Goal: Task Accomplishment & Management: Complete application form

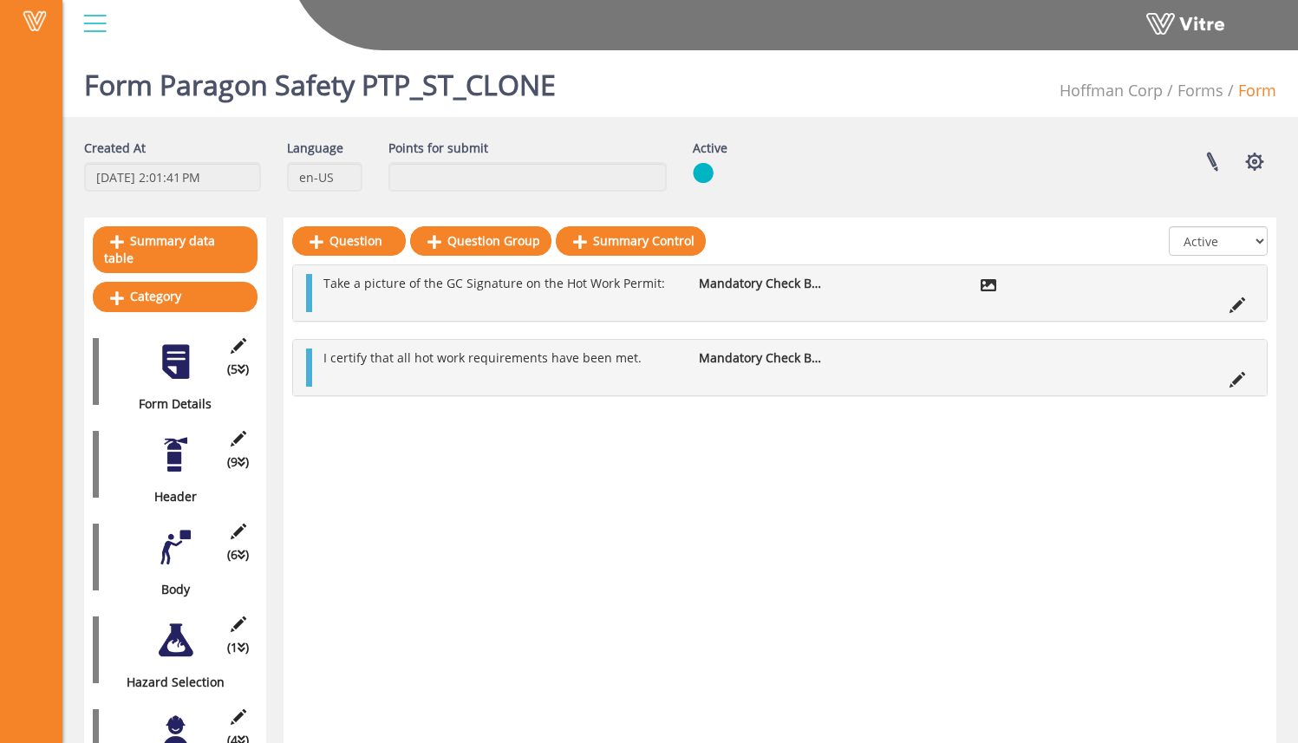
scroll to position [134, 0]
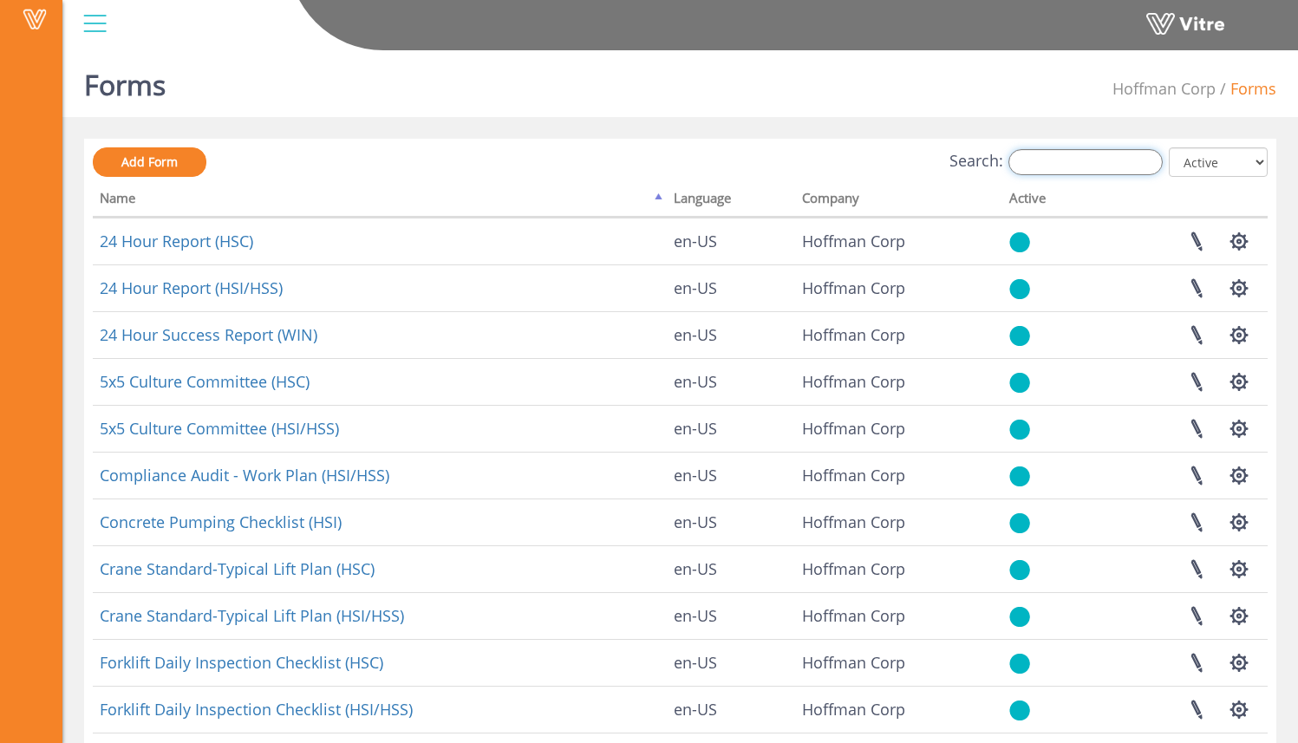
click at [1064, 160] on input "Search:" at bounding box center [1086, 162] width 154 height 26
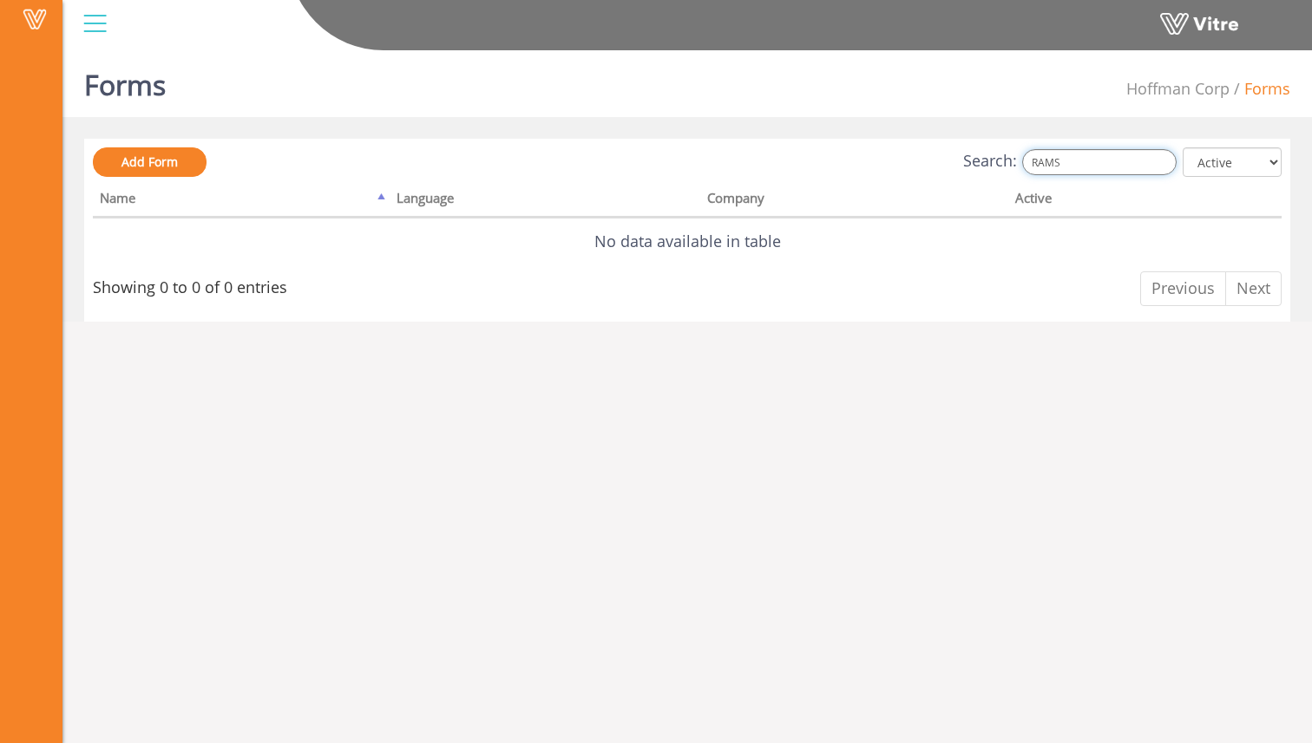
drag, startPoint x: 1112, startPoint y: 165, endPoint x: 961, endPoint y: 141, distance: 152.7
click at [963, 142] on div "Add Form Search: RAMS All Active Not Active Processing... Name Language Company…" at bounding box center [687, 230] width 1206 height 183
type input "R"
type input "m"
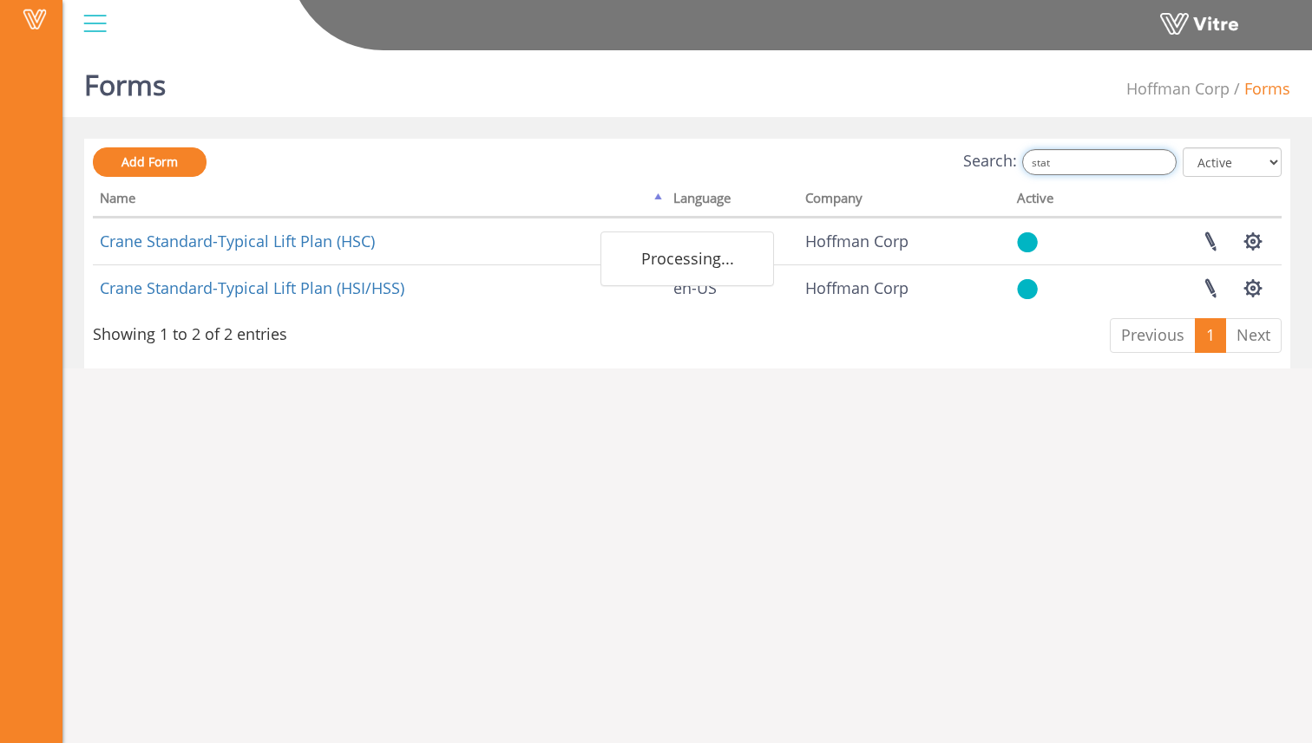
type input "state"
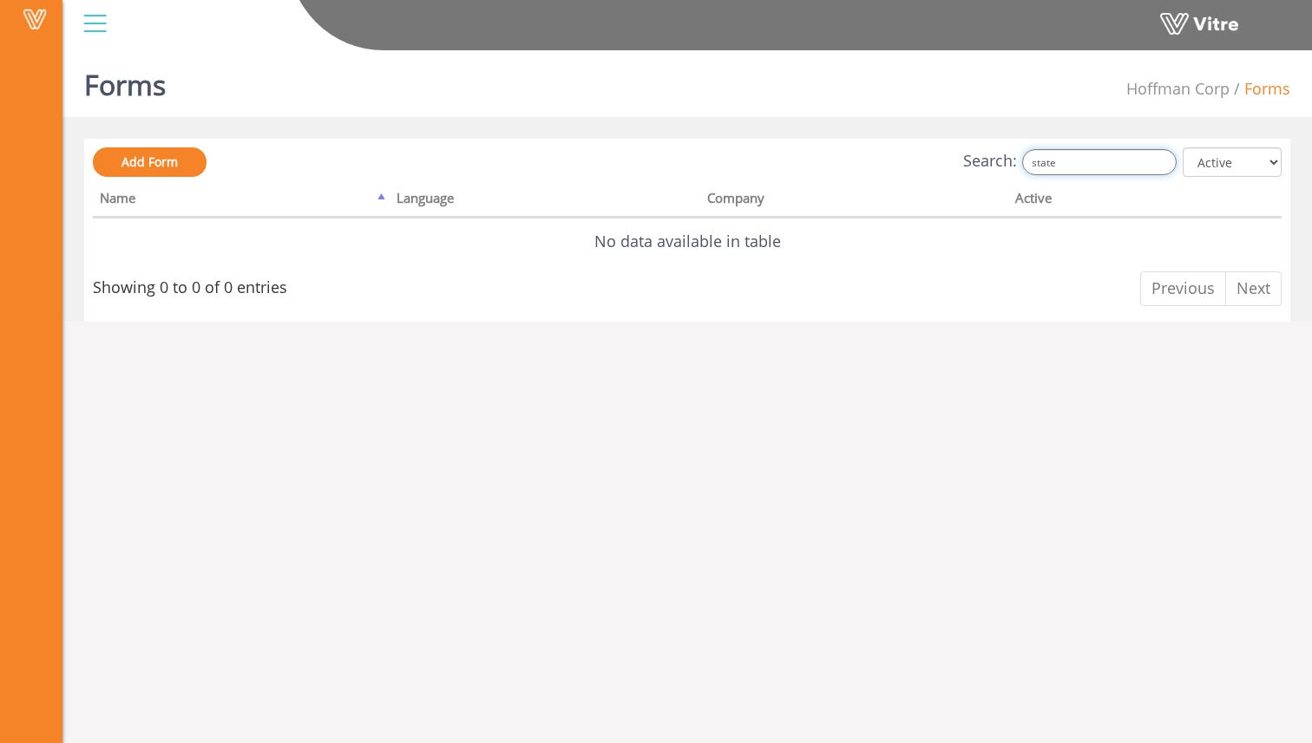
drag, startPoint x: 1074, startPoint y: 167, endPoint x: 938, endPoint y: 159, distance: 136.4
click at [933, 156] on div "Search: state All Active Not Active" at bounding box center [687, 163] width 1188 height 32
click at [154, 154] on span "Add Form" at bounding box center [149, 162] width 56 height 16
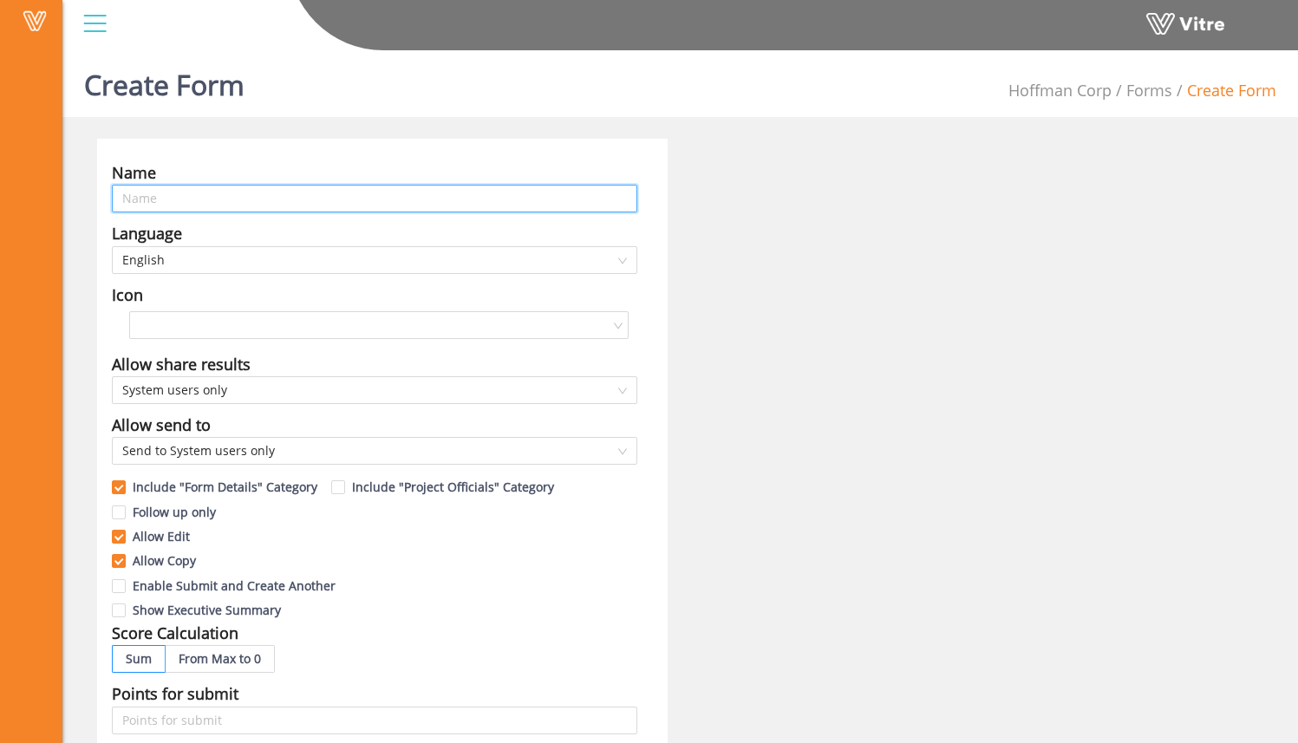
click at [391, 190] on input "text" at bounding box center [375, 199] width 526 height 28
type input "RAMS Submittal"
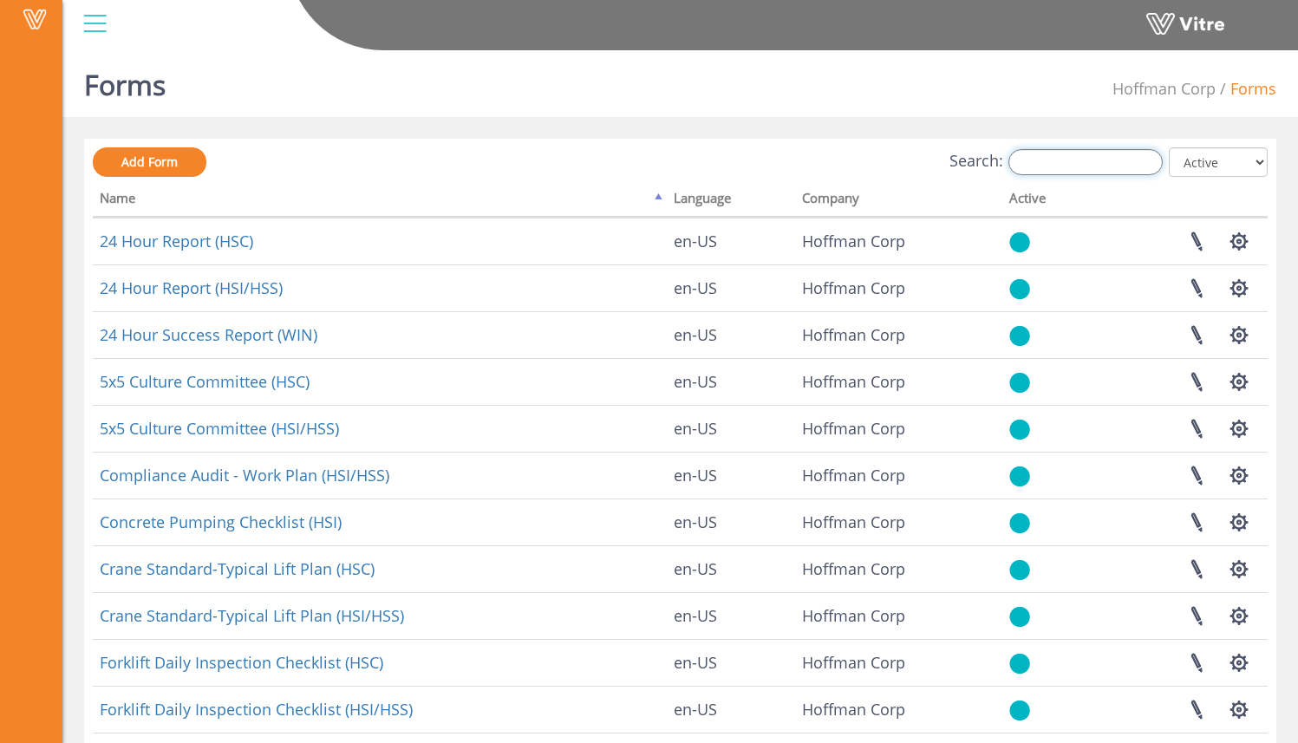
click at [1115, 172] on input "Search:" at bounding box center [1086, 162] width 154 height 26
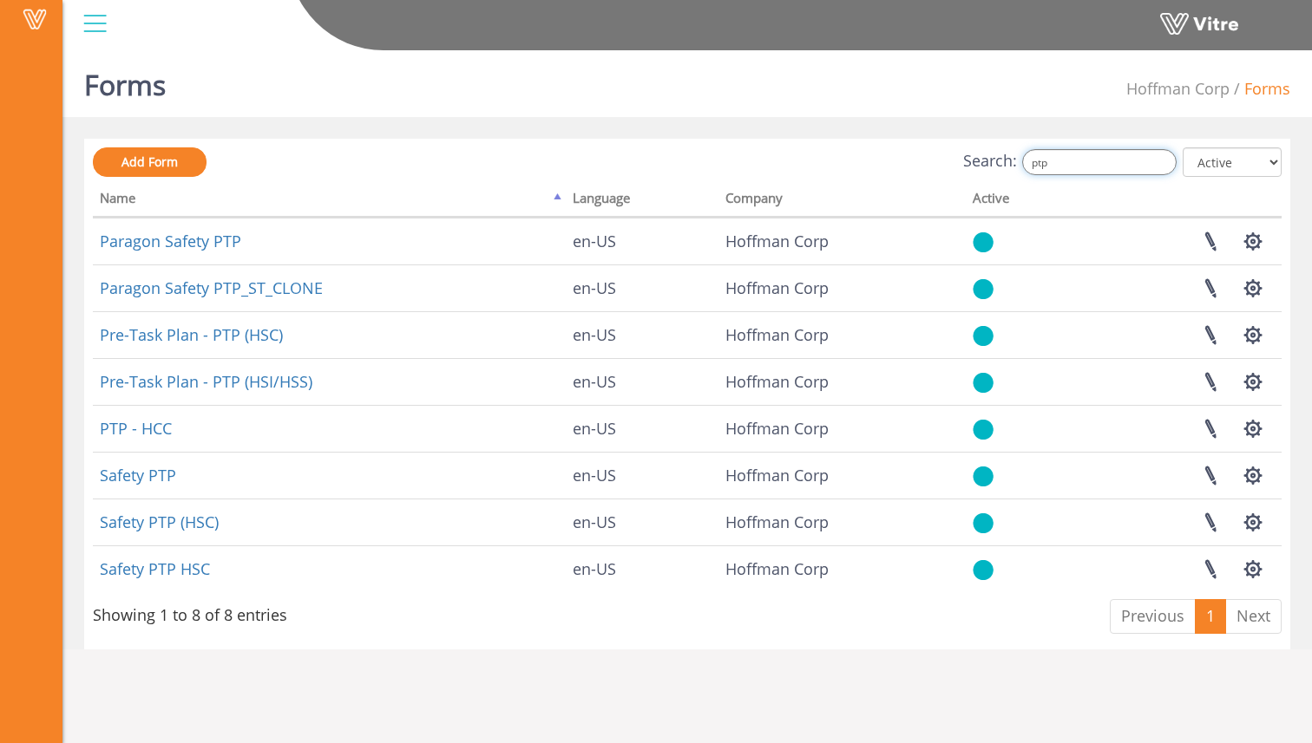
drag, startPoint x: 1056, startPoint y: 163, endPoint x: 978, endPoint y: 147, distance: 80.6
click at [978, 147] on div "Search: ptp All Active Not Active" at bounding box center [687, 163] width 1188 height 32
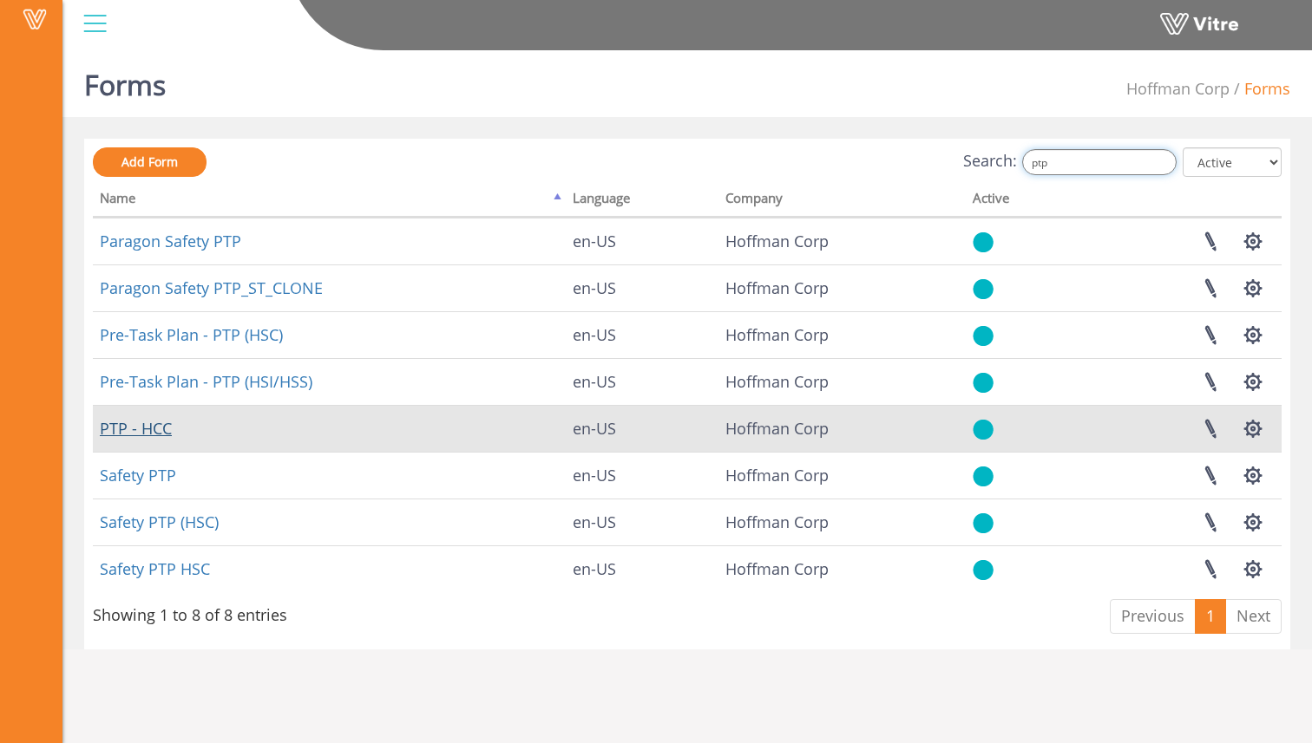
type input "ptp"
click at [164, 430] on link "PTP - HCC" at bounding box center [136, 428] width 72 height 21
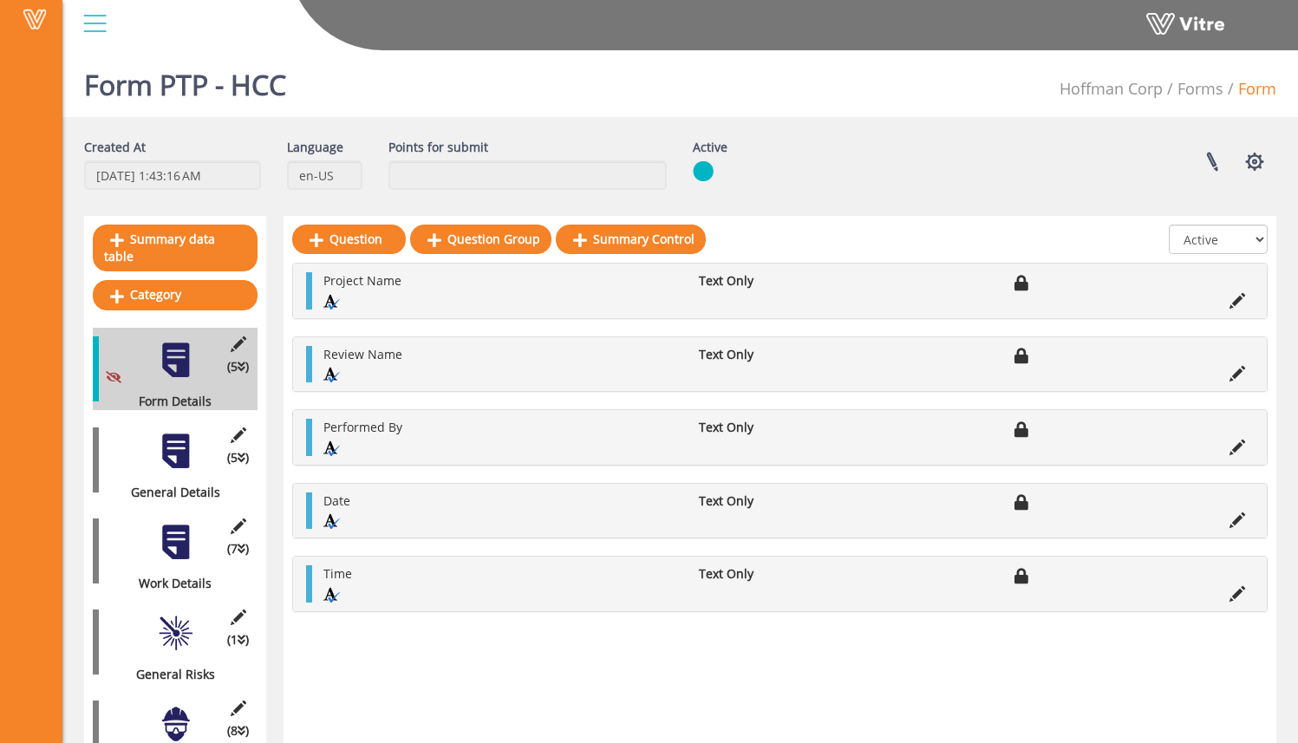
click at [183, 432] on div at bounding box center [175, 451] width 39 height 39
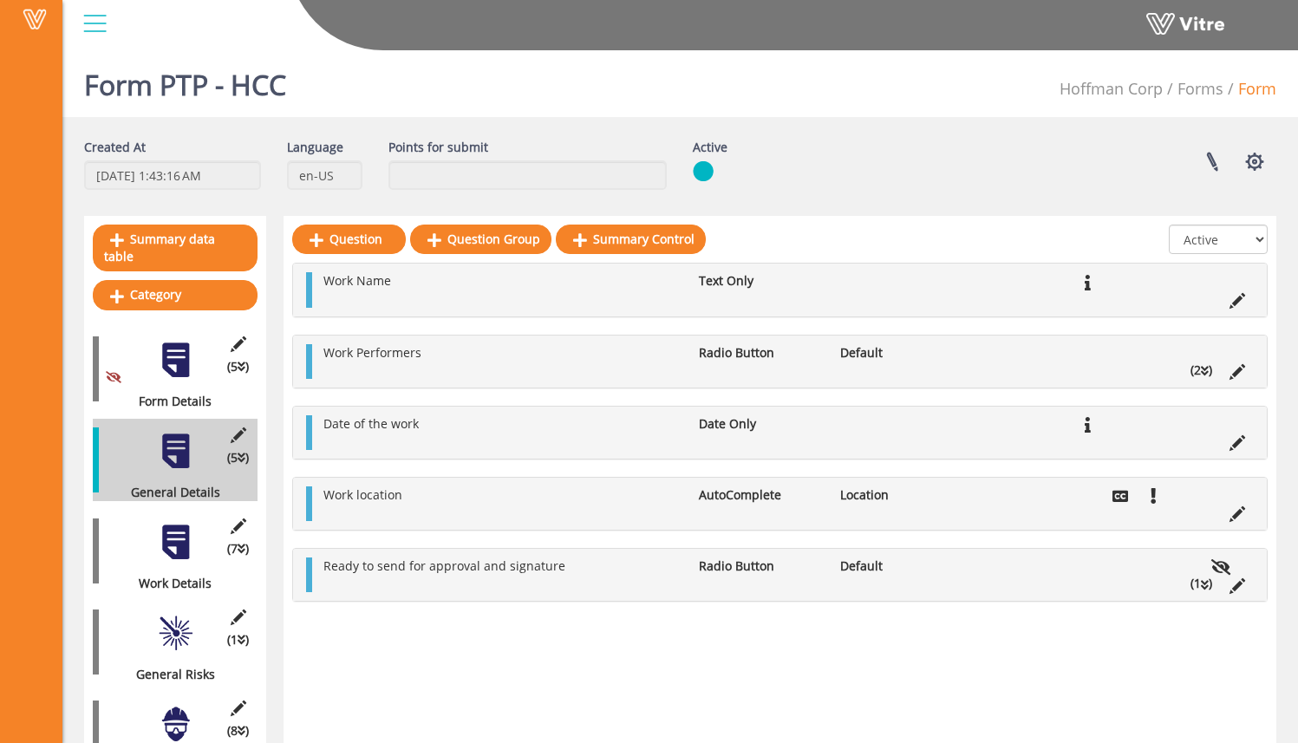
click at [173, 350] on div at bounding box center [175, 360] width 39 height 39
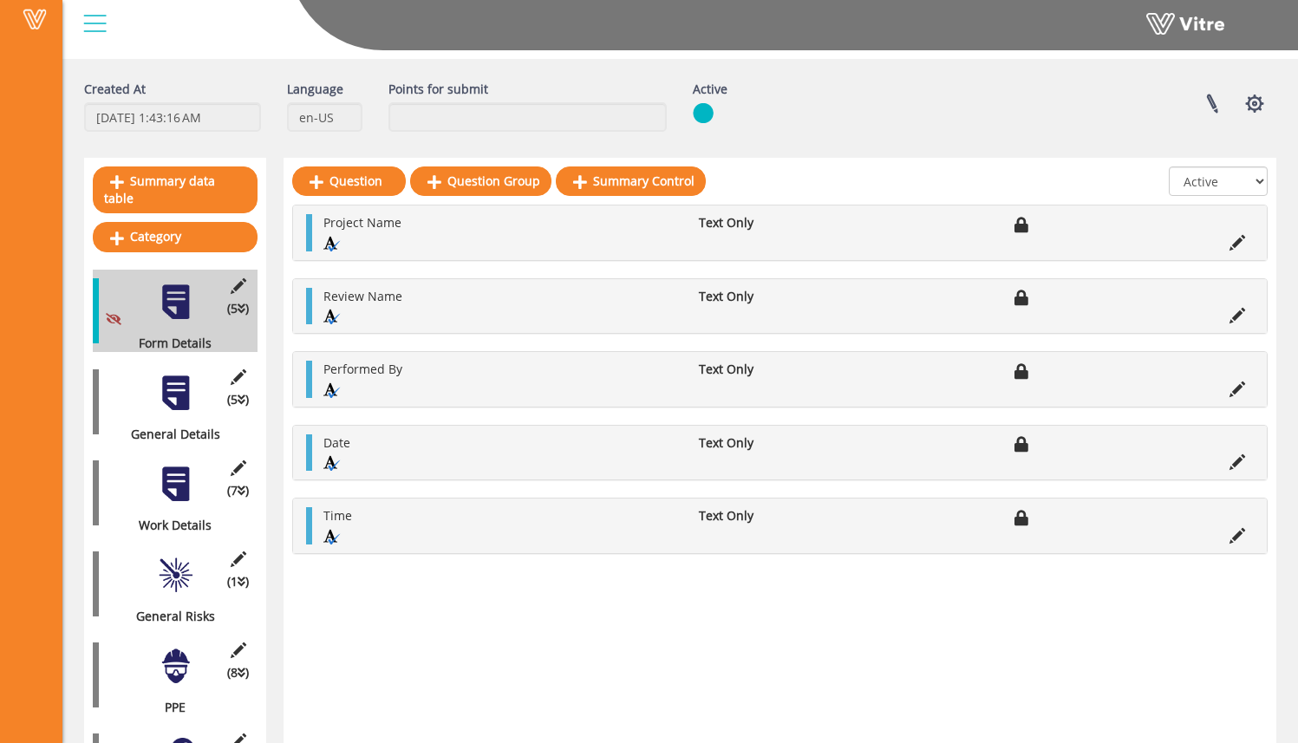
scroll to position [69, 0]
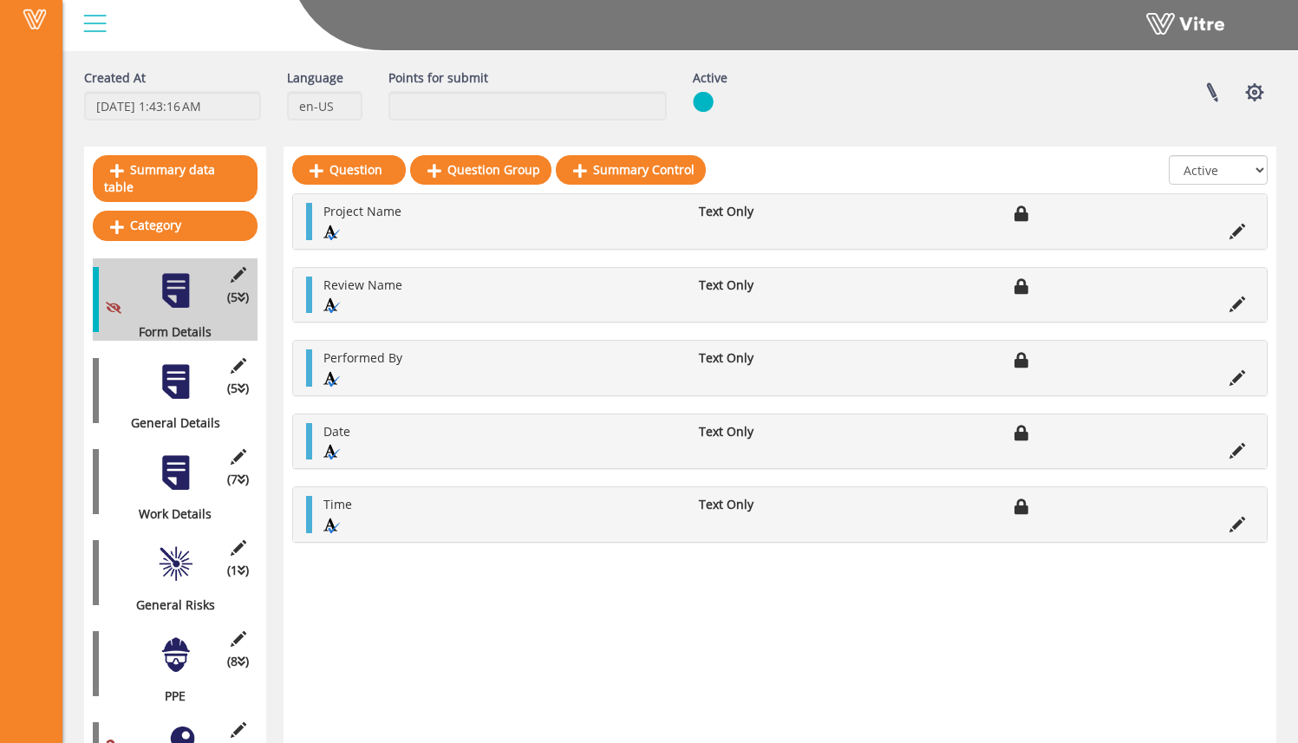
click at [191, 381] on div at bounding box center [175, 382] width 39 height 39
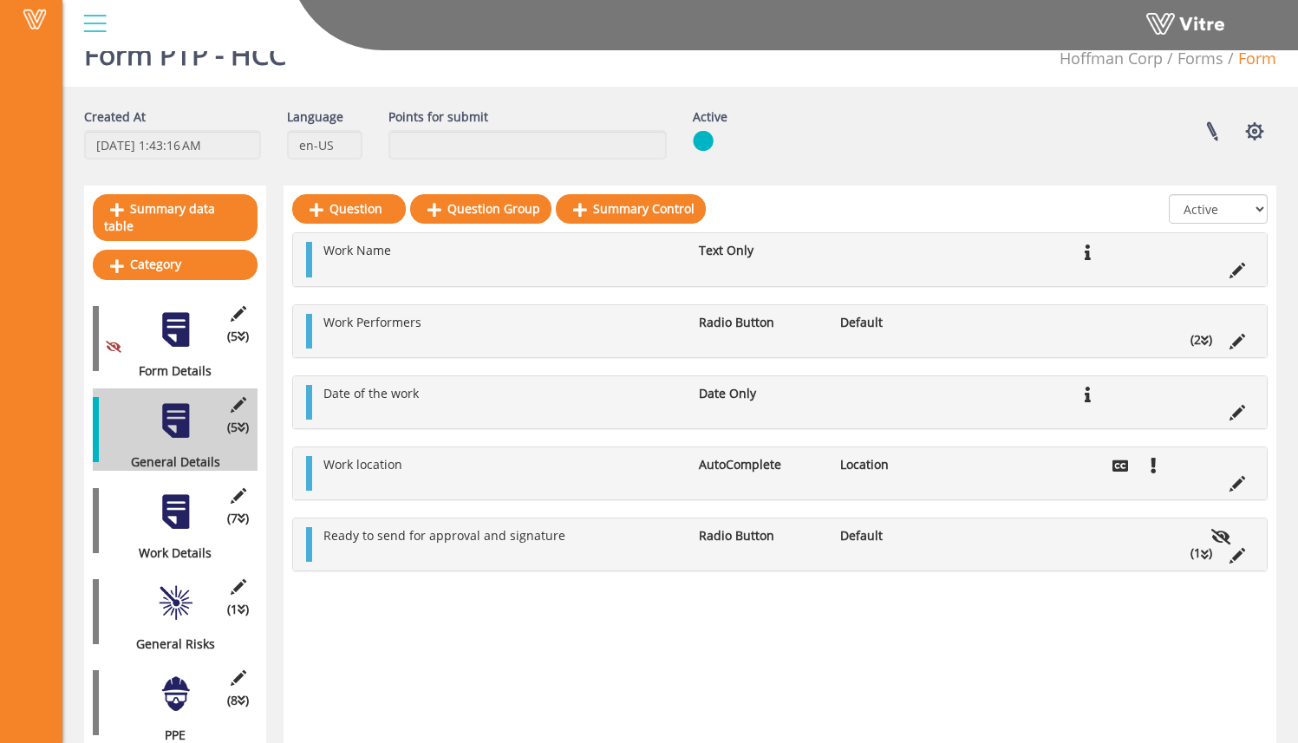
scroll to position [48, 0]
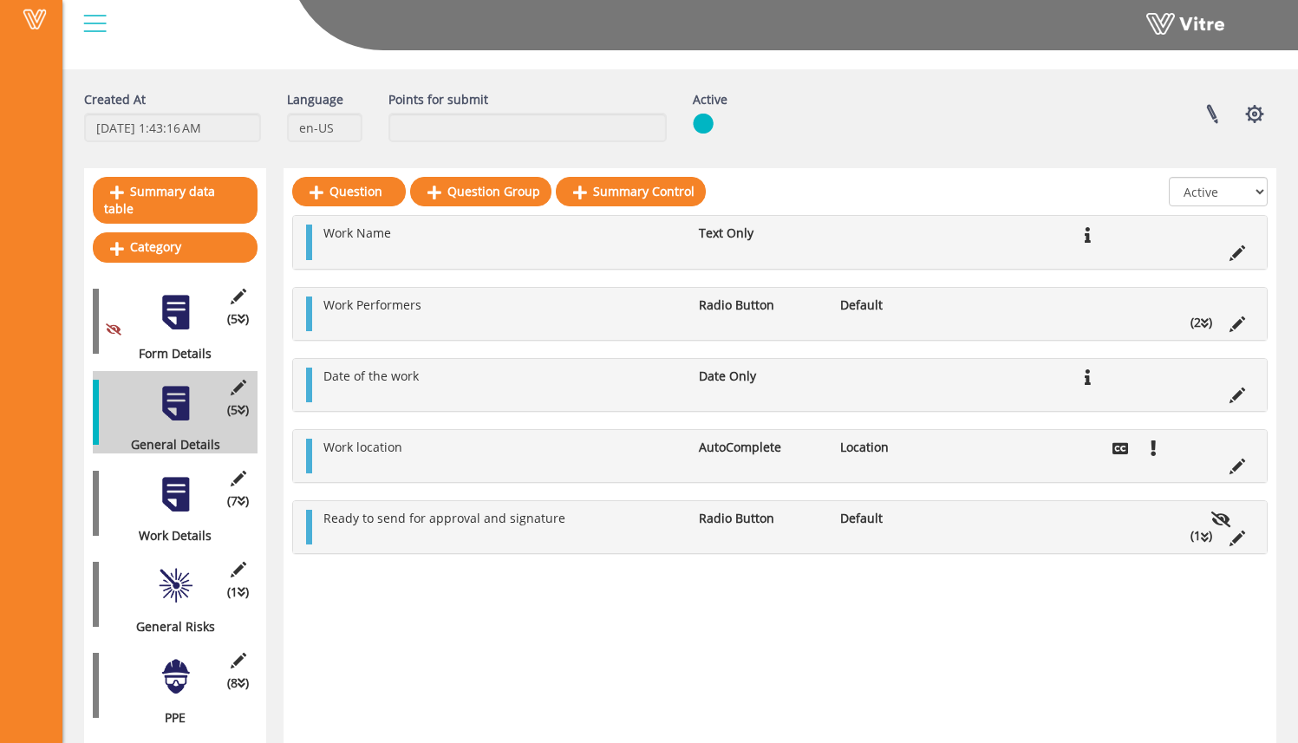
click at [188, 487] on div at bounding box center [175, 494] width 39 height 39
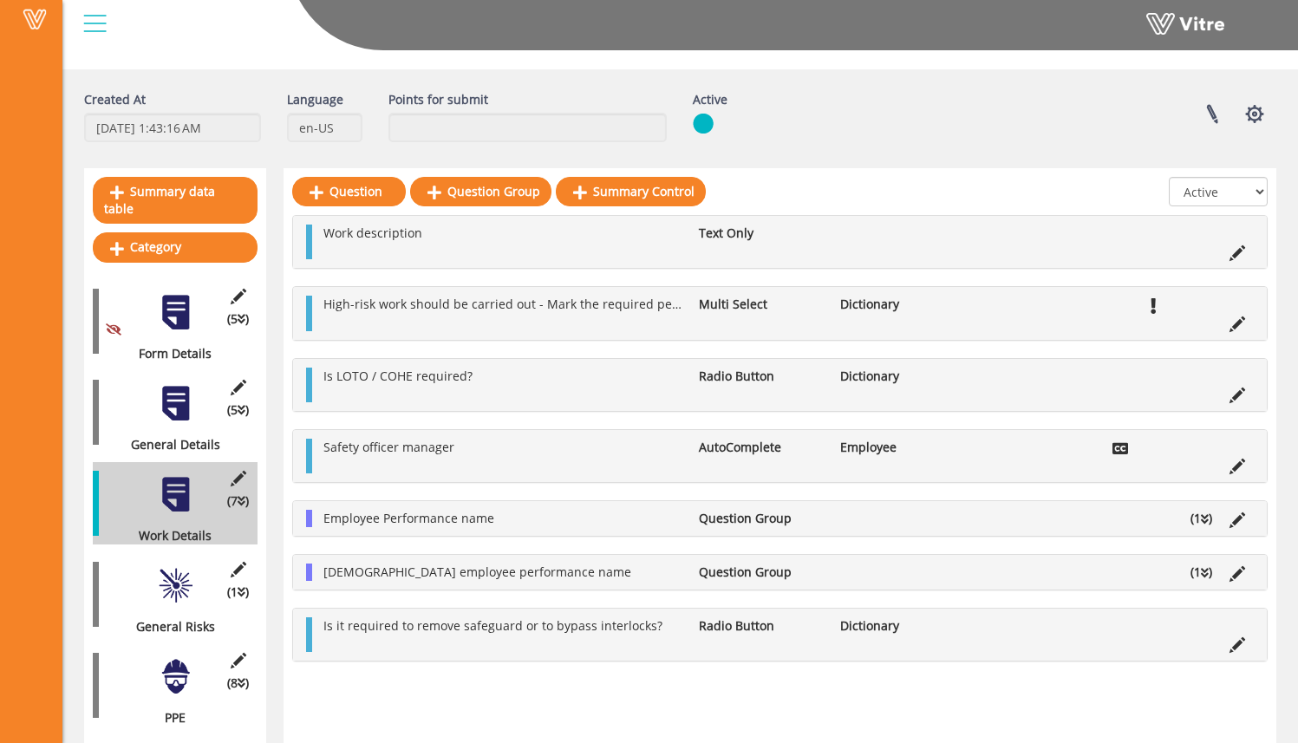
click at [180, 400] on div at bounding box center [175, 403] width 39 height 39
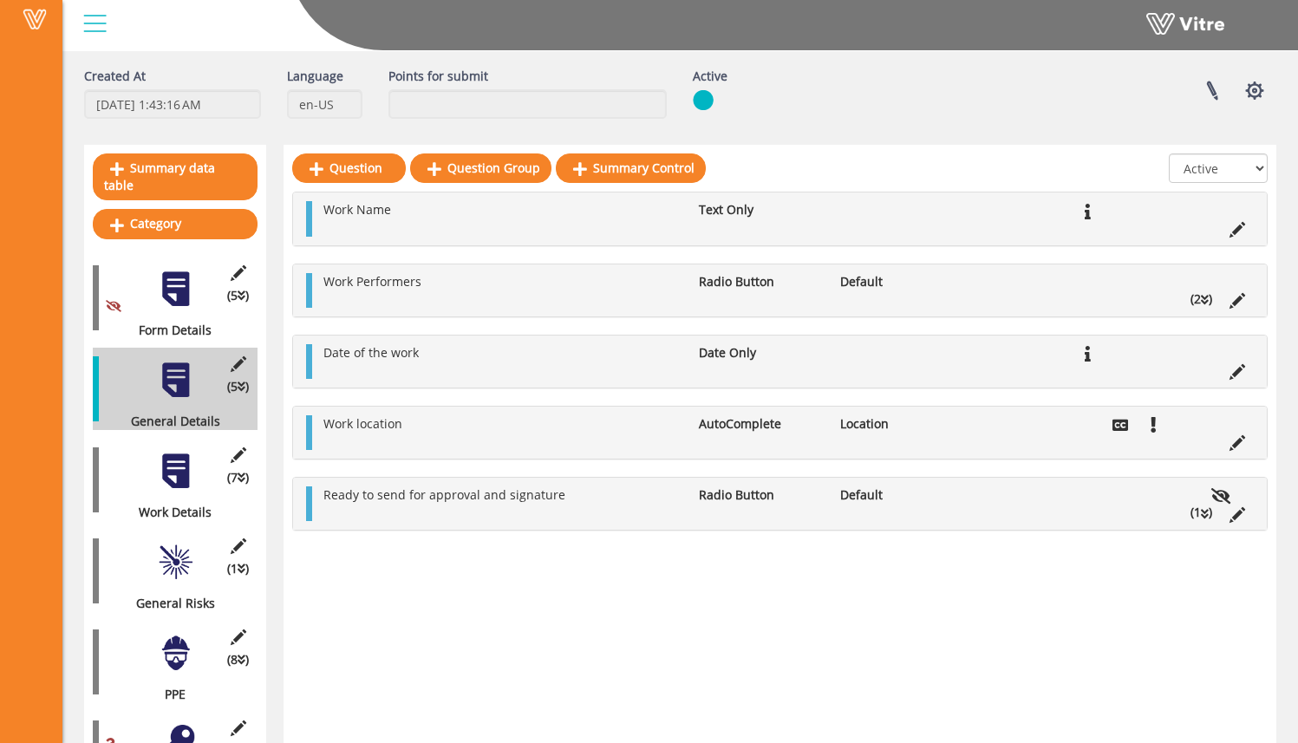
scroll to position [70, 0]
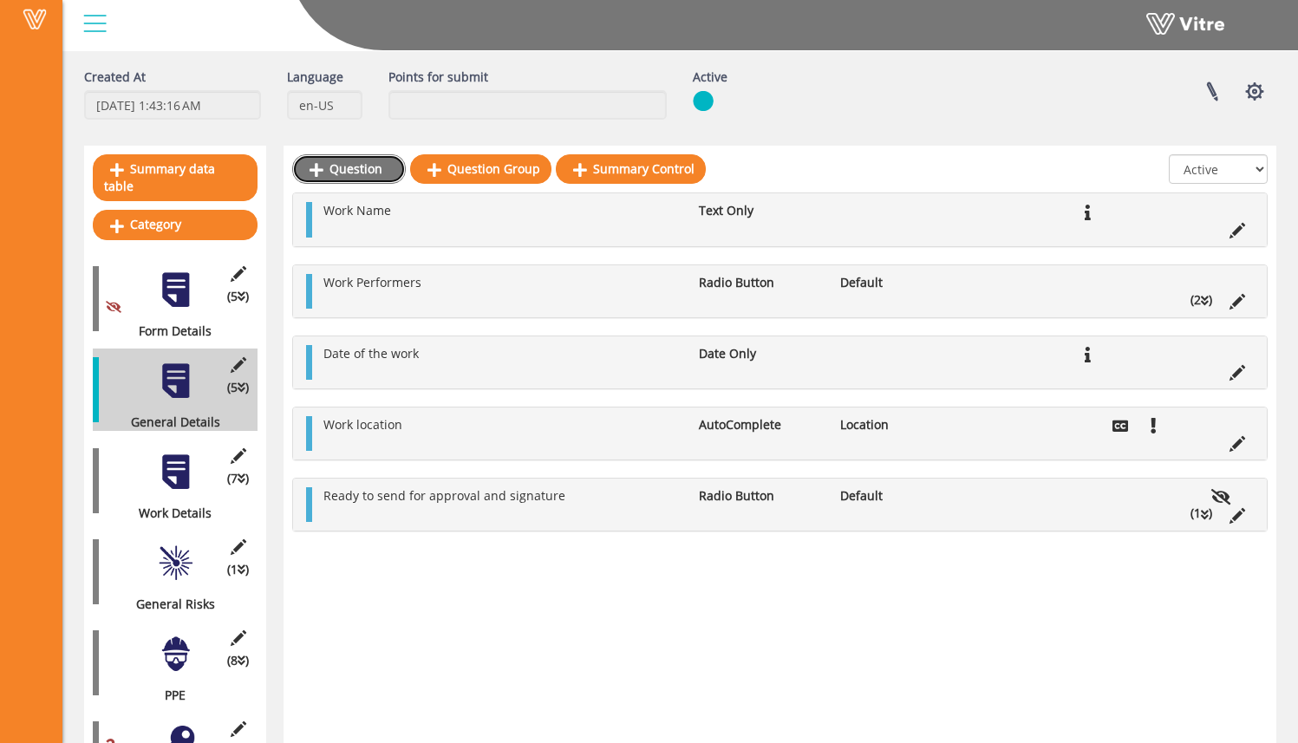
click at [358, 171] on link "Question" at bounding box center [349, 168] width 114 height 29
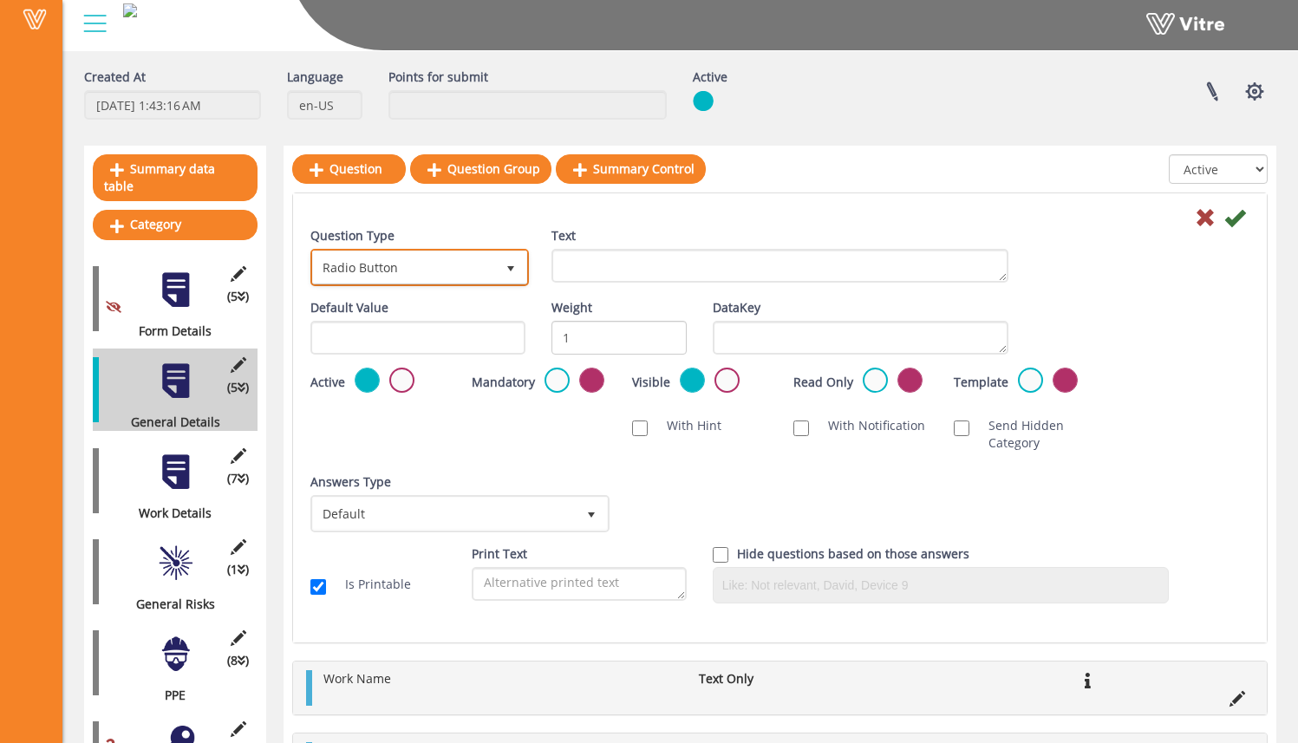
click at [468, 267] on span "Radio Button" at bounding box center [404, 267] width 182 height 31
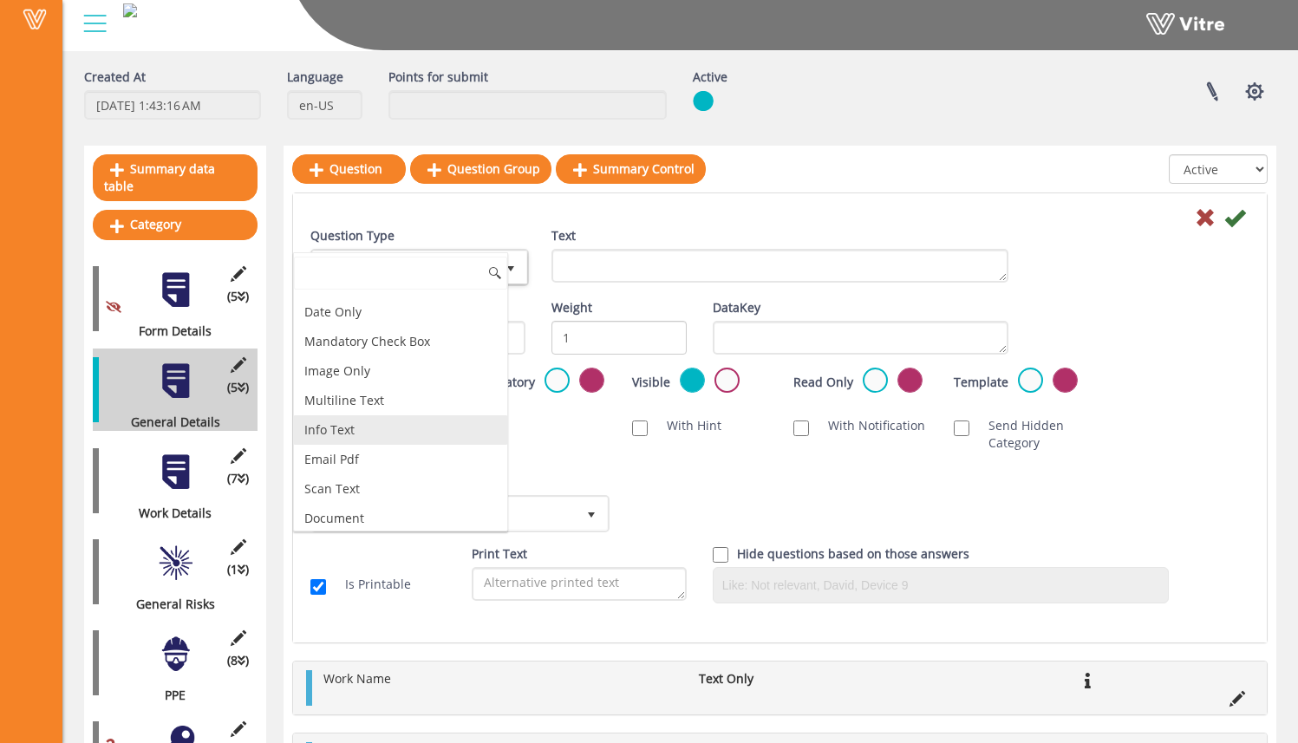
scroll to position [0, 0]
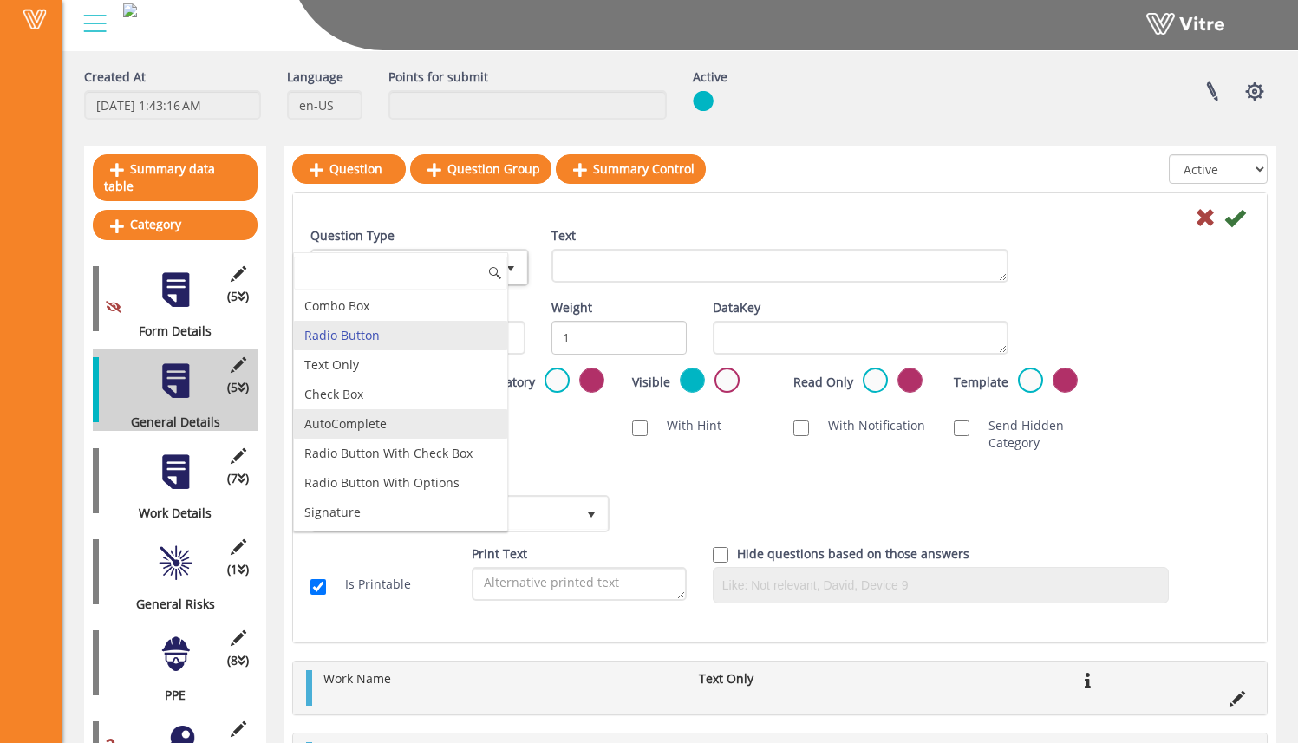
click at [435, 430] on li "AutoComplete" at bounding box center [400, 423] width 213 height 29
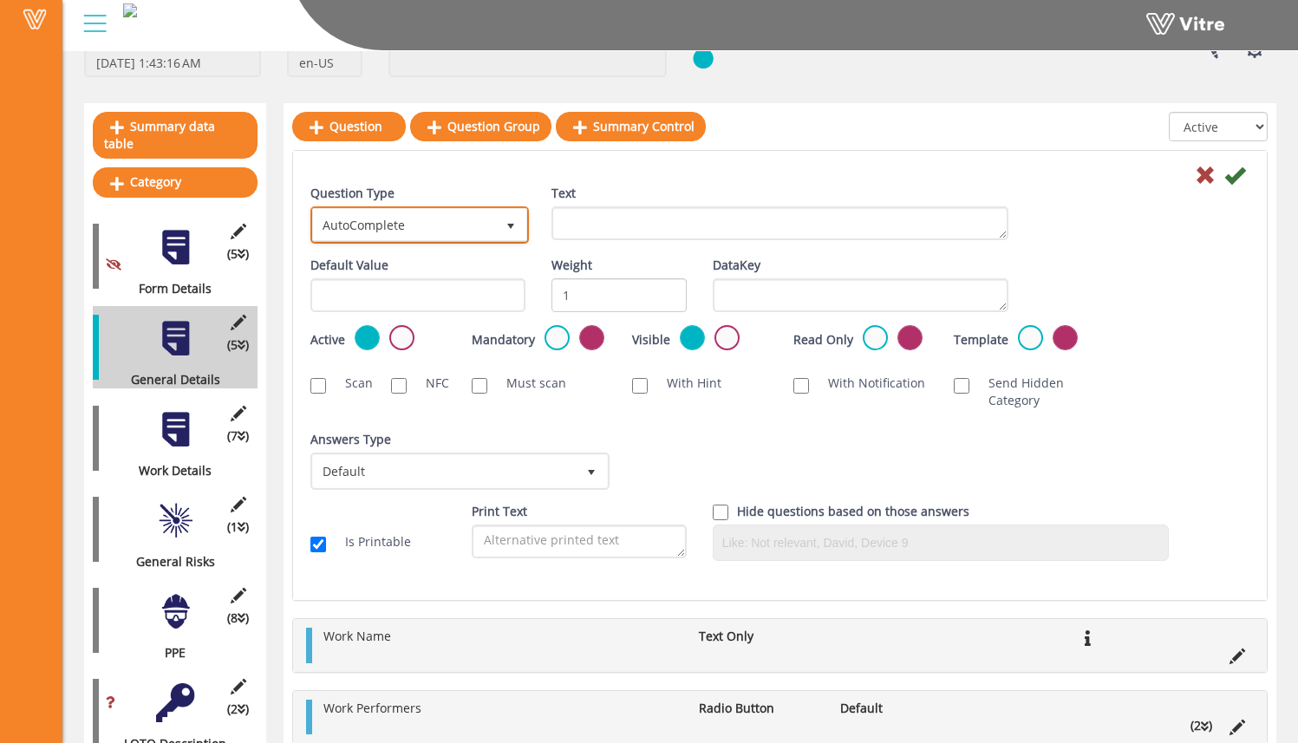
scroll to position [127, 0]
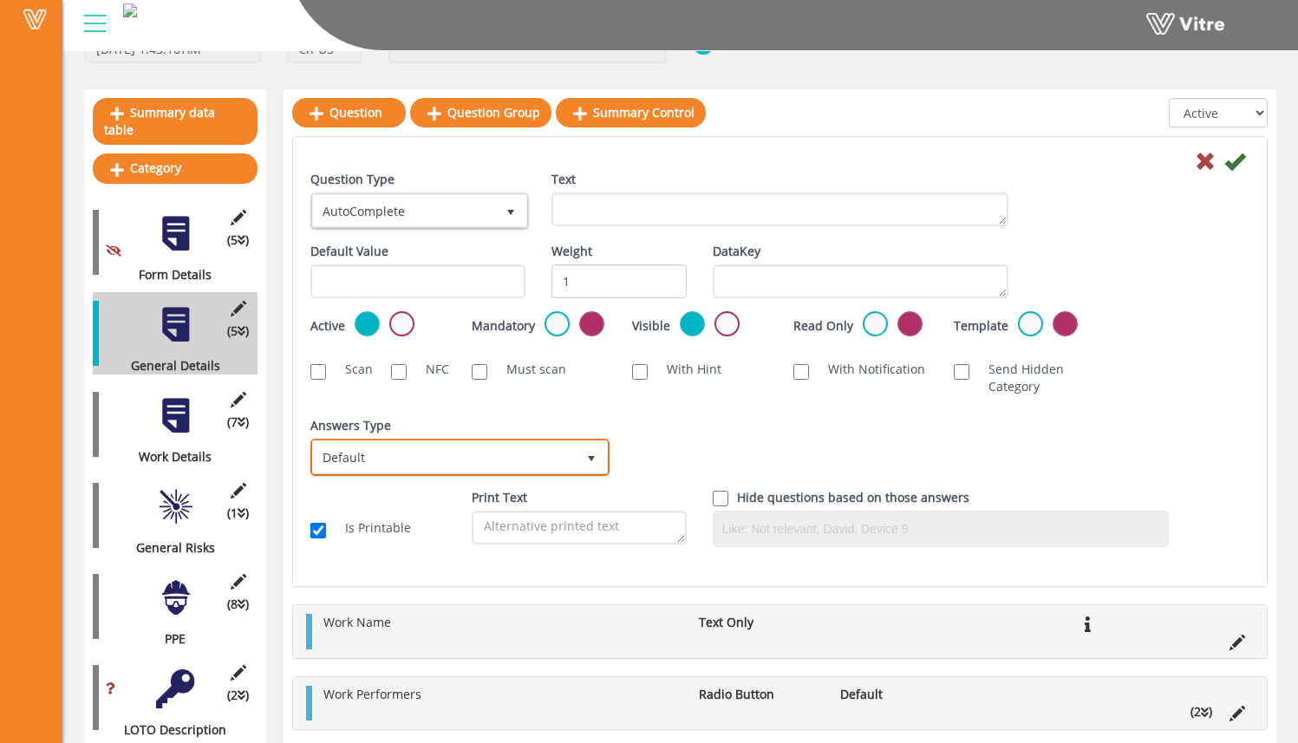
click at [563, 456] on span "Default" at bounding box center [444, 457] width 263 height 31
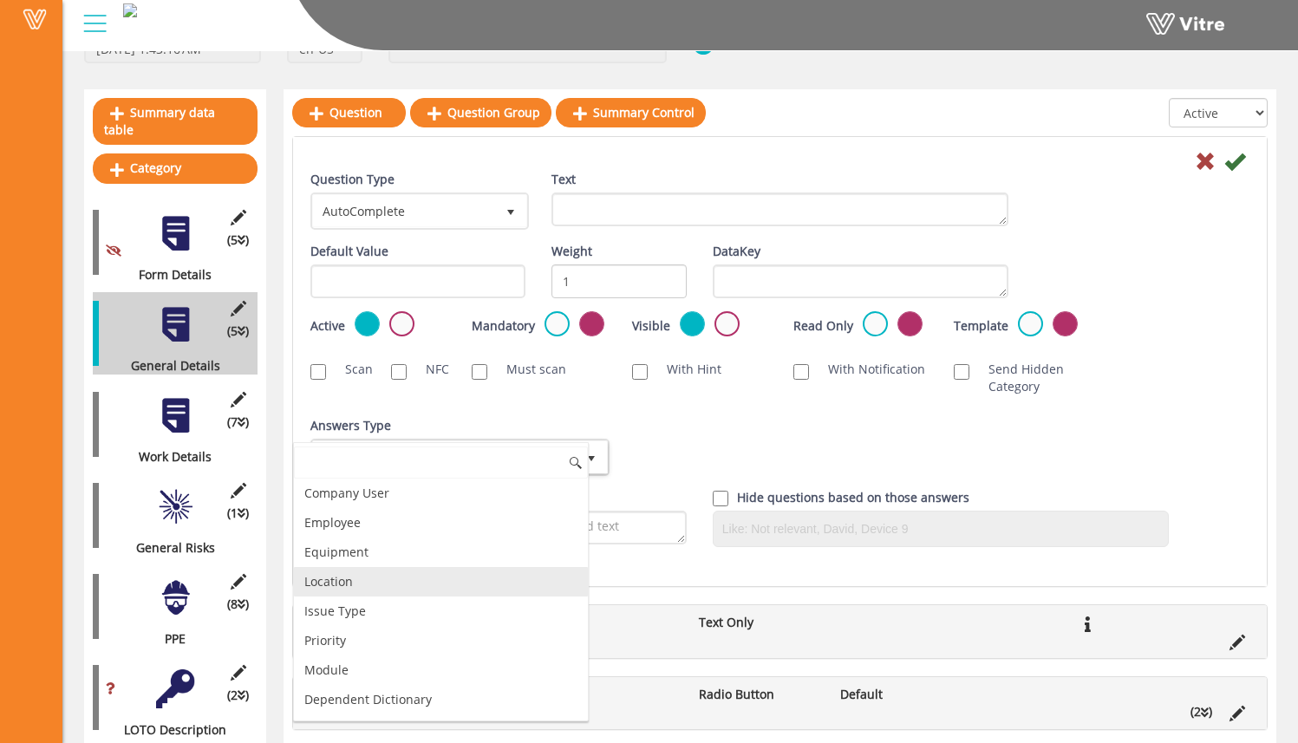
scroll to position [153, 0]
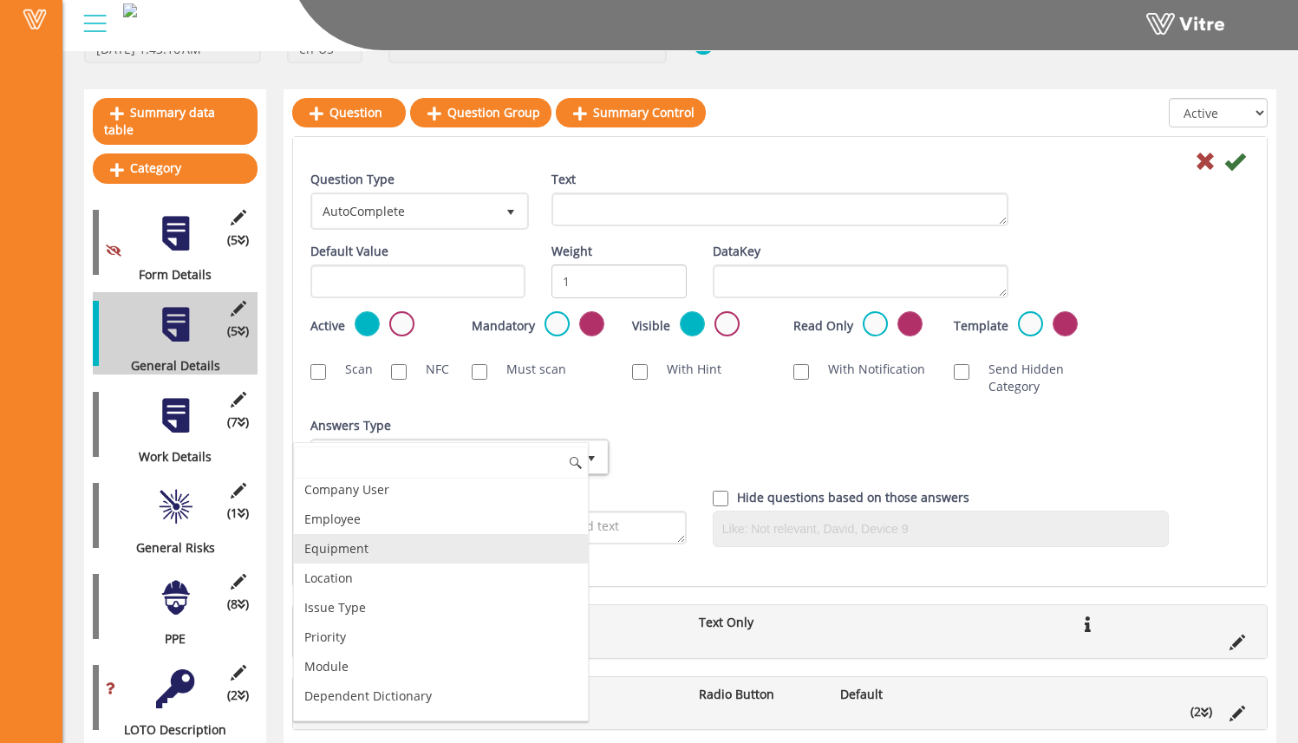
click at [501, 555] on li "Equipment" at bounding box center [441, 548] width 294 height 29
checkbox input "true"
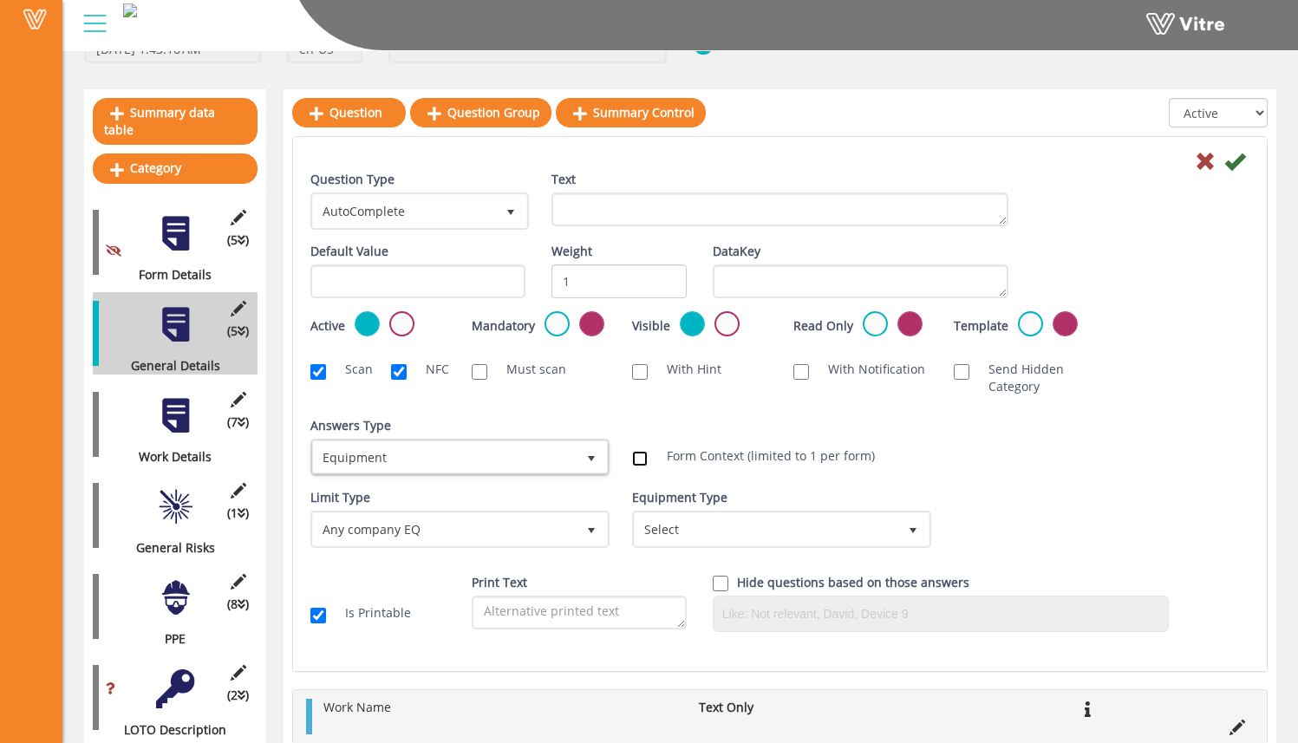
click at [639, 462] on input "Form Context (limited to 1 per form)" at bounding box center [640, 459] width 16 height 16
checkbox input "true"
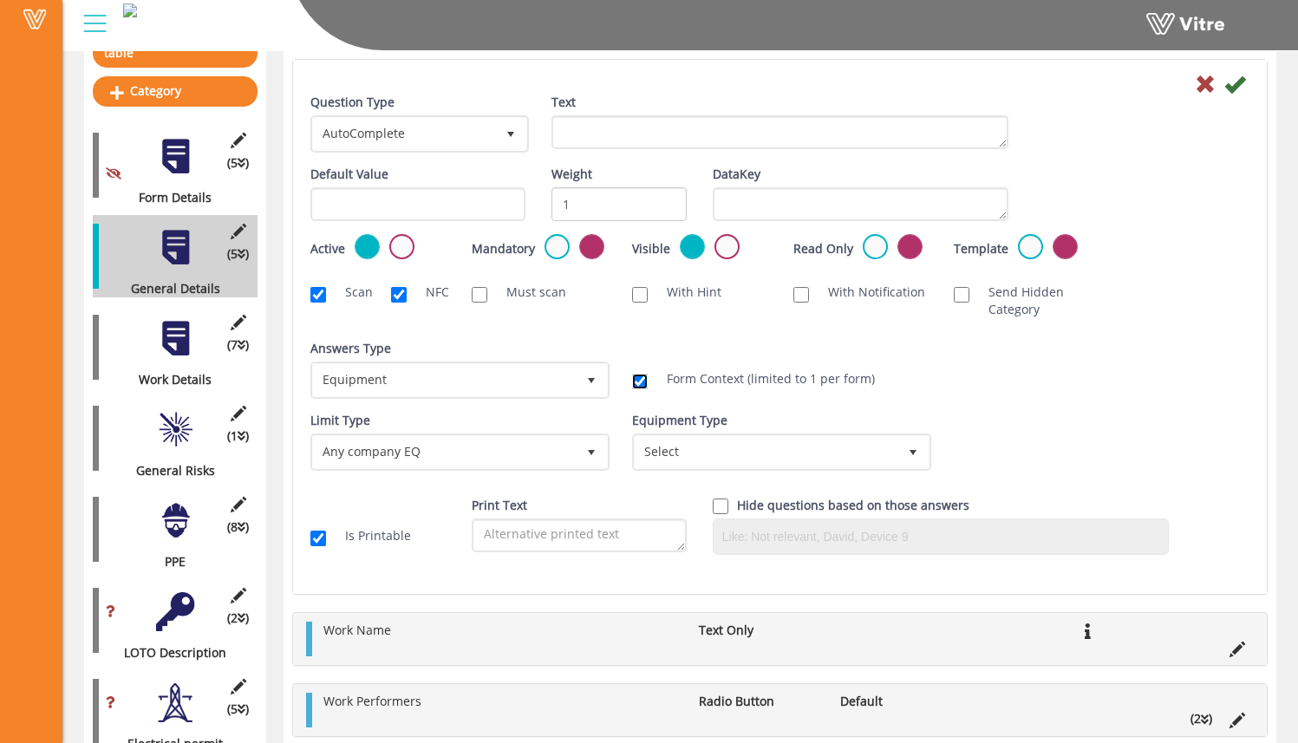
scroll to position [252, 0]
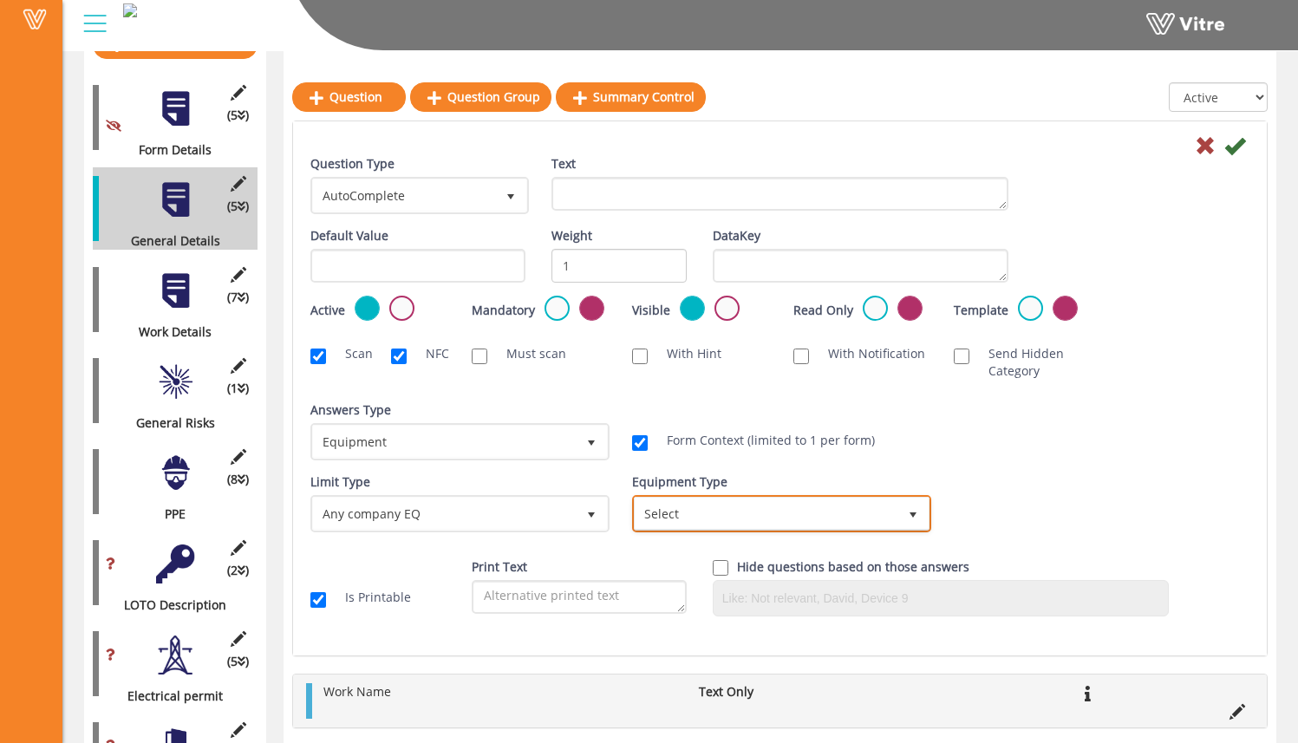
click at [709, 508] on span "Select" at bounding box center [766, 513] width 263 height 31
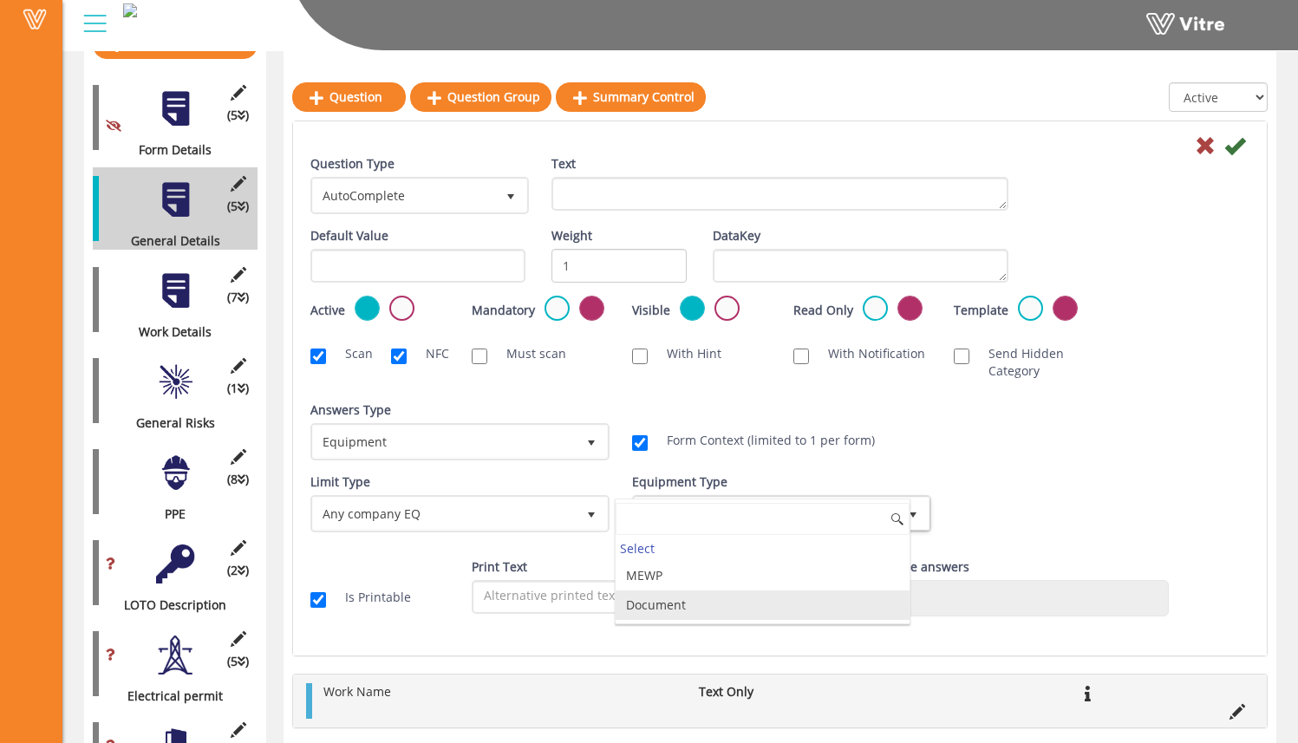
click at [704, 599] on li "Document" at bounding box center [763, 605] width 294 height 29
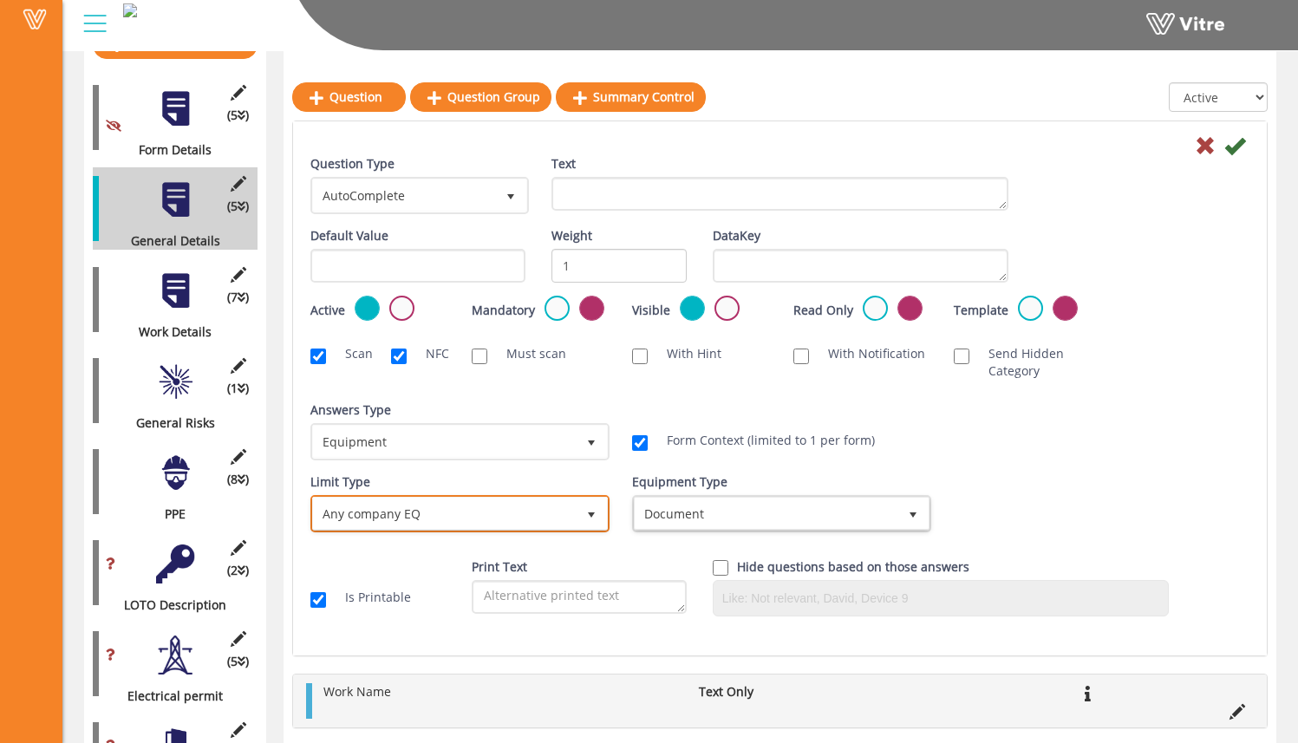
click at [553, 526] on span "Any company EQ" at bounding box center [444, 513] width 263 height 31
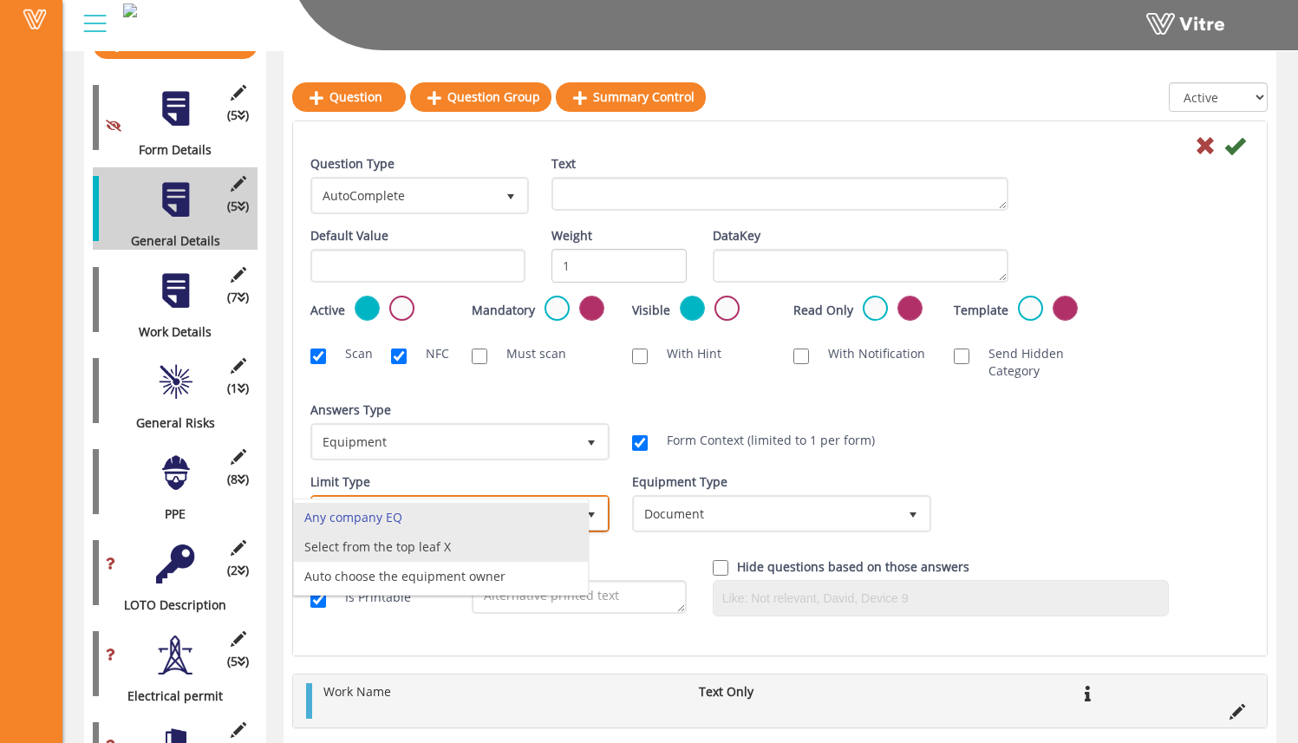
click at [535, 550] on li "Select from the top leaf X" at bounding box center [441, 547] width 294 height 29
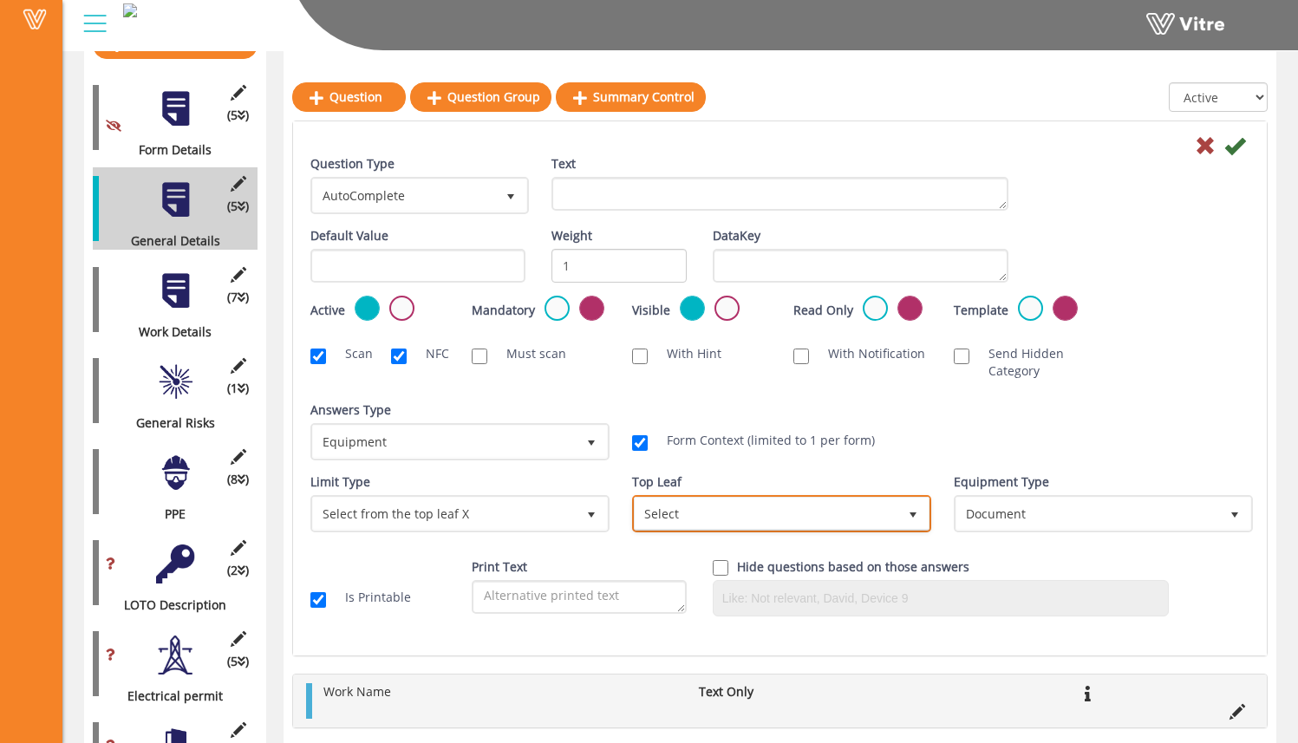
click at [799, 511] on span "Select" at bounding box center [766, 513] width 263 height 31
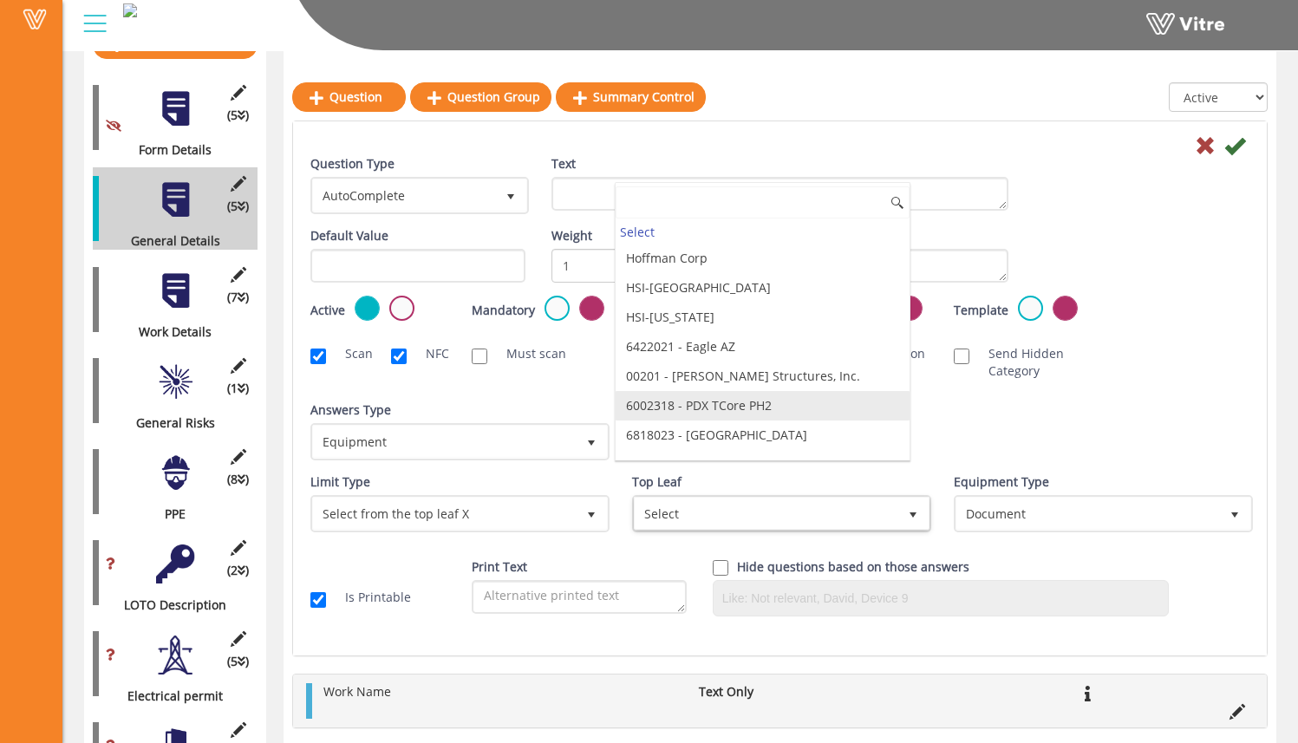
scroll to position [0, 0]
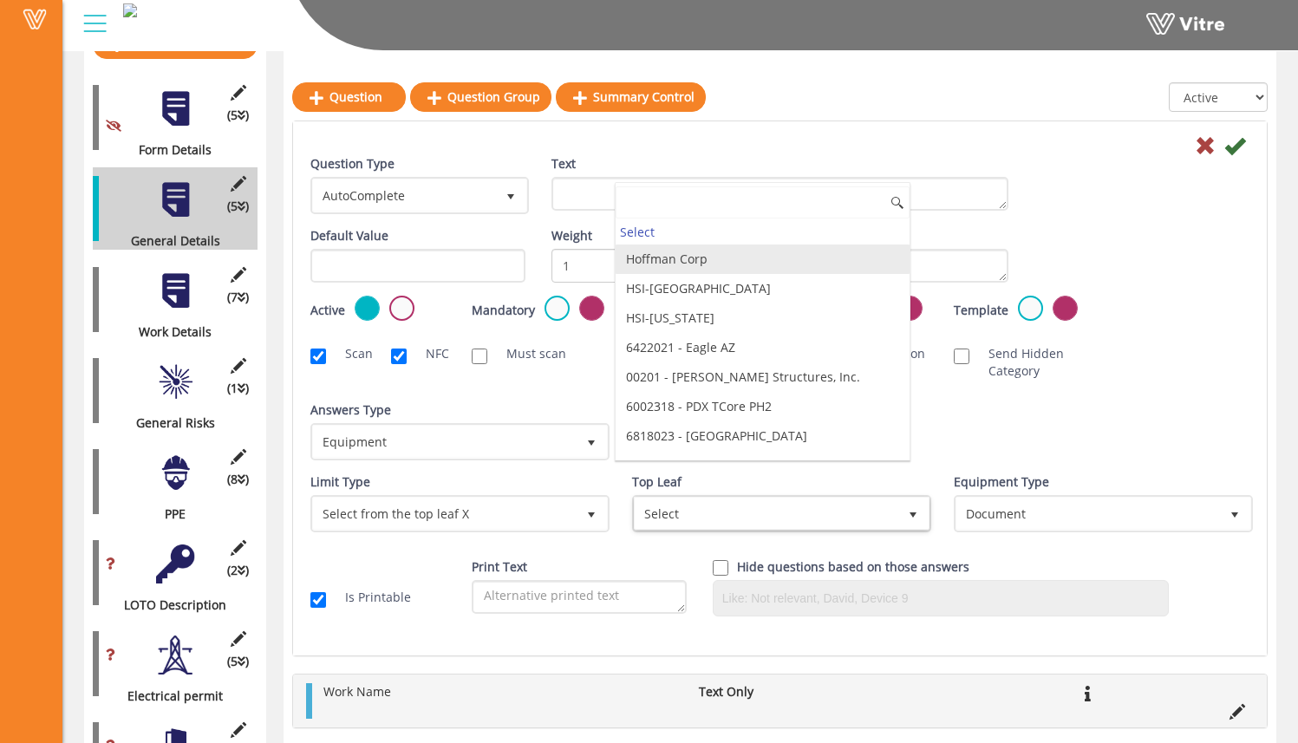
click at [739, 264] on li "Hoffman Corp" at bounding box center [763, 259] width 294 height 29
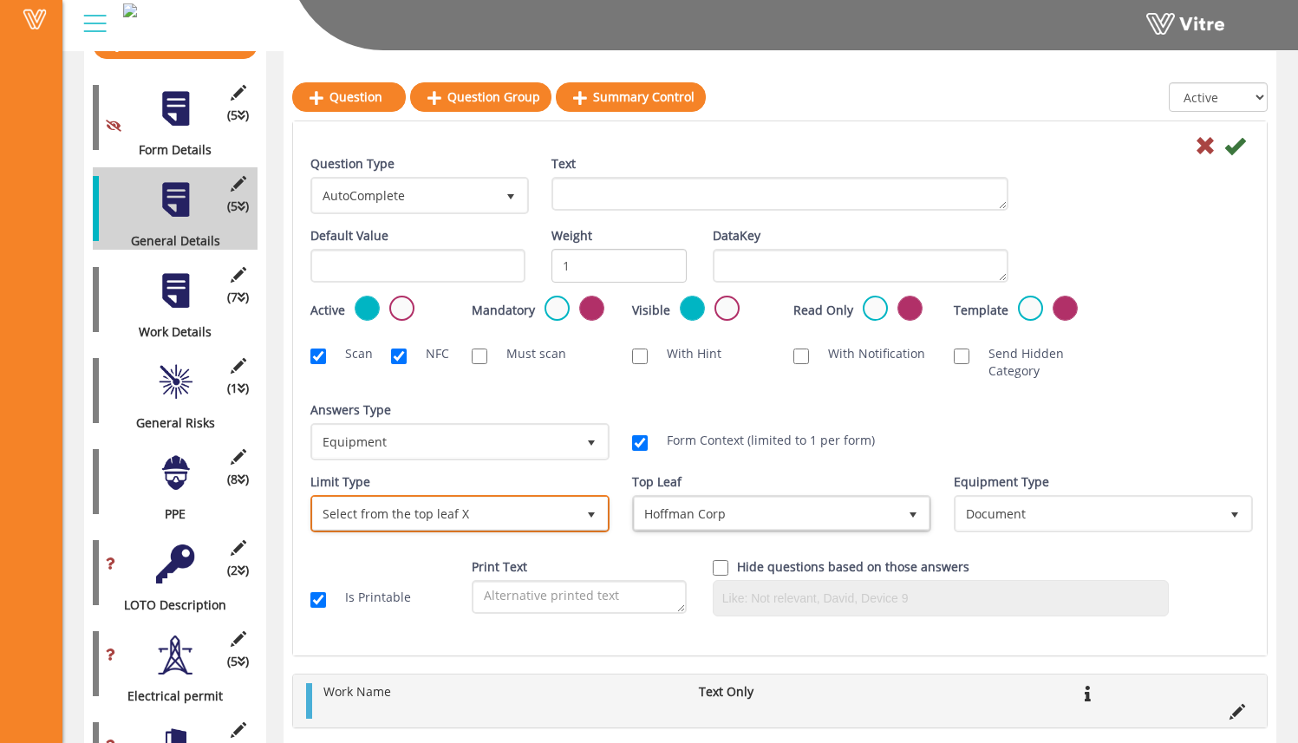
click at [544, 507] on span "Select from the top leaf X" at bounding box center [444, 513] width 263 height 31
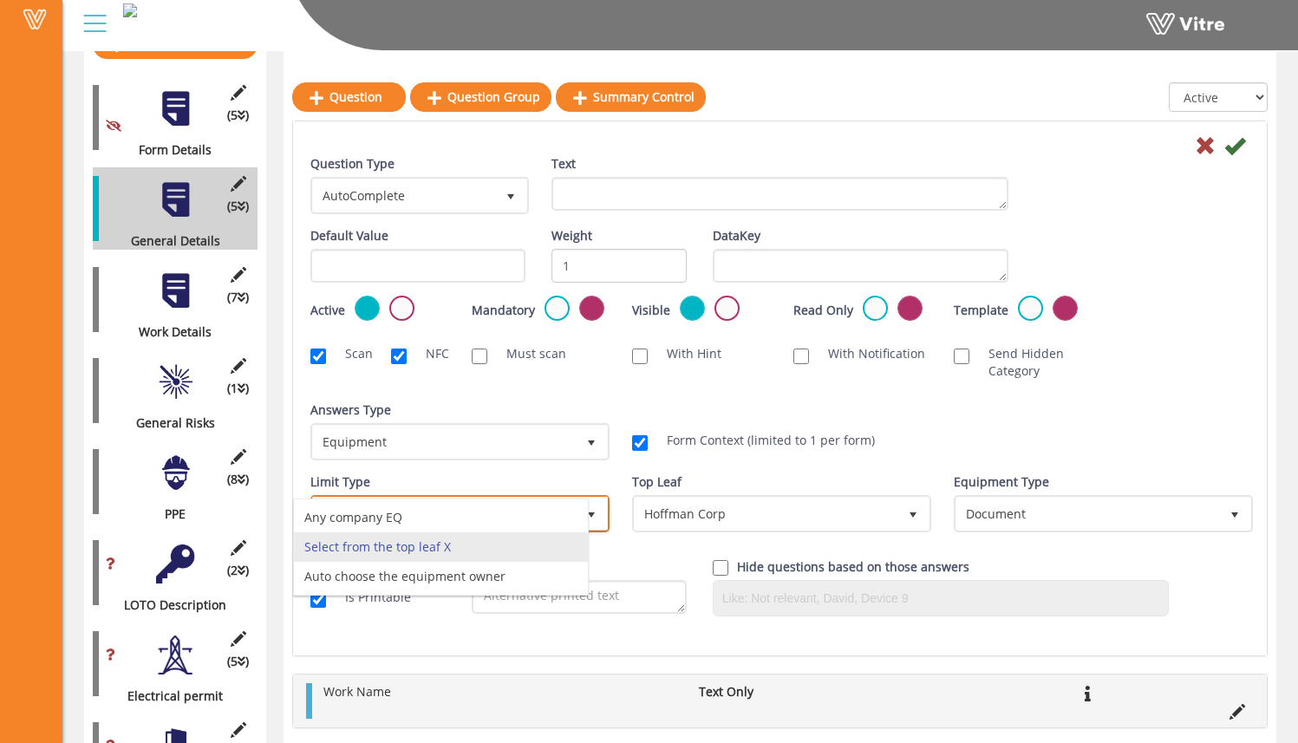
click at [542, 552] on li "Select from the top leaf X" at bounding box center [441, 547] width 294 height 29
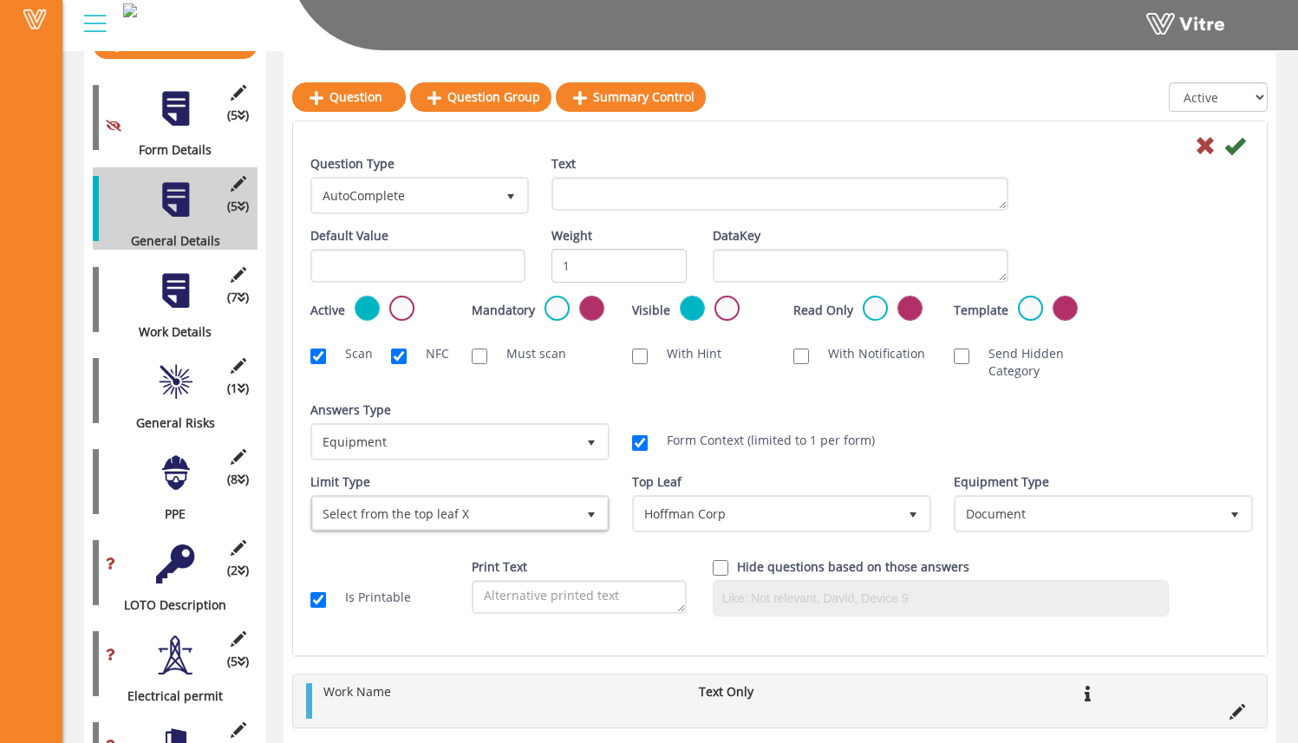
click at [906, 469] on div "Answers Type Default 0 Answers Type Equipment 7 Module Select Form Context (lim…" at bounding box center [780, 438] width 965 height 72
click at [517, 532] on span "Select from the top leaf X 1" at bounding box center [460, 513] width 299 height 37
click at [766, 468] on div "Answers Type Default 0 Answers Type Equipment 7 Module Select Form Context (lim…" at bounding box center [780, 438] width 965 height 72
click at [633, 193] on textarea "Text" at bounding box center [780, 194] width 457 height 34
type textarea "S"
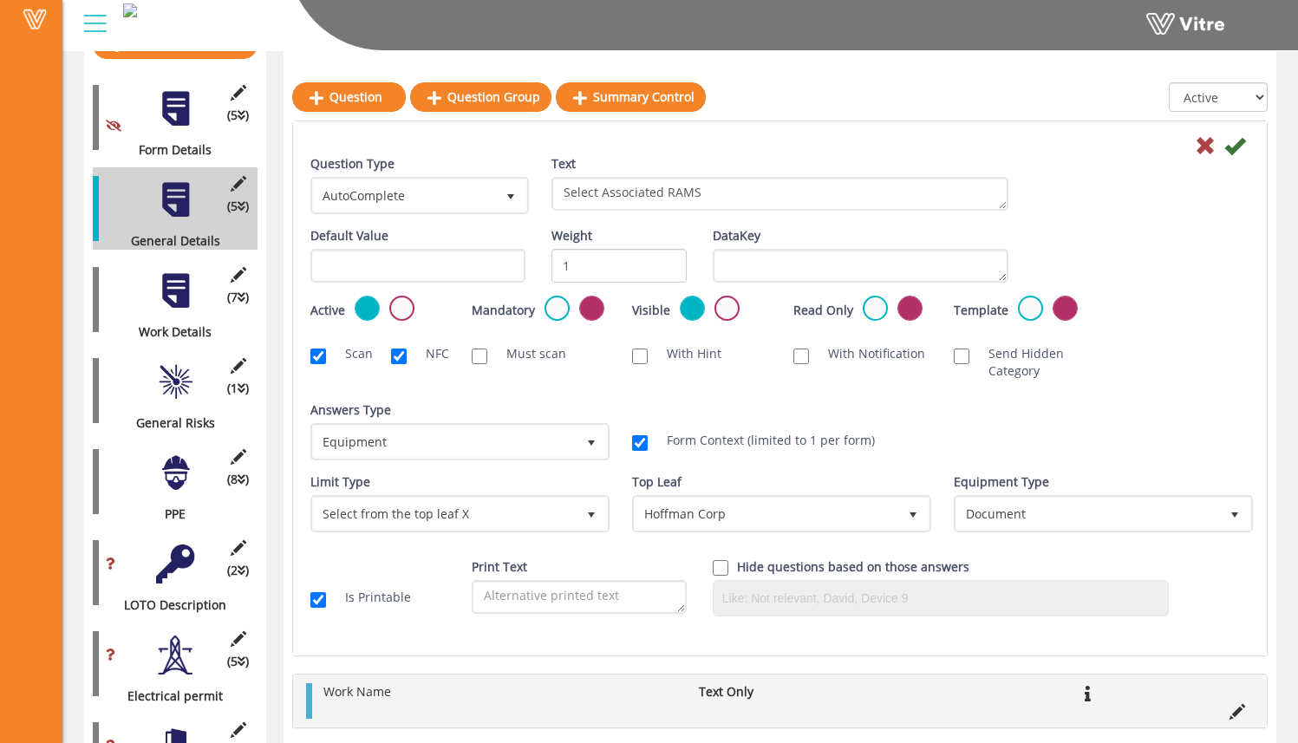
click at [1117, 213] on div "Question Type AutoComplete 11 Text Select Associated RAMS" at bounding box center [780, 191] width 965 height 72
click at [738, 193] on textarea "Select Associated RAMS" at bounding box center [780, 194] width 457 height 34
drag, startPoint x: 738, startPoint y: 193, endPoint x: 531, endPoint y: 183, distance: 207.6
click at [530, 185] on div "Question Type AutoComplete 11 Text Select Associated RAMS" at bounding box center [780, 191] width 965 height 72
type textarea "R"
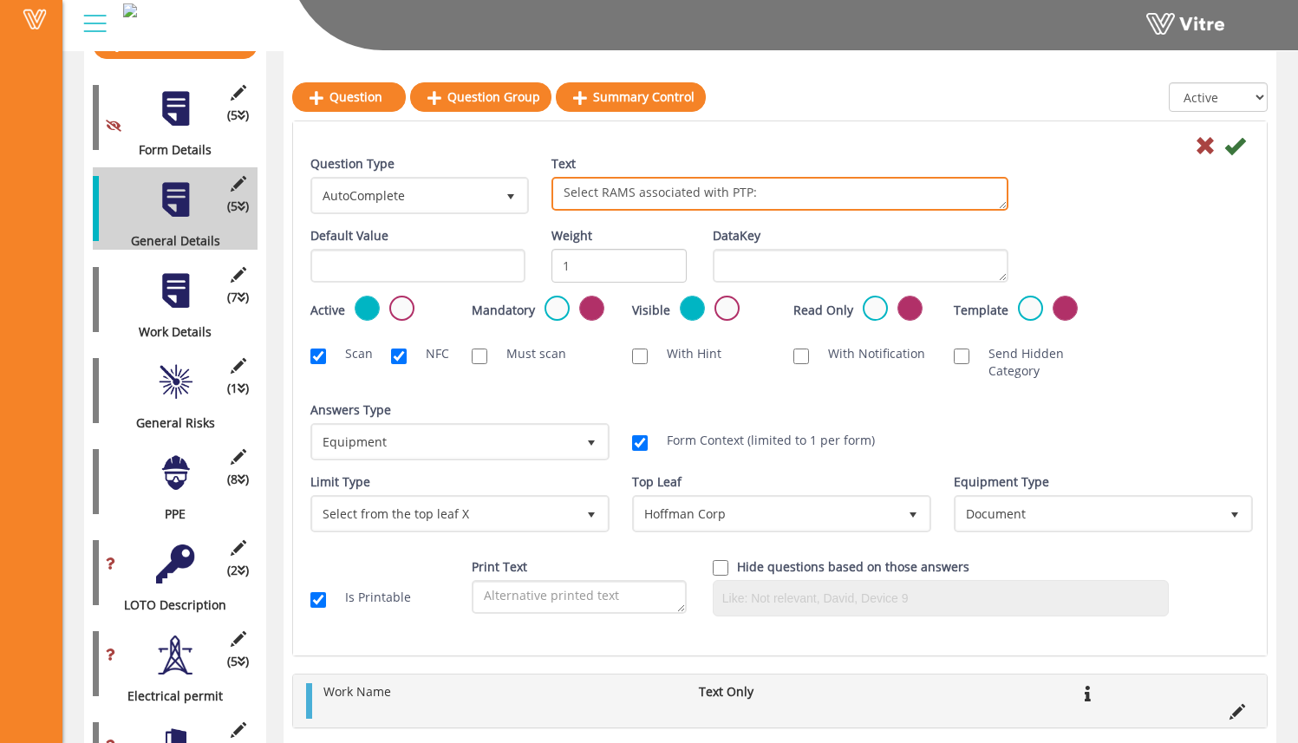
type textarea "Select RAMS associated with PTP:"
click at [1032, 193] on div "Question Type AutoComplete 11 Text Select RAMS associated with PTP:" at bounding box center [780, 191] width 965 height 72
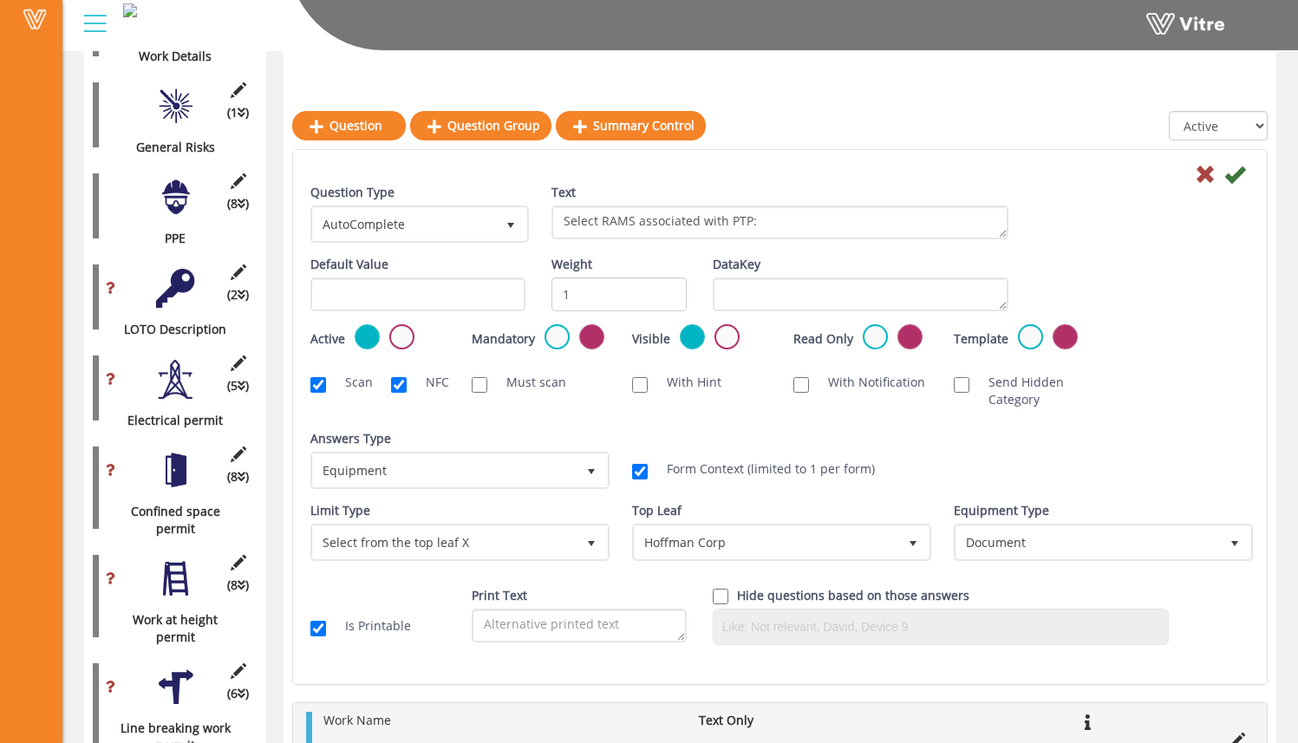
scroll to position [422, 0]
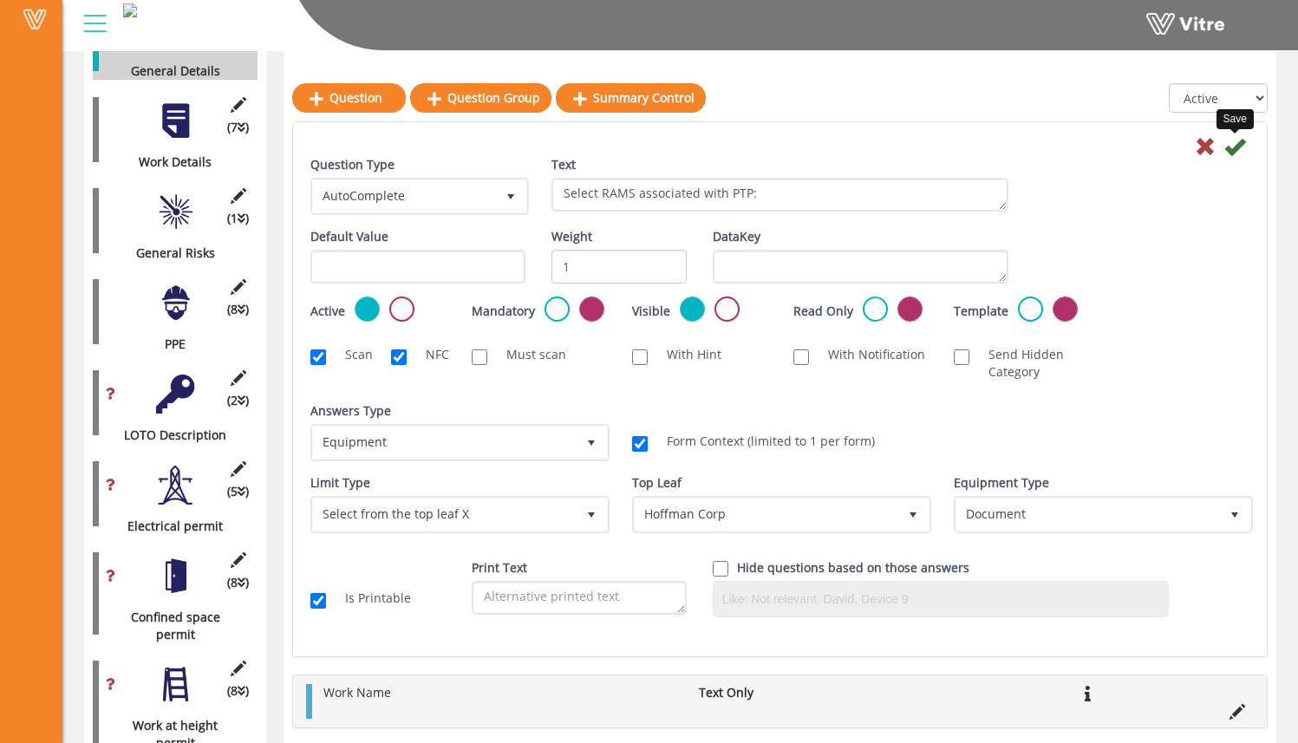
click at [1231, 145] on icon at bounding box center [1235, 146] width 21 height 21
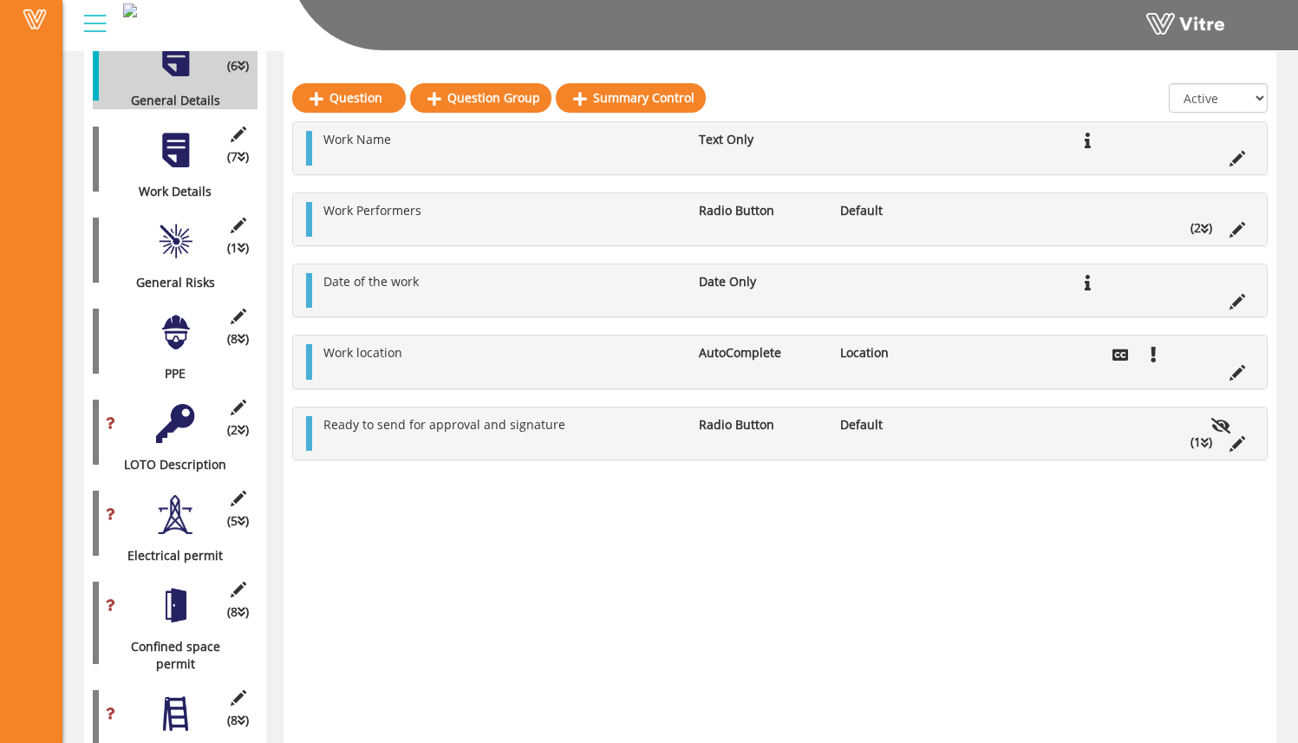
scroll to position [391, 0]
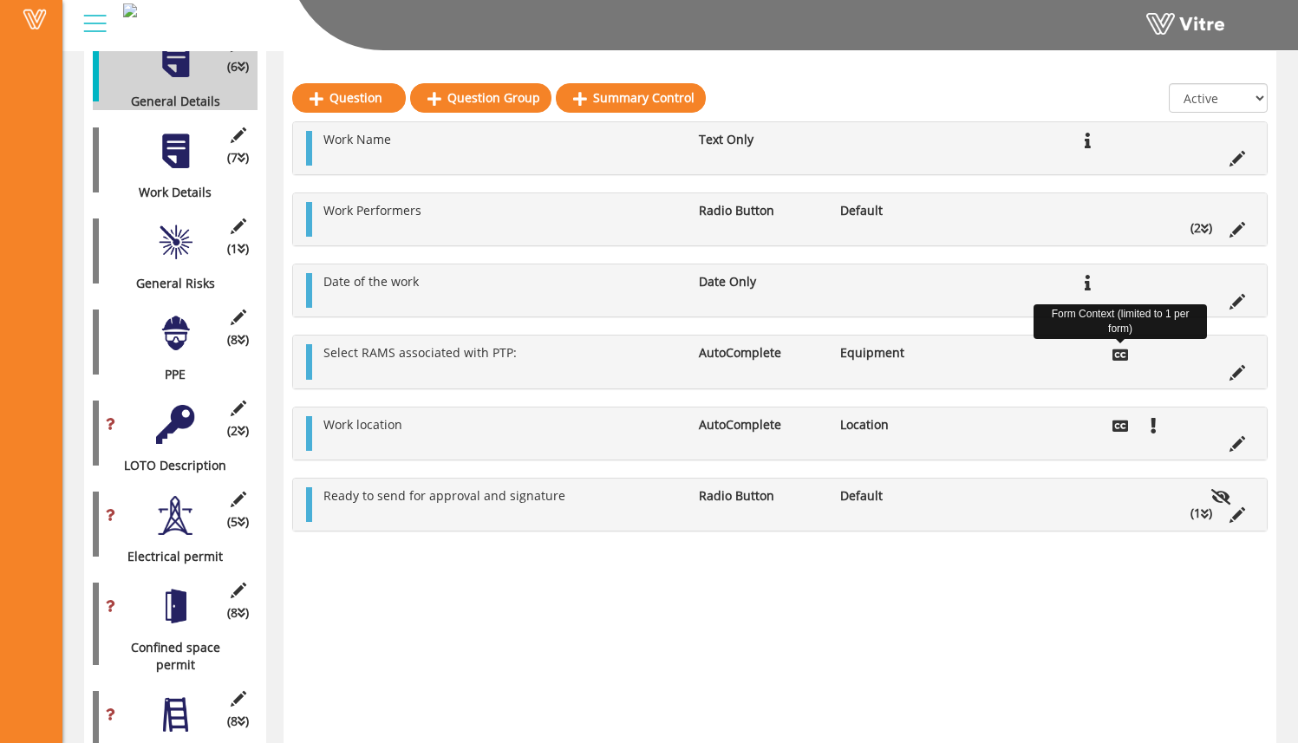
click at [1127, 356] on icon at bounding box center [1121, 355] width 16 height 16
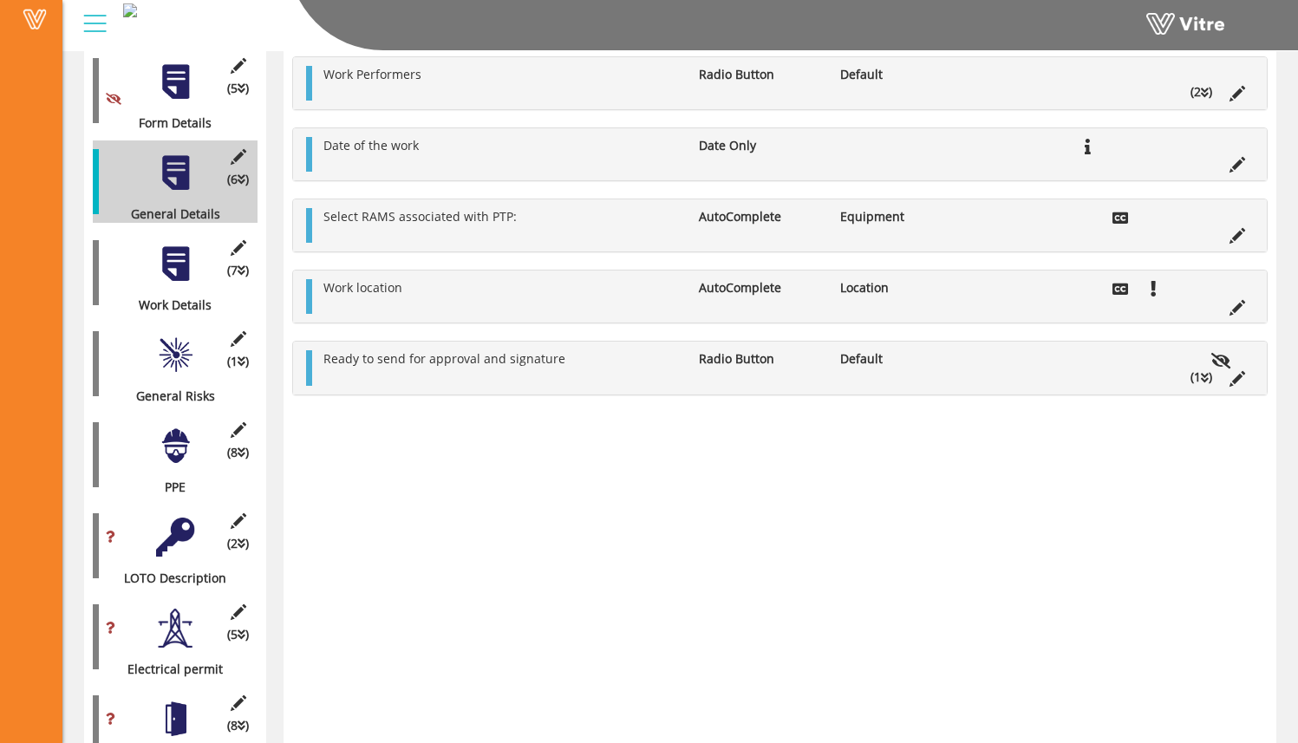
scroll to position [0, 0]
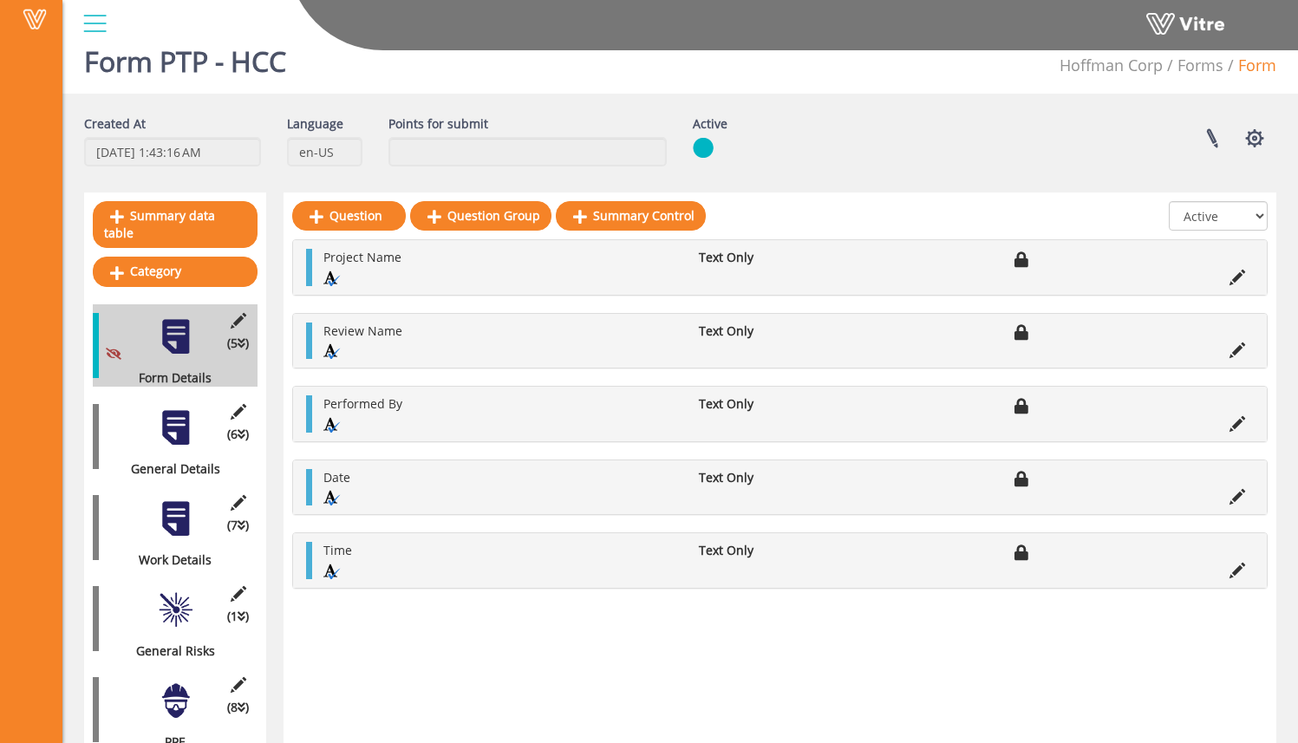
scroll to position [27, 0]
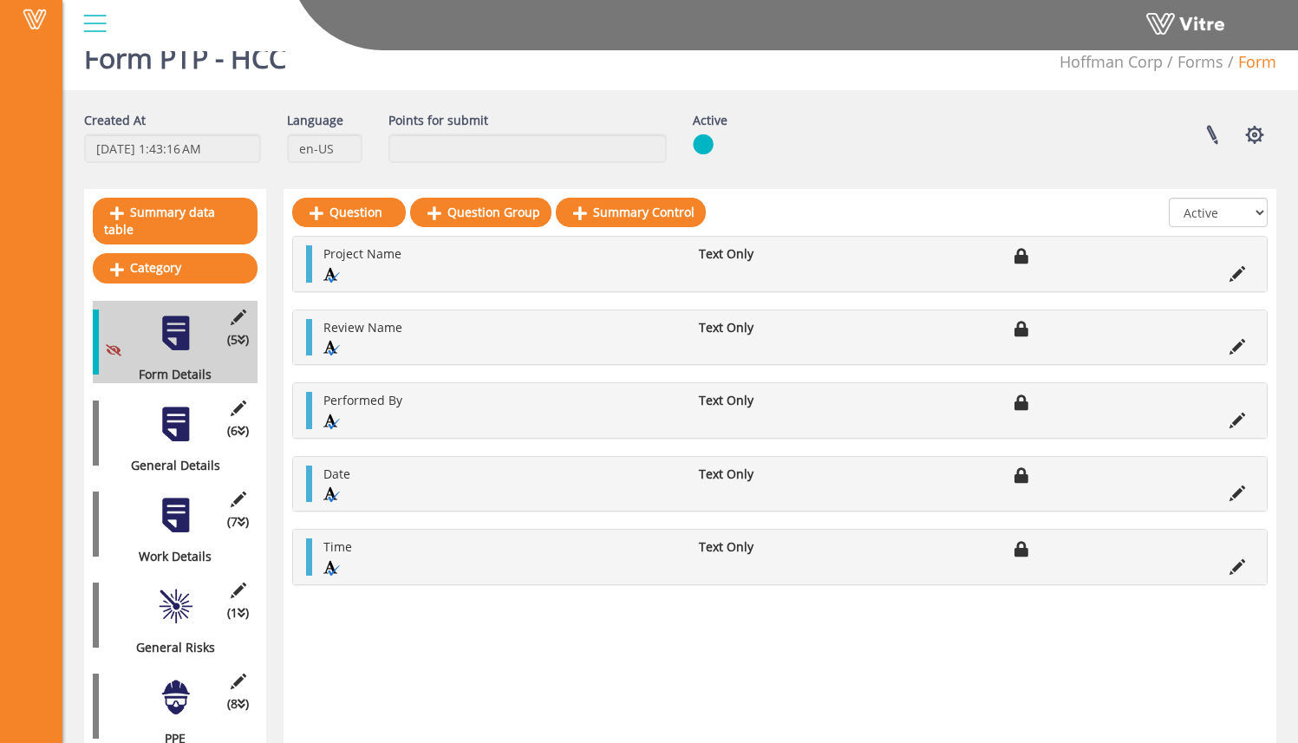
click at [180, 415] on div at bounding box center [175, 424] width 39 height 39
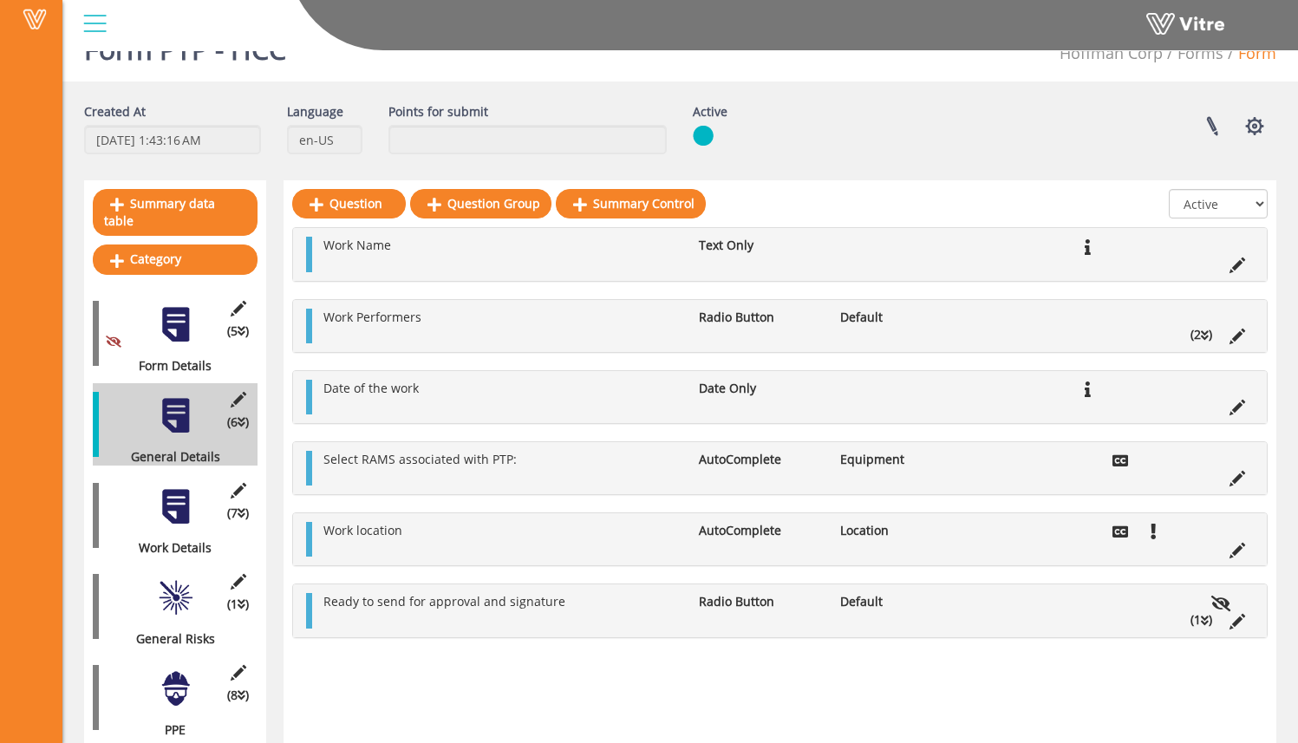
scroll to position [56, 0]
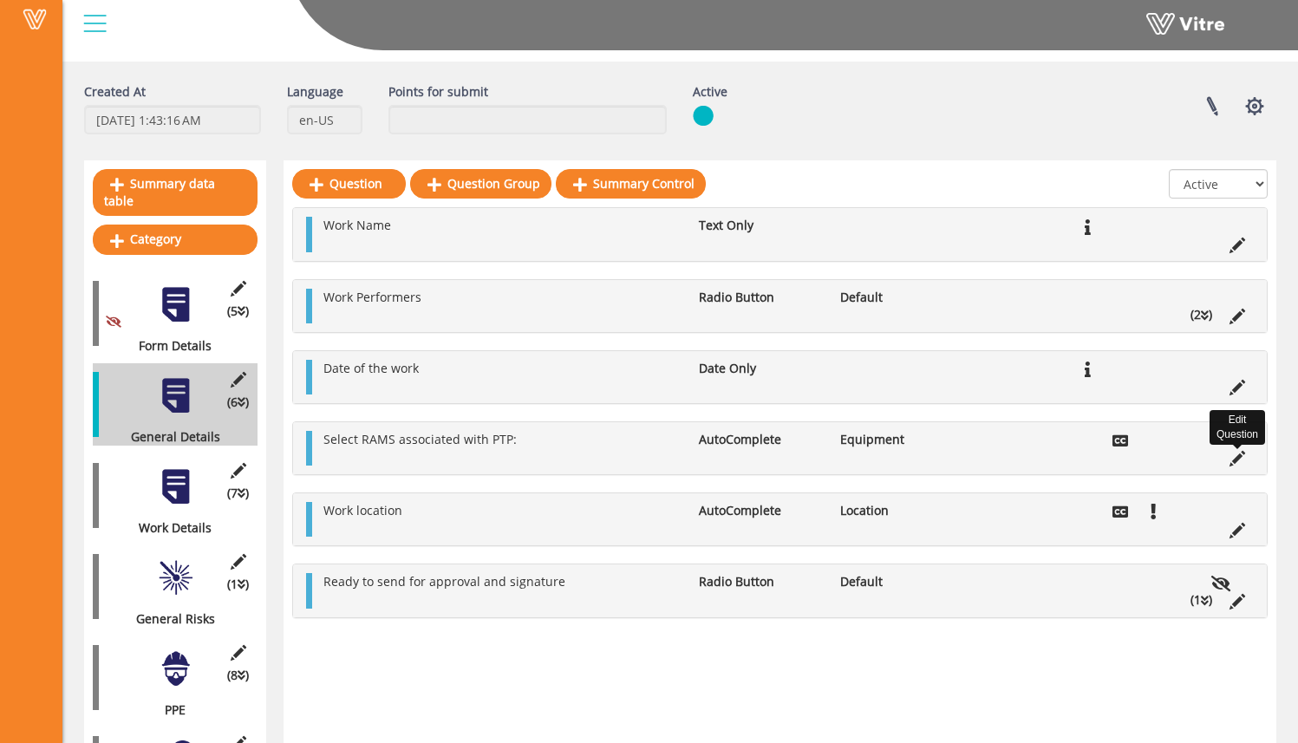
click at [1238, 457] on icon at bounding box center [1238, 459] width 16 height 16
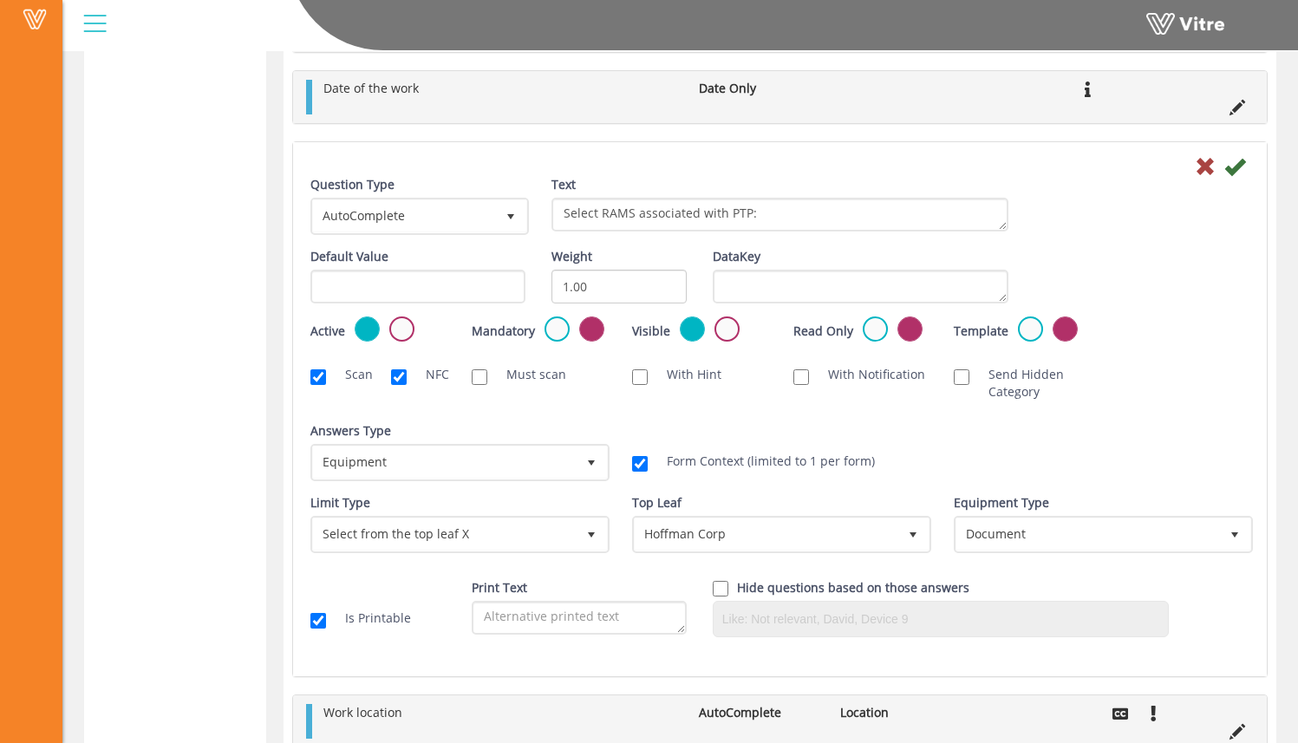
scroll to position [2293, 0]
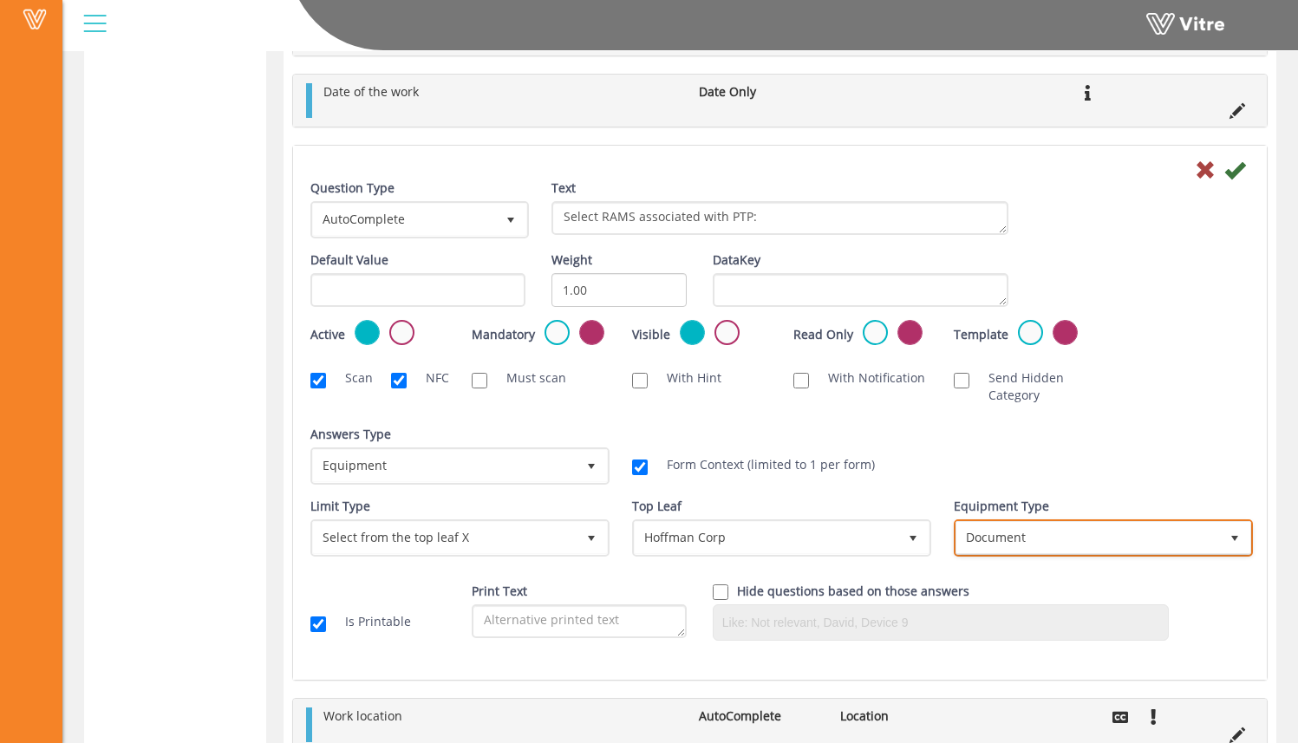
click at [1039, 540] on span "Document" at bounding box center [1088, 537] width 263 height 31
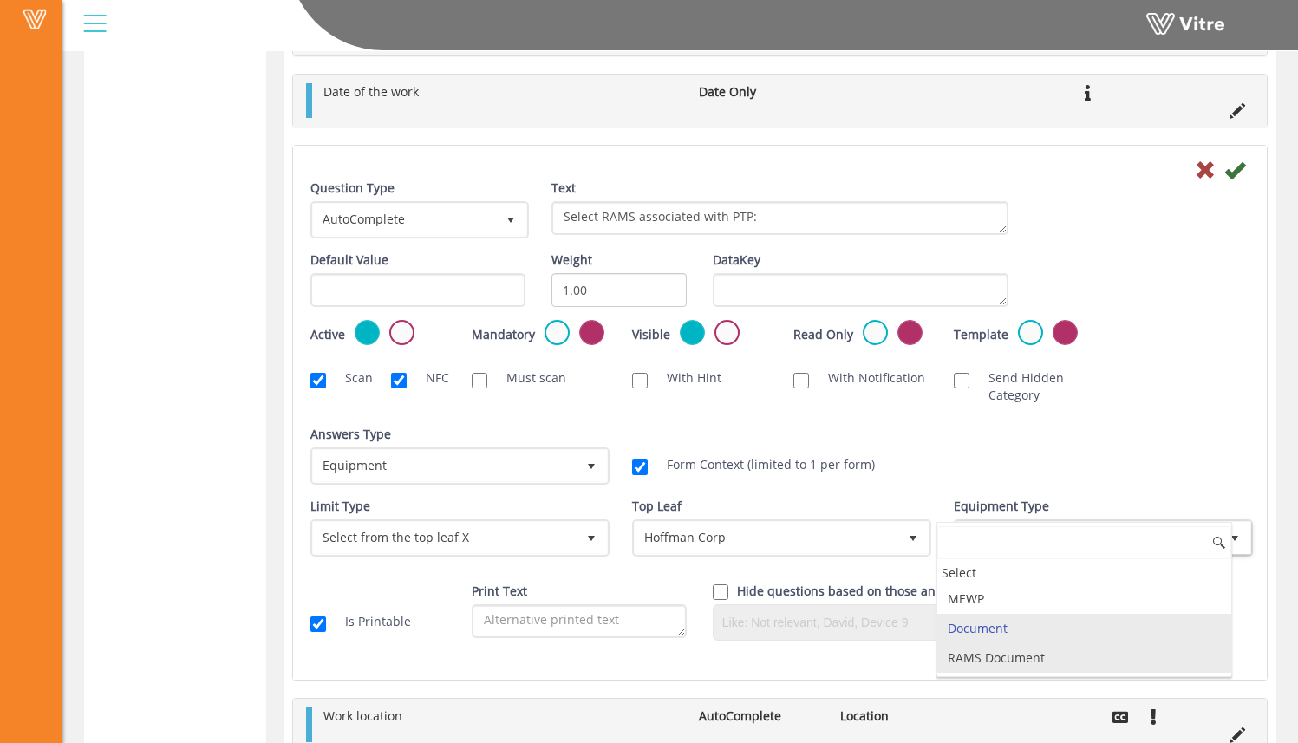
click at [1030, 657] on li "RAMS Document" at bounding box center [1085, 658] width 294 height 29
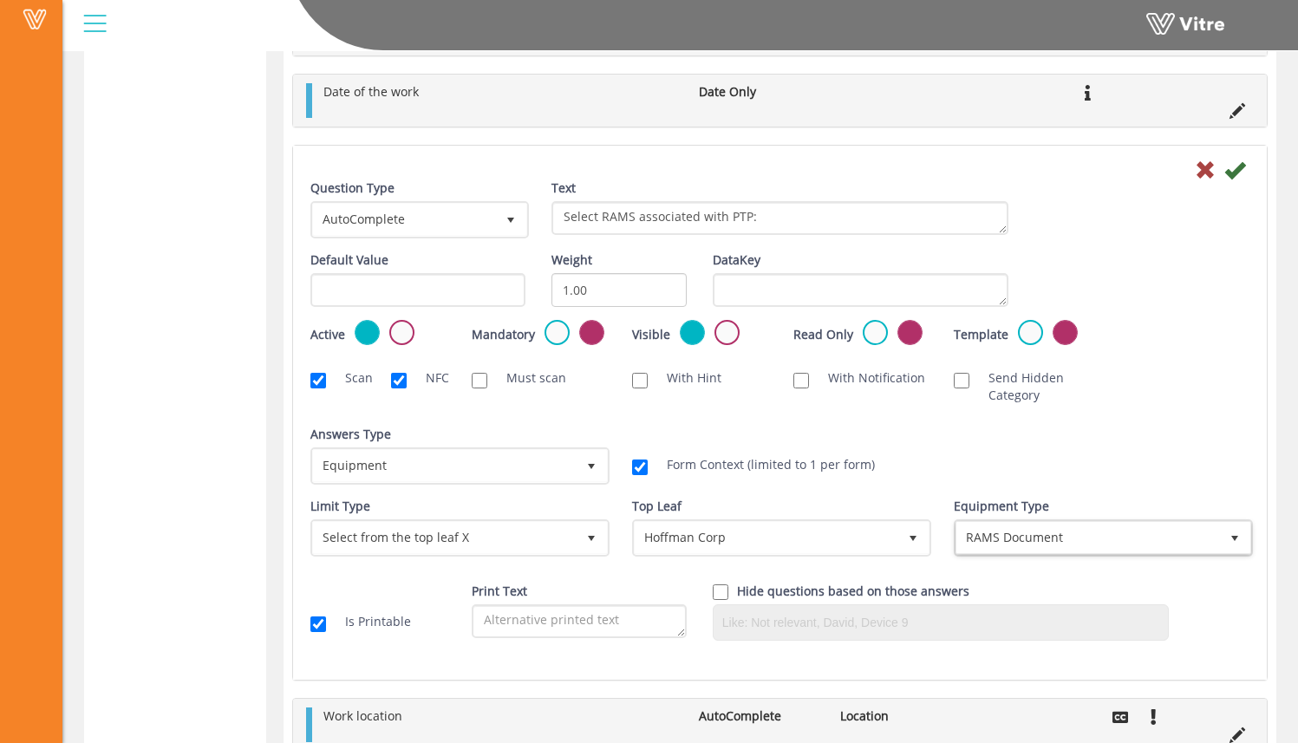
click at [1120, 442] on div "Answers Type Default 0 Answers Type Equipment 7 Module Select Form Context (lim…" at bounding box center [780, 462] width 965 height 72
click at [673, 537] on span "Hoffman Corp" at bounding box center [766, 537] width 263 height 31
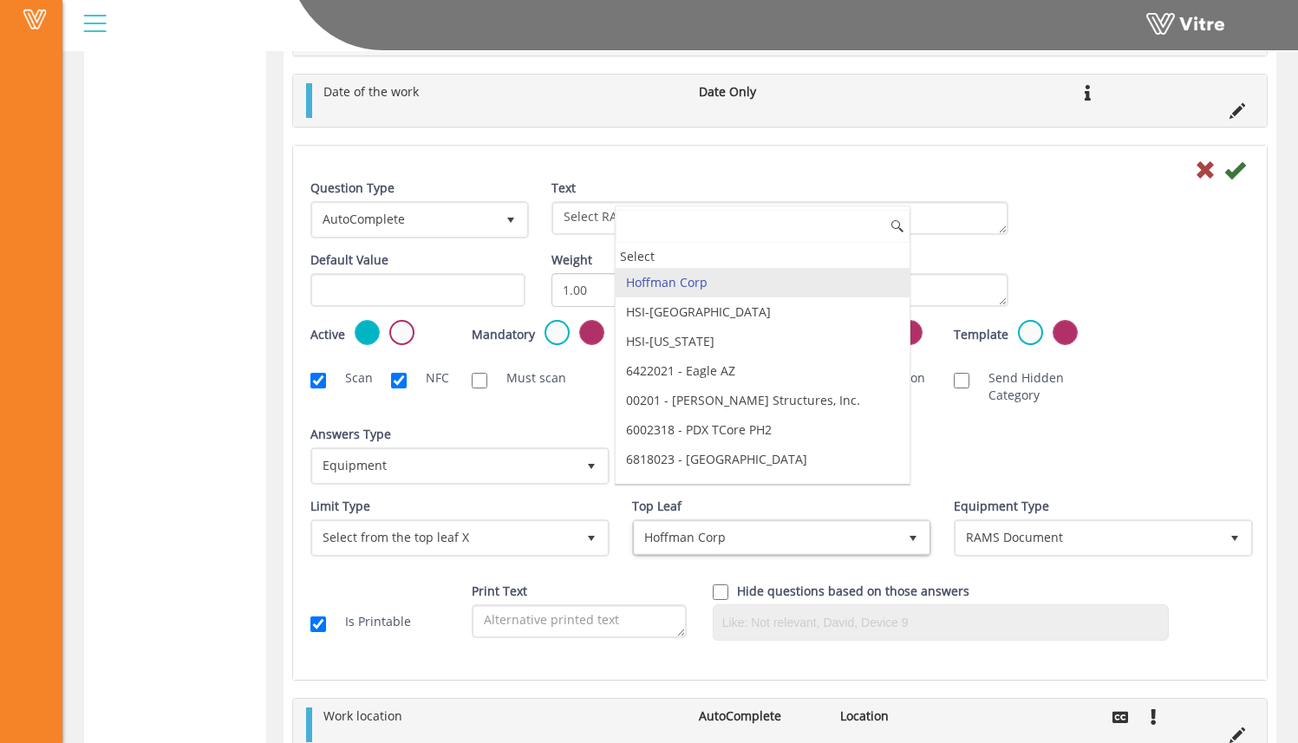
click at [702, 290] on li "Hoffman Corp" at bounding box center [763, 282] width 294 height 29
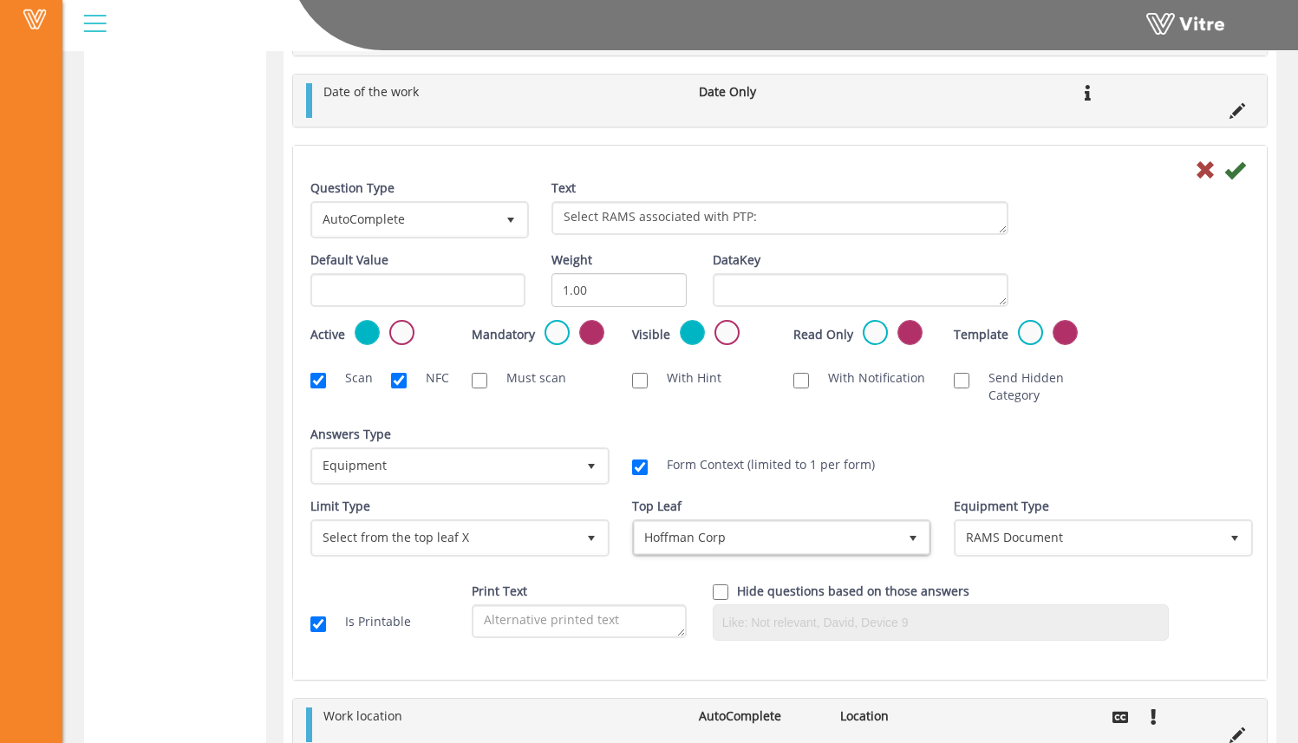
click at [801, 415] on div "Question Type AutoComplete 11 Text Select RAMS associated with PTP: Default Val…" at bounding box center [780, 417] width 939 height 474
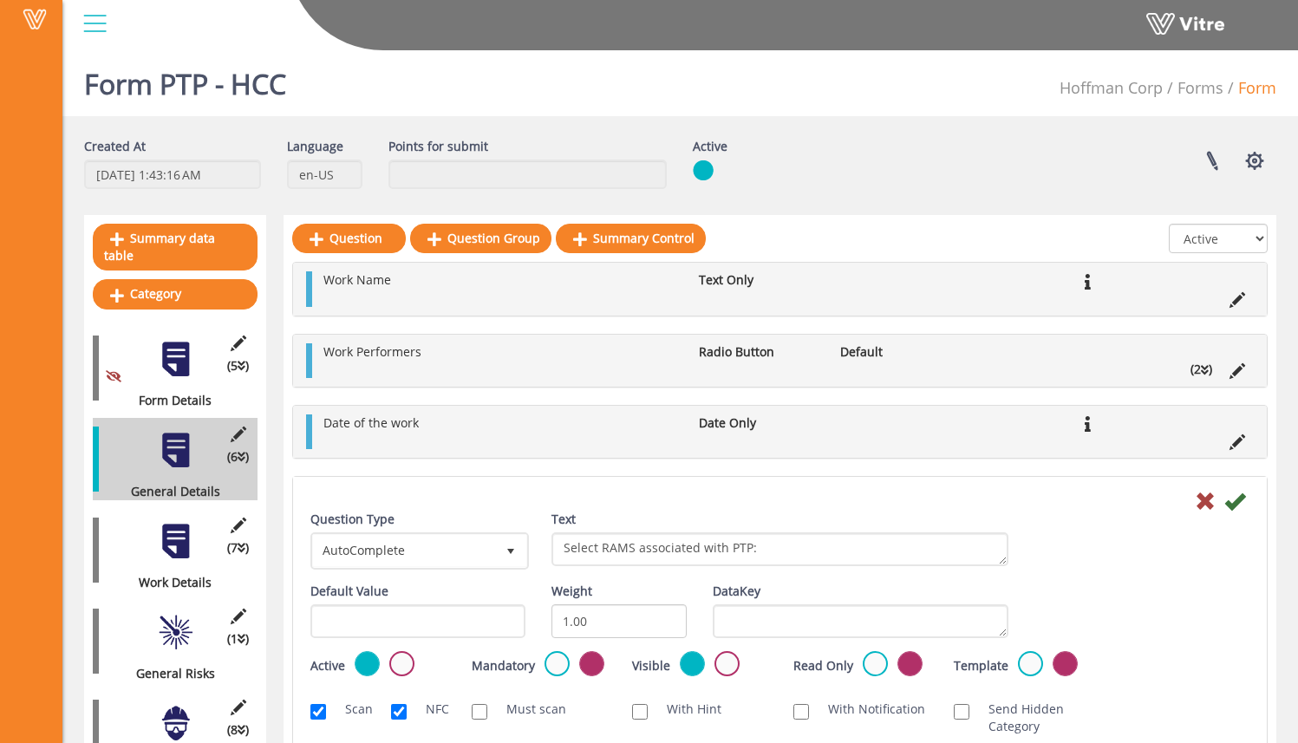
scroll to position [0, 0]
click at [1200, 93] on link "Forms" at bounding box center [1201, 88] width 46 height 21
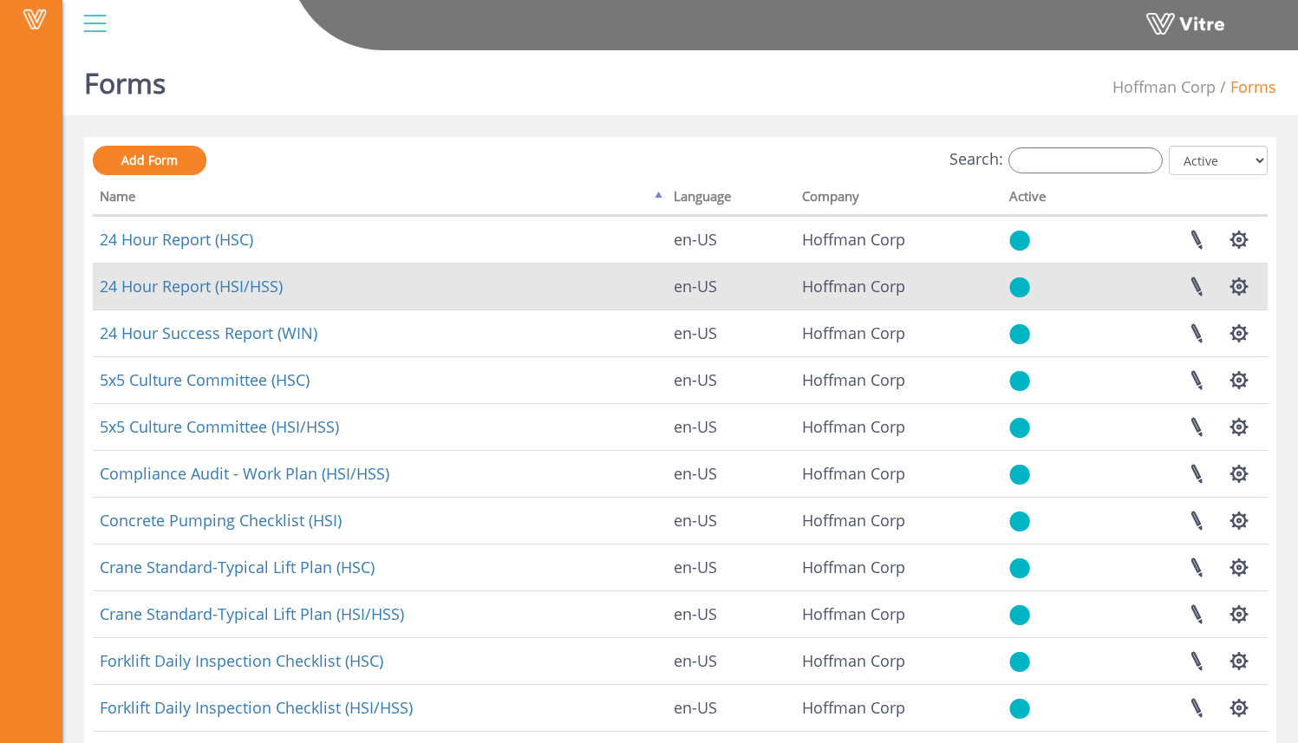
scroll to position [3, 0]
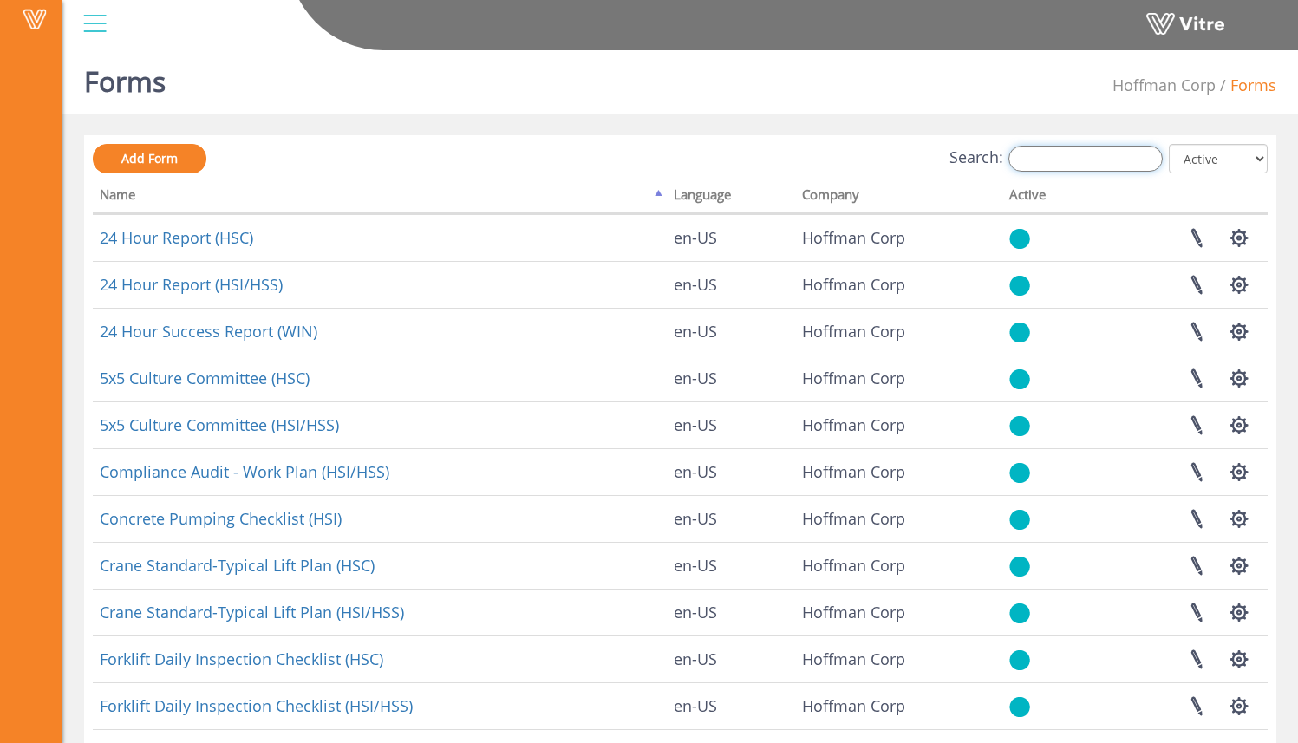
click at [1127, 154] on input "Search:" at bounding box center [1086, 159] width 154 height 26
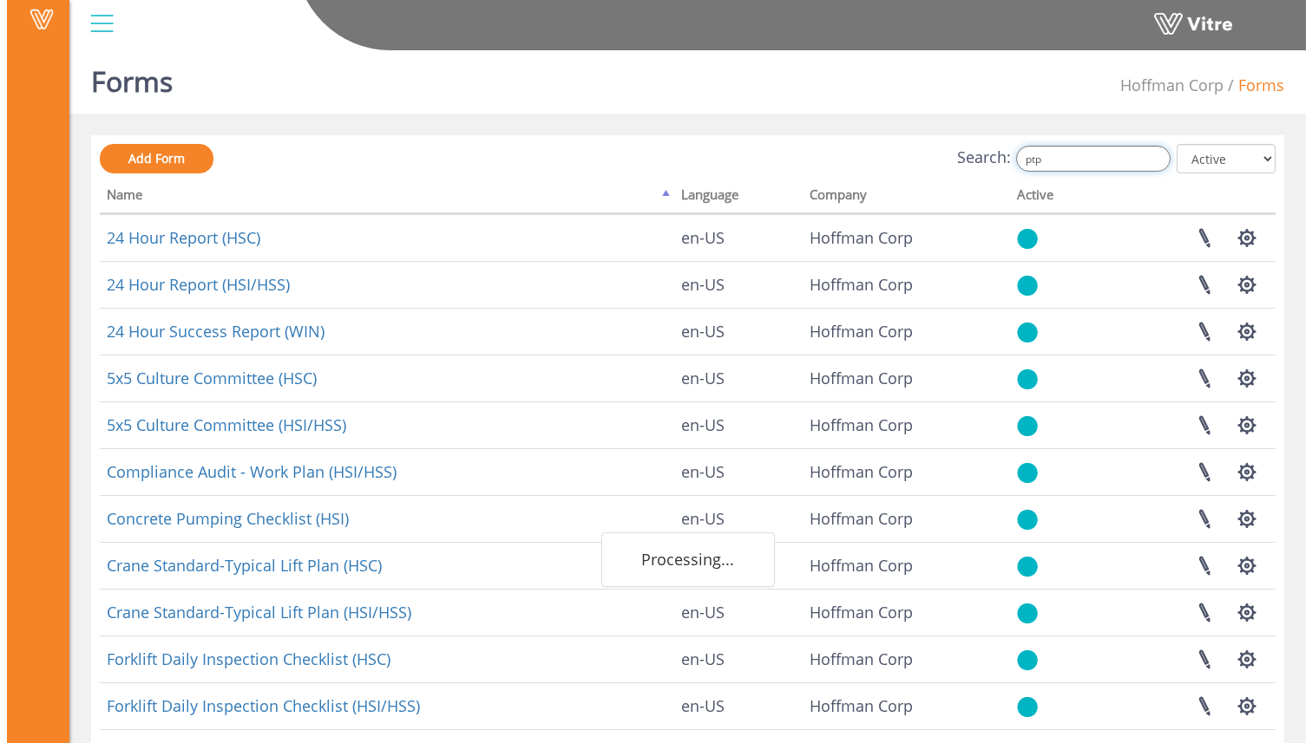
scroll to position [0, 0]
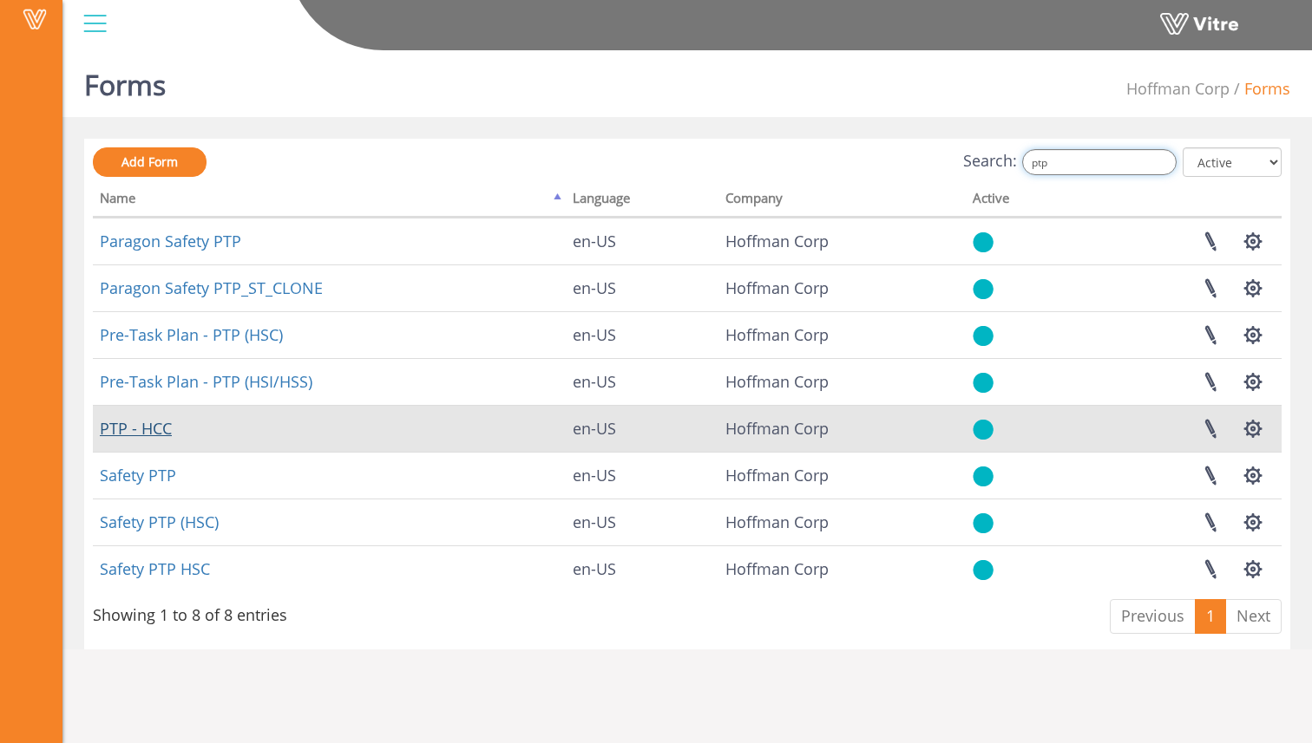
type input "ptp"
click at [160, 433] on link "PTP - HCC" at bounding box center [136, 428] width 72 height 21
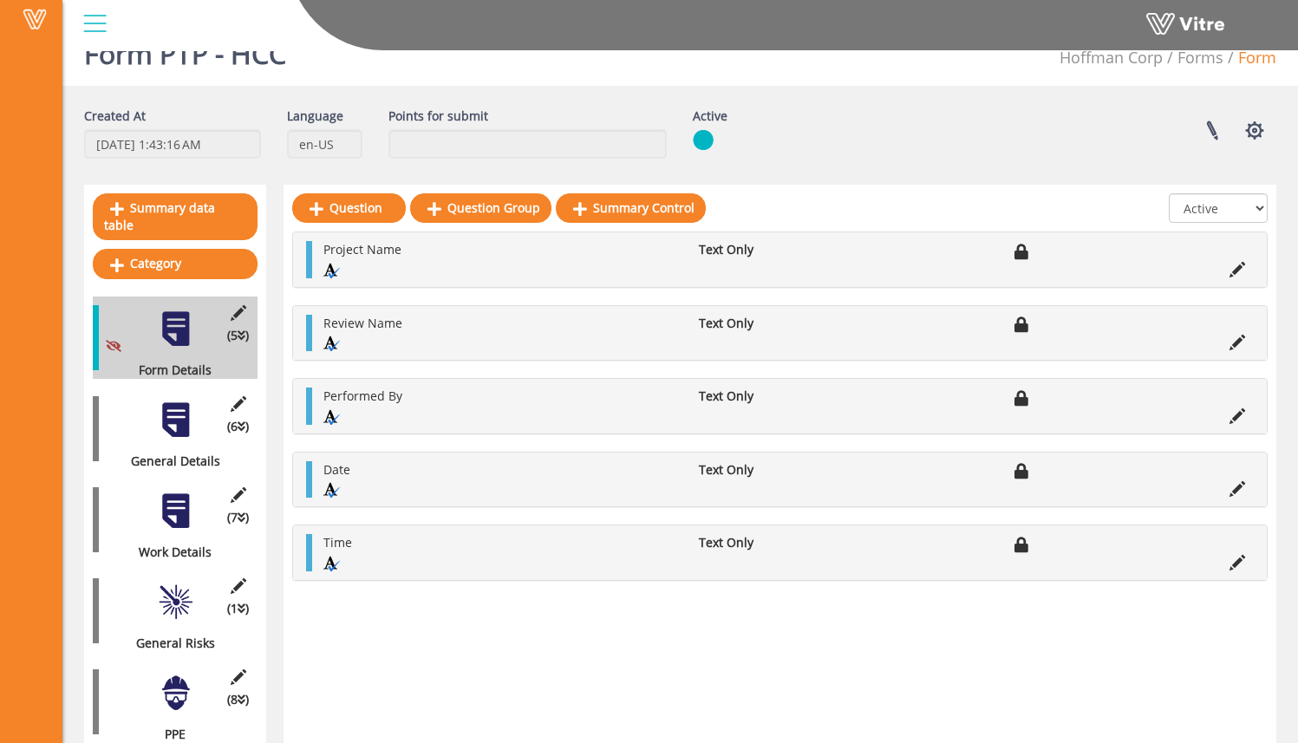
scroll to position [34, 0]
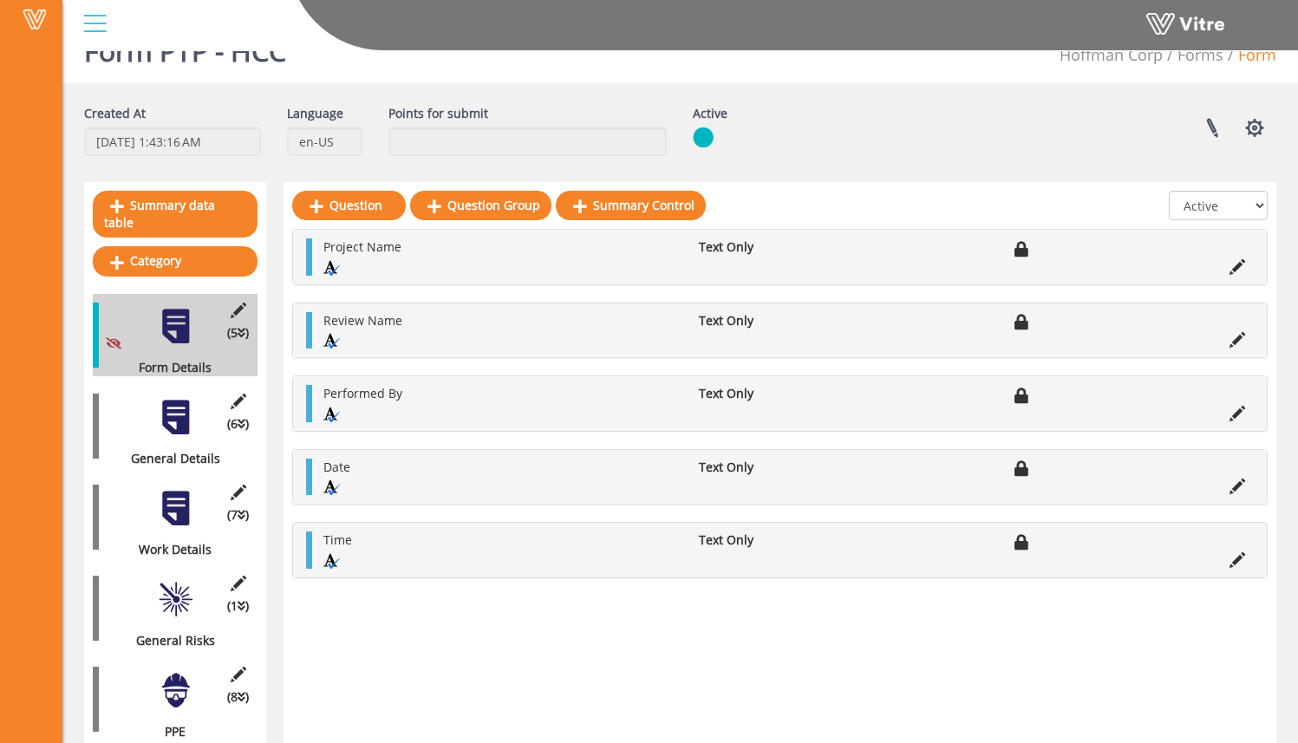
click at [186, 400] on div at bounding box center [175, 417] width 39 height 39
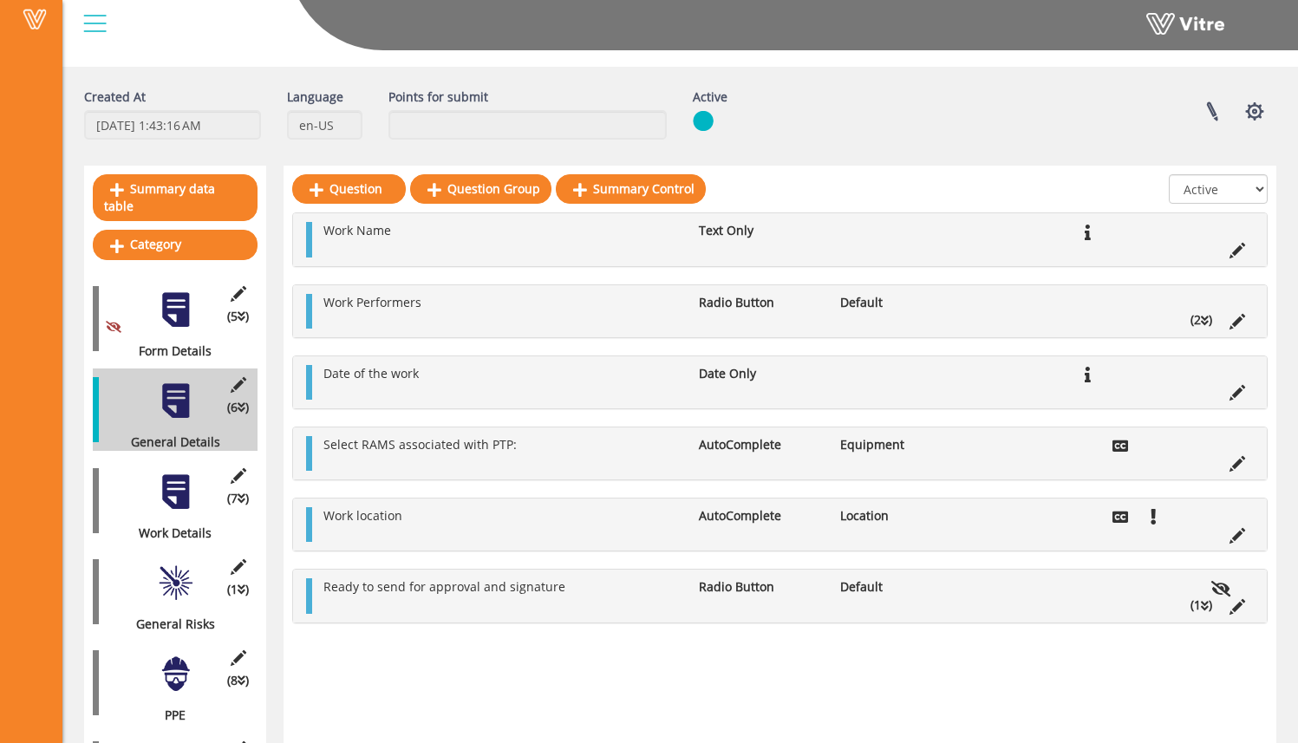
scroll to position [178, 0]
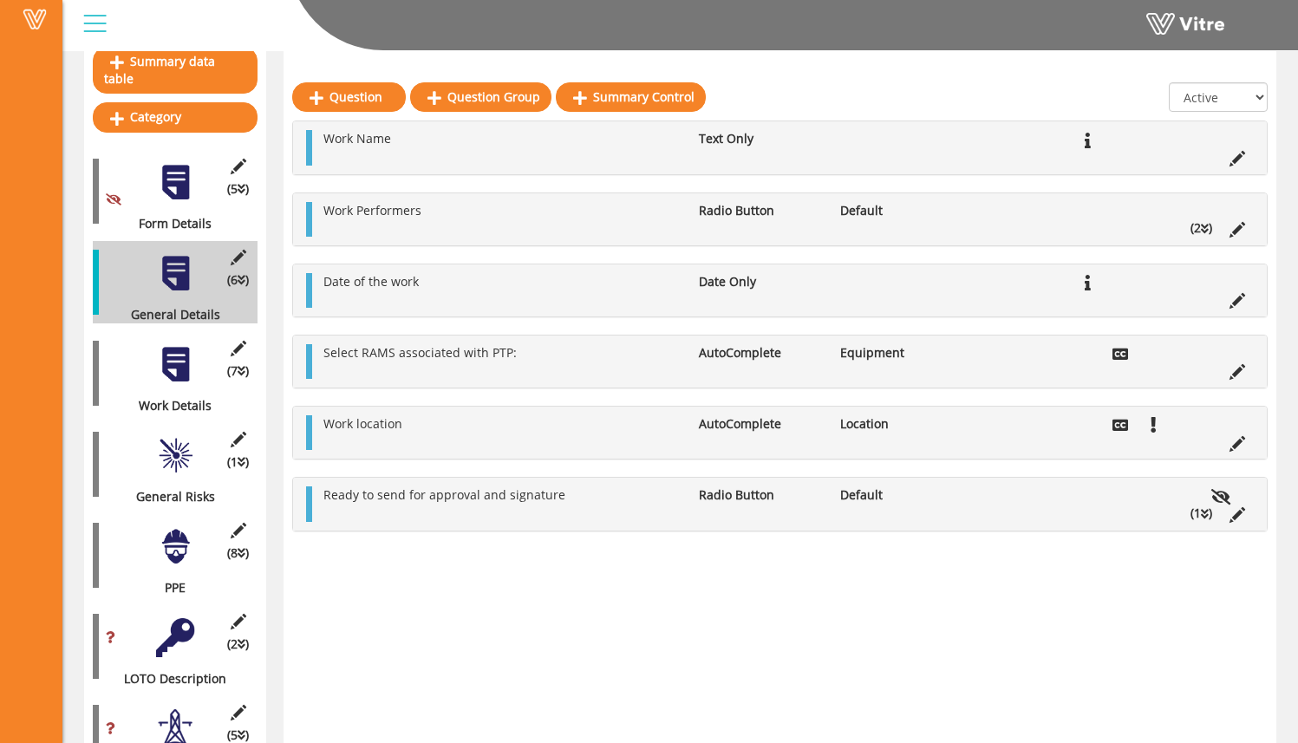
click at [147, 346] on div "(7 ) Work Details" at bounding box center [175, 373] width 165 height 82
click at [166, 353] on div at bounding box center [175, 364] width 39 height 39
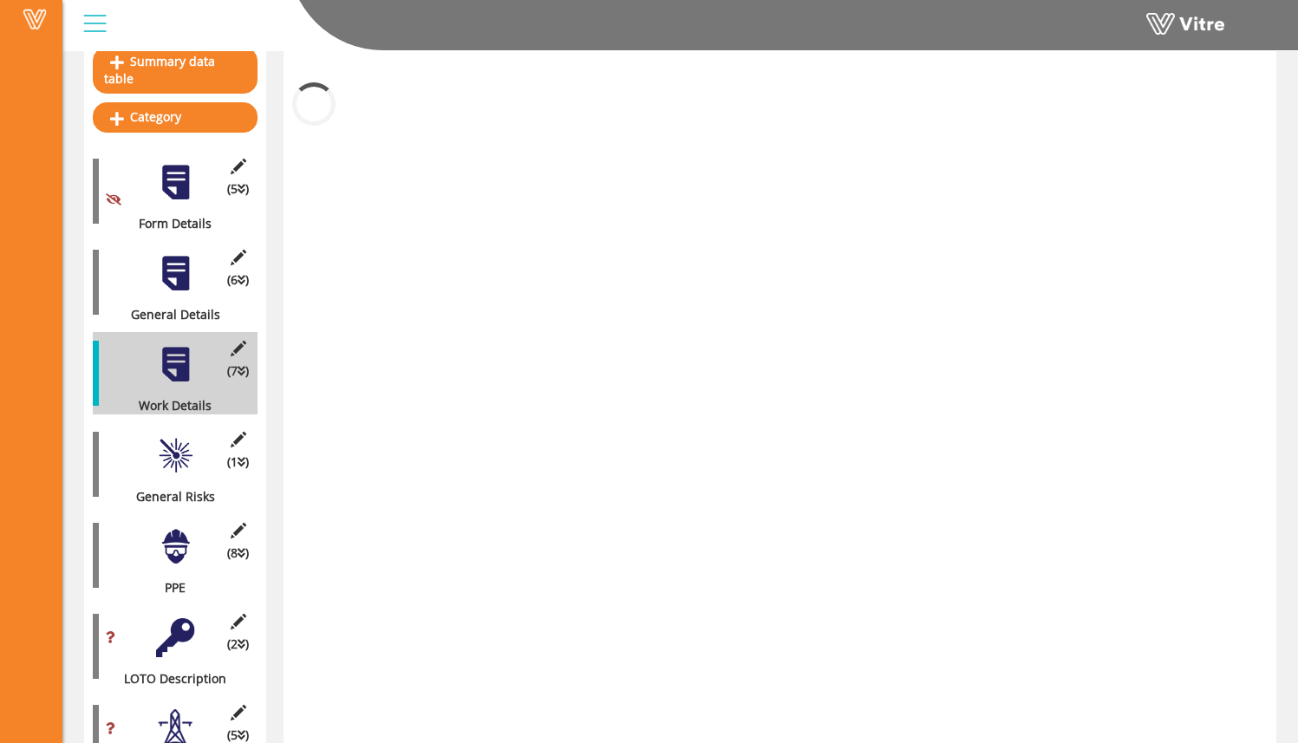
click at [172, 448] on div at bounding box center [175, 455] width 39 height 39
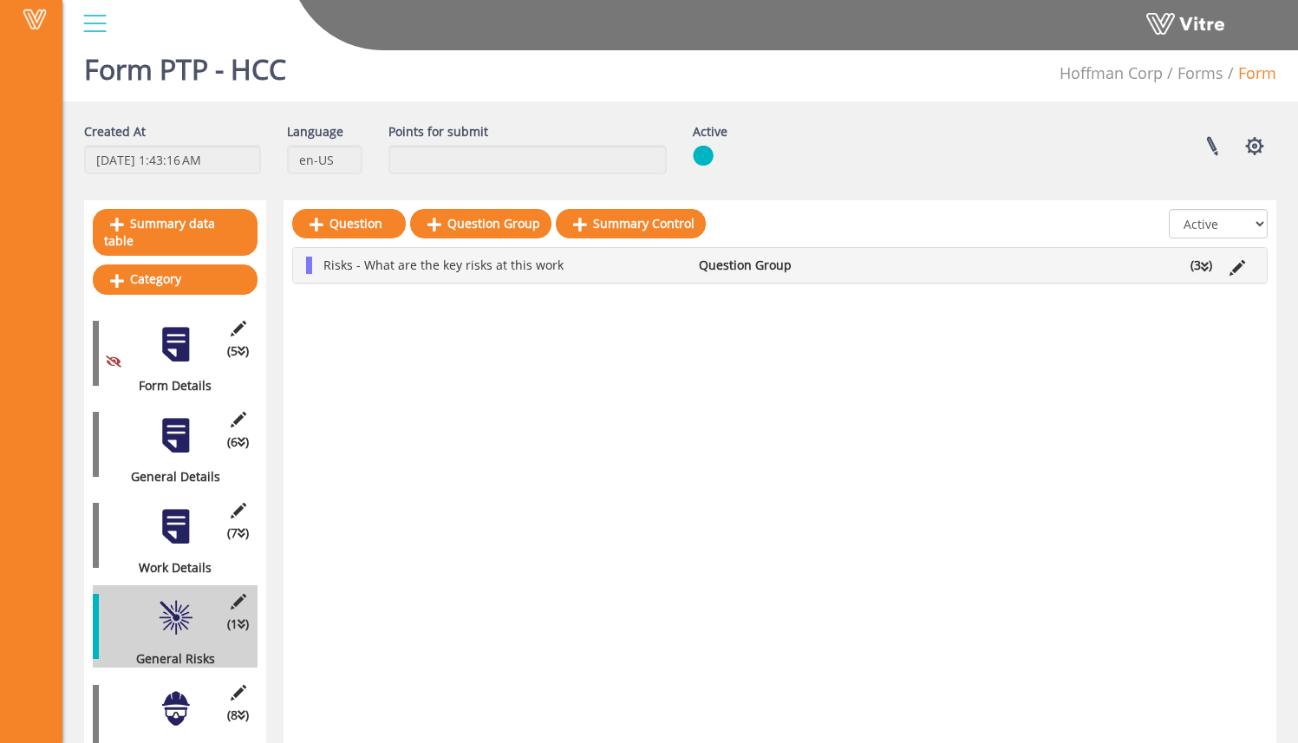
scroll to position [16, 0]
click at [172, 513] on div at bounding box center [175, 526] width 39 height 39
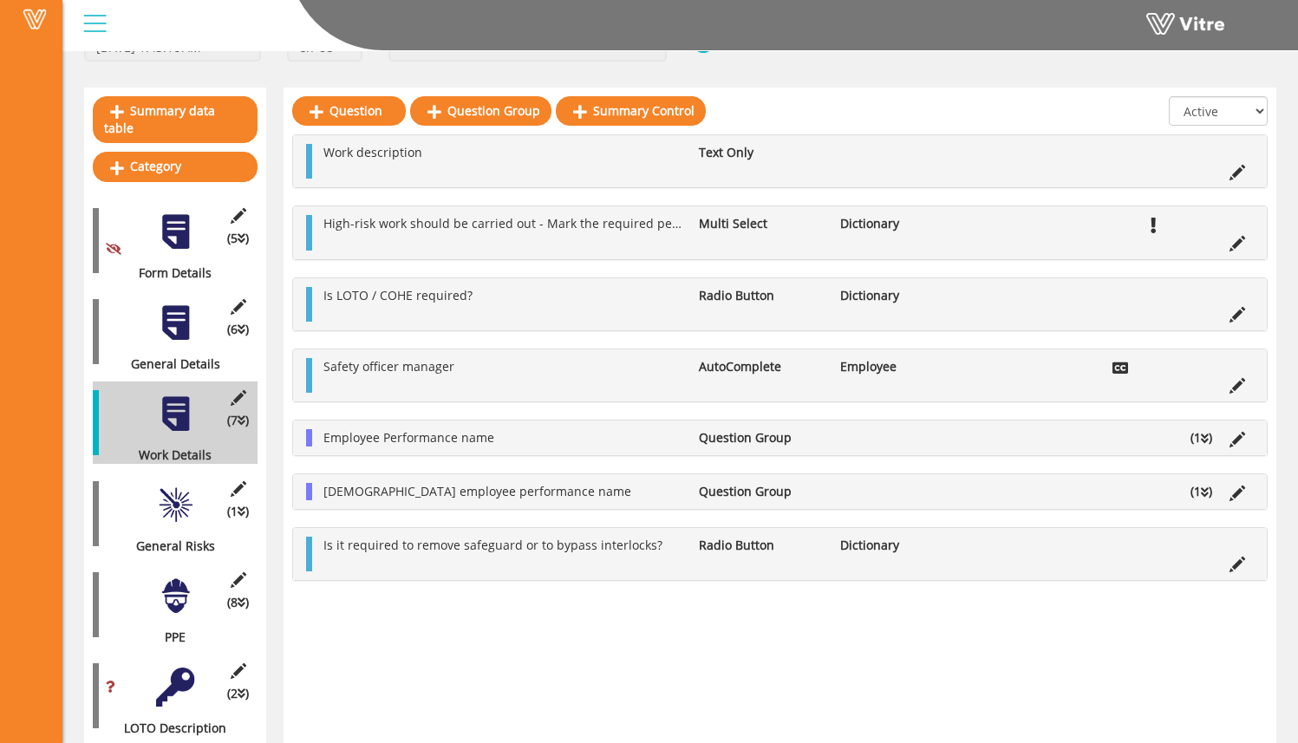
scroll to position [127, 0]
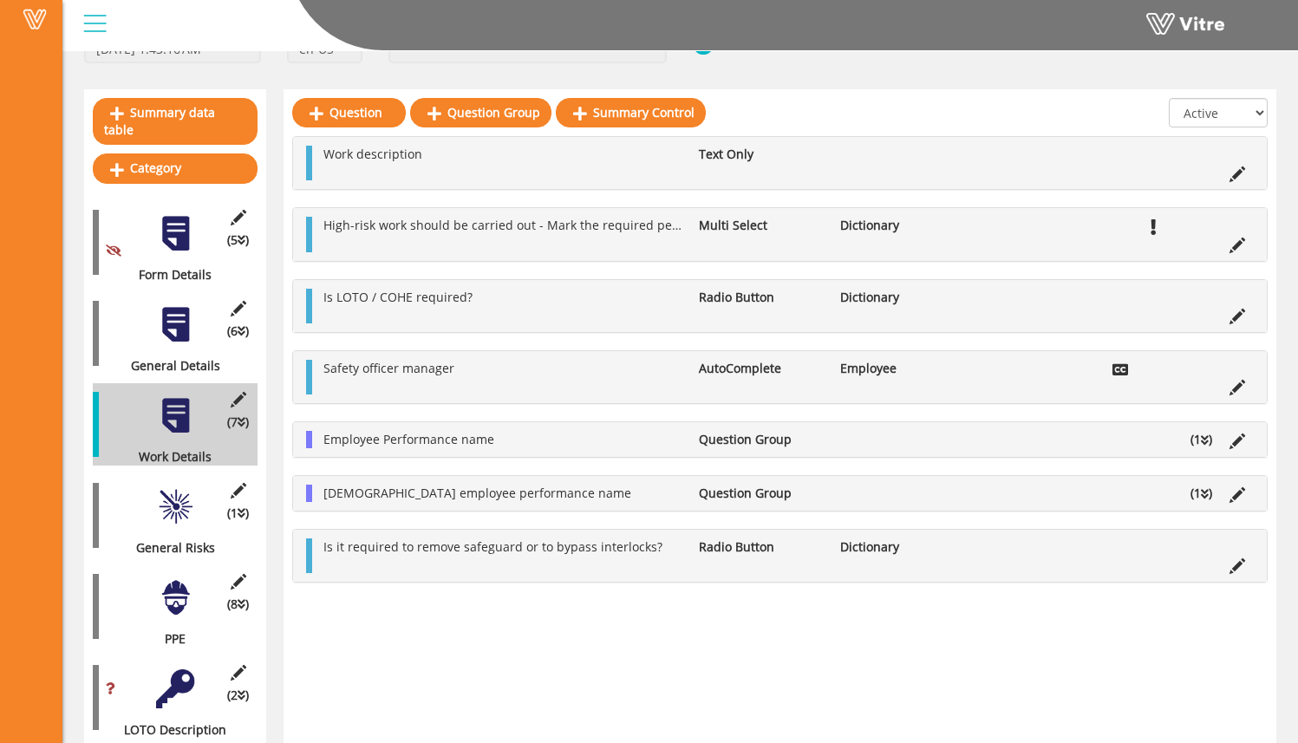
click at [1214, 444] on li "(1 )" at bounding box center [1201, 439] width 39 height 17
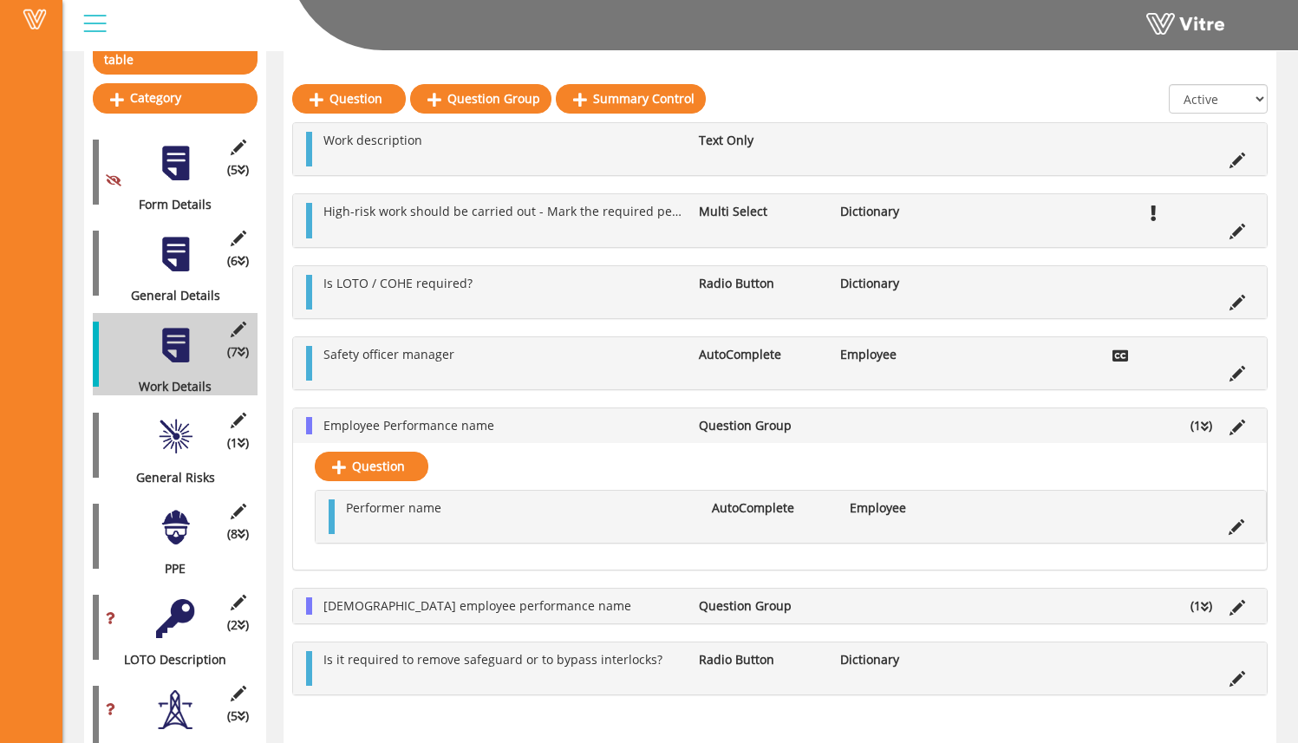
scroll to position [176, 0]
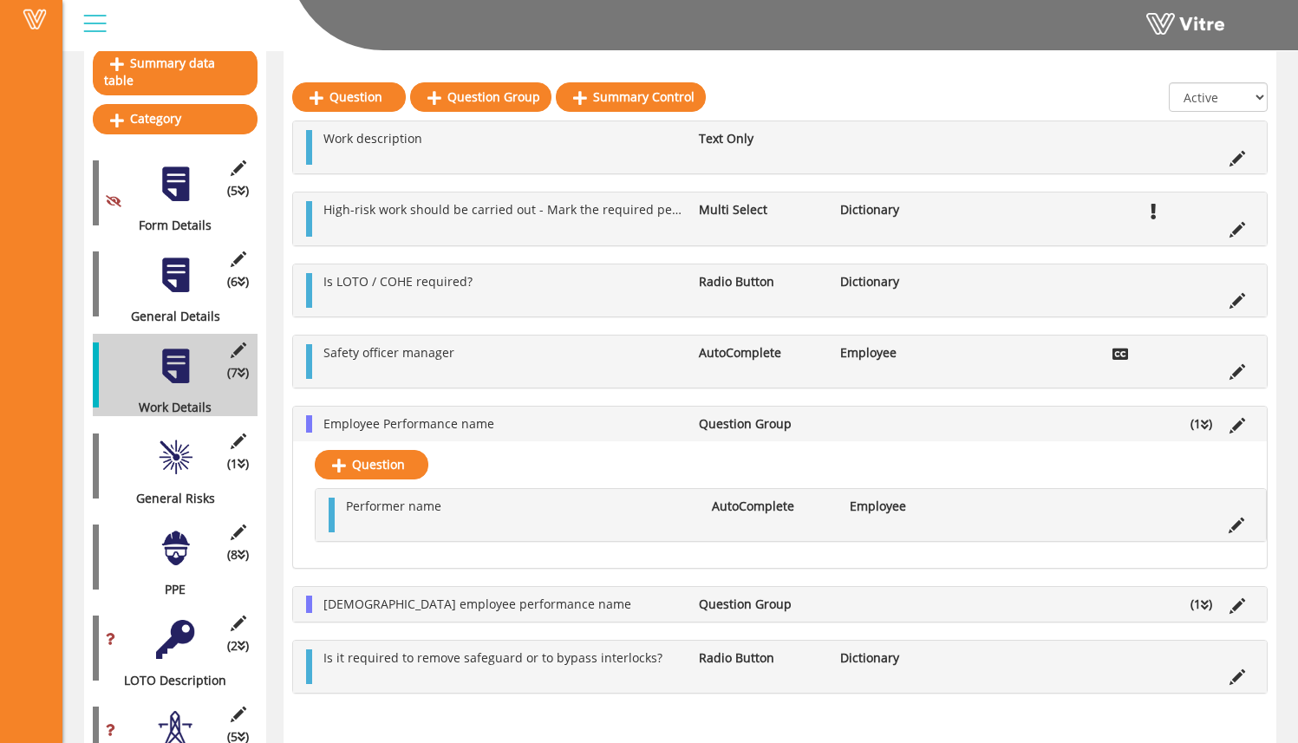
click at [183, 259] on div at bounding box center [175, 275] width 39 height 39
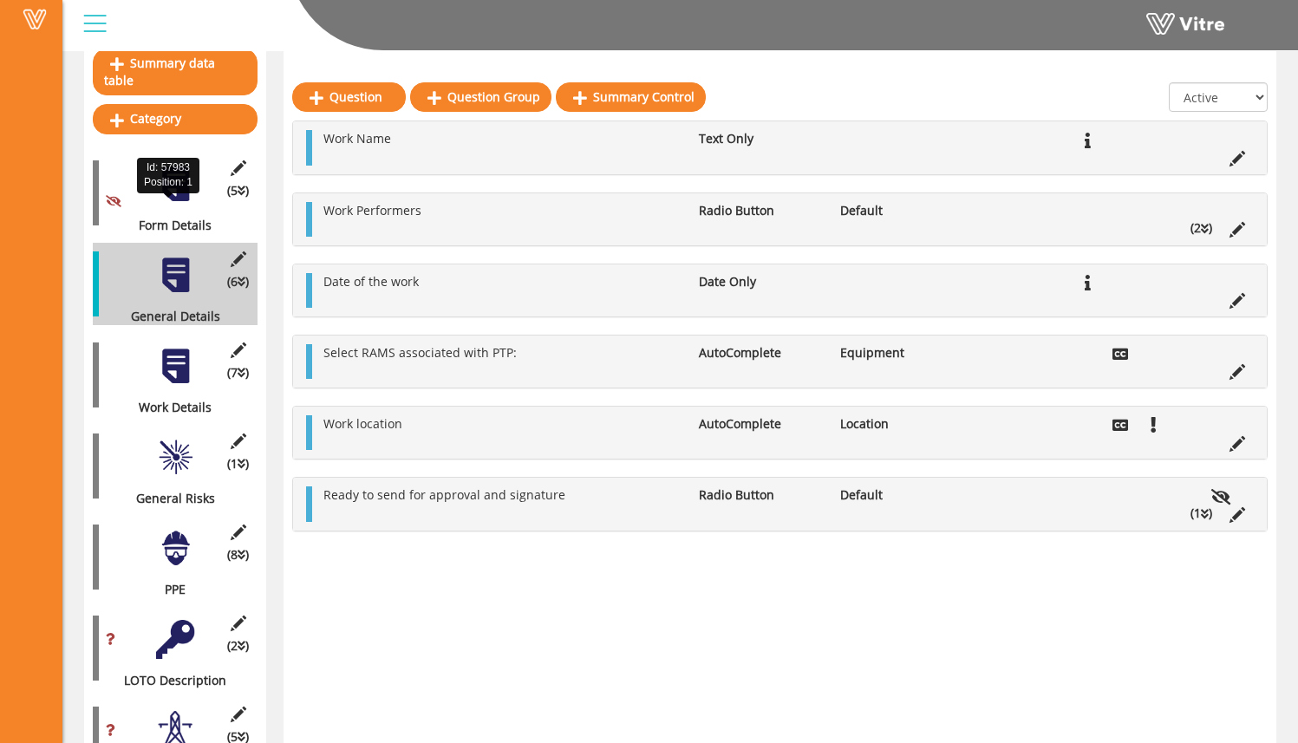
click at [159, 217] on div "Form Details" at bounding box center [169, 225] width 152 height 17
click at [177, 182] on div at bounding box center [175, 184] width 39 height 39
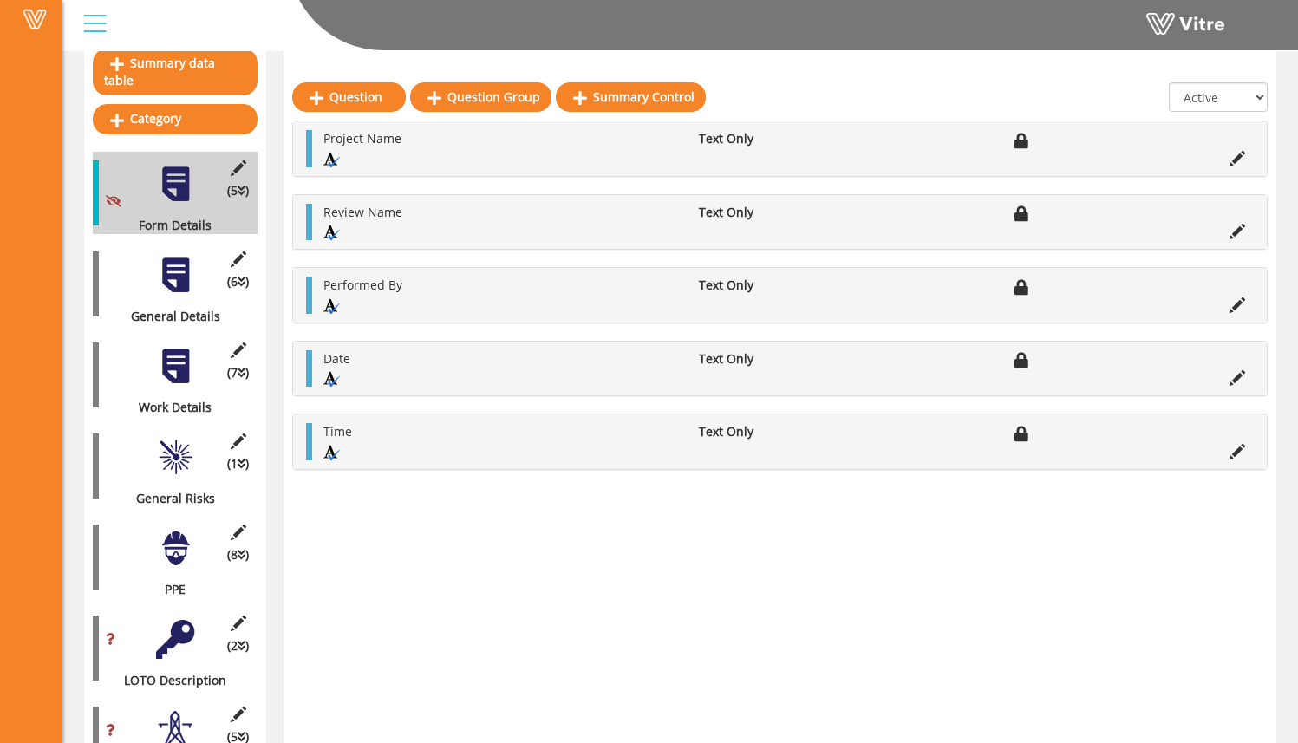
click at [186, 259] on div at bounding box center [175, 275] width 39 height 39
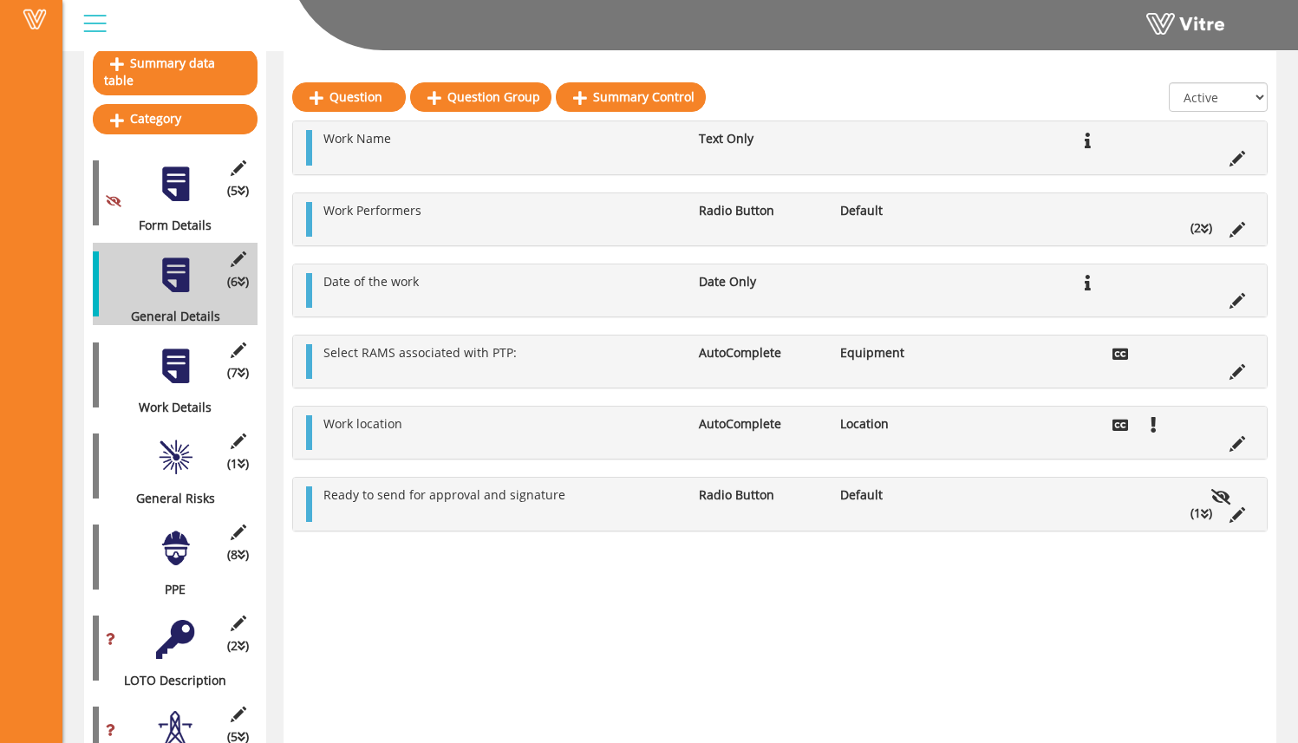
click at [1200, 226] on li "(2 )" at bounding box center [1201, 227] width 39 height 17
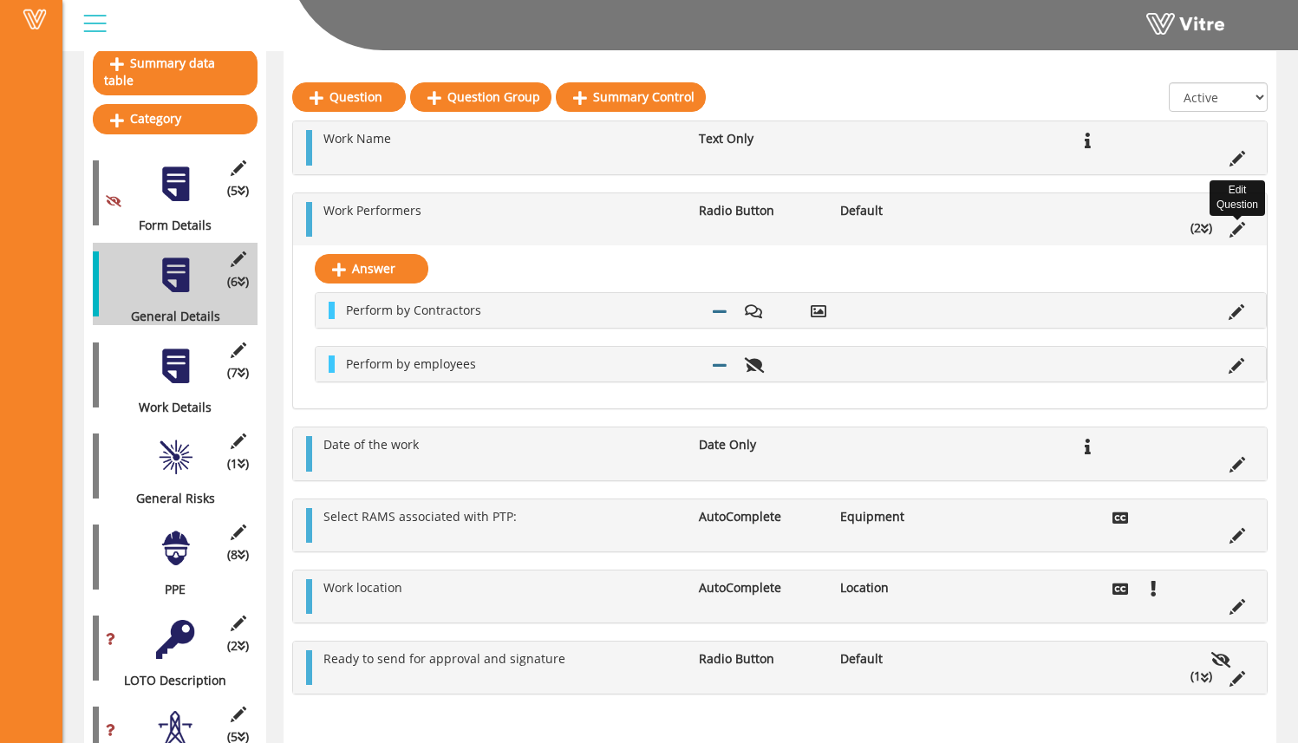
click at [1243, 231] on icon at bounding box center [1238, 230] width 16 height 16
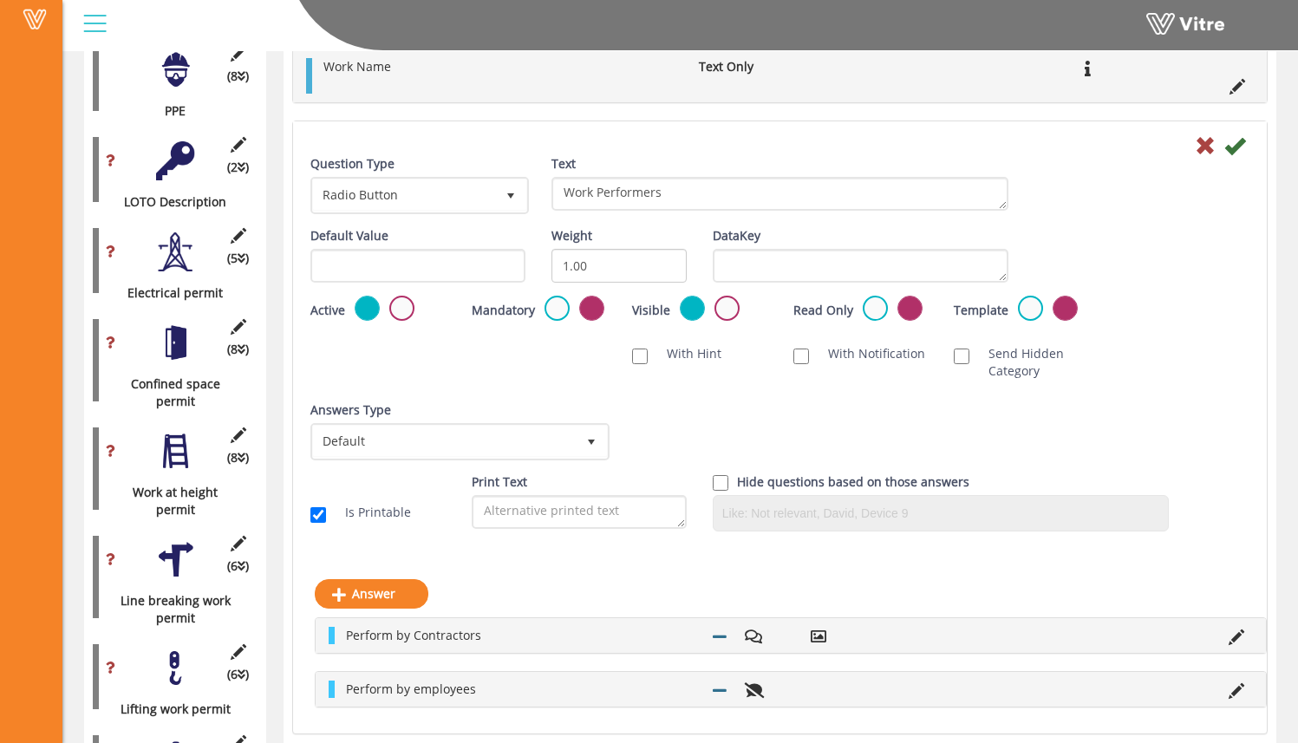
scroll to position [657, 0]
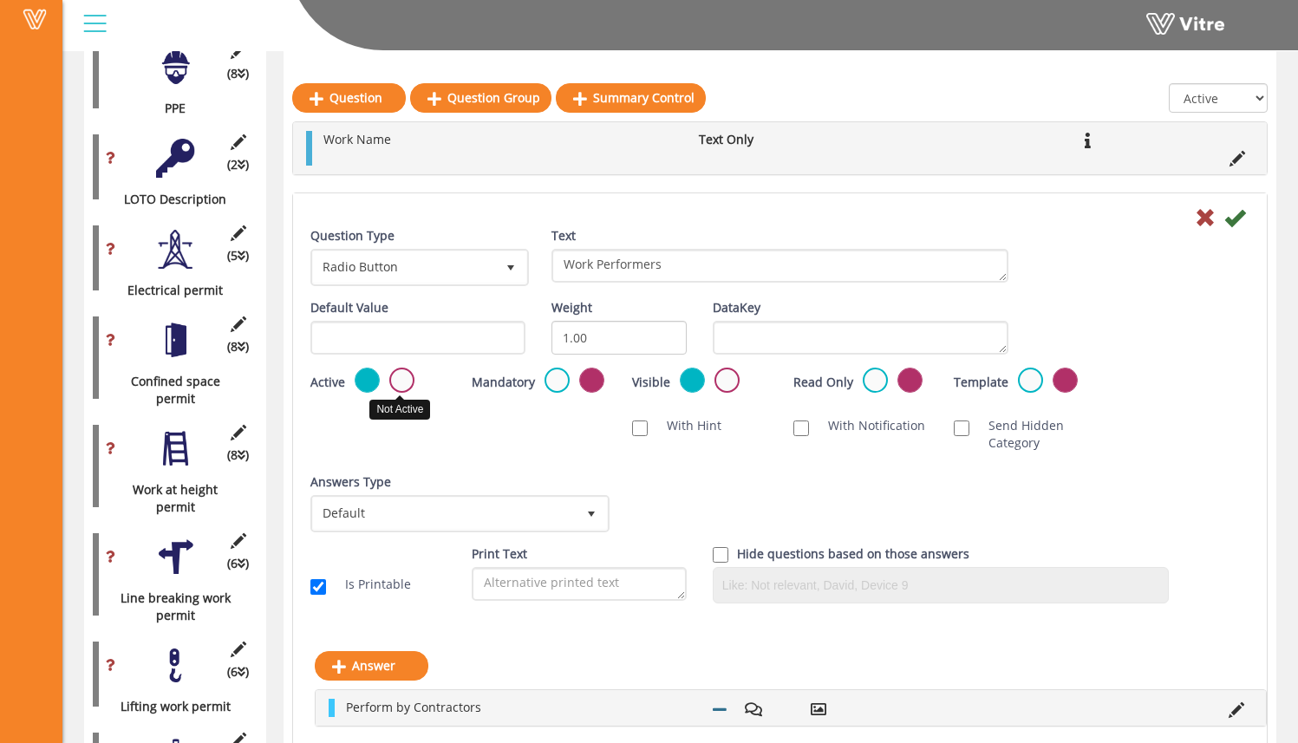
click at [402, 383] on label at bounding box center [401, 380] width 25 height 25
click at [0, 0] on input "radio" at bounding box center [0, 0] width 0 height 0
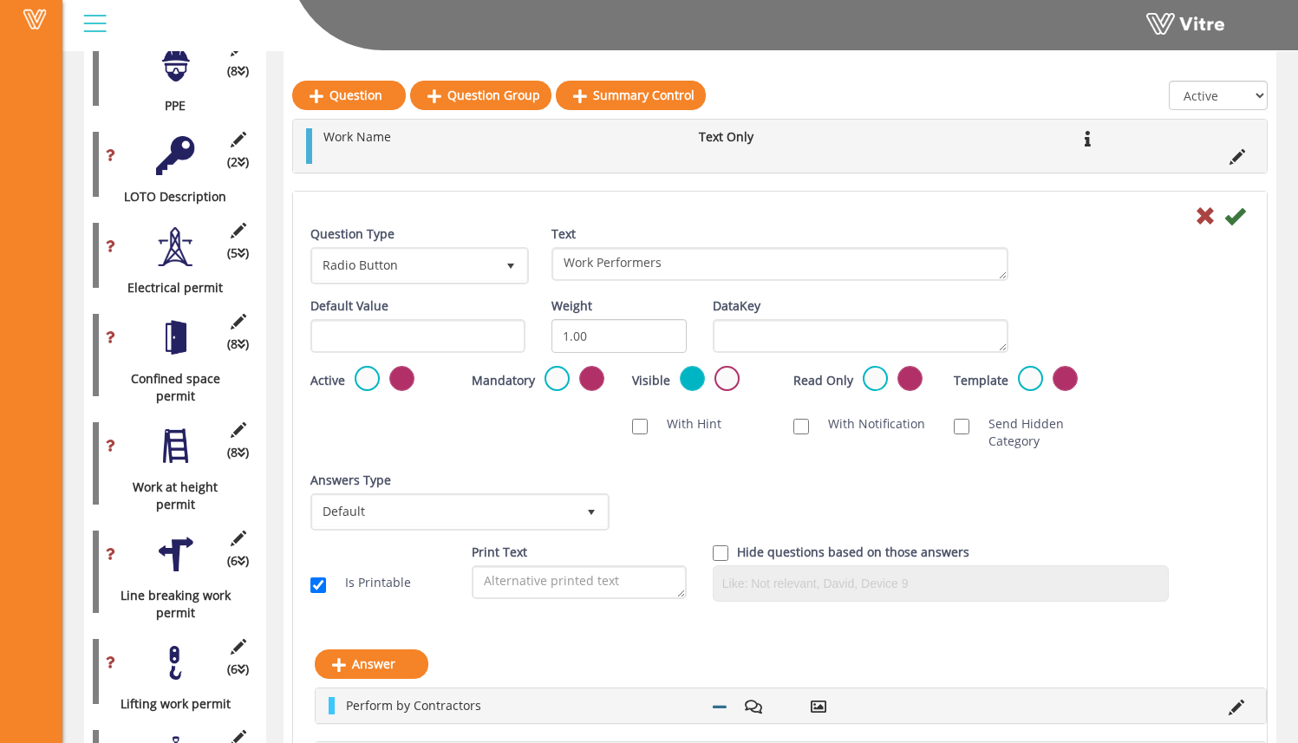
scroll to position [661, 0]
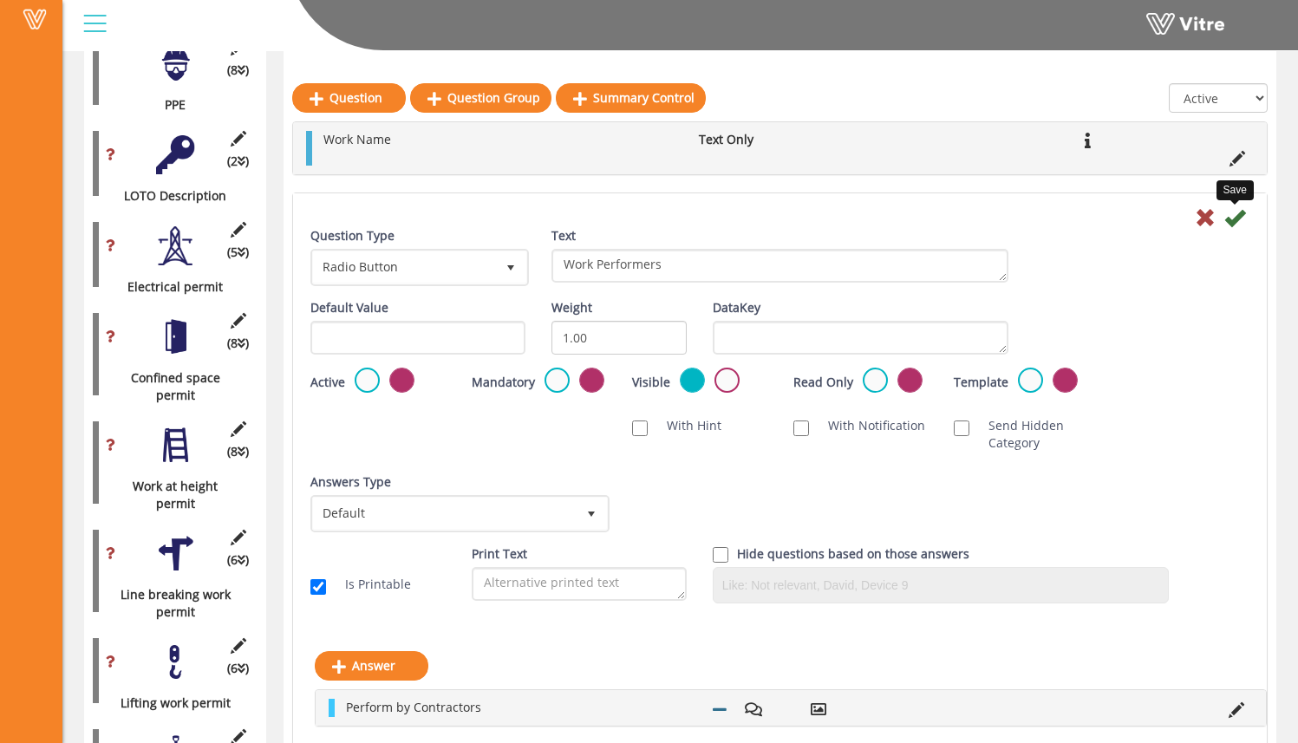
click at [1244, 219] on icon at bounding box center [1235, 217] width 21 height 21
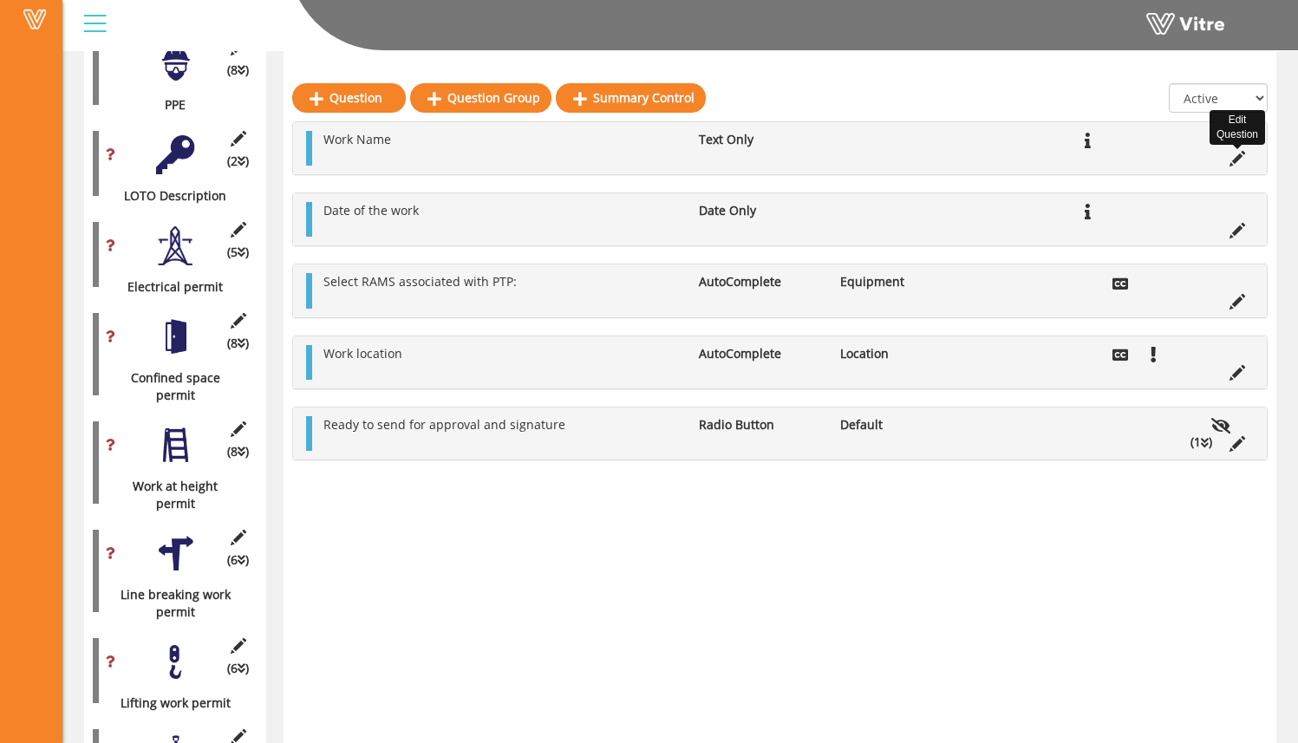
click at [1240, 158] on icon at bounding box center [1238, 159] width 16 height 16
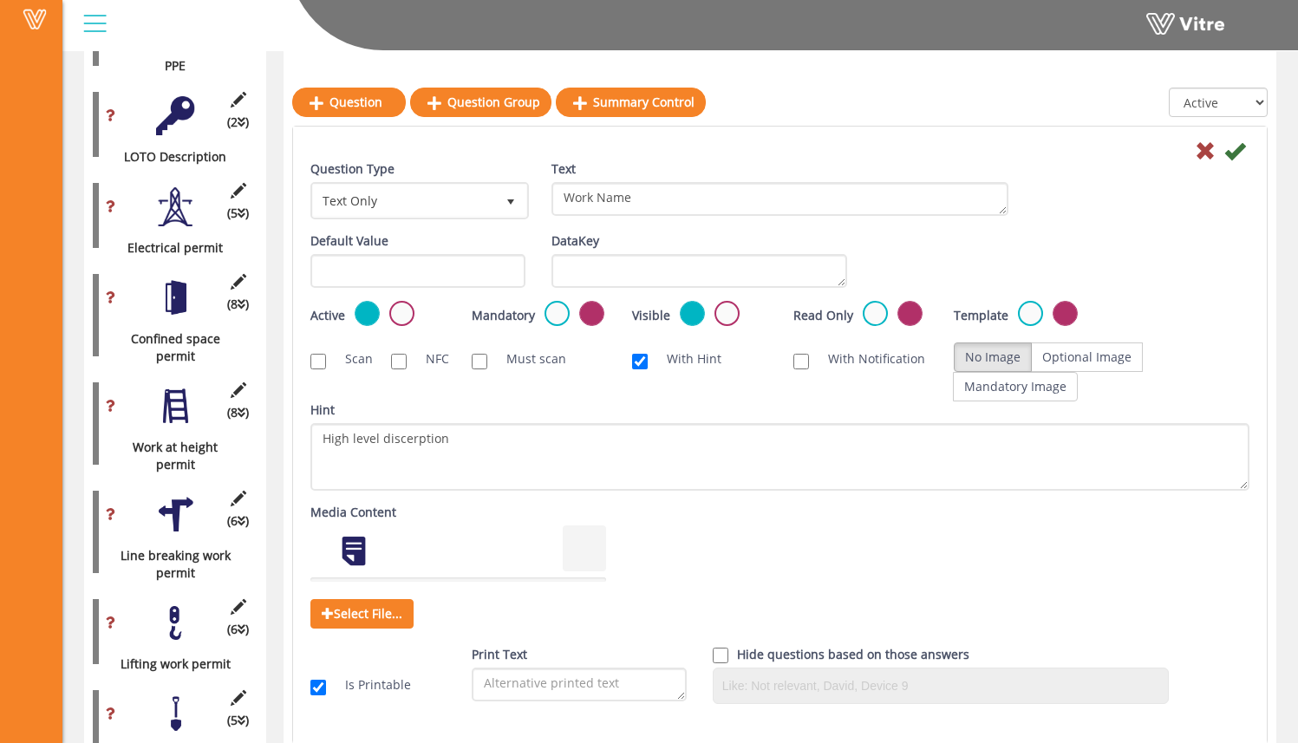
scroll to position [748, 0]
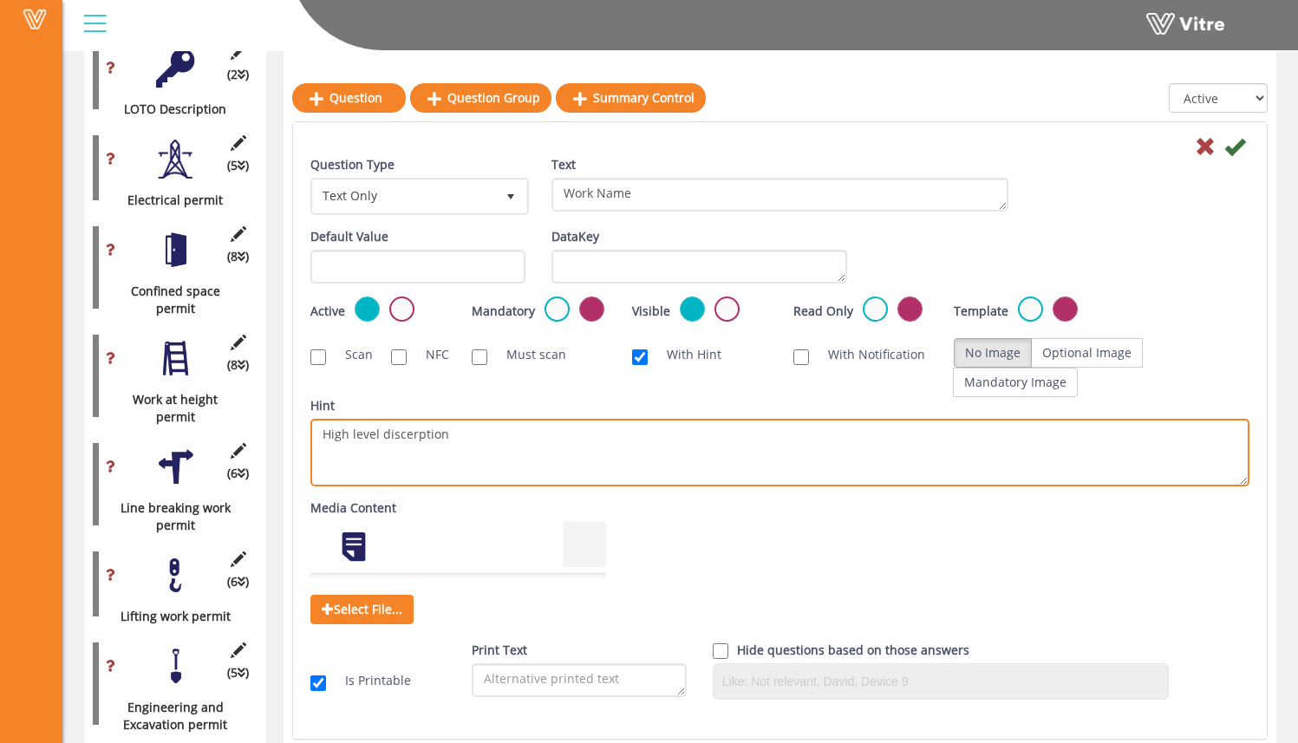
drag, startPoint x: 470, startPoint y: 433, endPoint x: 377, endPoint y: 437, distance: 92.9
click at [377, 437] on textarea "High level discerption" at bounding box center [780, 453] width 939 height 68
click at [491, 437] on textarea "High level discerption" at bounding box center [780, 453] width 939 height 68
type textarea "High level task description"
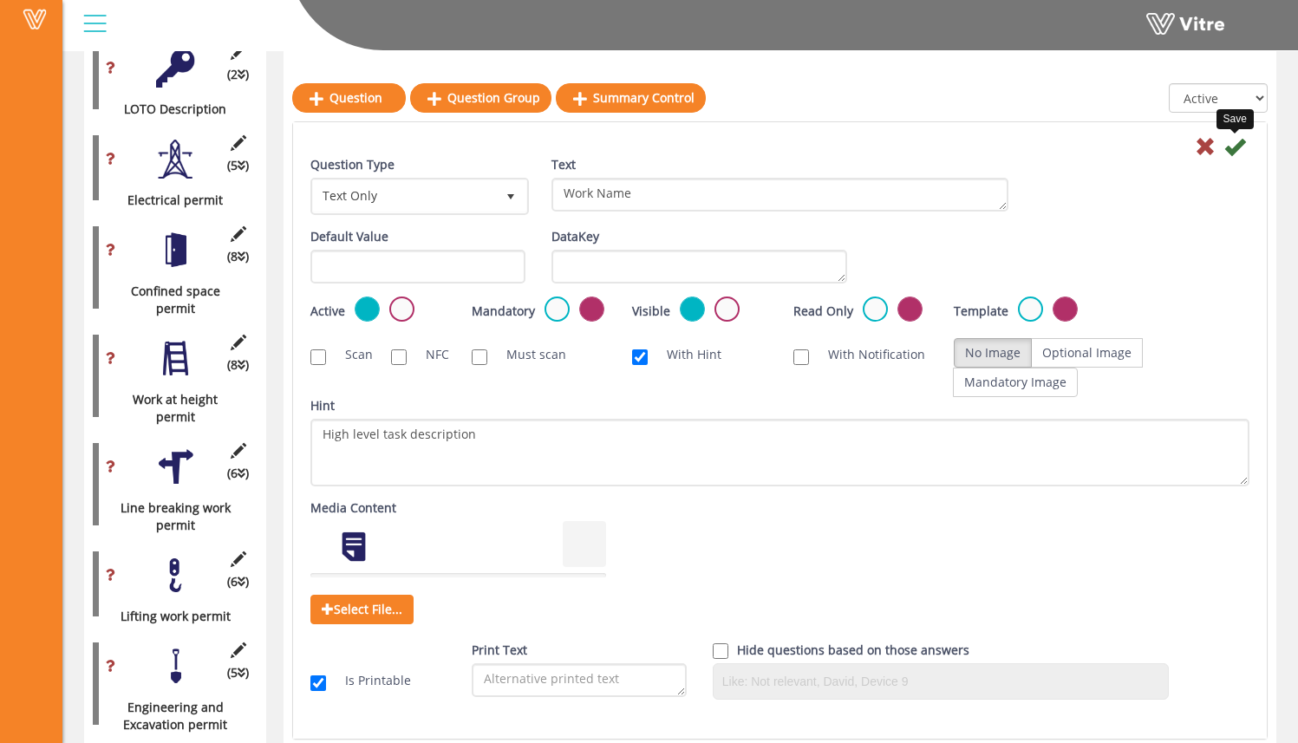
click at [1240, 147] on icon at bounding box center [1235, 146] width 21 height 21
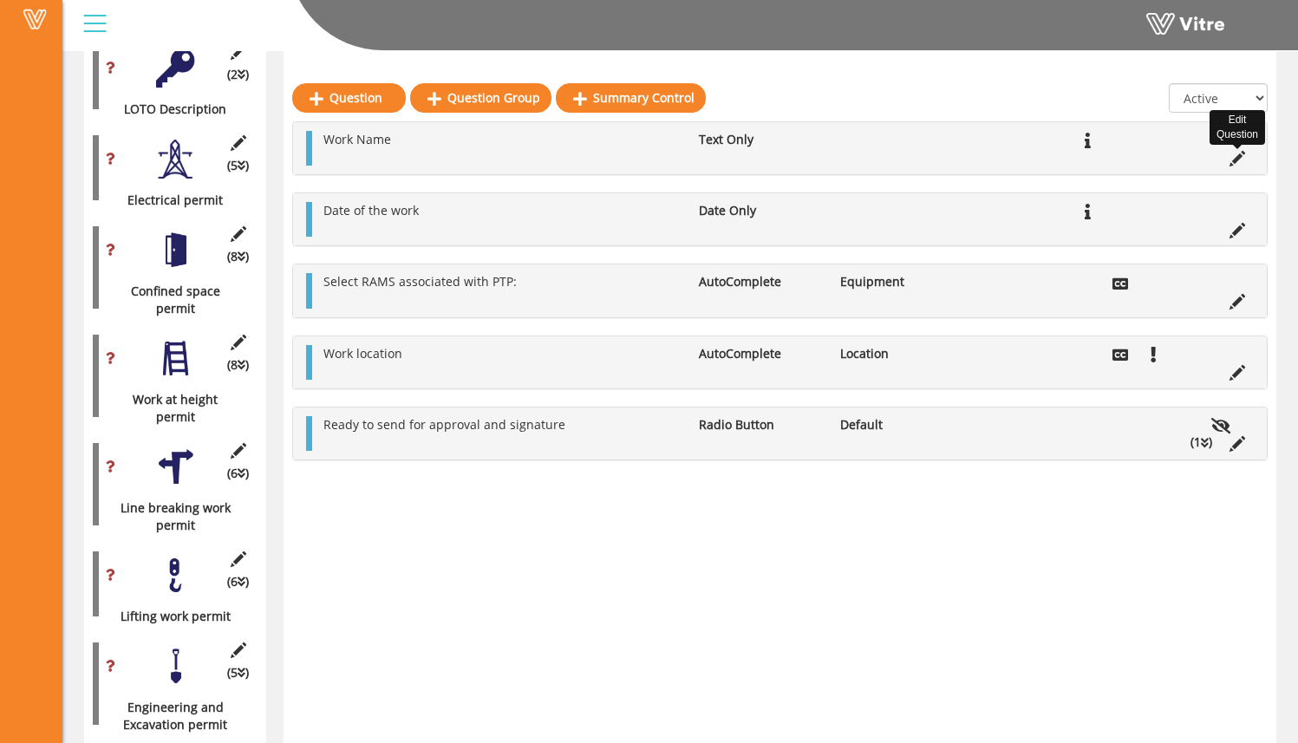
click at [1240, 159] on icon at bounding box center [1238, 159] width 16 height 16
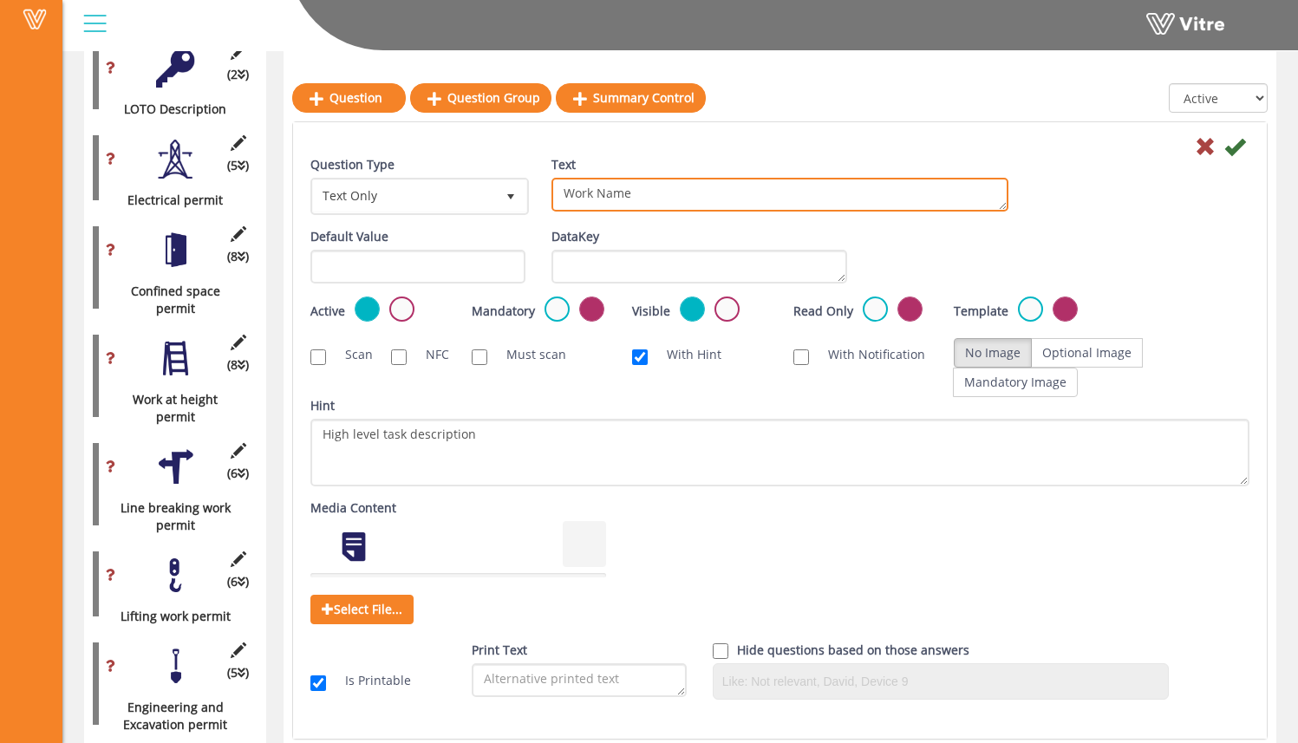
drag, startPoint x: 646, startPoint y: 196, endPoint x: 546, endPoint y: 189, distance: 100.0
click at [546, 191] on div "Text Work Name" at bounding box center [780, 190] width 483 height 69
type textarea "Task Name"
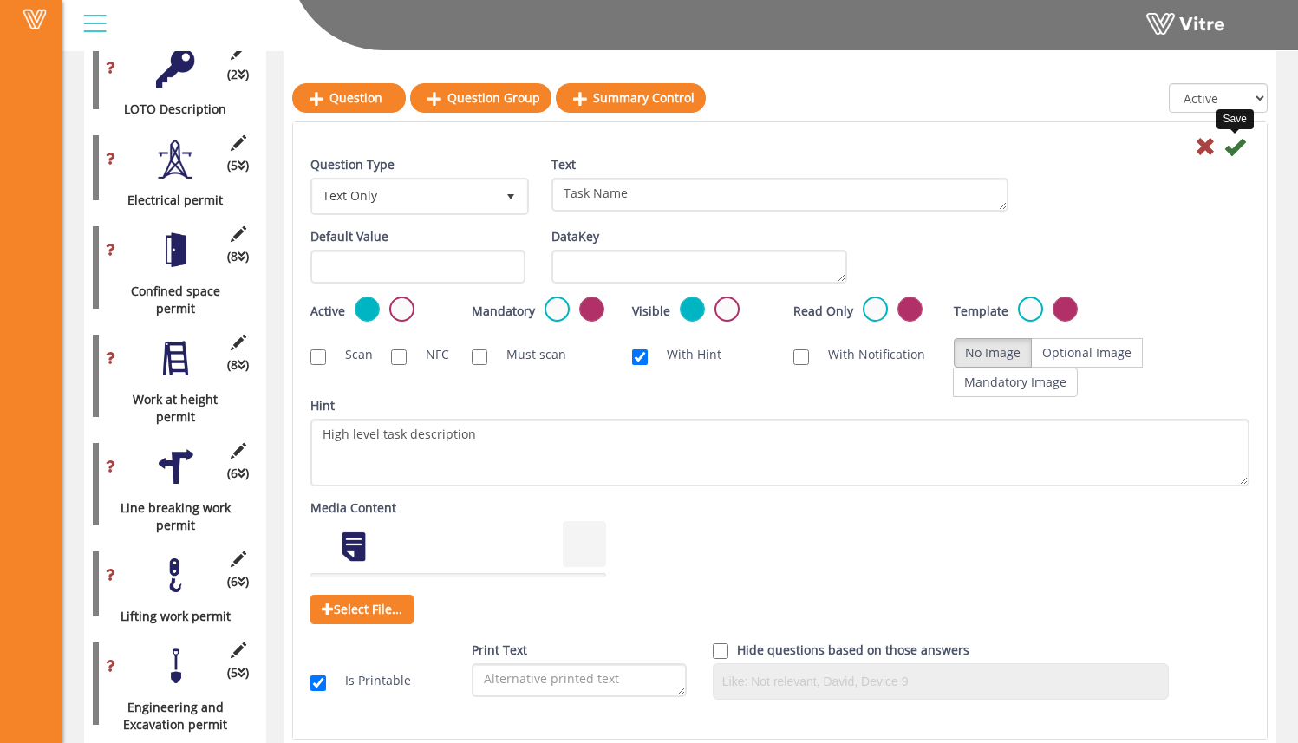
click at [1235, 147] on icon at bounding box center [1235, 146] width 21 height 21
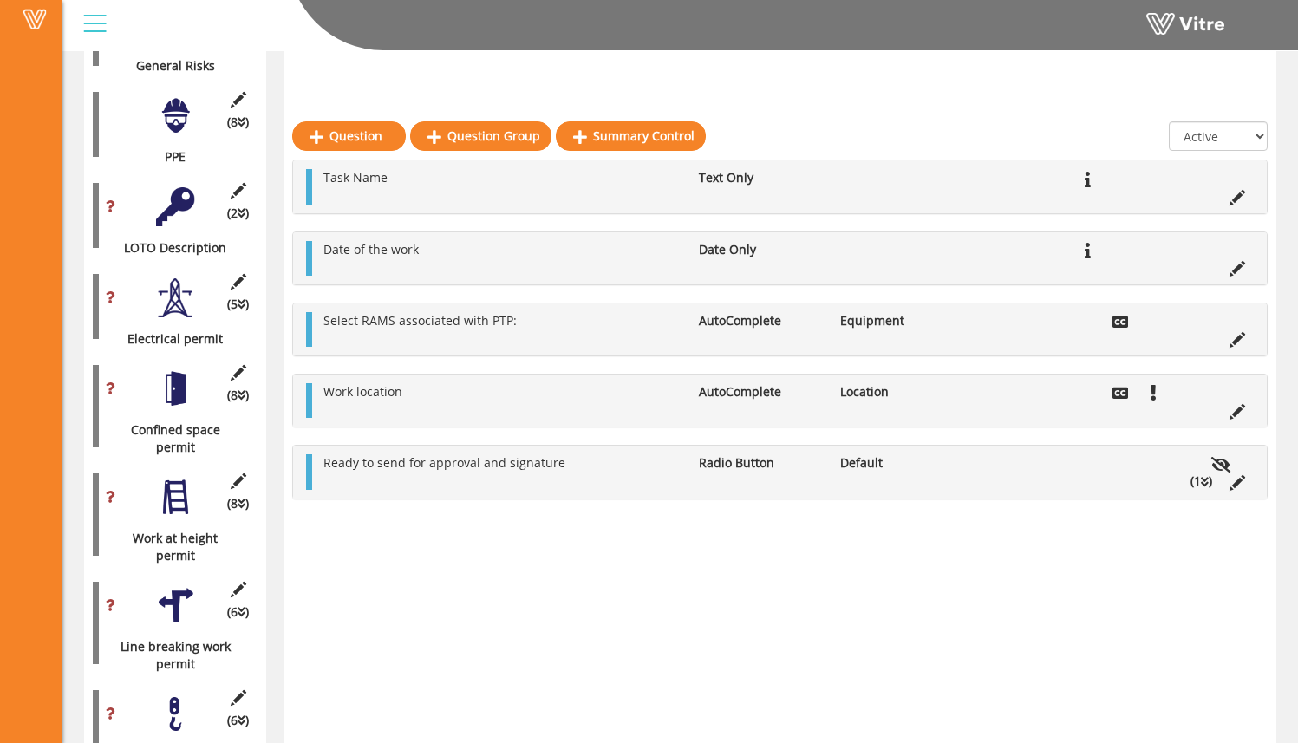
scroll to position [593, 0]
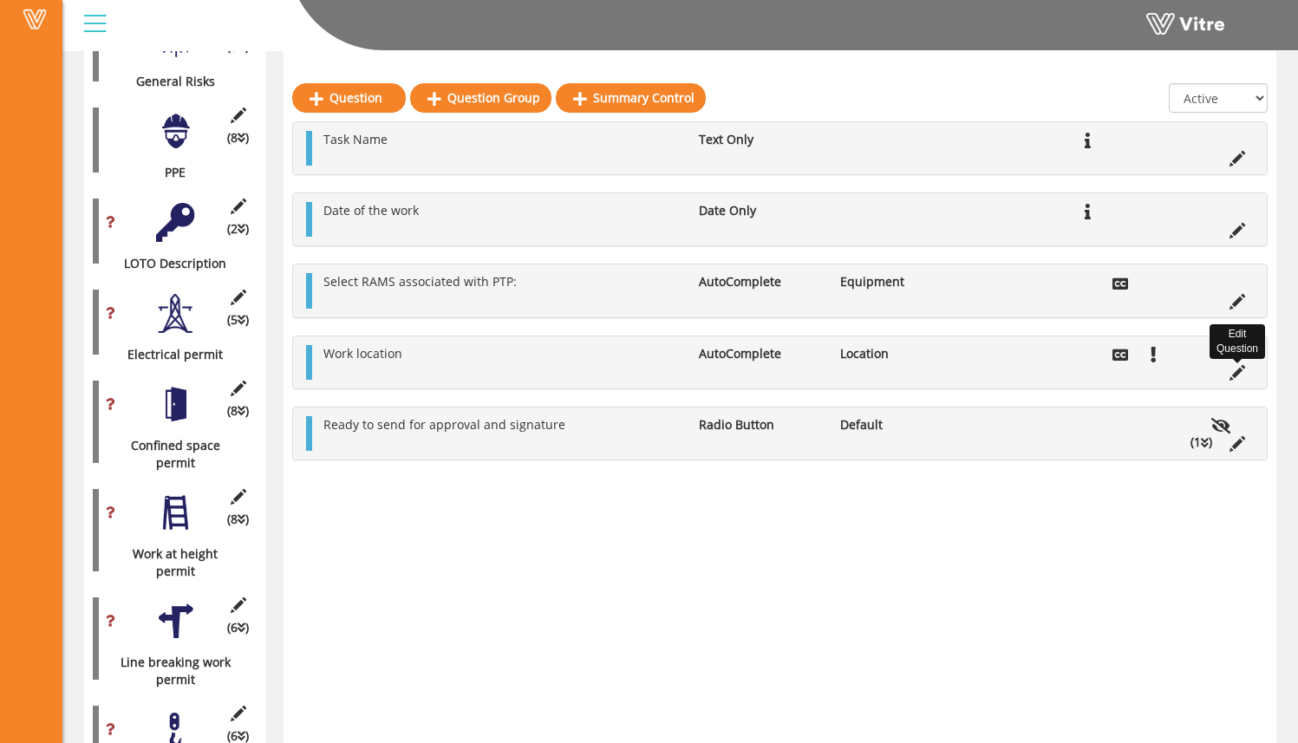
click at [1234, 374] on icon at bounding box center [1238, 373] width 16 height 16
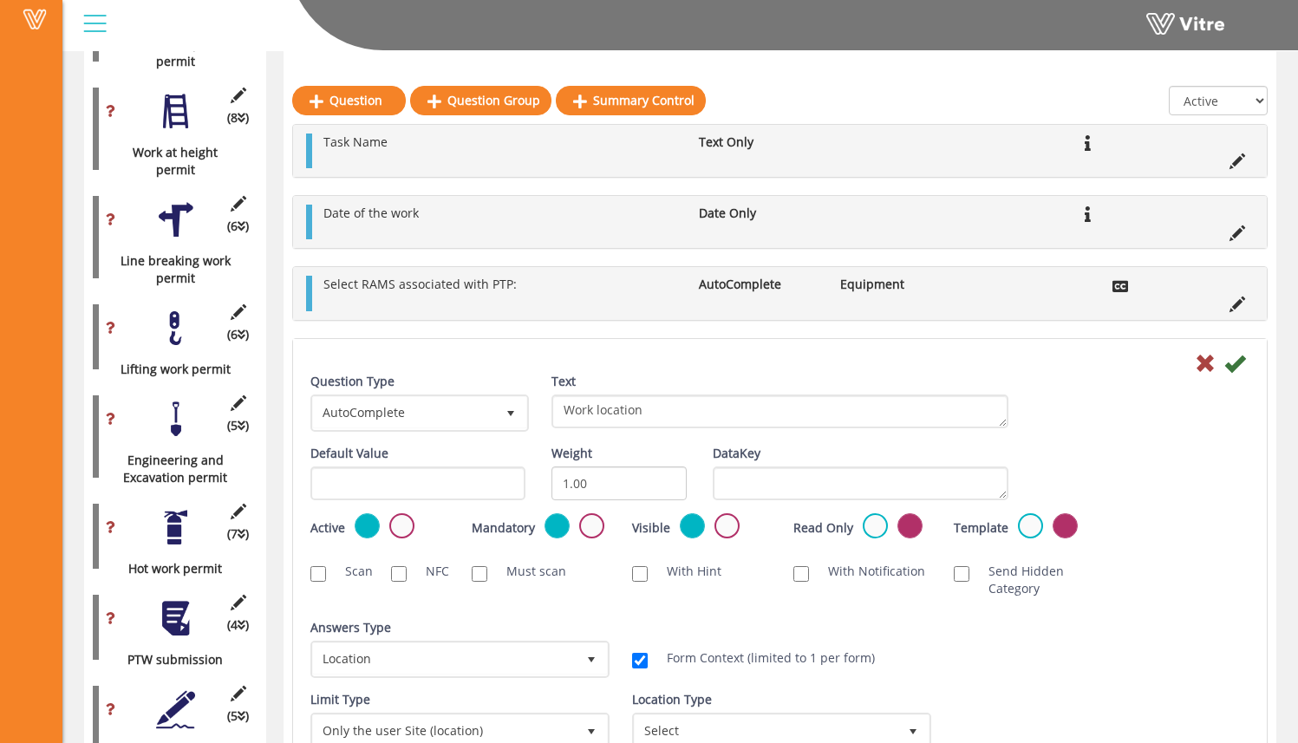
scroll to position [998, 0]
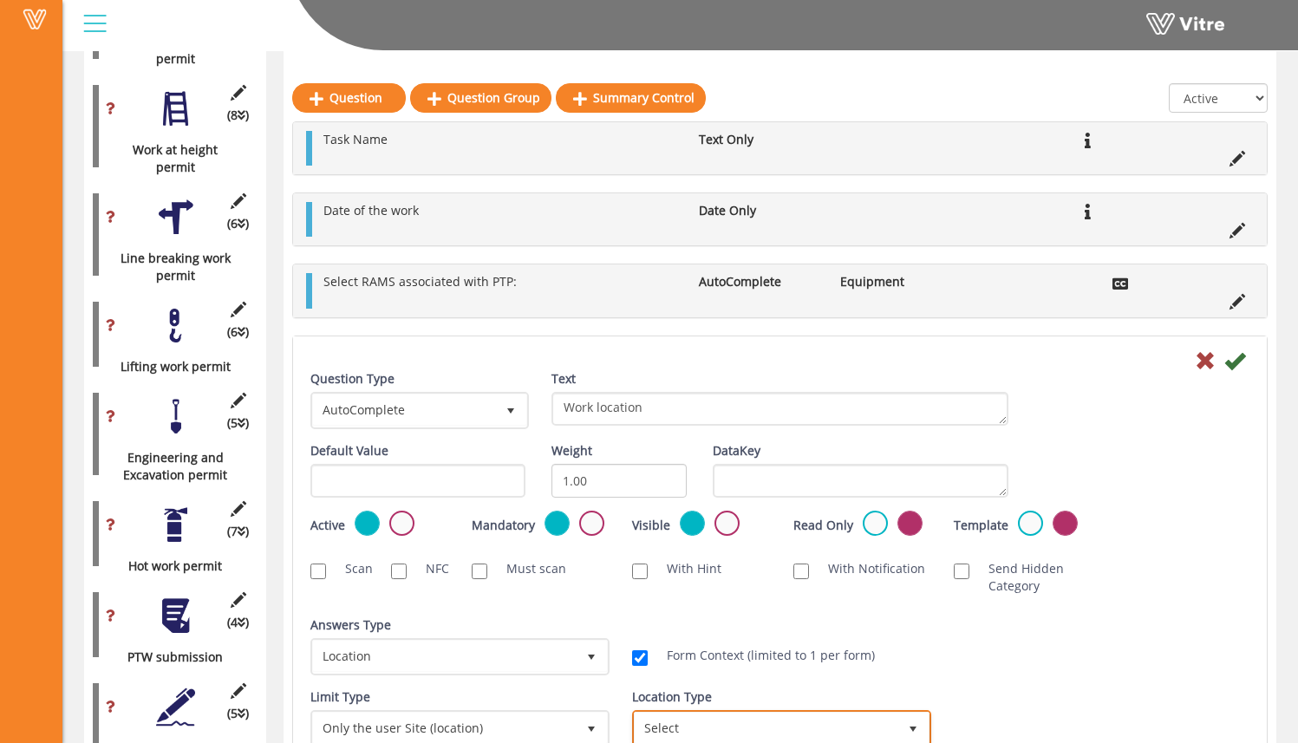
click at [699, 716] on span "Select" at bounding box center [766, 728] width 263 height 31
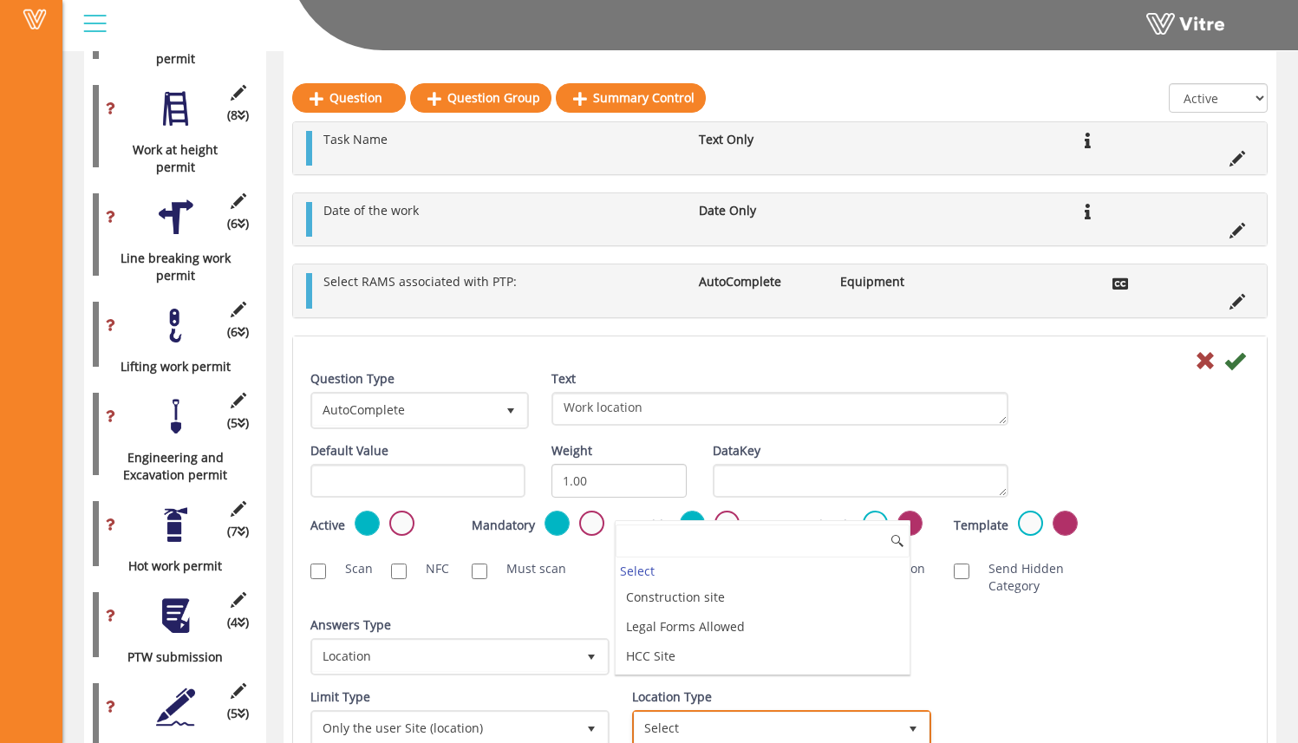
click at [702, 725] on span "Select" at bounding box center [766, 728] width 263 height 31
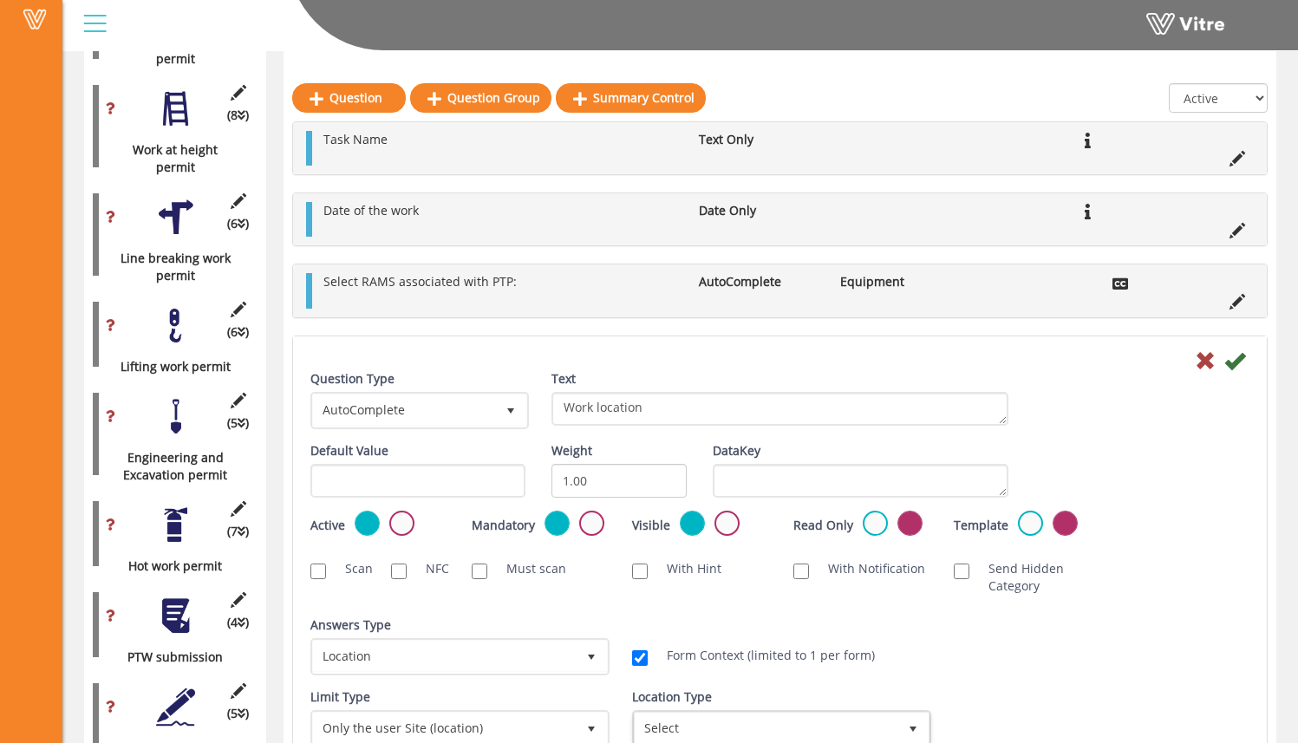
click at [1077, 632] on div "Answers Type Default 0 Answers Type Location 8 Module Select Form Context (limi…" at bounding box center [780, 653] width 965 height 72
click at [878, 729] on span "Select" at bounding box center [766, 728] width 263 height 31
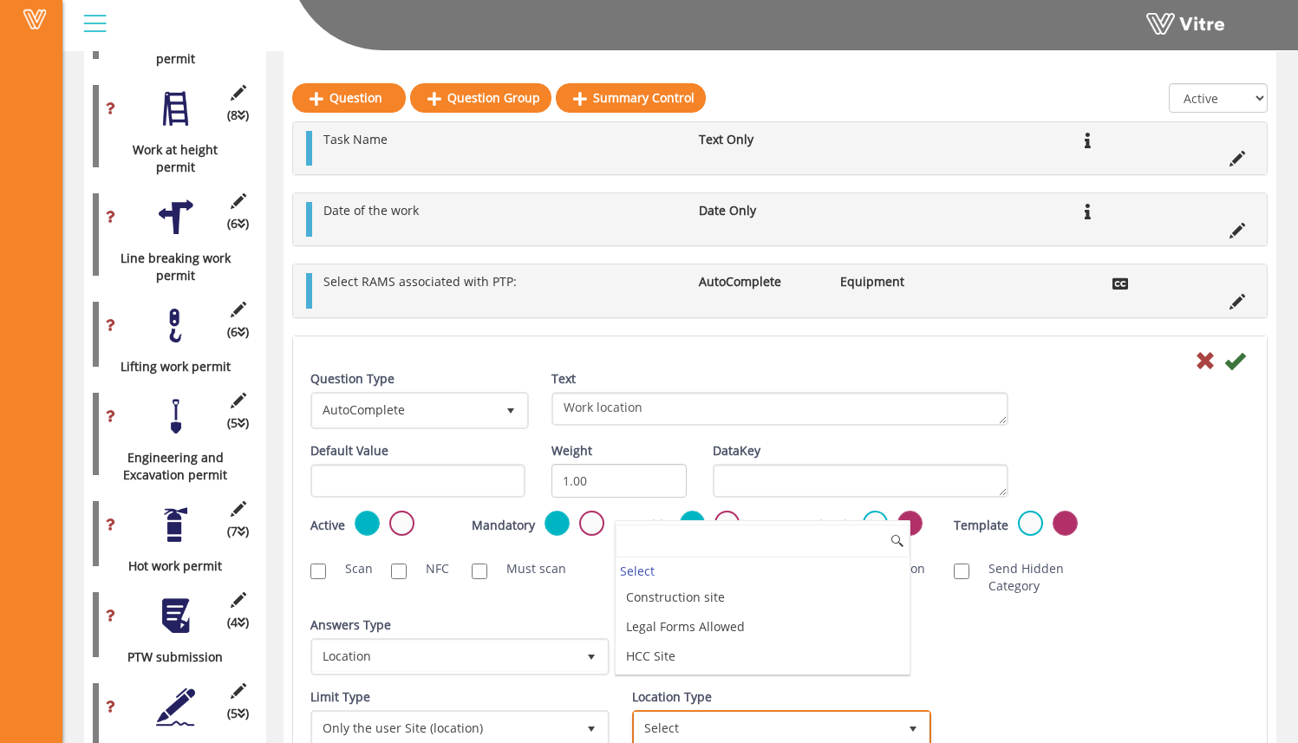
click at [879, 730] on span "Select" at bounding box center [766, 728] width 263 height 31
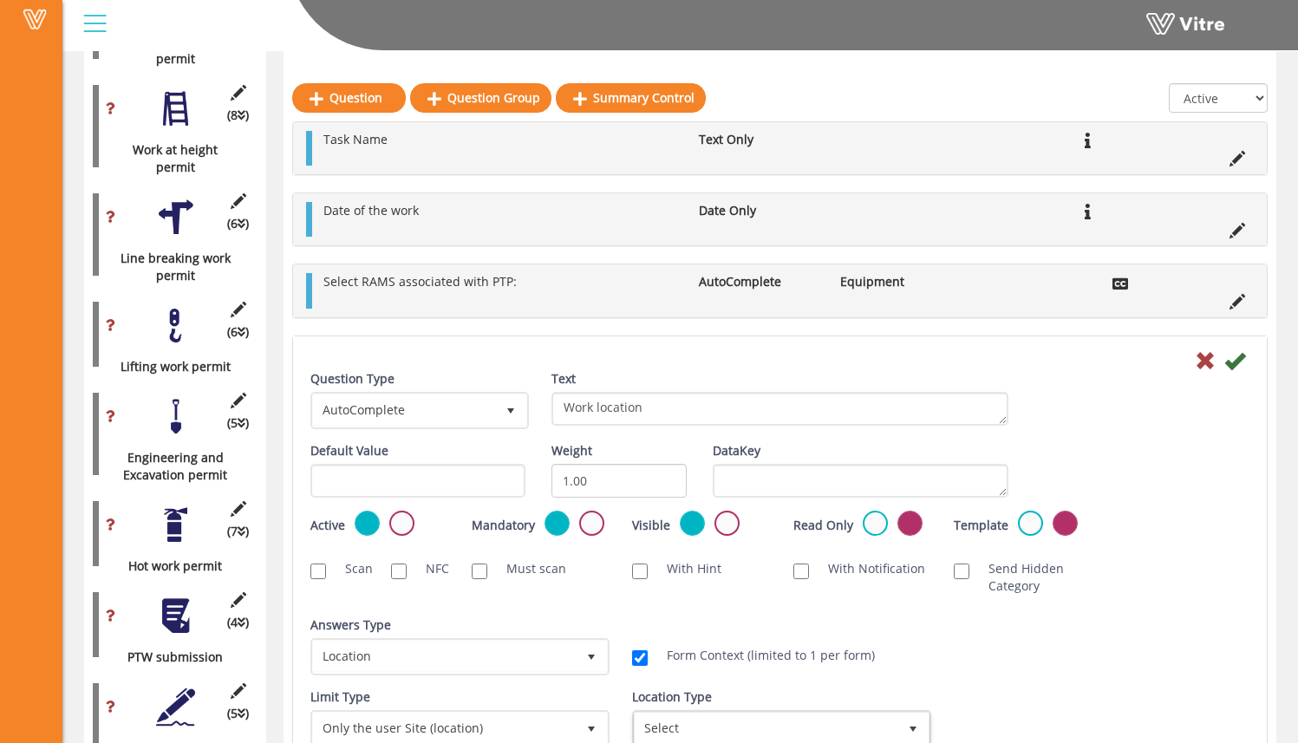
drag, startPoint x: 1084, startPoint y: 657, endPoint x: 1106, endPoint y: 639, distance: 27.8
click at [1083, 656] on div "Answers Type Default 0 Answers Type Location 8 Module Select Form Context (limi…" at bounding box center [780, 653] width 965 height 72
click at [1240, 362] on icon at bounding box center [1235, 360] width 21 height 21
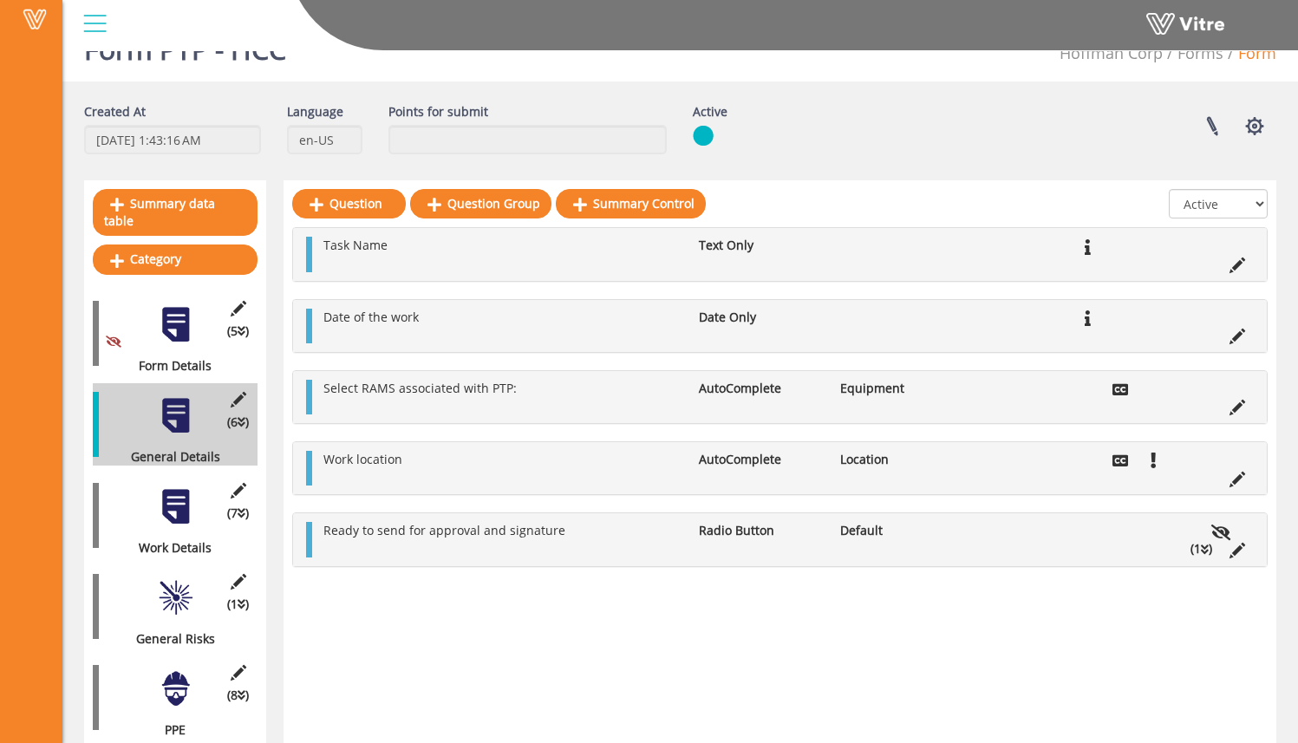
scroll to position [153, 0]
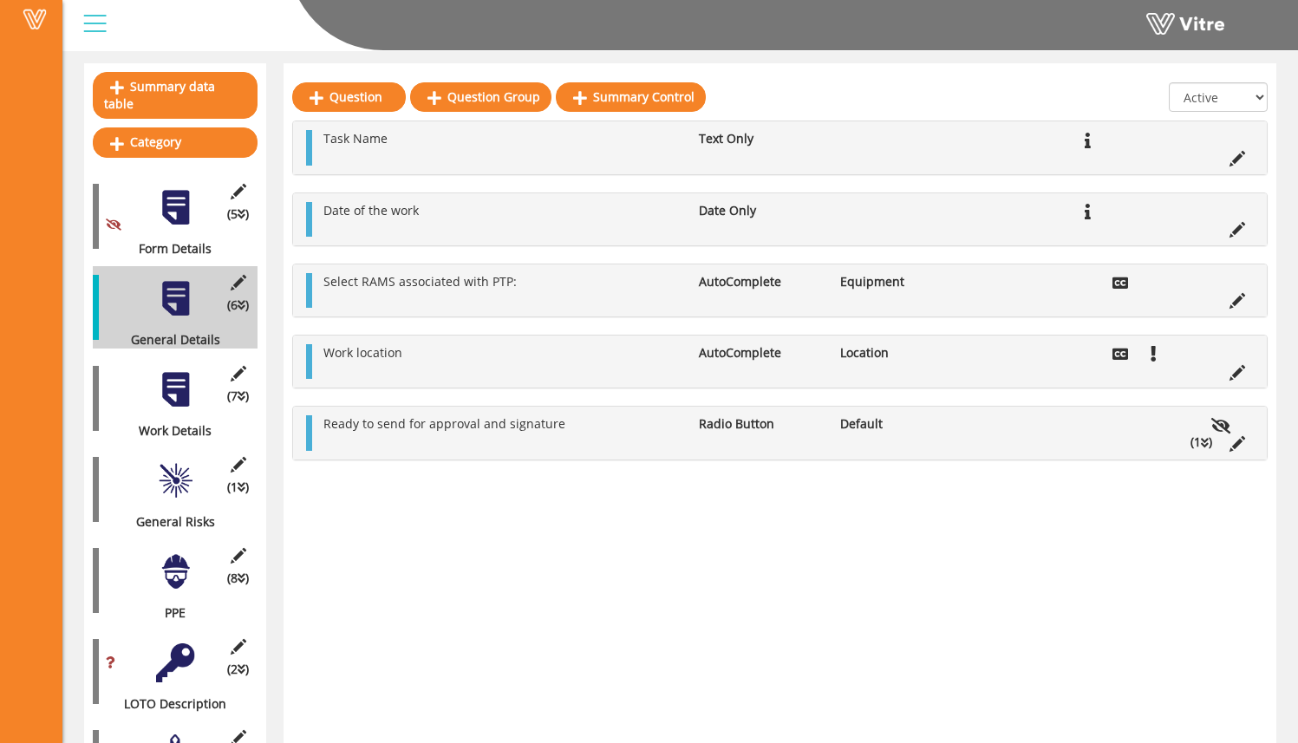
click at [192, 370] on div at bounding box center [175, 389] width 39 height 39
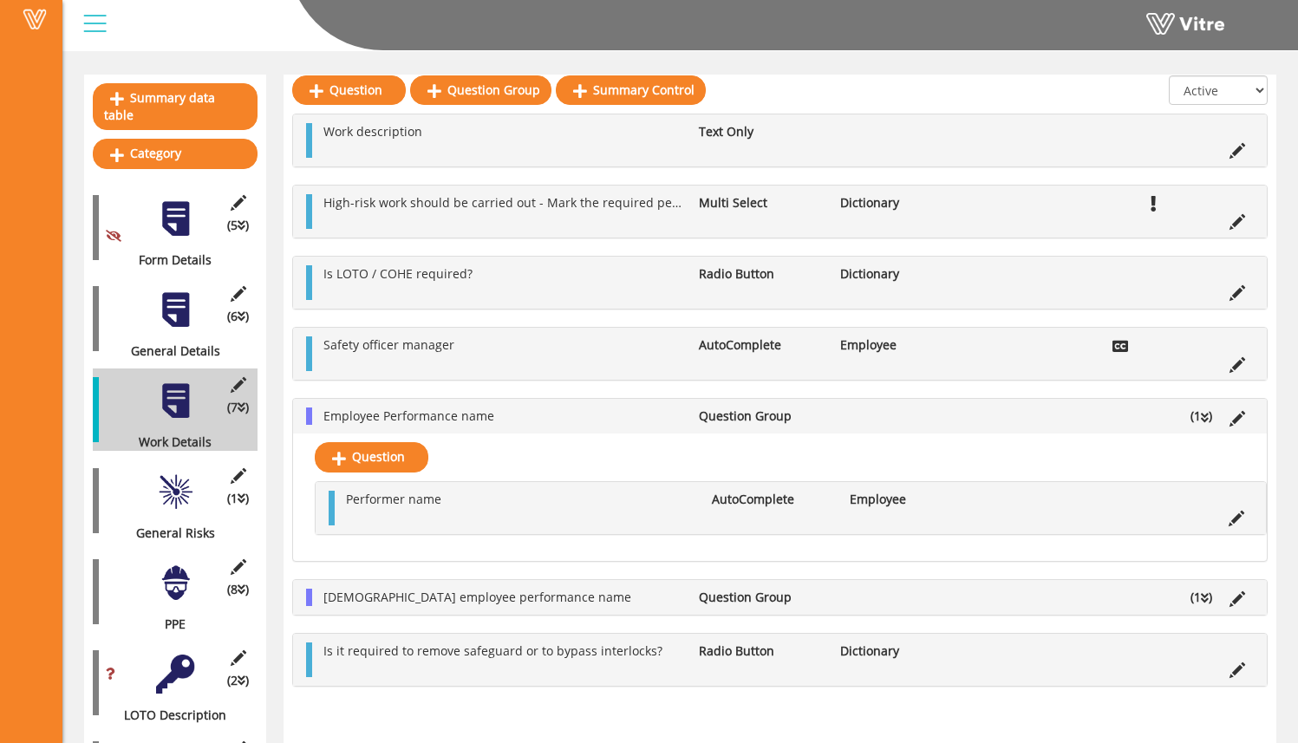
scroll to position [149, 0]
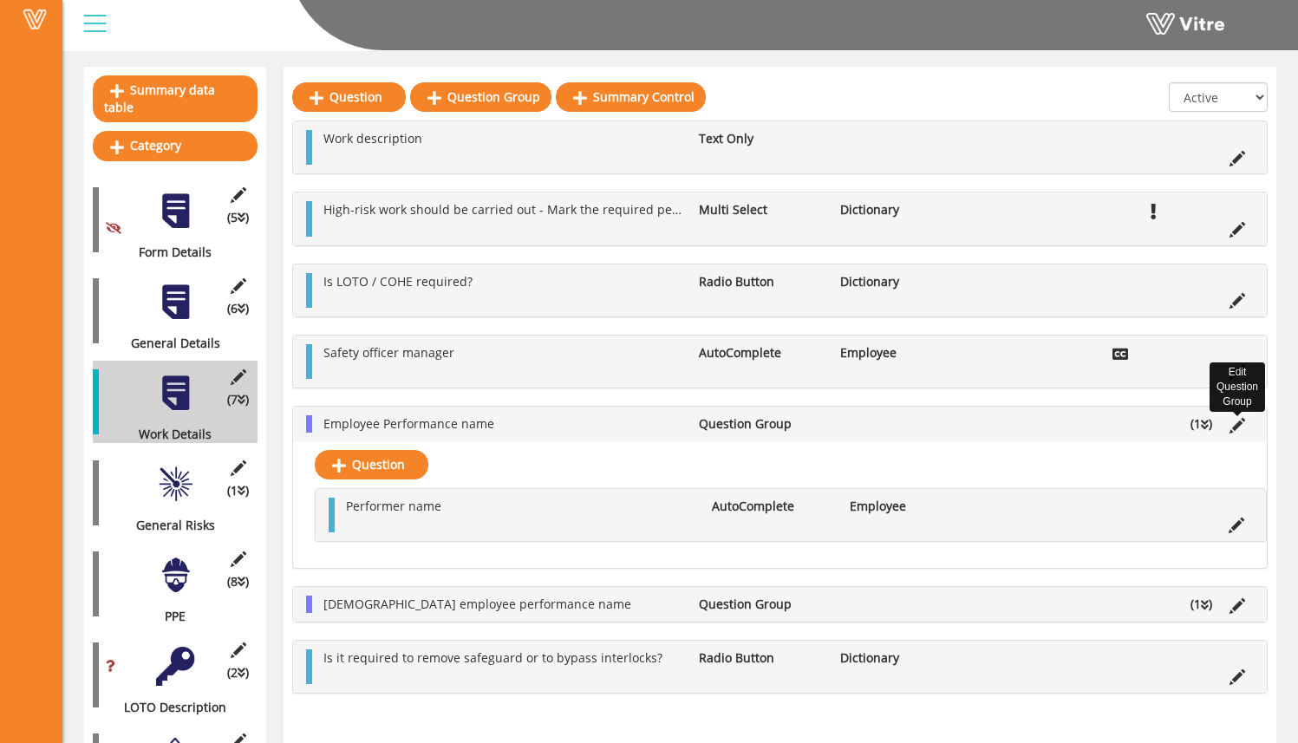
click at [1244, 423] on icon at bounding box center [1238, 426] width 16 height 16
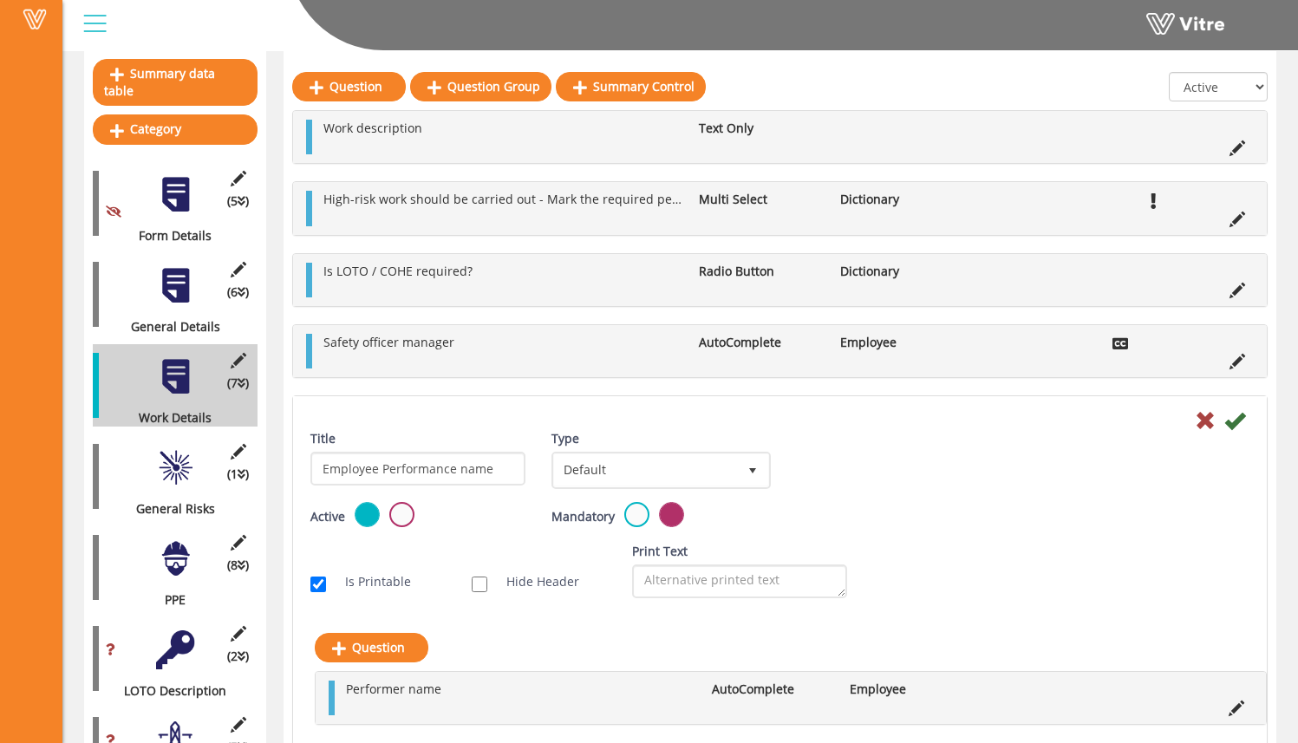
scroll to position [171, 0]
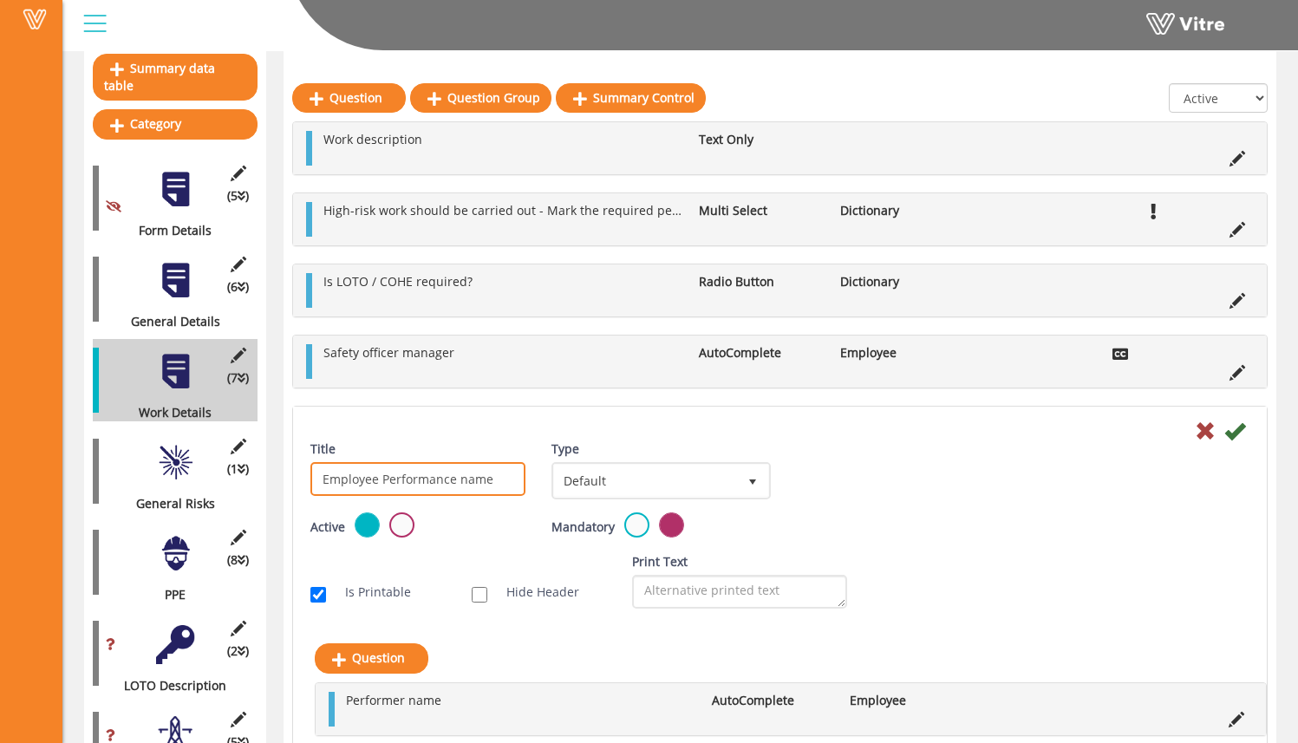
drag, startPoint x: 487, startPoint y: 483, endPoint x: 246, endPoint y: 461, distance: 242.2
type input "A"
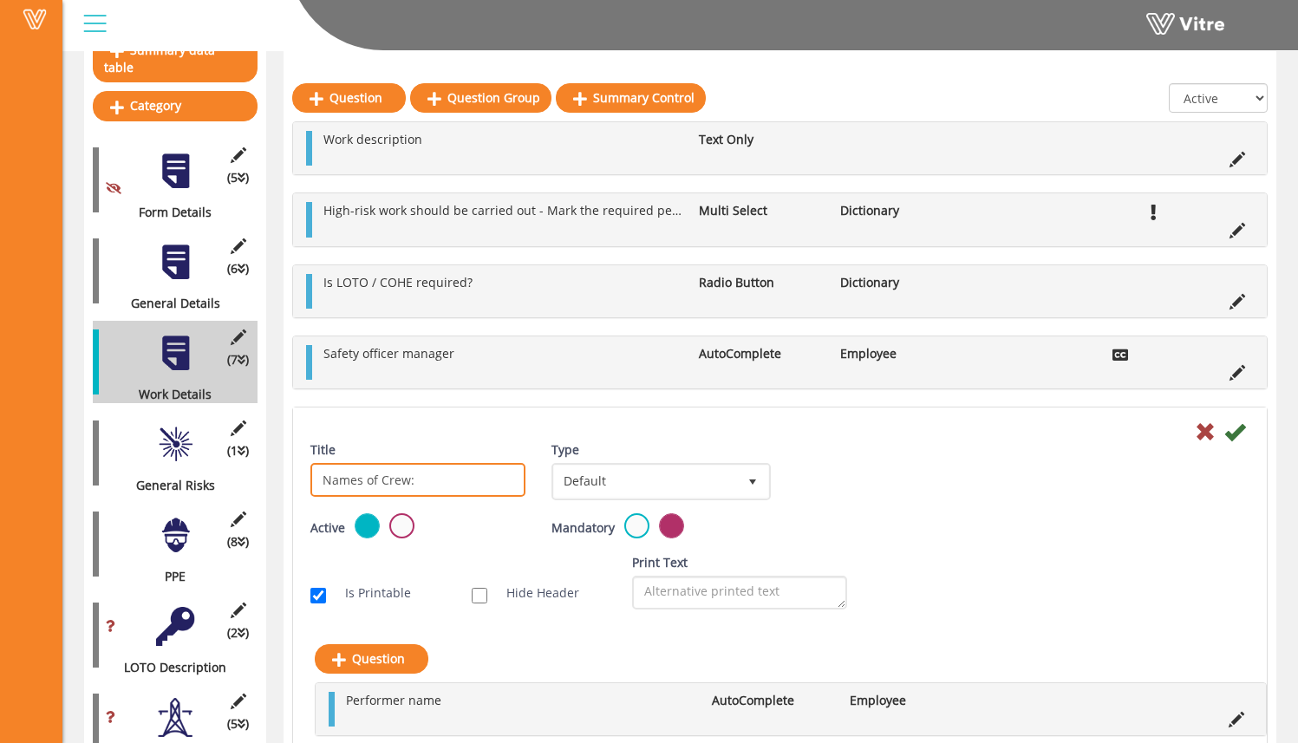
scroll to position [190, 0]
type input "Names of Crew:"
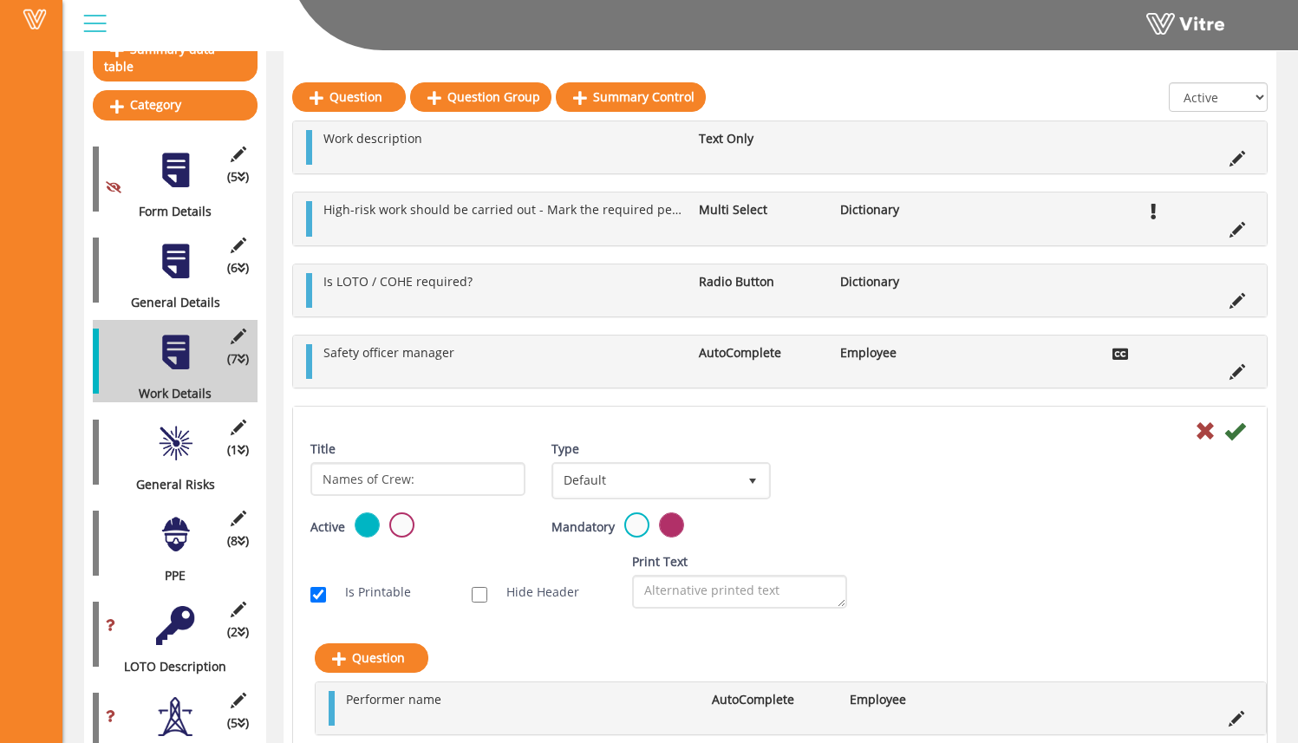
click at [625, 393] on div "Work description Text Only High-risk work should be carried out - Mark the requ…" at bounding box center [780, 504] width 976 height 767
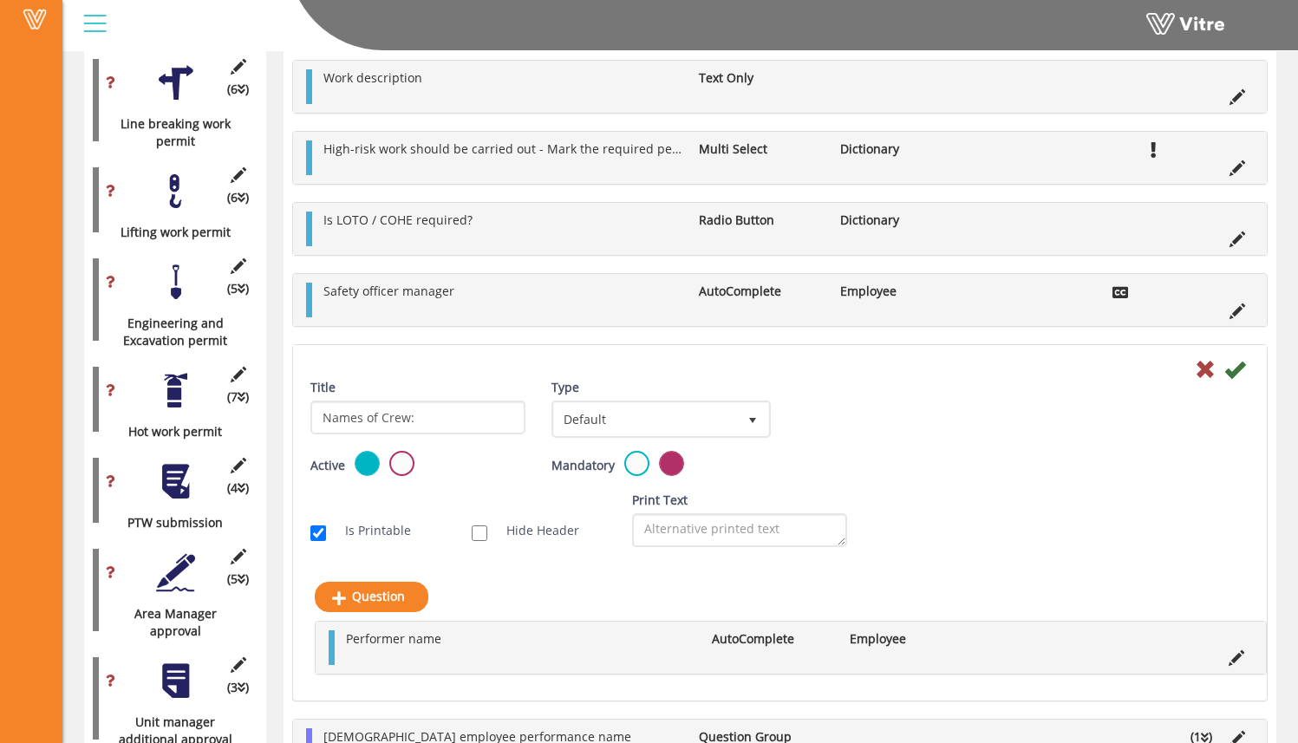
scroll to position [1575, 0]
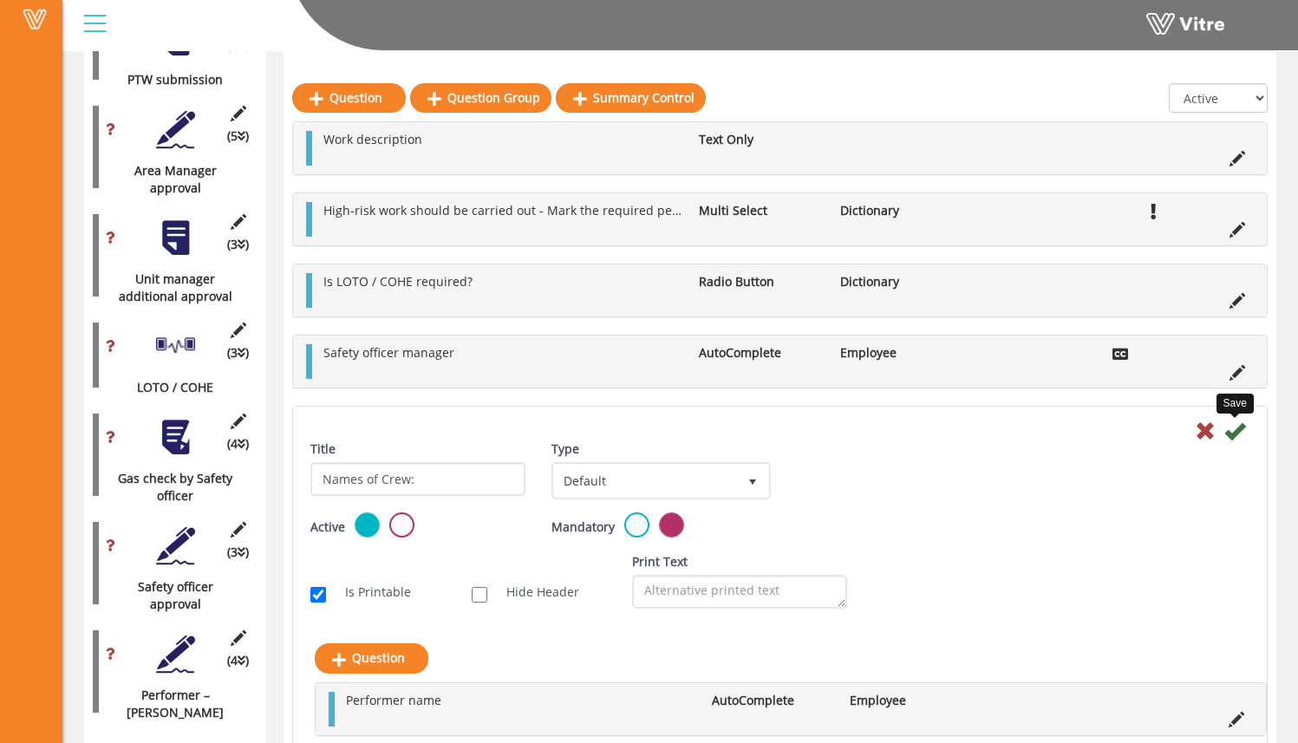
click at [1240, 434] on icon at bounding box center [1235, 431] width 21 height 21
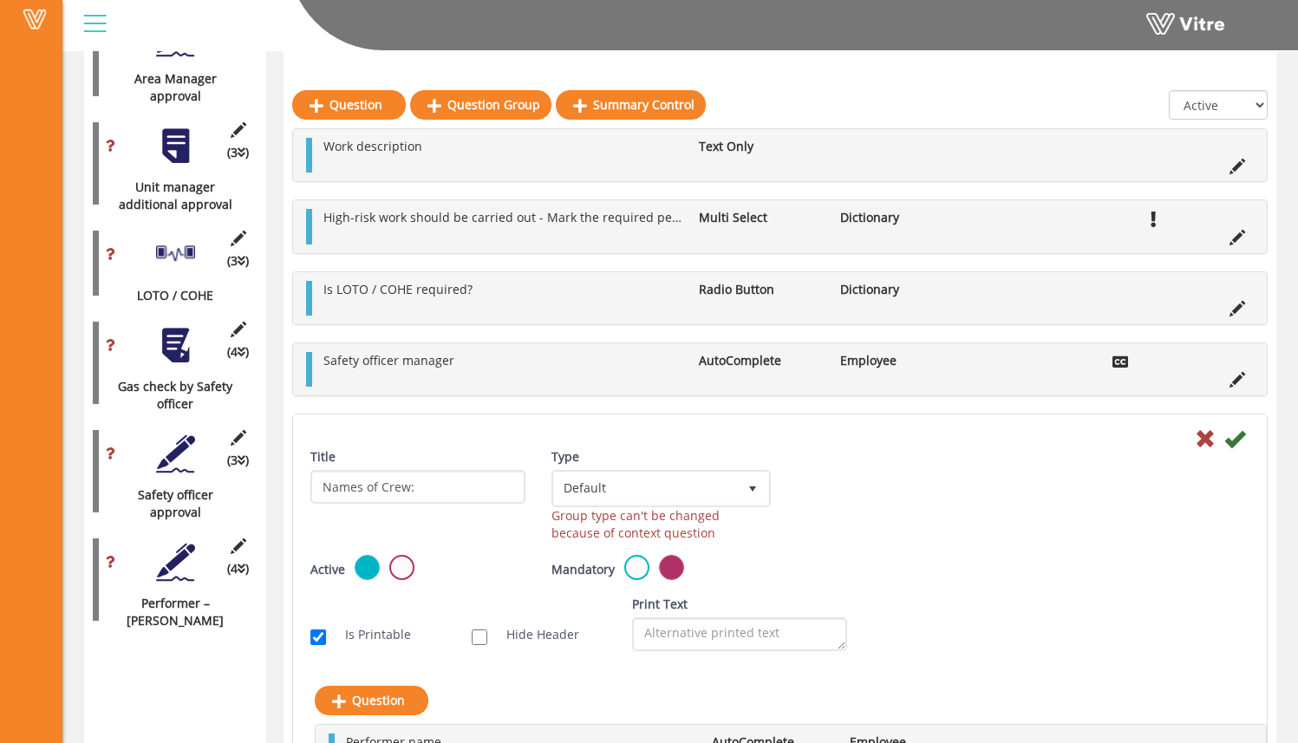
scroll to position [1695, 0]
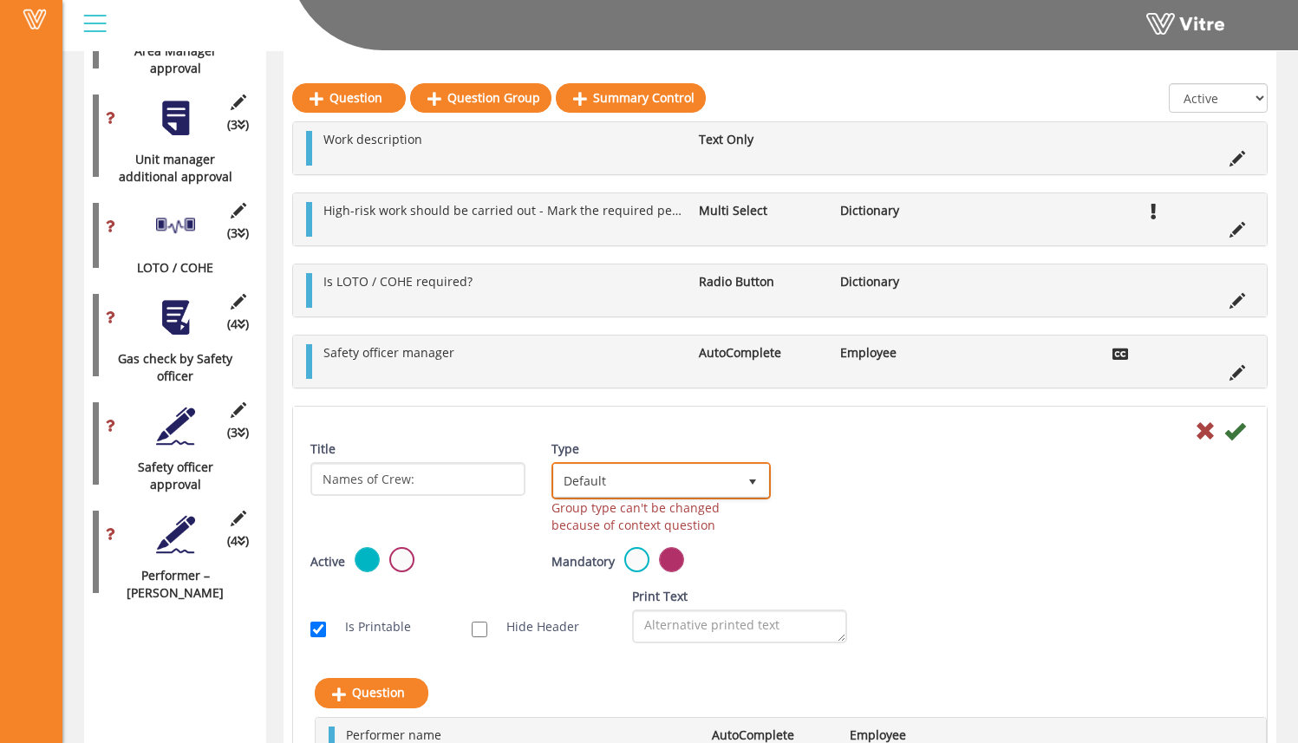
click at [723, 480] on span "Default" at bounding box center [645, 480] width 182 height 31
click at [715, 507] on li "Default" at bounding box center [641, 505] width 213 height 29
click at [844, 475] on div "Title Names of Crew: Type Default 0 Group type can't be changed because of cont…" at bounding box center [780, 494] width 965 height 107
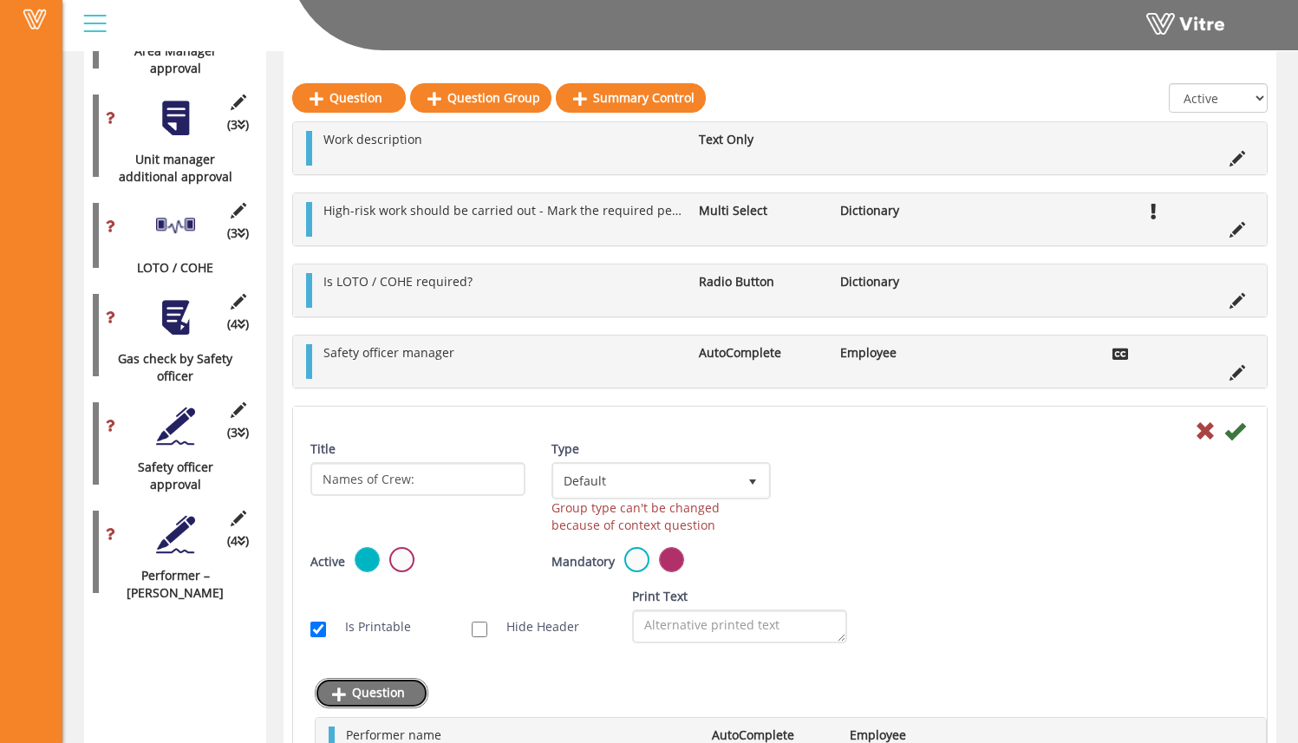
click at [408, 703] on link "Question" at bounding box center [372, 692] width 114 height 29
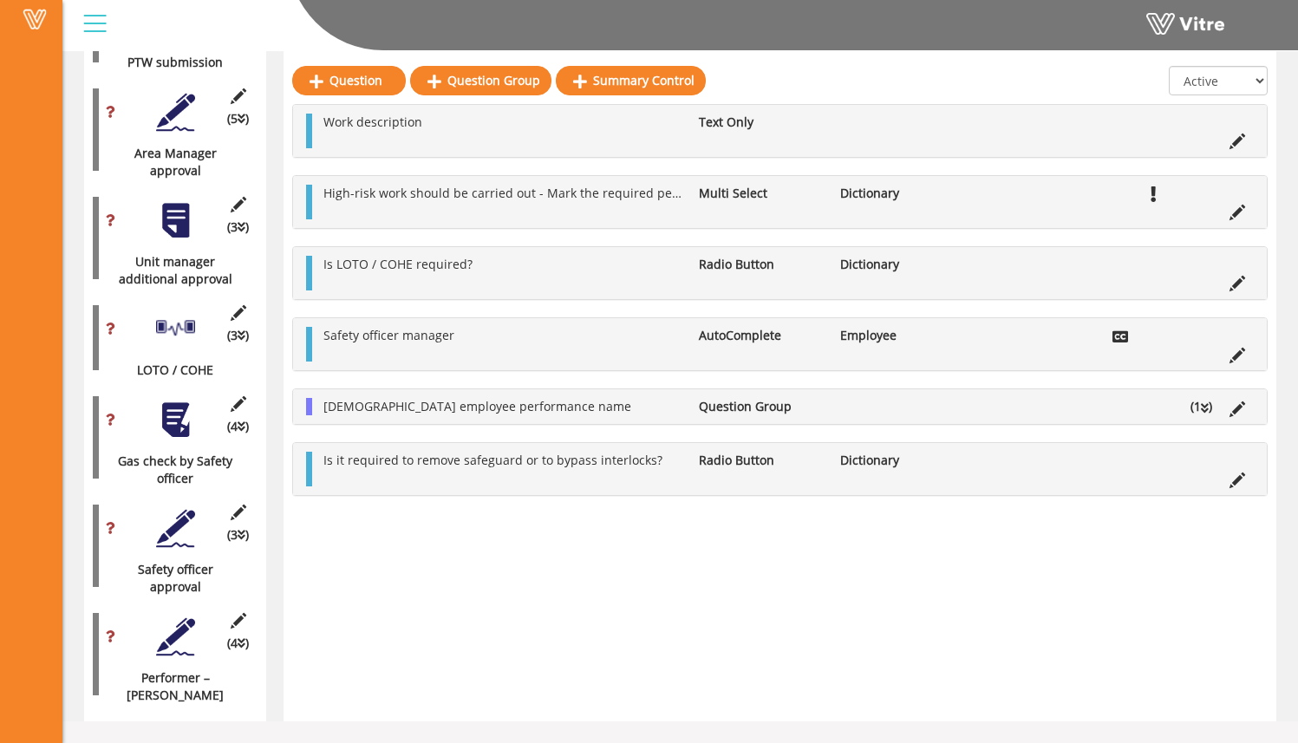
scroll to position [1575, 0]
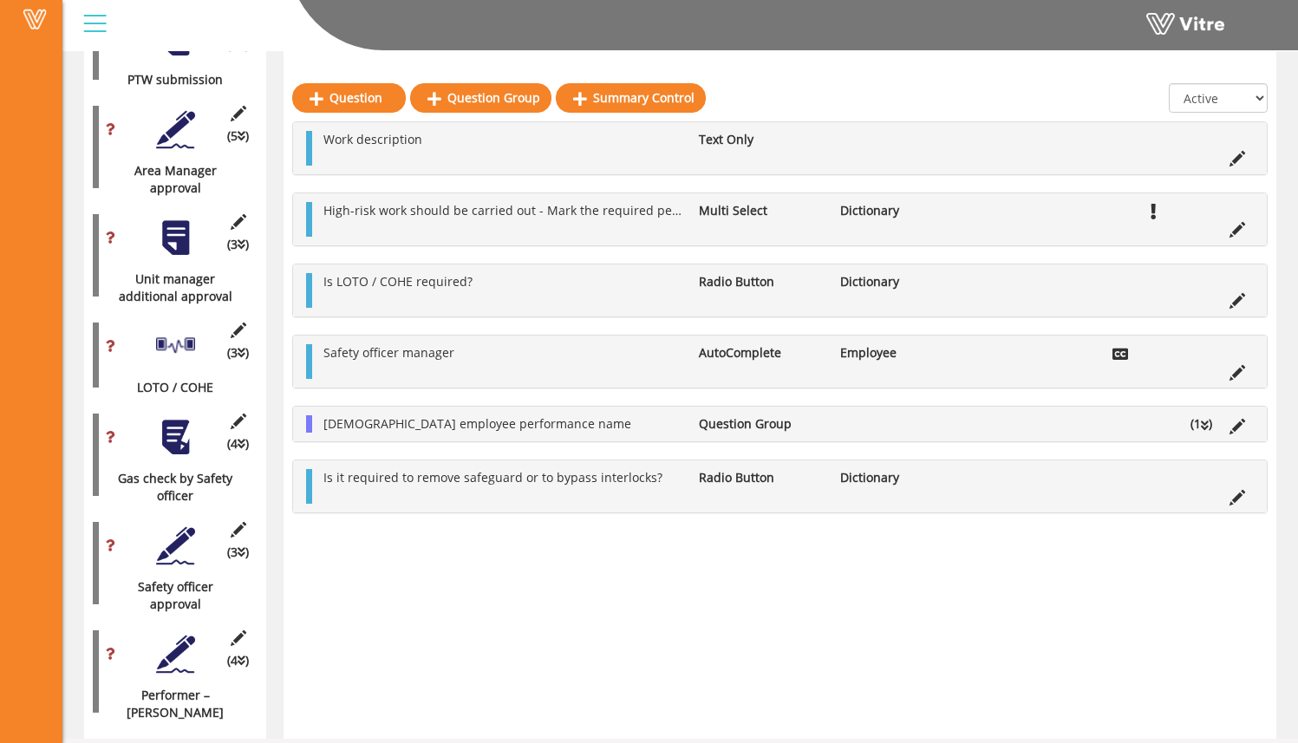
click at [1204, 427] on icon at bounding box center [1205, 426] width 8 height 12
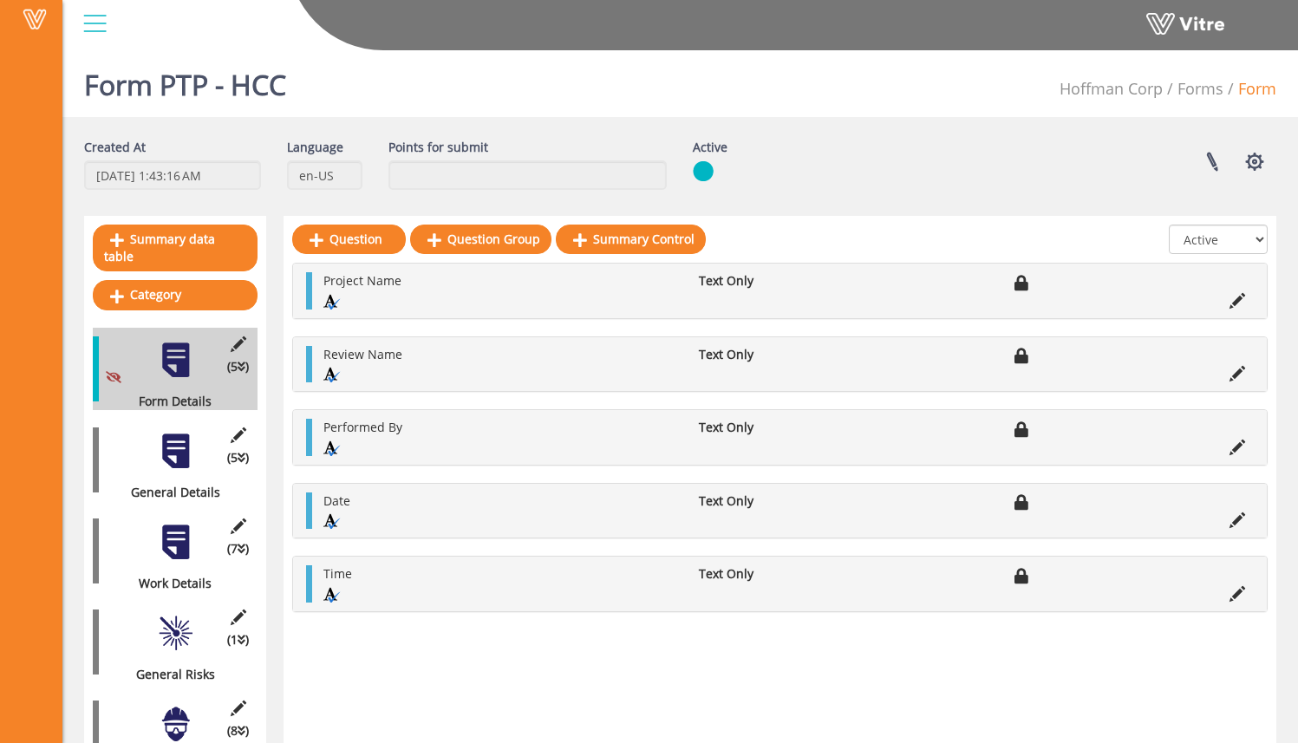
click at [195, 531] on div "(7 ) Work Details" at bounding box center [175, 551] width 165 height 82
click at [180, 526] on div at bounding box center [175, 542] width 39 height 39
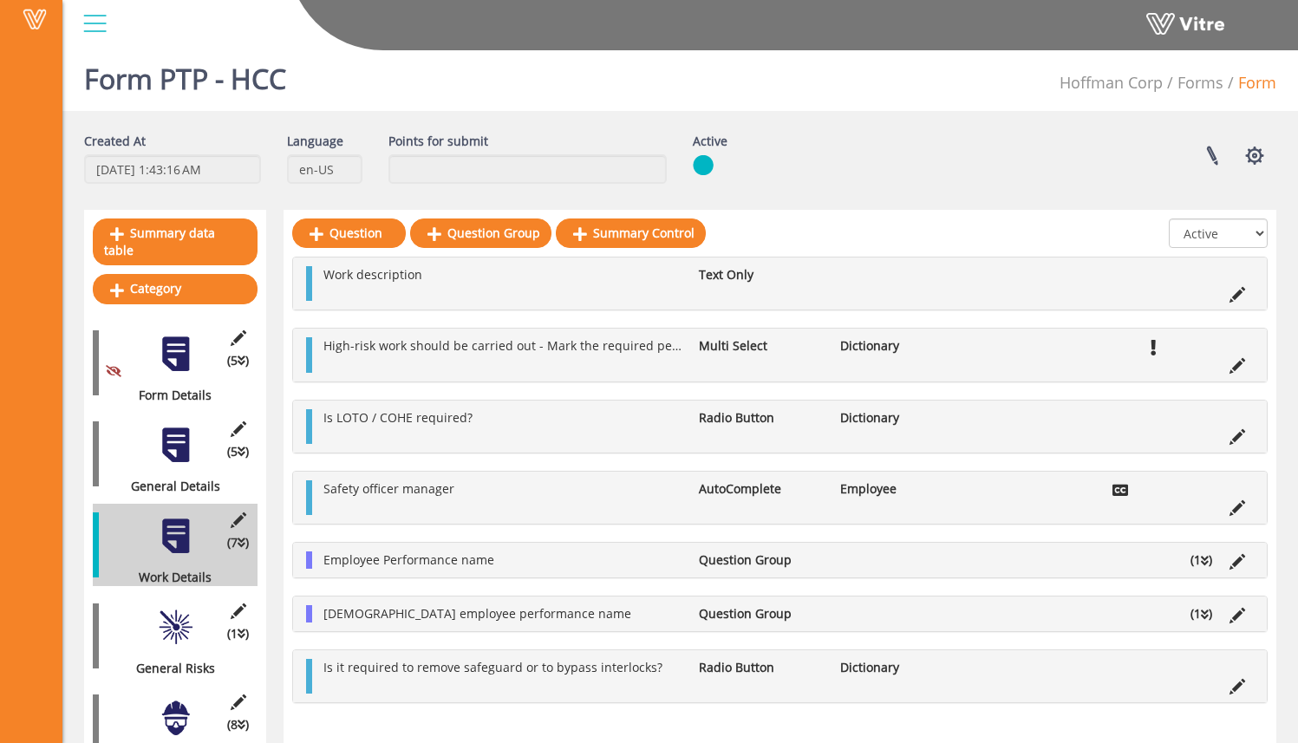
scroll to position [25, 0]
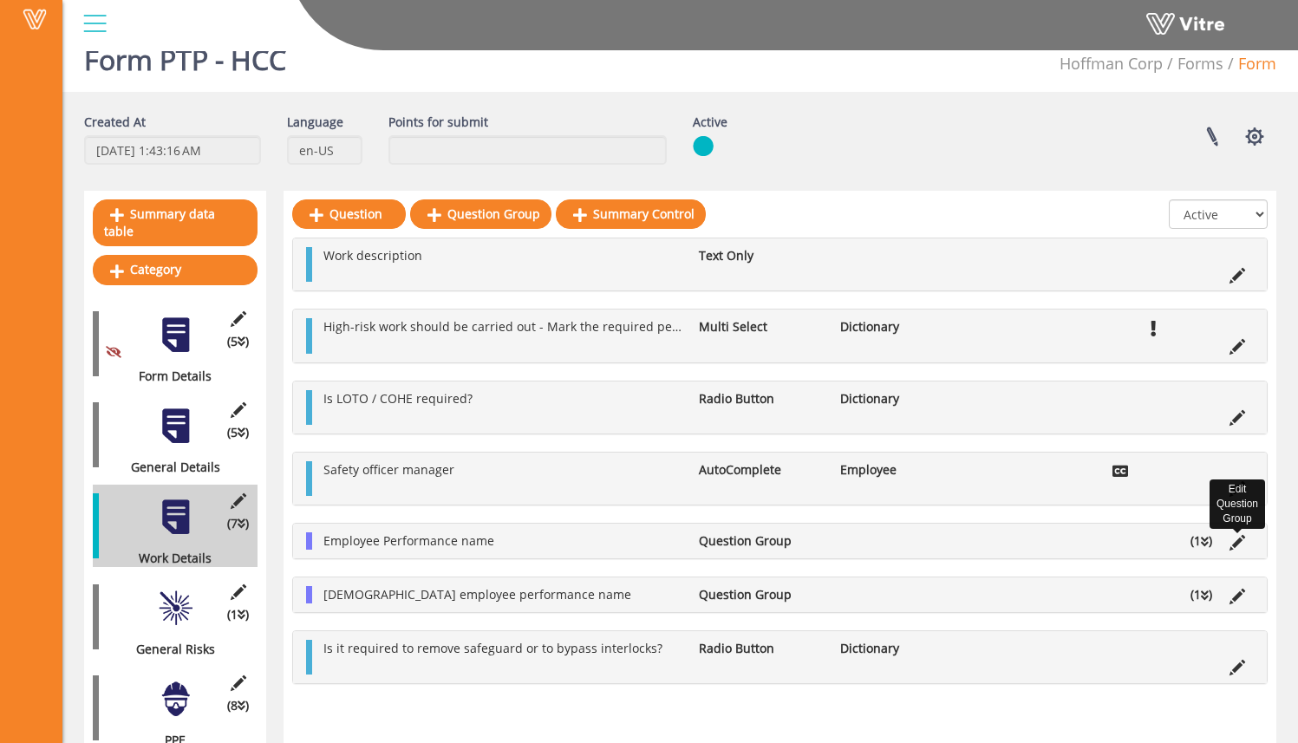
click at [1243, 545] on icon at bounding box center [1238, 543] width 16 height 16
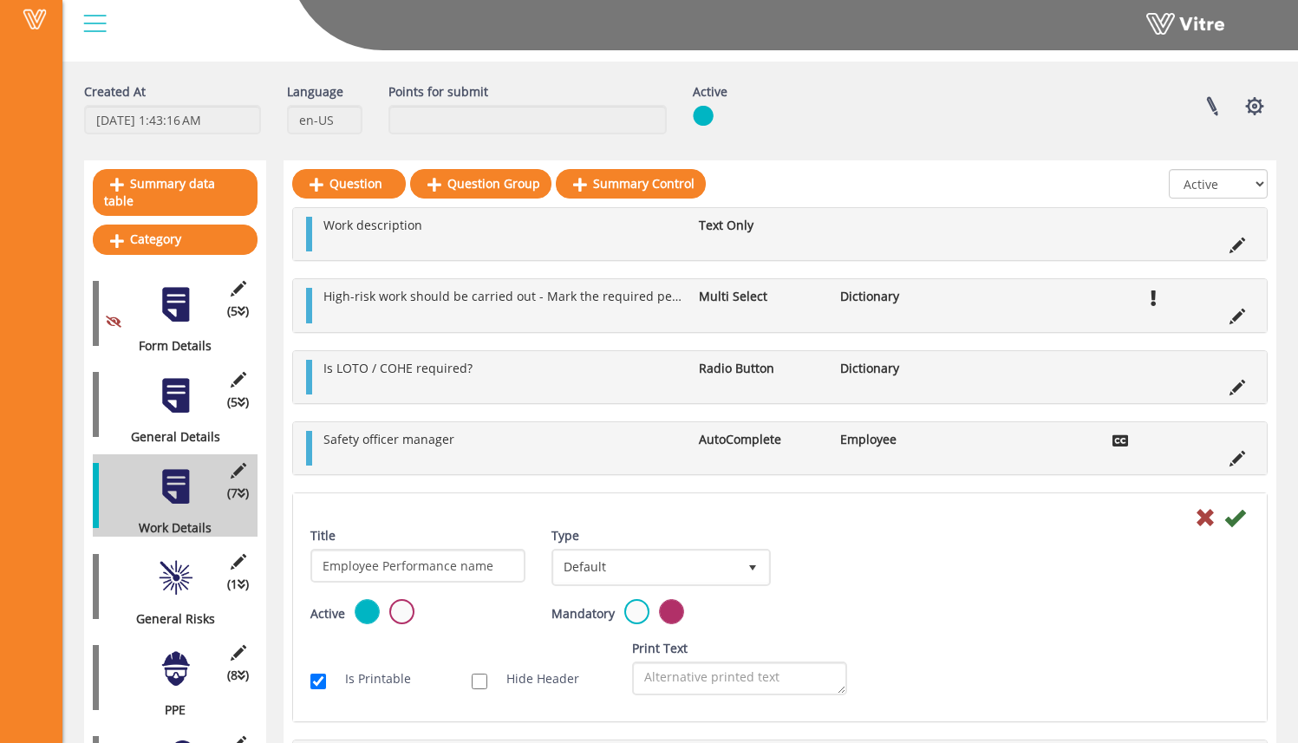
scroll to position [58, 0]
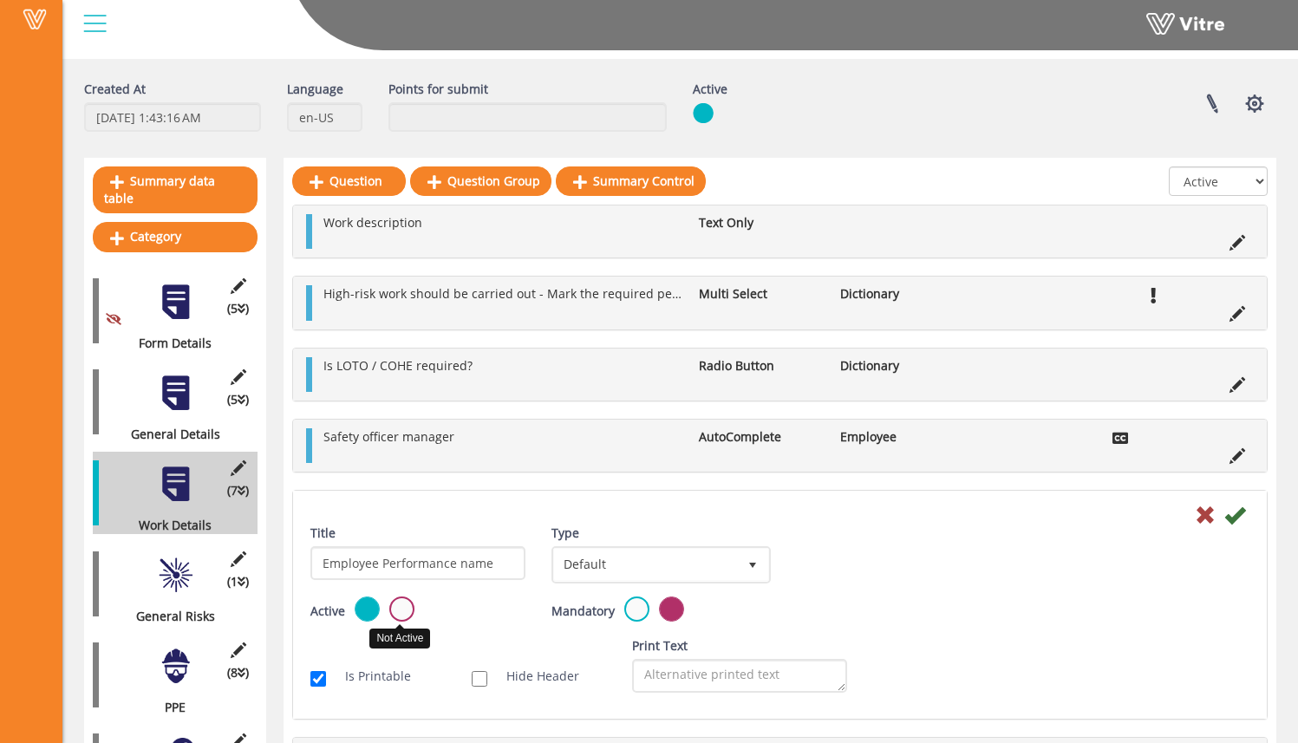
click at [409, 612] on label at bounding box center [401, 609] width 25 height 25
click at [0, 0] on input "radio" at bounding box center [0, 0] width 0 height 0
click at [1238, 520] on icon at bounding box center [1235, 515] width 21 height 21
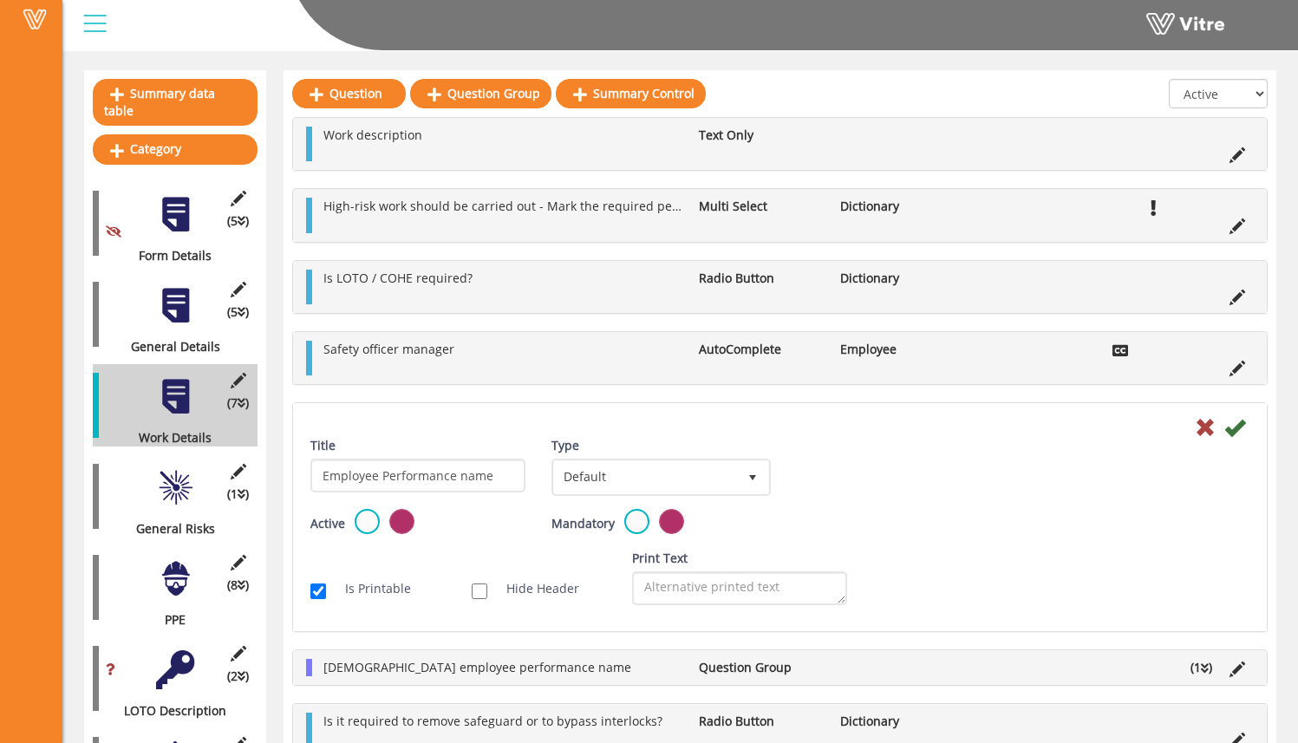
scroll to position [333, 0]
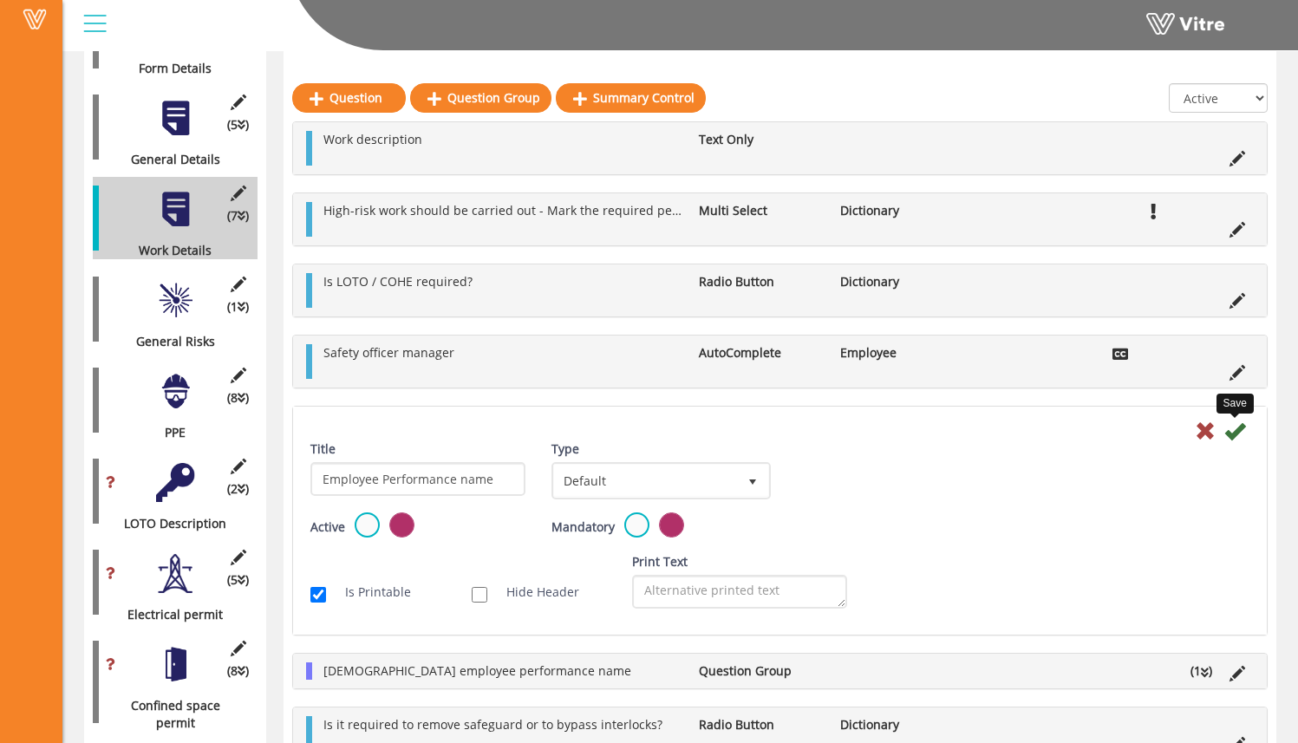
click at [1237, 433] on icon at bounding box center [1235, 431] width 21 height 21
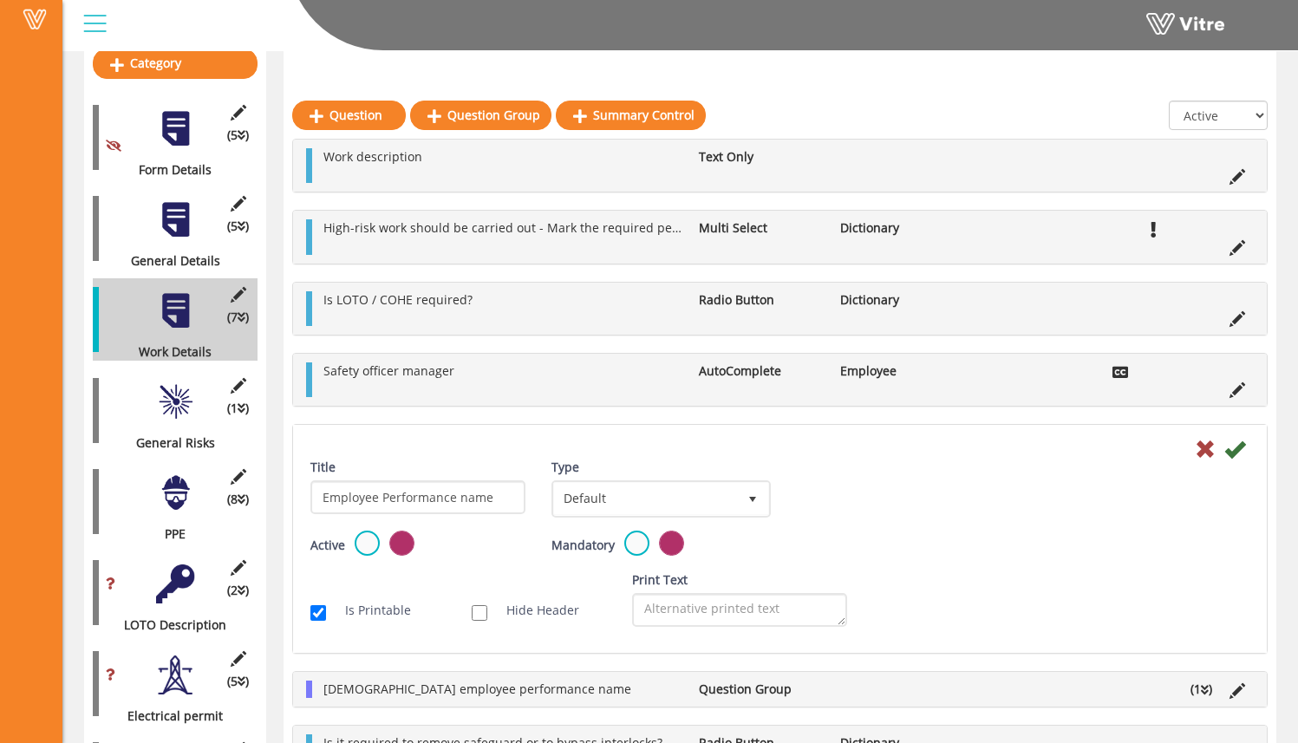
scroll to position [224, 0]
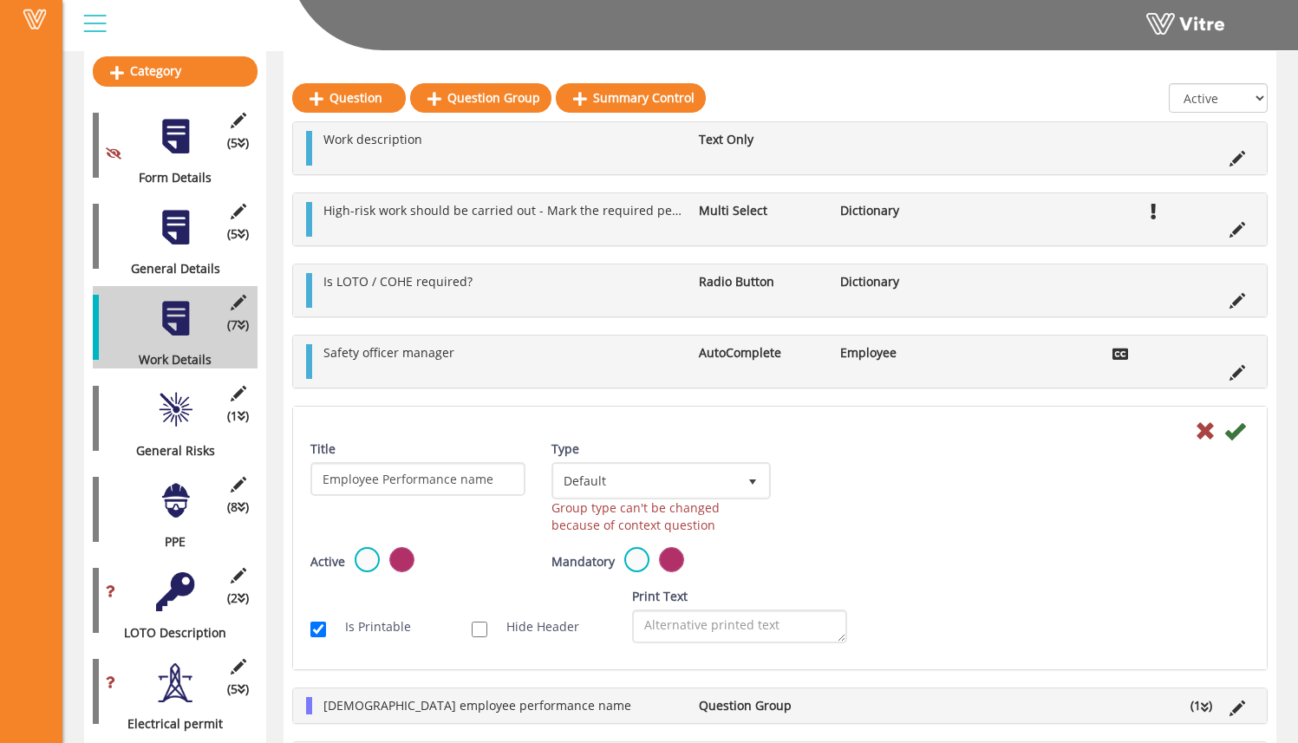
click at [1205, 430] on icon at bounding box center [1205, 431] width 21 height 21
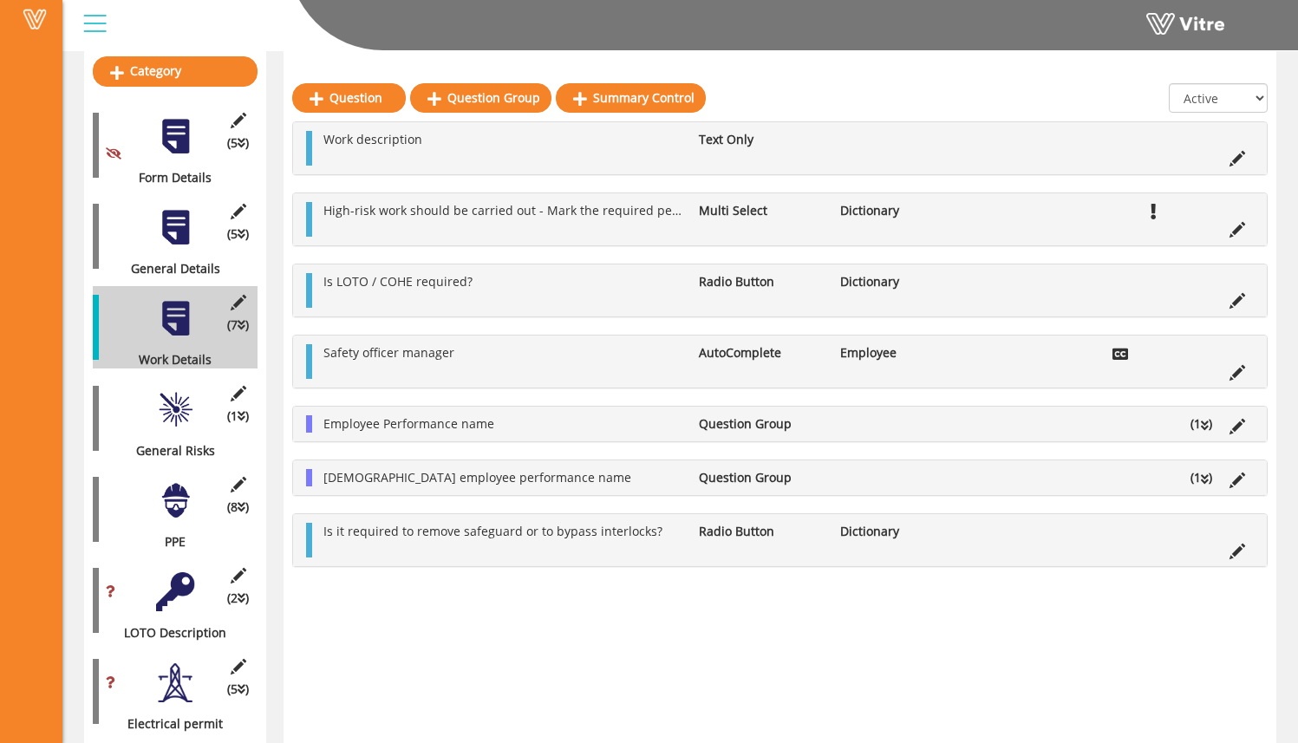
click at [1188, 432] on li "(1 )" at bounding box center [1201, 423] width 39 height 17
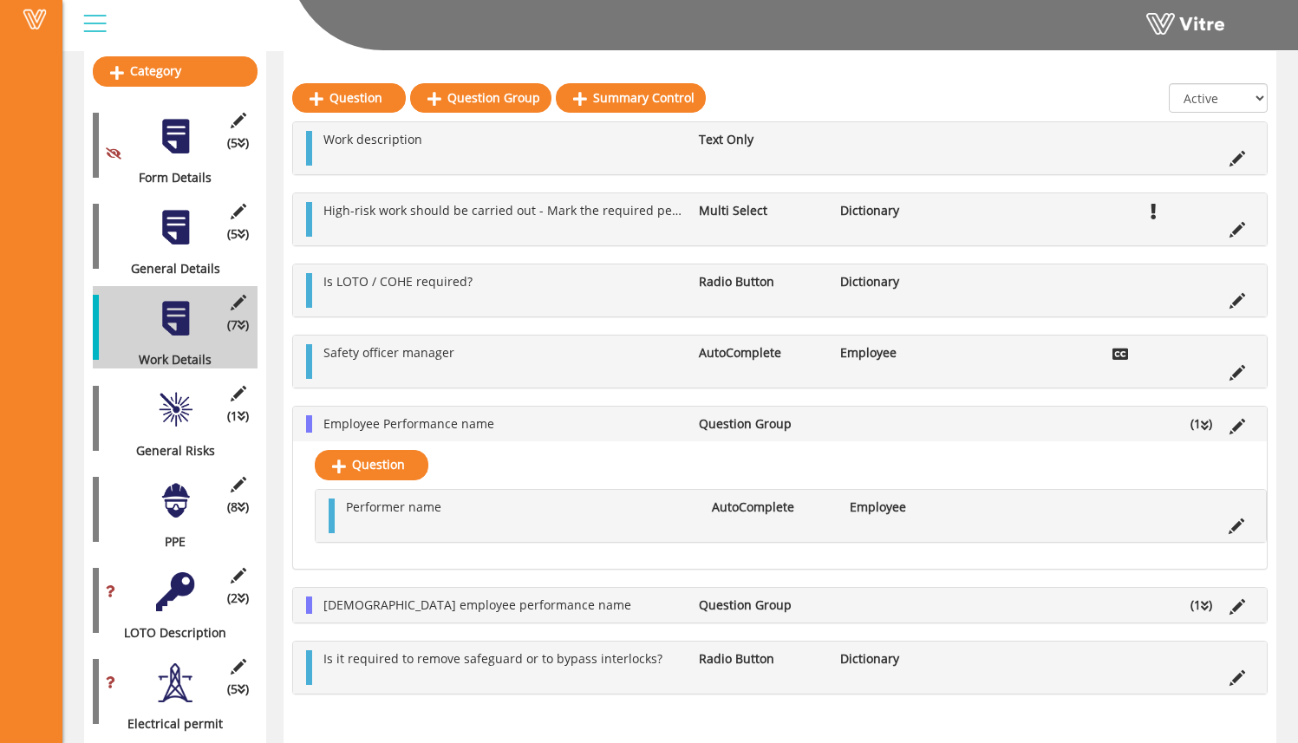
click at [1205, 610] on icon at bounding box center [1205, 606] width 8 height 12
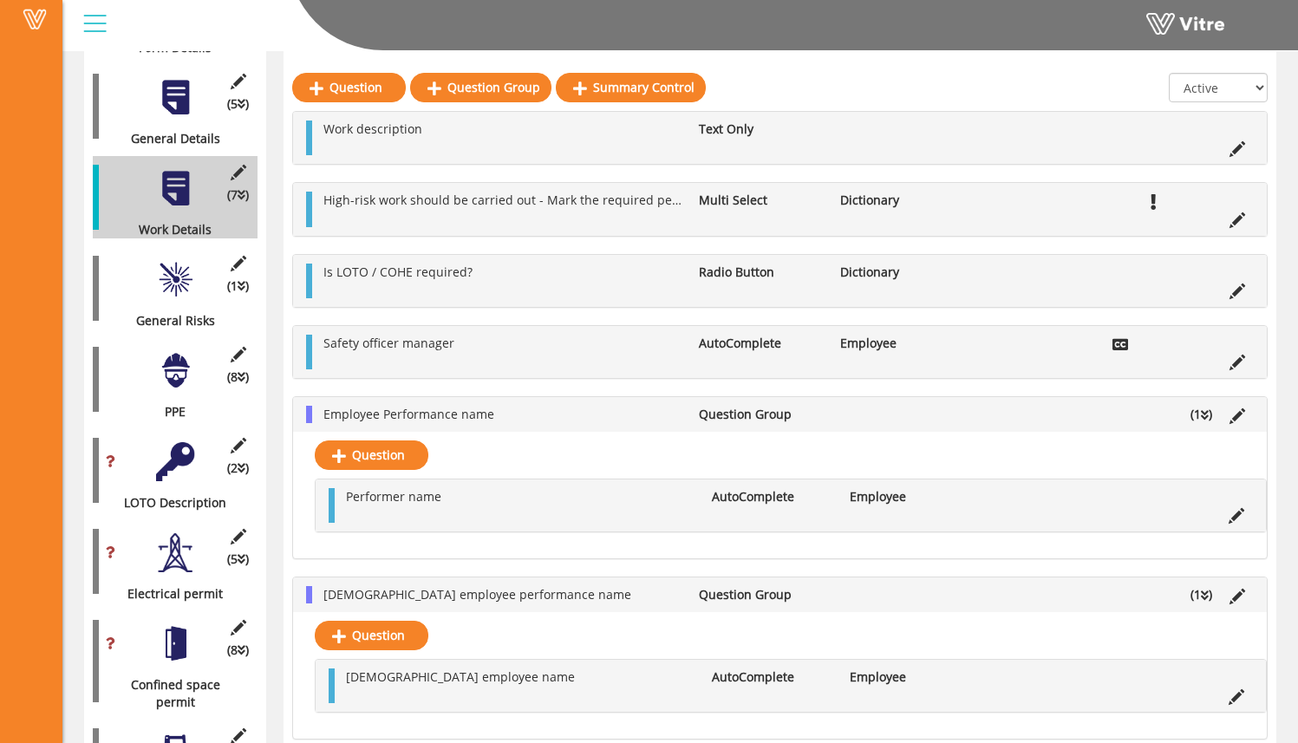
scroll to position [394, 0]
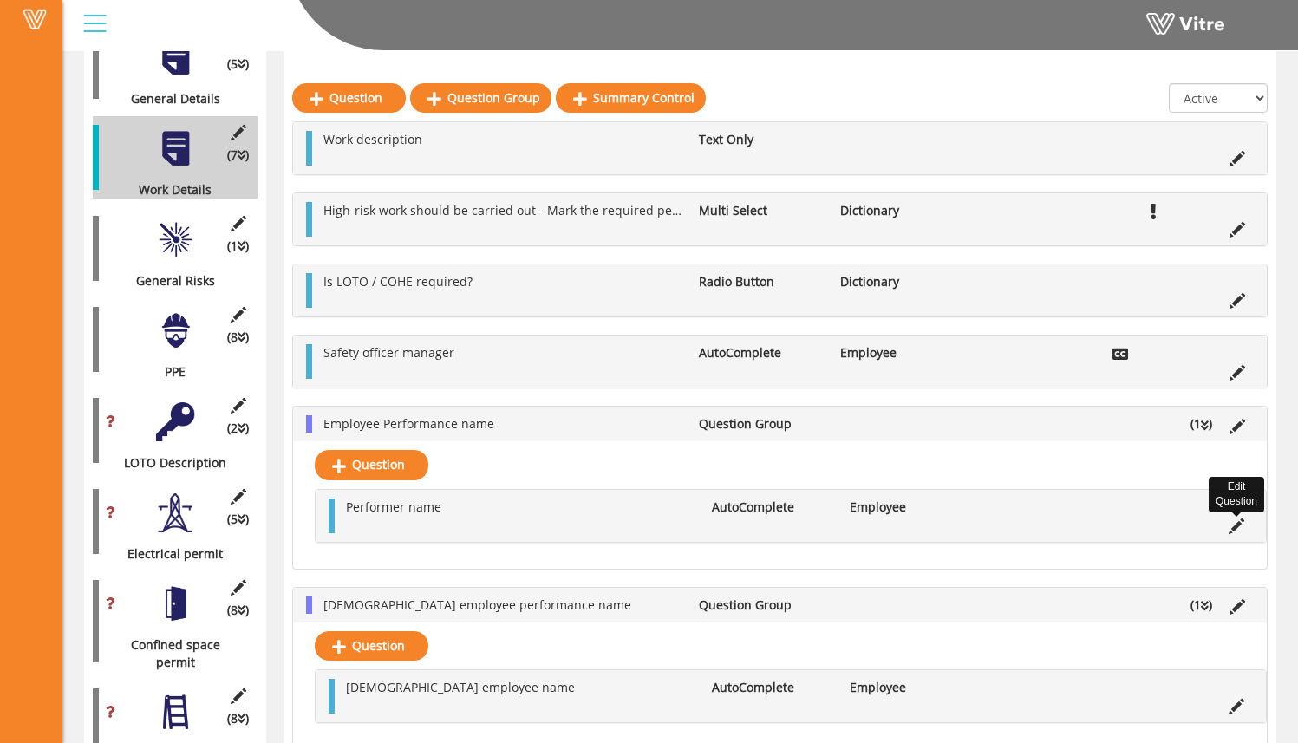
click at [1237, 529] on icon at bounding box center [1237, 527] width 16 height 16
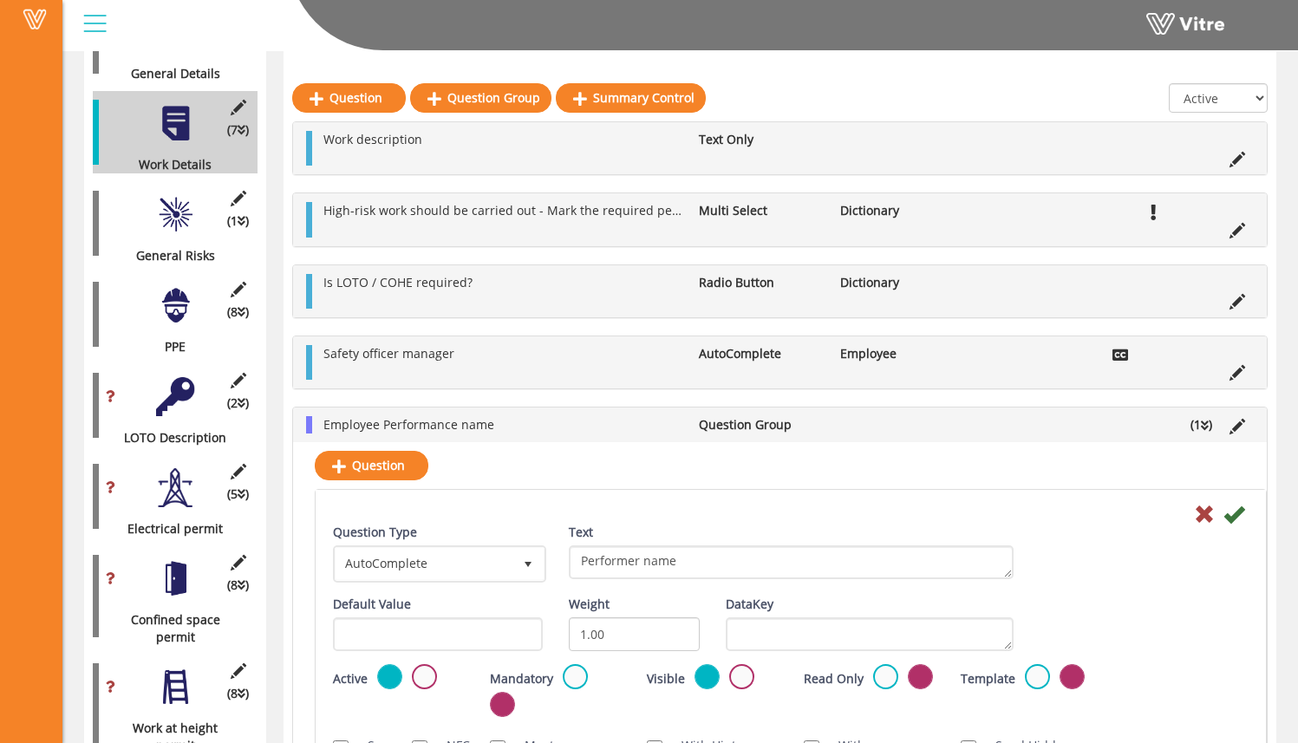
scroll to position [420, 0]
click at [1204, 520] on icon at bounding box center [1204, 514] width 21 height 21
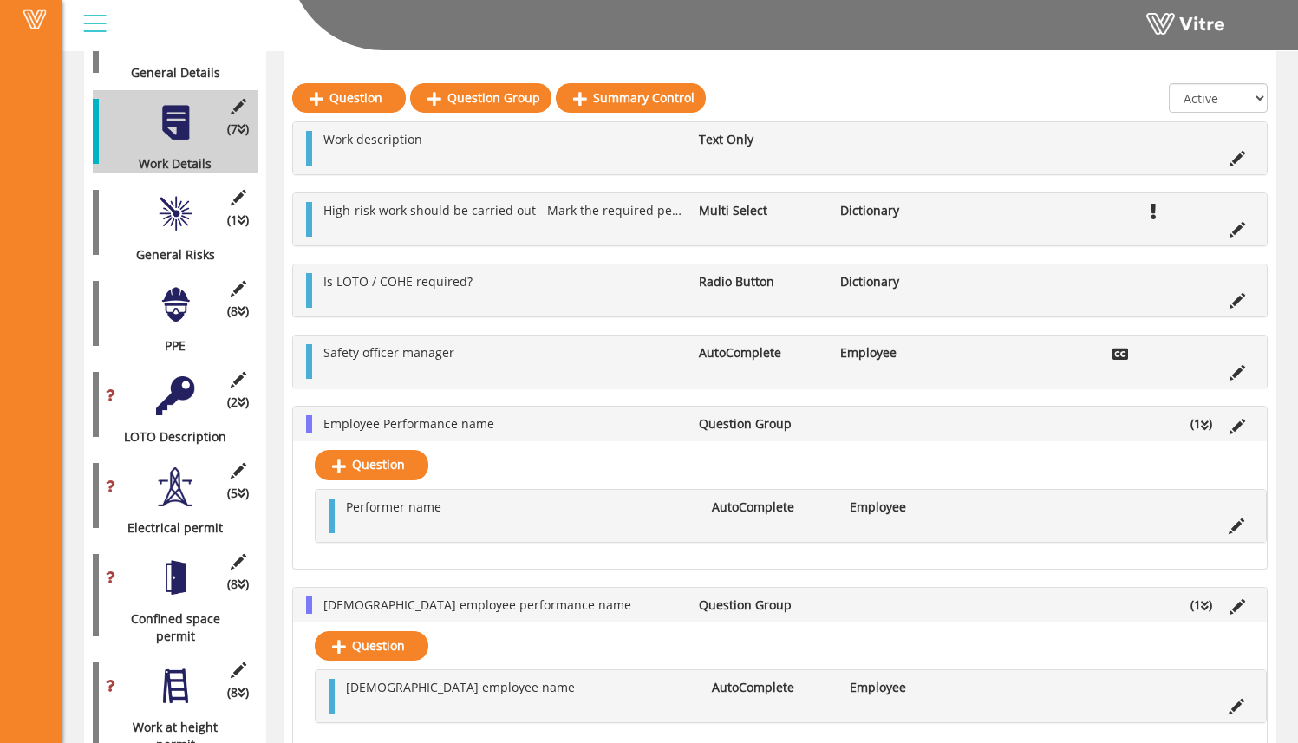
scroll to position [423, 0]
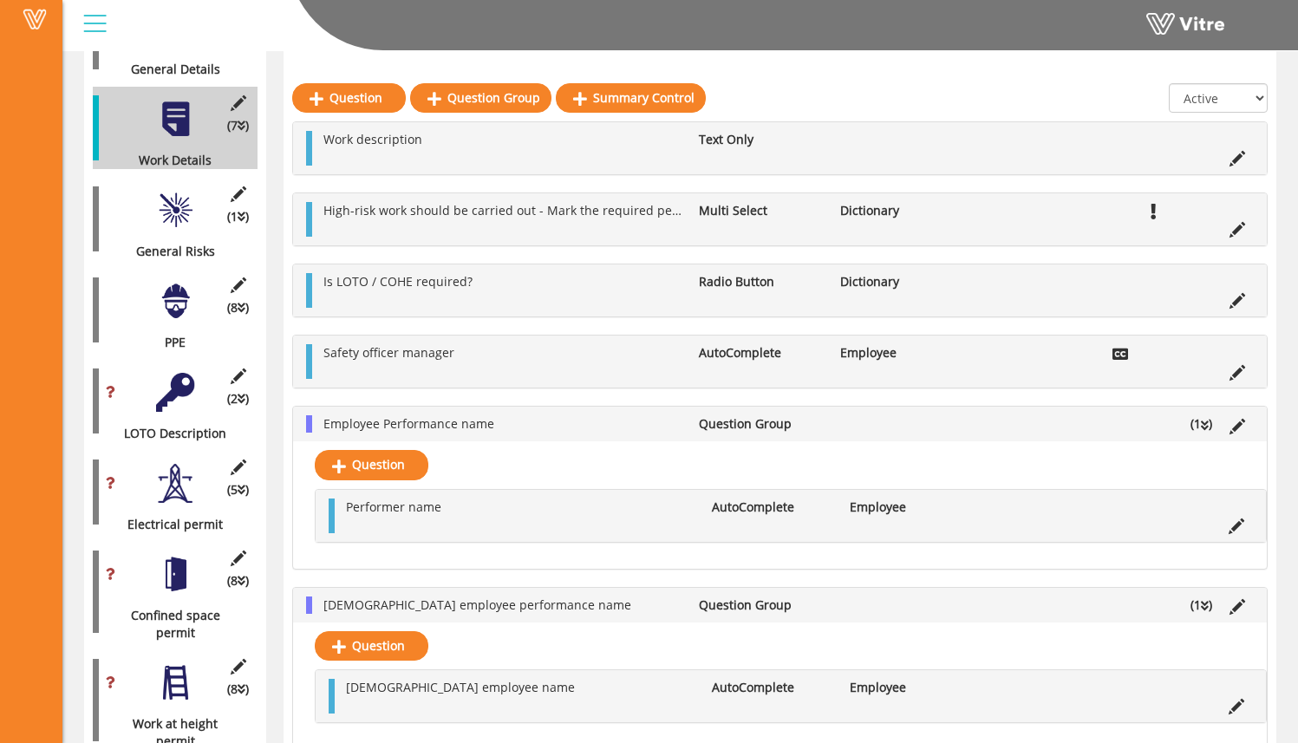
click at [165, 282] on div at bounding box center [175, 301] width 39 height 39
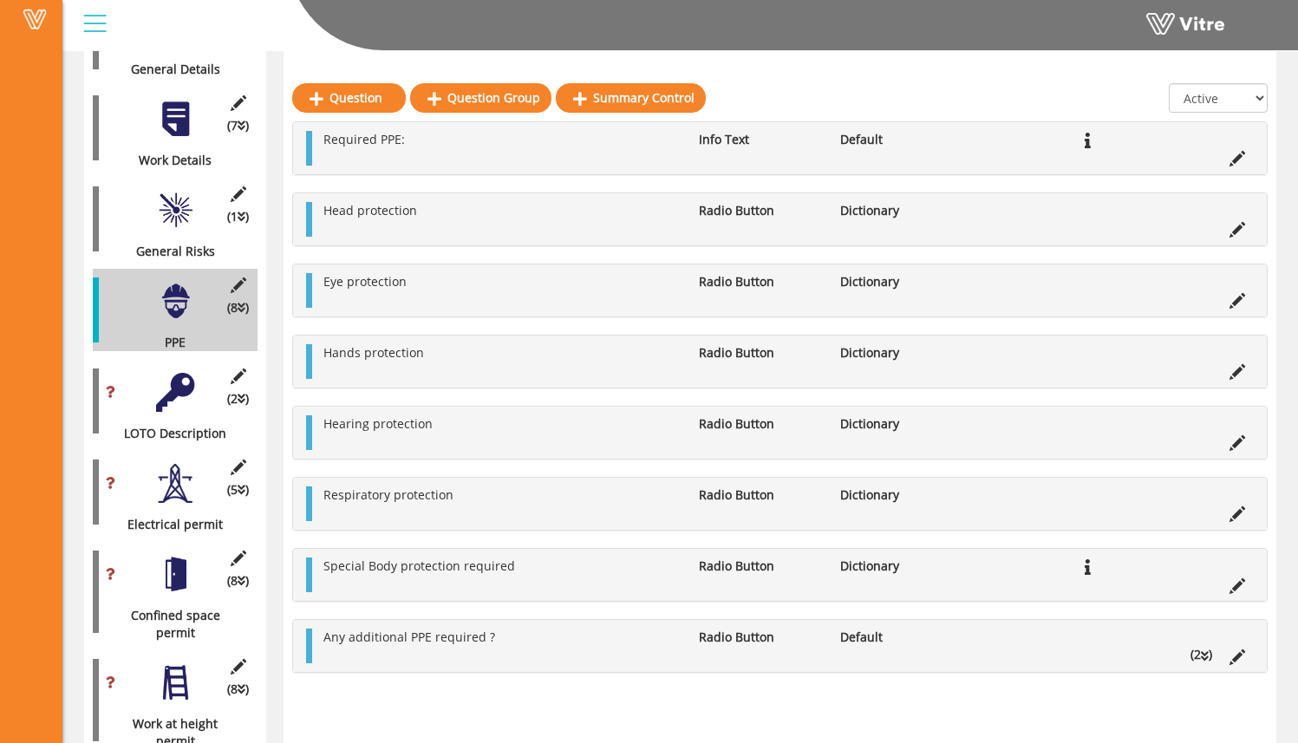
click at [173, 206] on div at bounding box center [175, 210] width 39 height 39
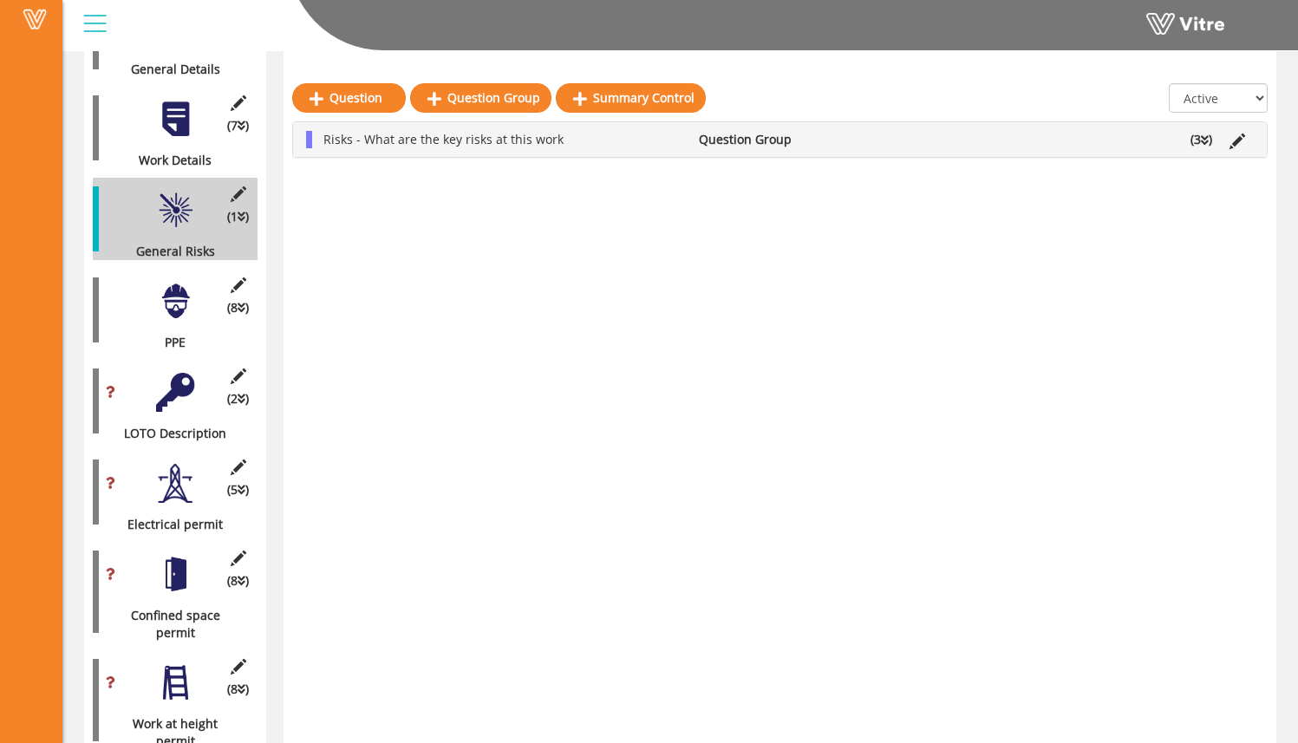
click at [177, 285] on div at bounding box center [175, 301] width 39 height 39
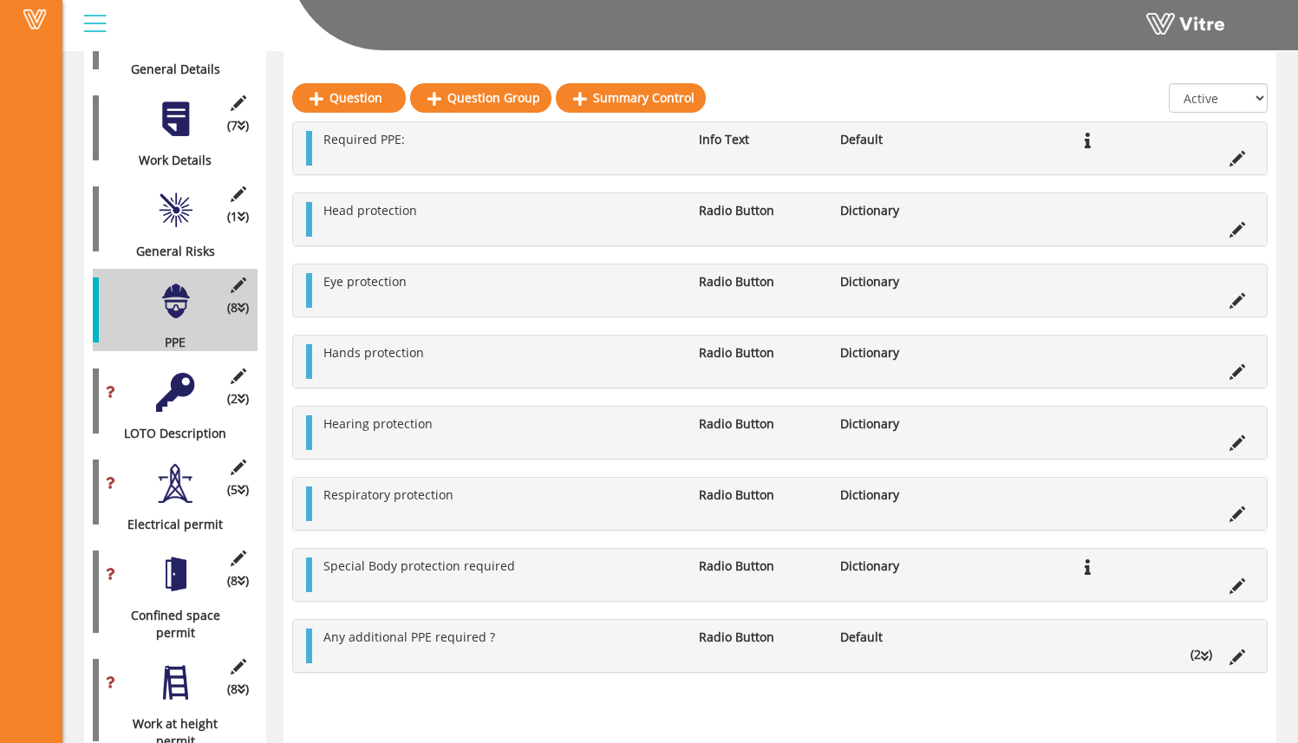
click at [169, 212] on div at bounding box center [175, 210] width 39 height 39
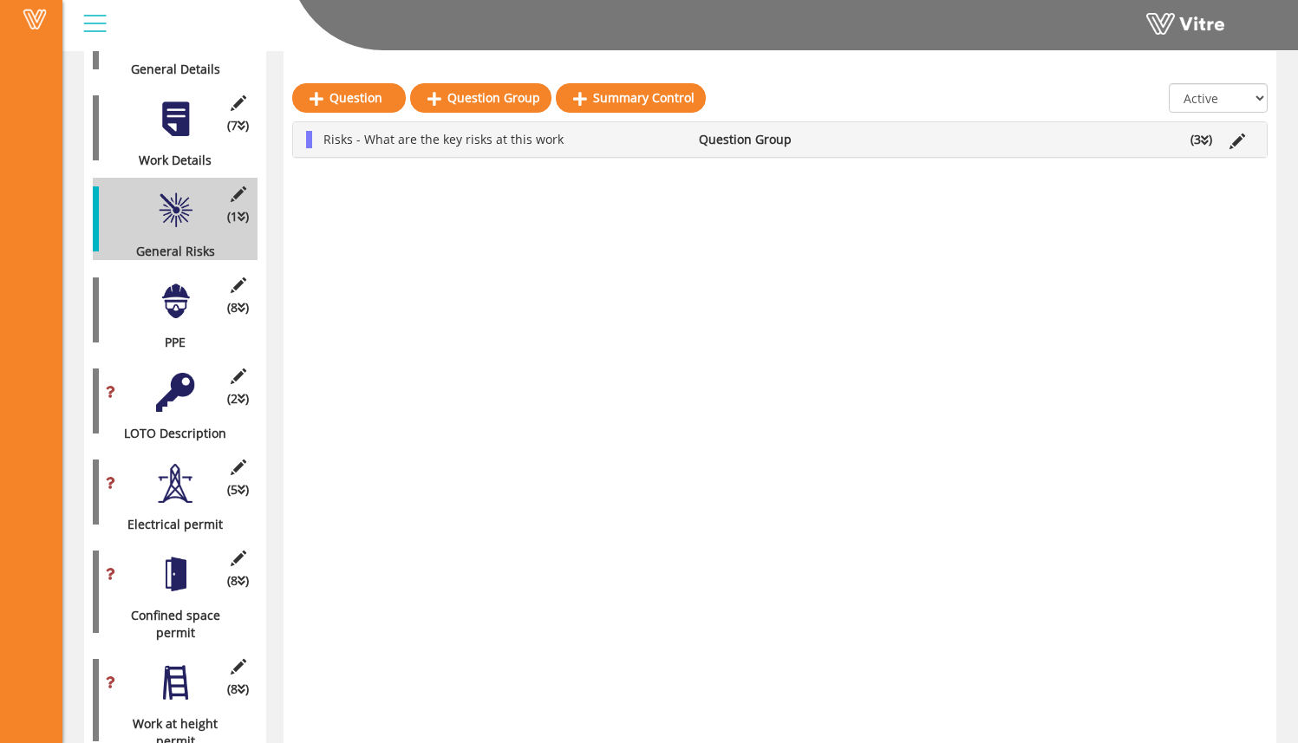
click at [1198, 145] on li "(3 )" at bounding box center [1201, 139] width 39 height 17
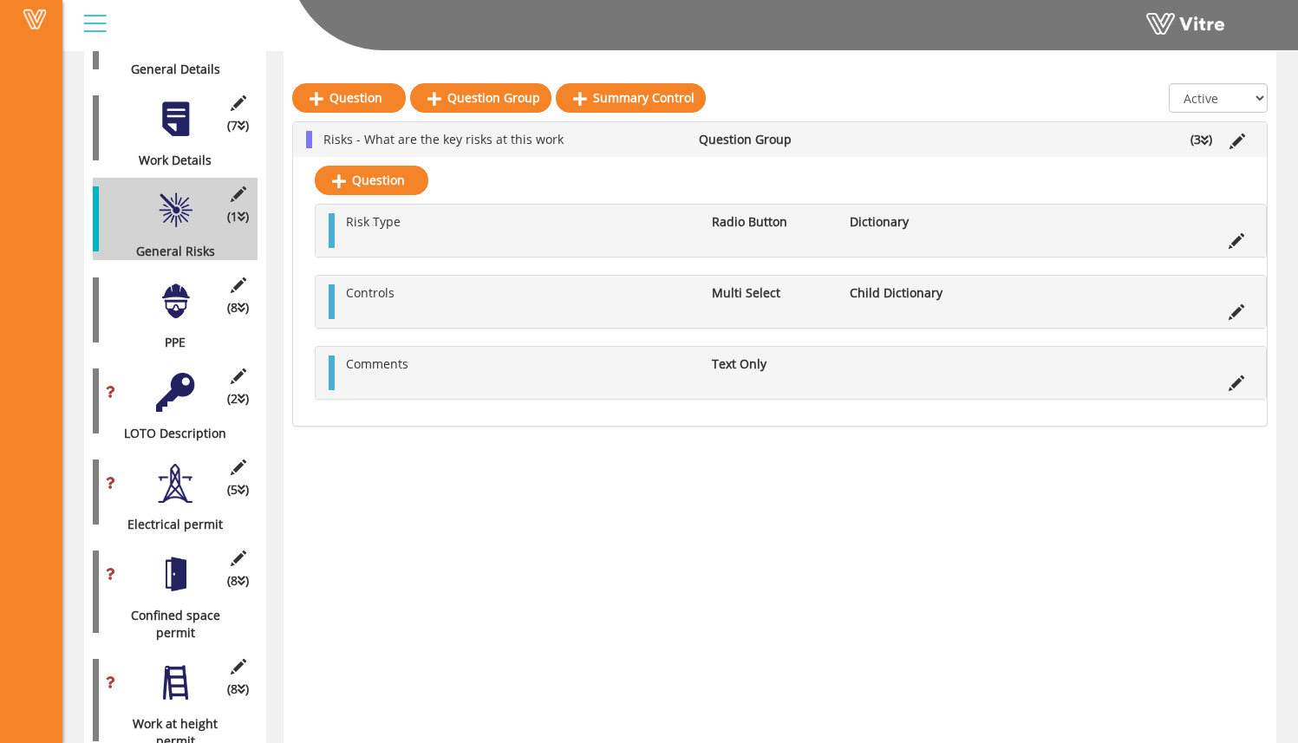
click at [162, 269] on div "(8 ) PPE" at bounding box center [175, 310] width 165 height 82
click at [167, 288] on div at bounding box center [175, 301] width 39 height 39
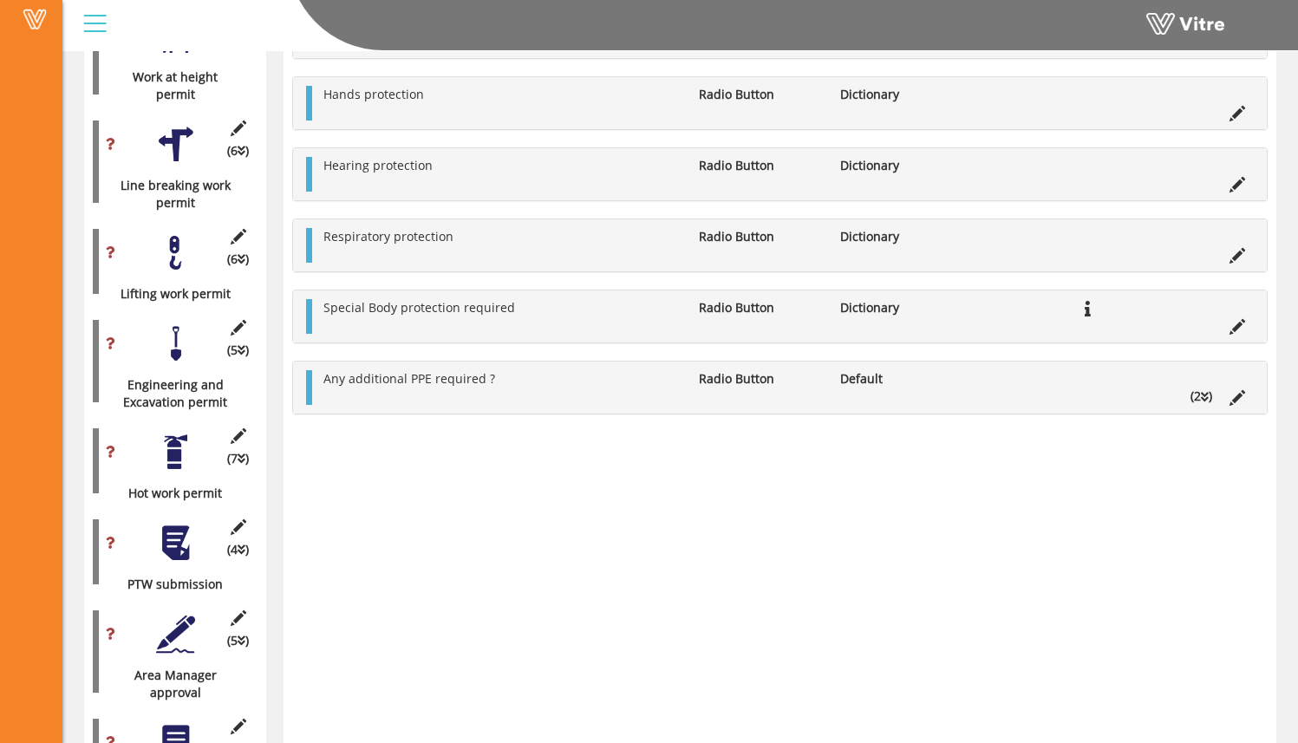
scroll to position [1575, 0]
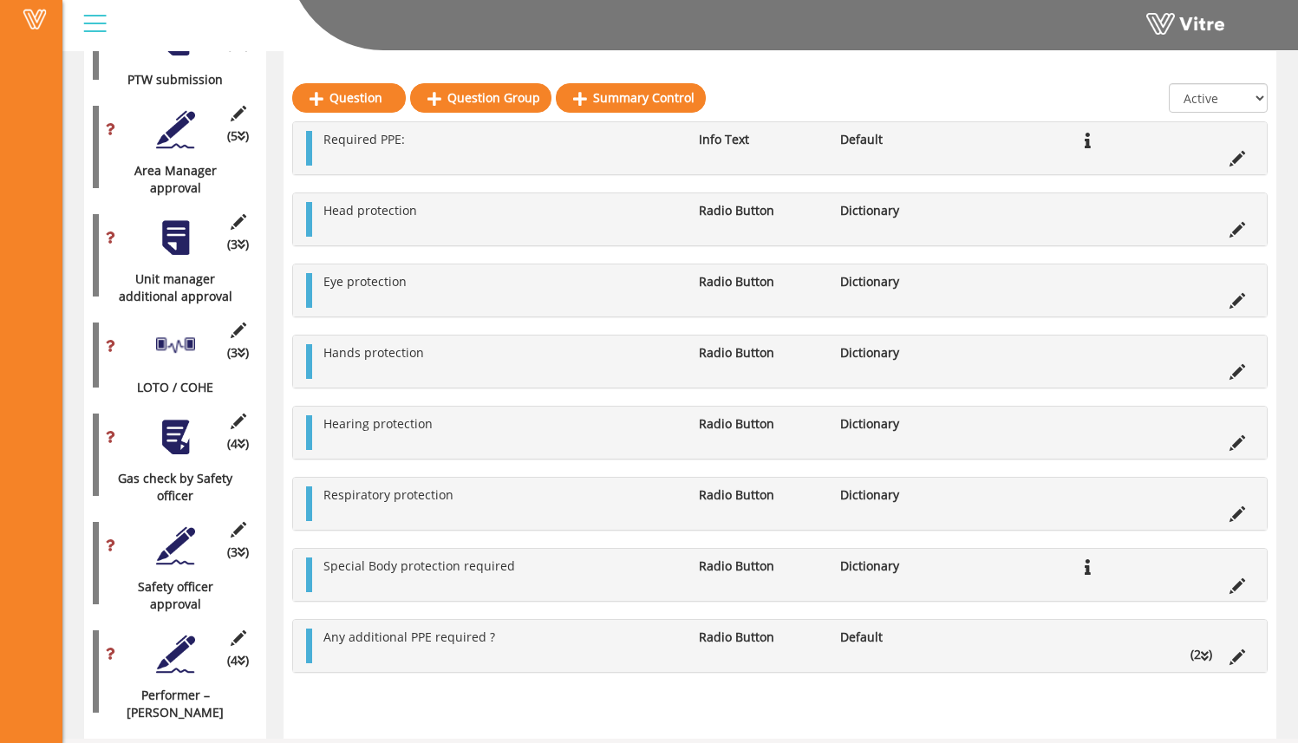
click at [179, 430] on div at bounding box center [175, 437] width 39 height 39
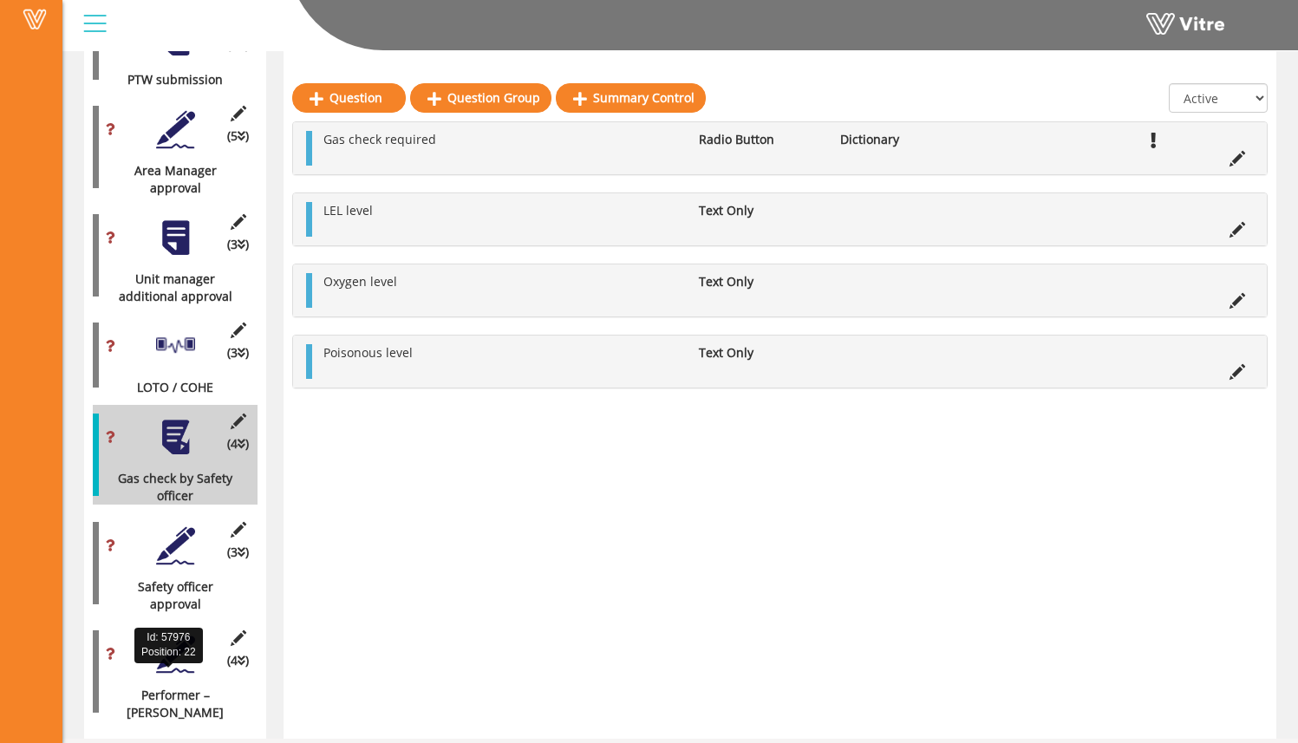
click at [175, 687] on div "Performer – [PERSON_NAME]" at bounding box center [169, 704] width 152 height 35
click at [175, 635] on div at bounding box center [175, 654] width 39 height 39
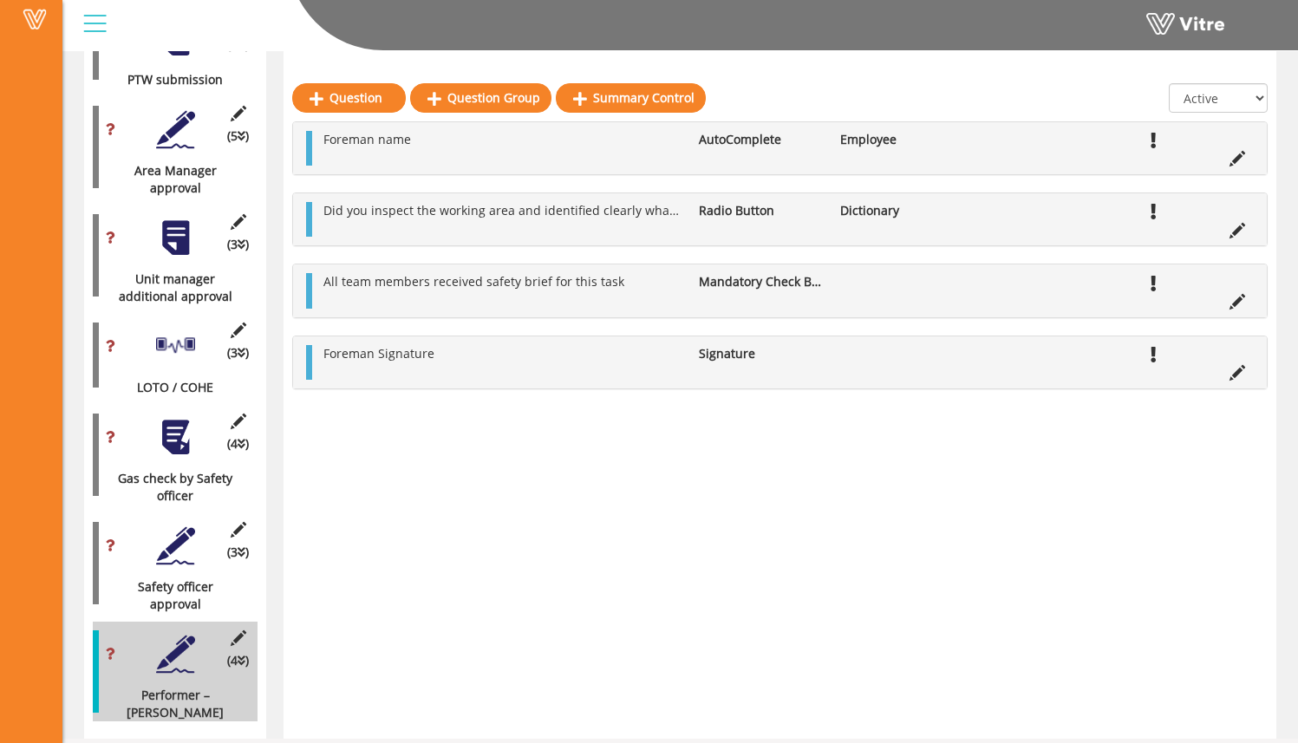
click at [171, 550] on div "(3 ) Safety officer approval" at bounding box center [175, 563] width 165 height 100
click at [179, 527] on div at bounding box center [175, 546] width 39 height 39
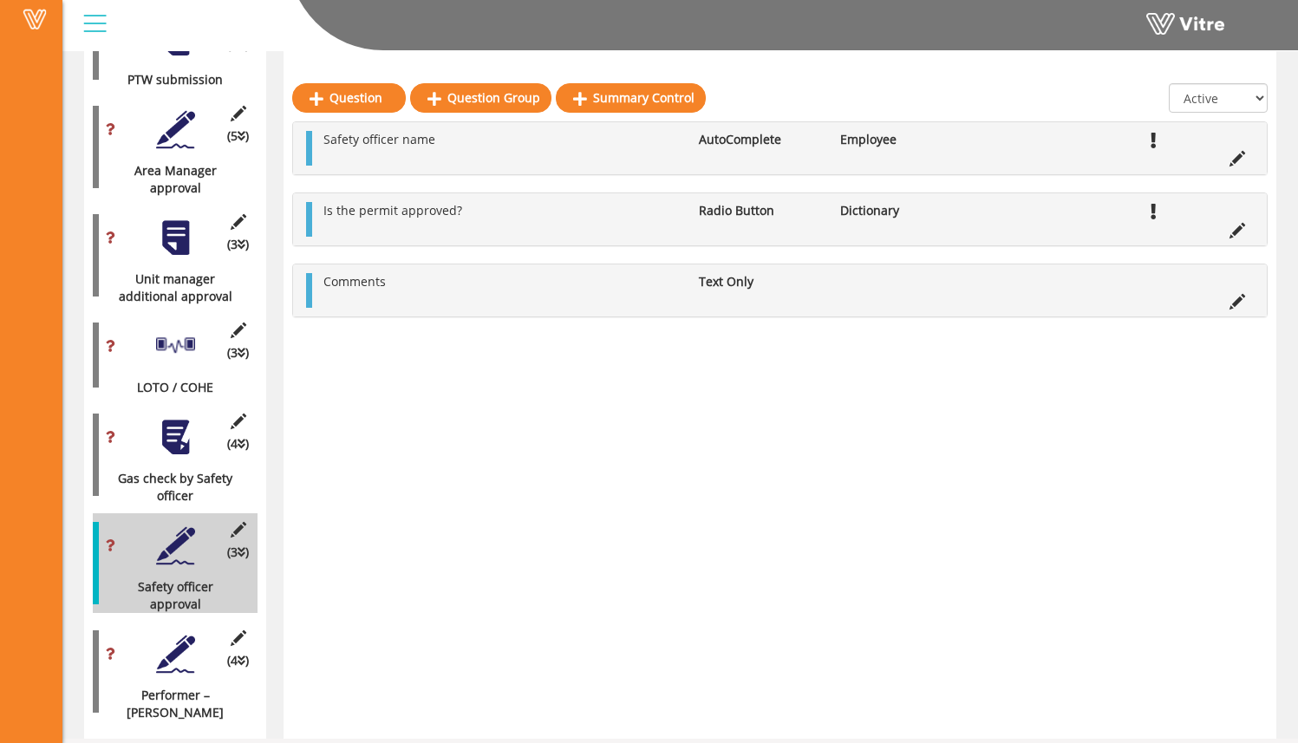
click at [177, 428] on div at bounding box center [175, 437] width 39 height 39
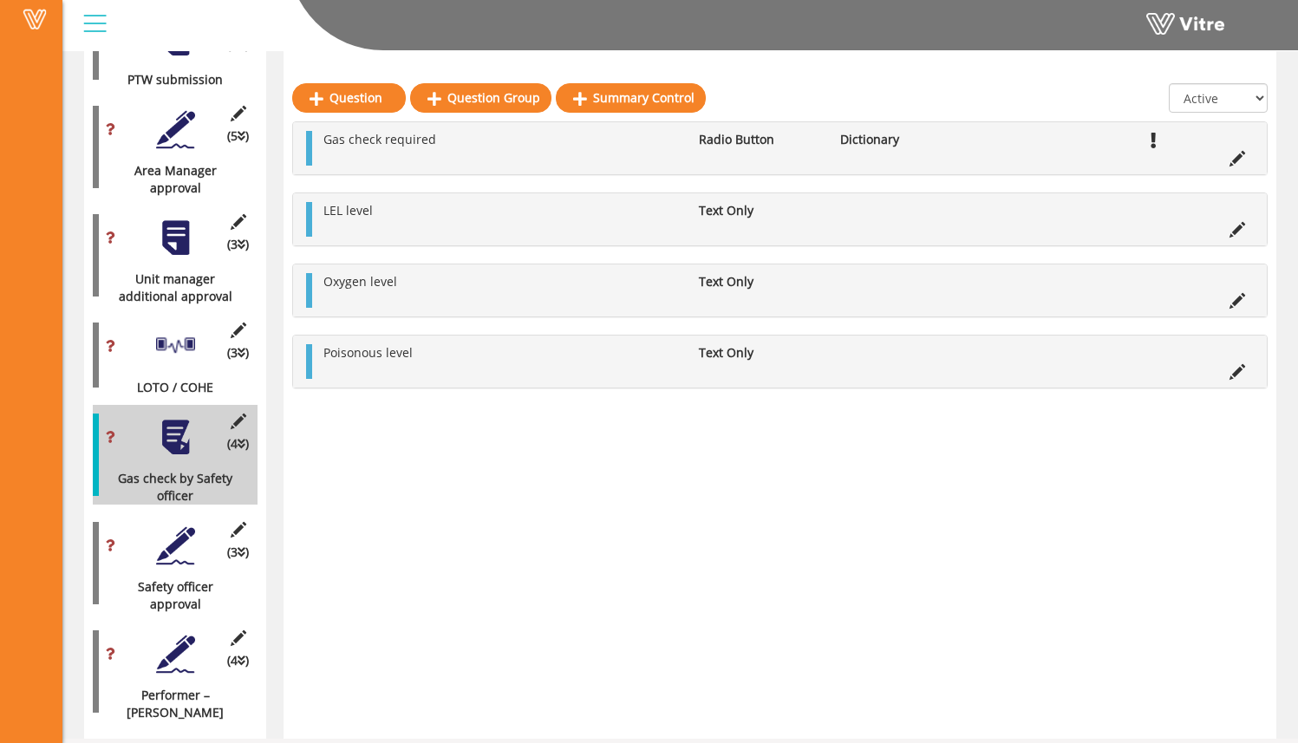
click at [182, 327] on div at bounding box center [175, 346] width 39 height 39
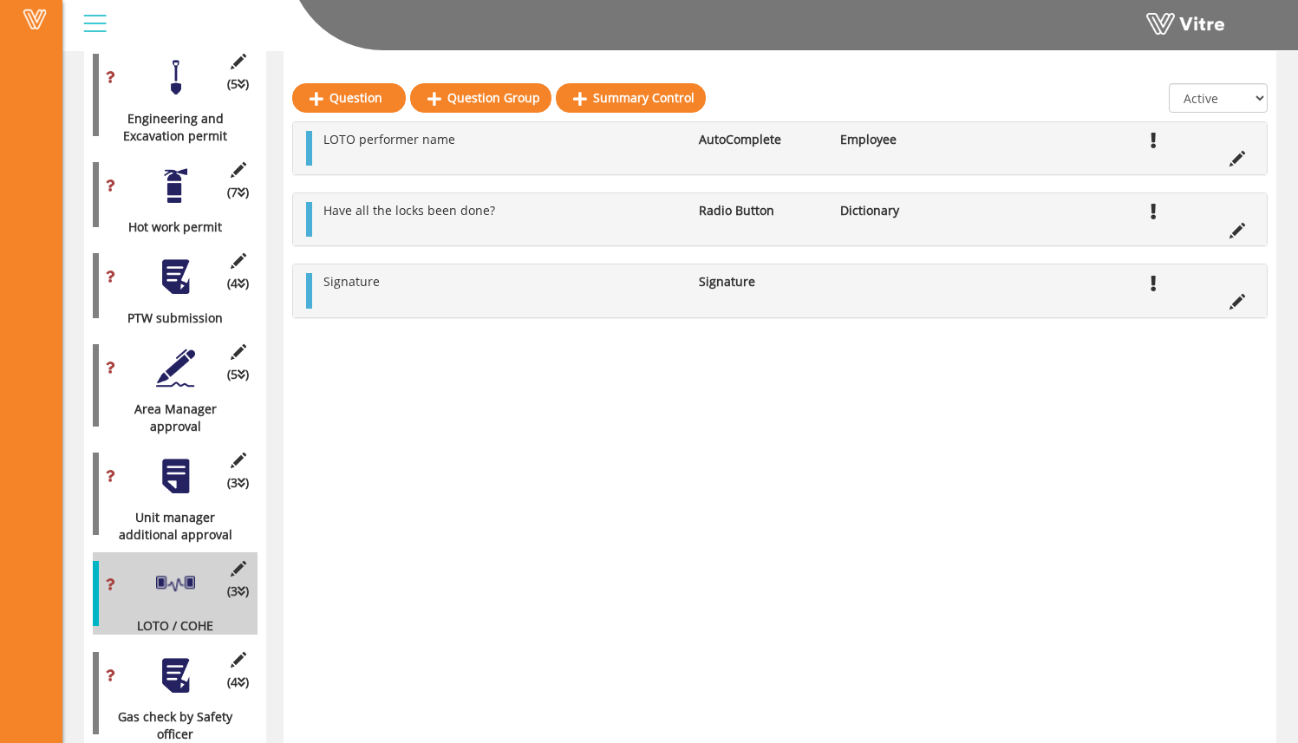
click at [175, 457] on div at bounding box center [175, 476] width 39 height 39
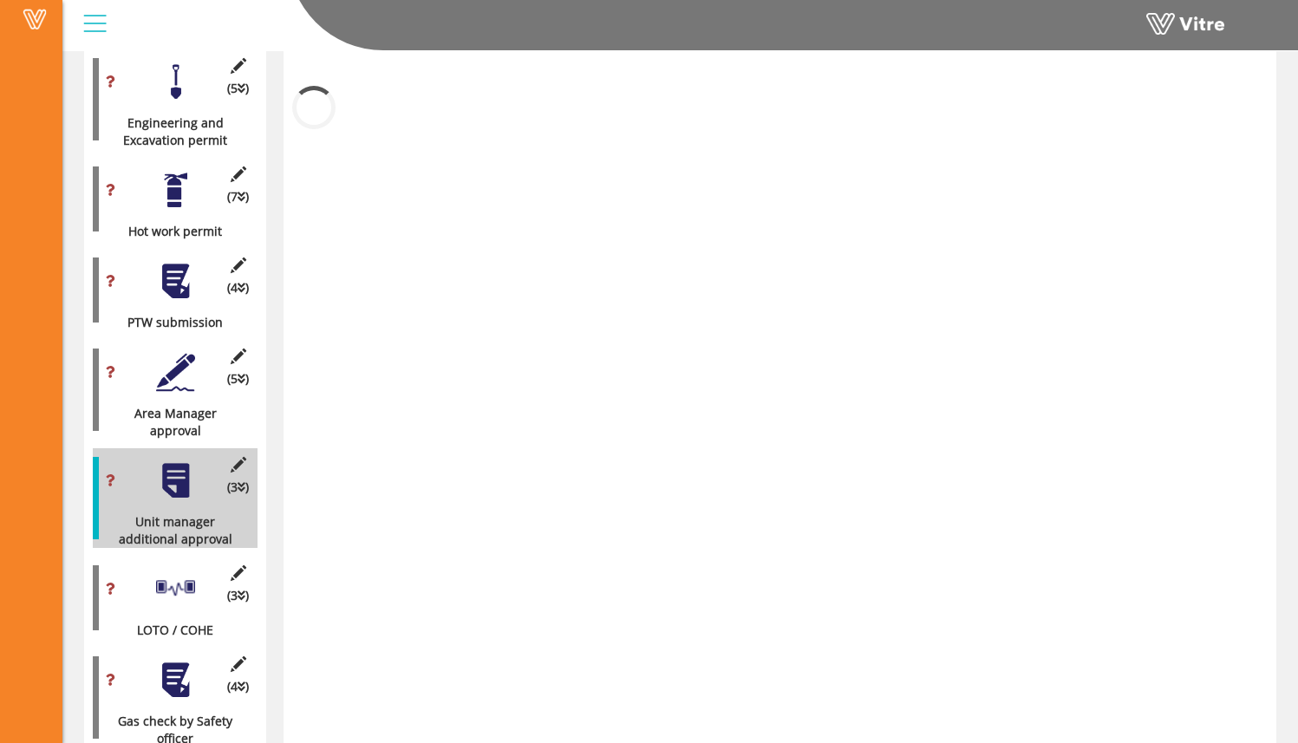
scroll to position [1310, 0]
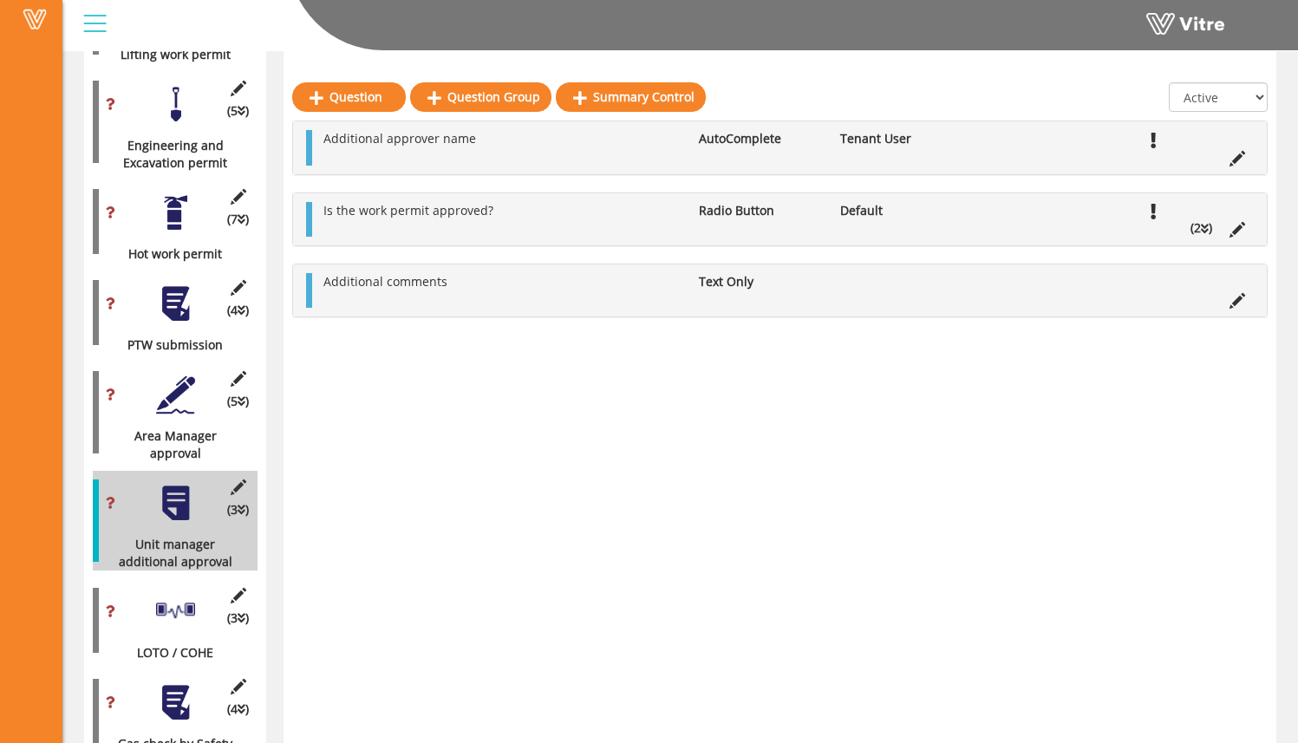
click at [1207, 228] on icon at bounding box center [1205, 229] width 8 height 12
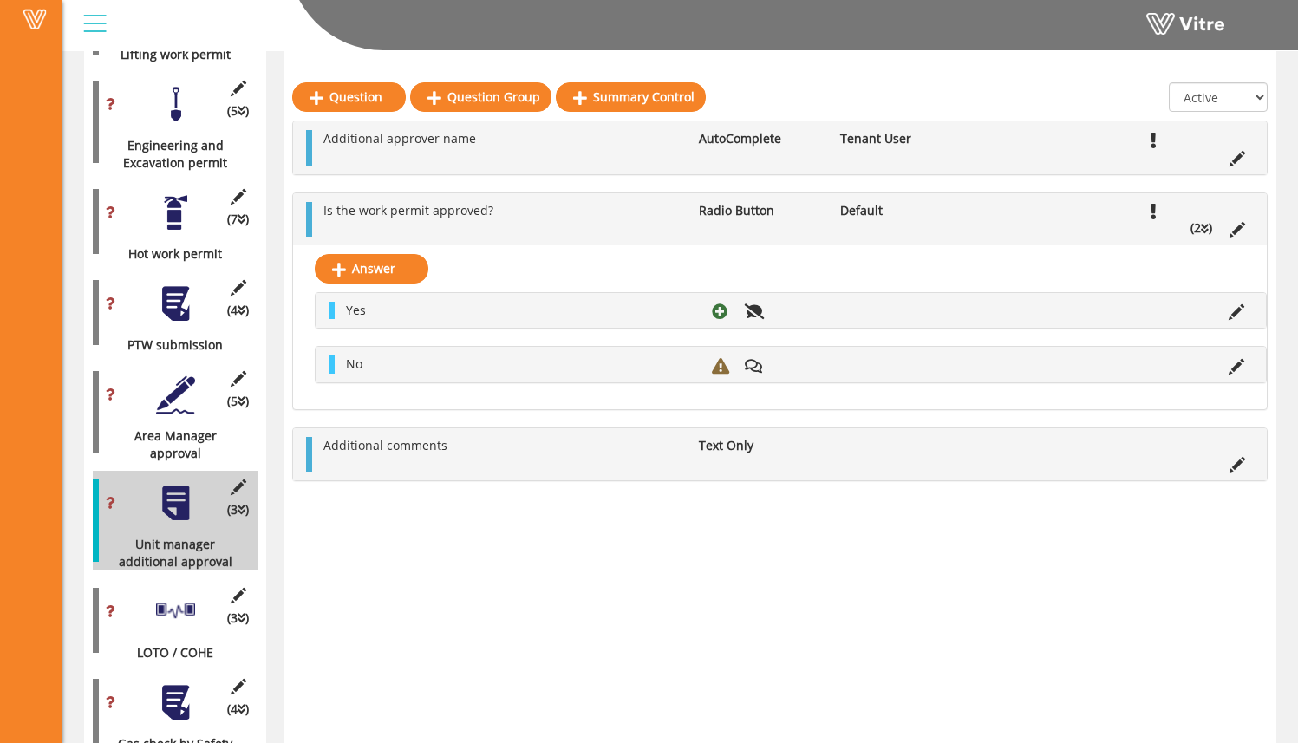
click at [181, 391] on div at bounding box center [175, 395] width 39 height 39
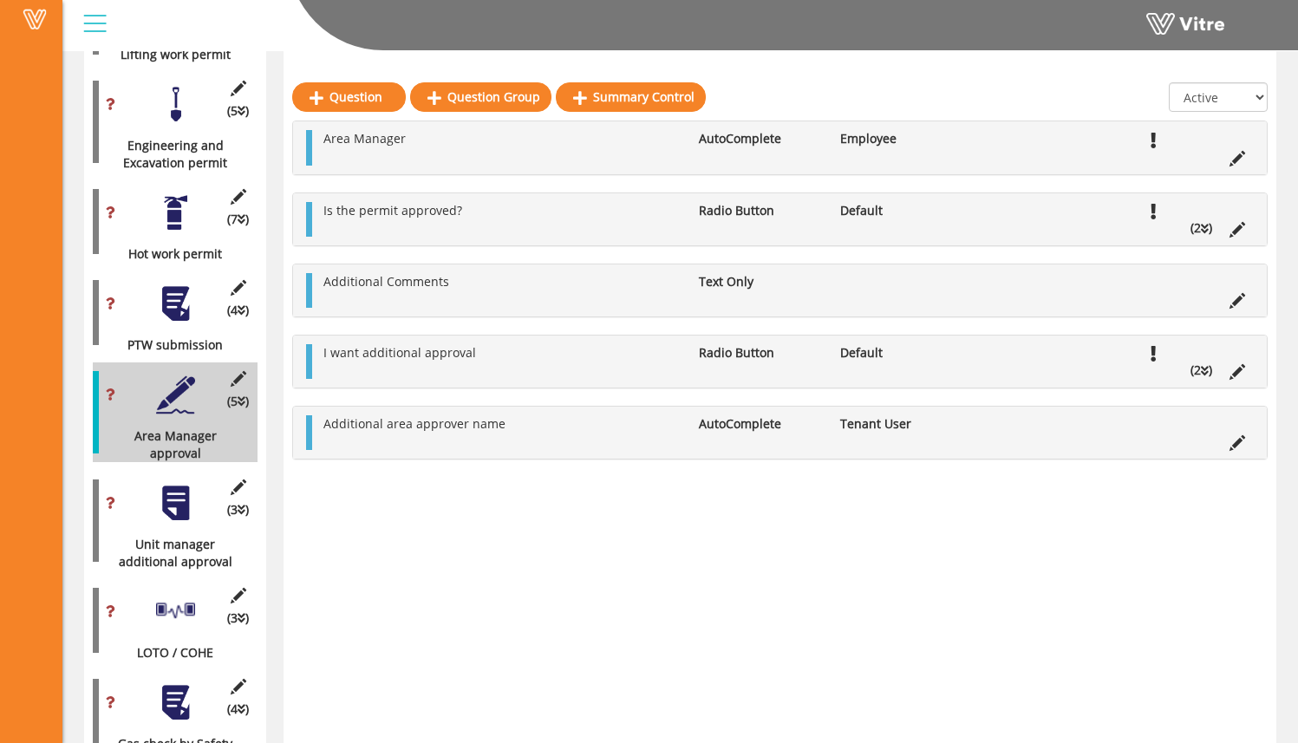
click at [171, 500] on div at bounding box center [175, 503] width 39 height 39
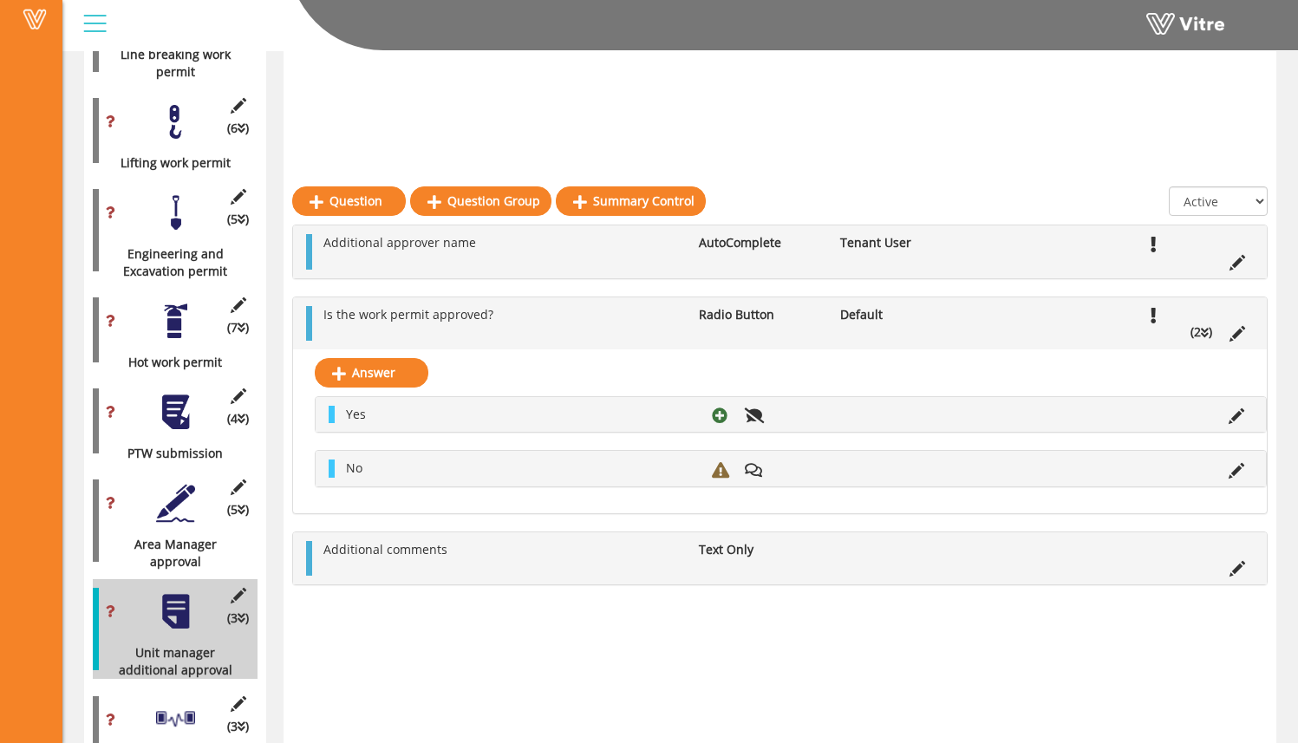
scroll to position [1181, 0]
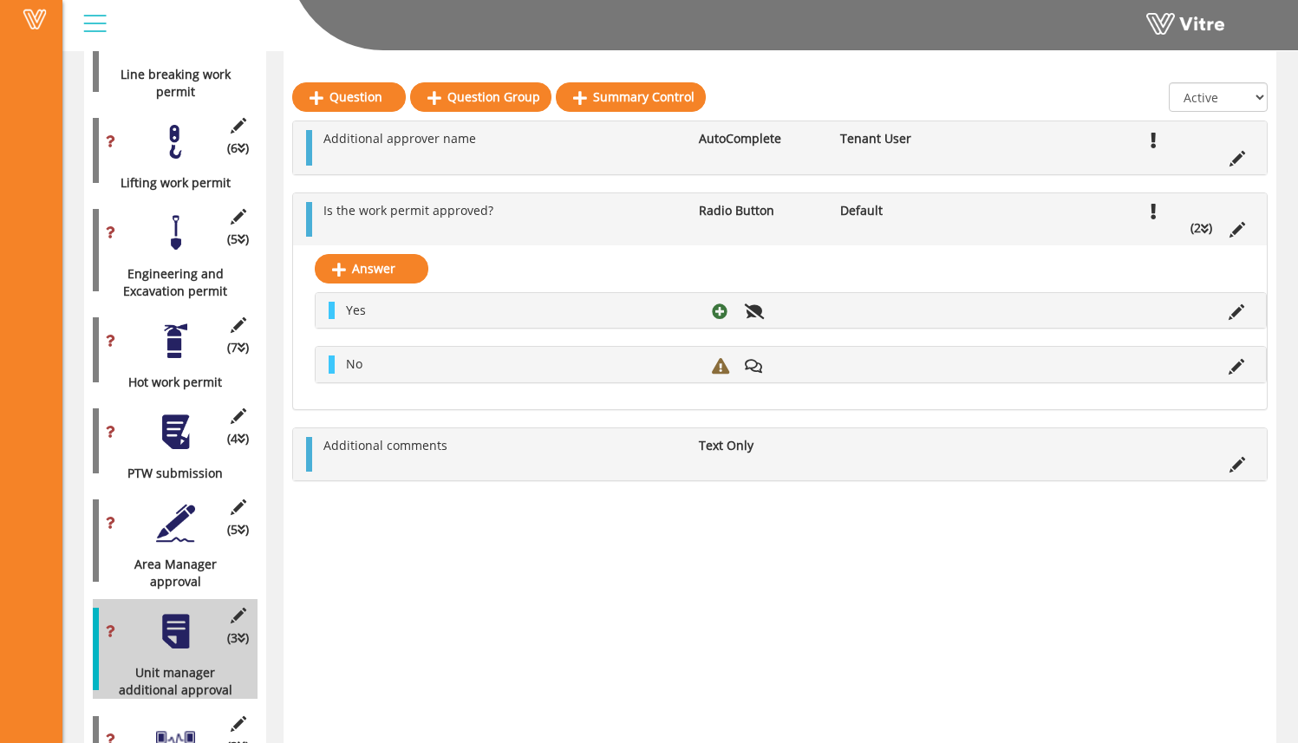
click at [172, 534] on div at bounding box center [168, 535] width 9 height 4
click at [181, 504] on div at bounding box center [175, 523] width 39 height 39
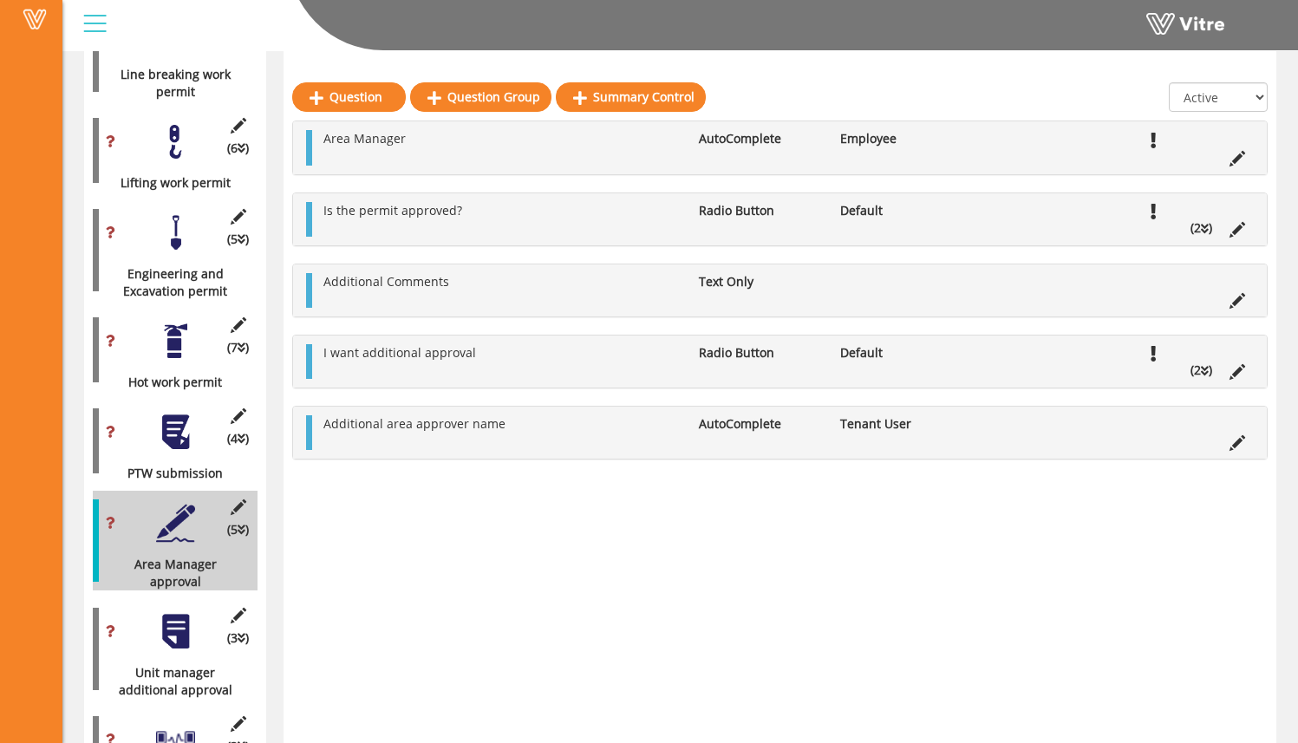
click at [1187, 221] on li "(2 )" at bounding box center [1201, 227] width 39 height 17
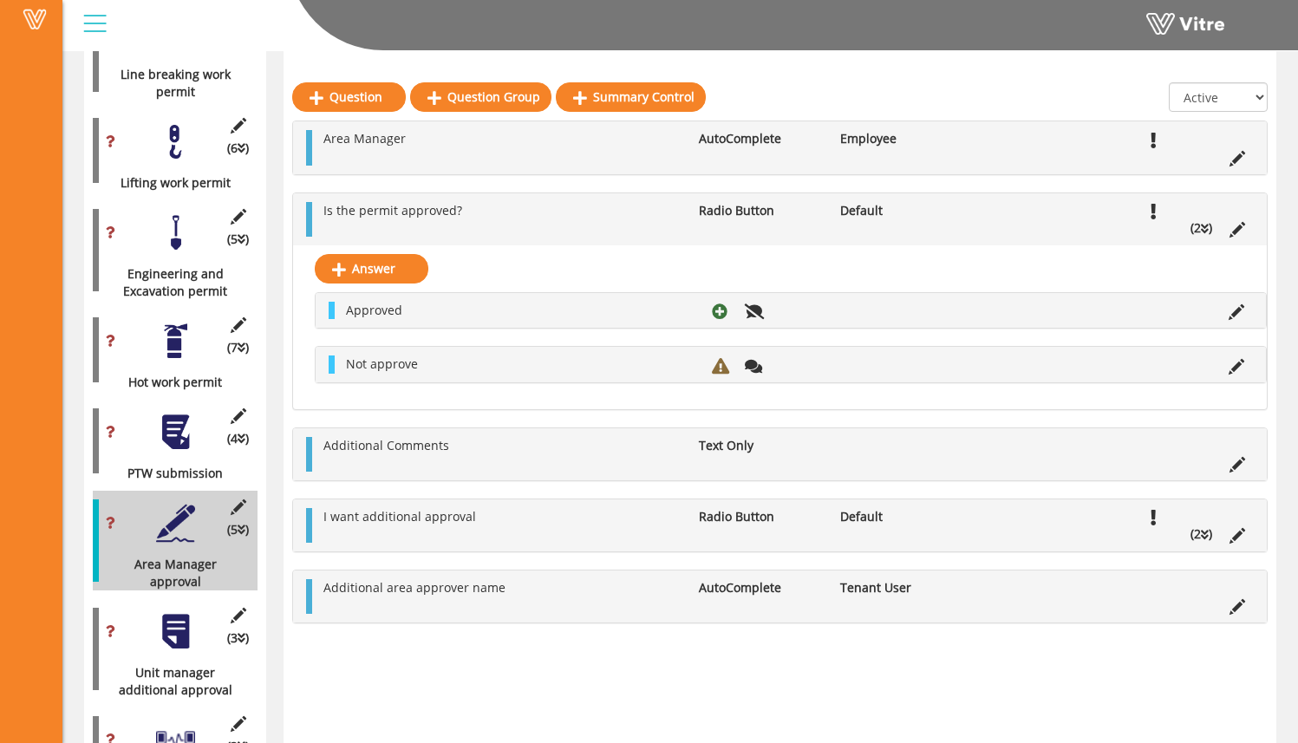
click at [1210, 543] on li "(2 )" at bounding box center [1201, 534] width 39 height 17
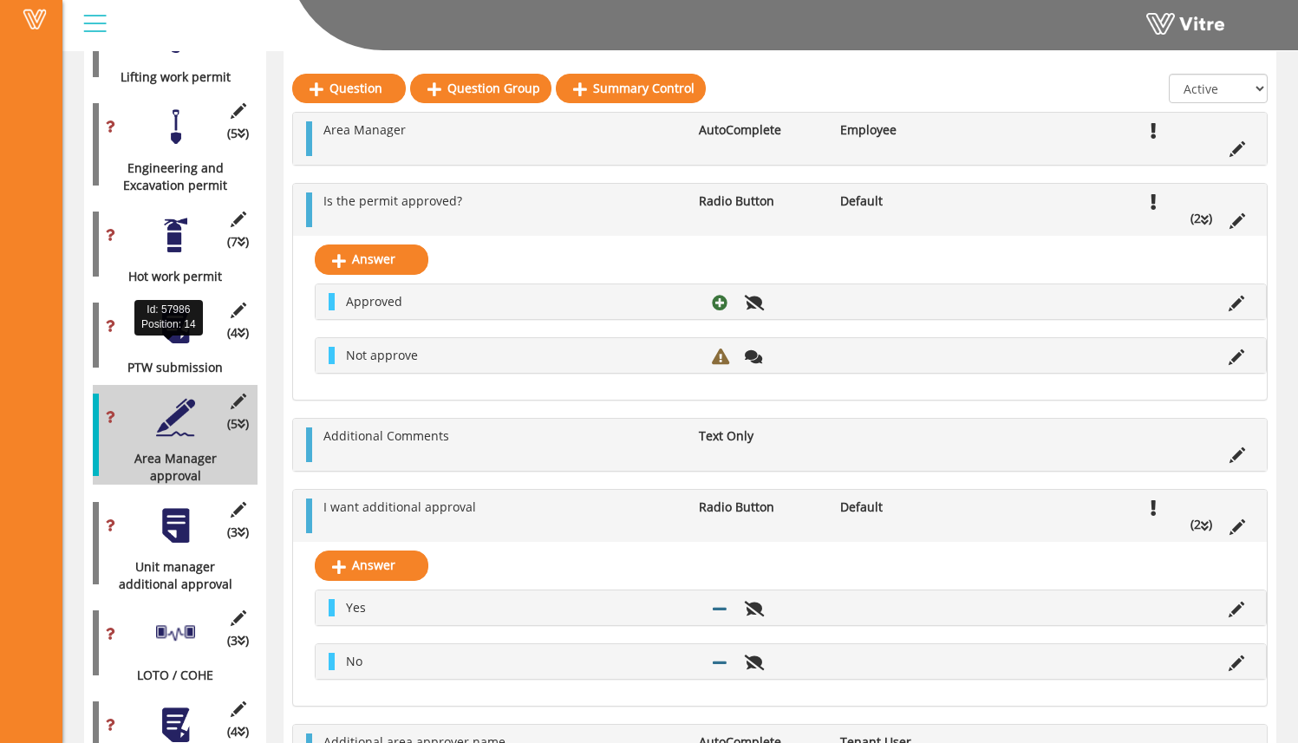
scroll to position [1278, 0]
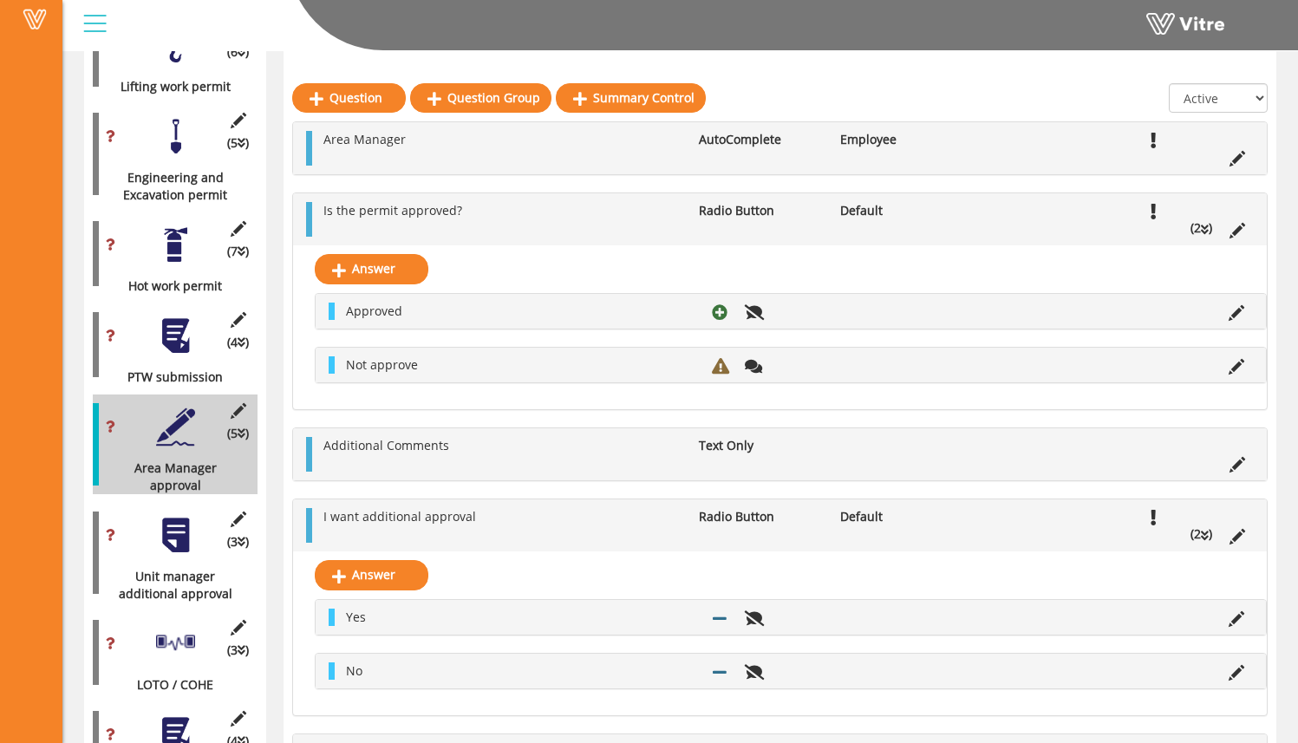
click at [178, 320] on div at bounding box center [175, 336] width 39 height 39
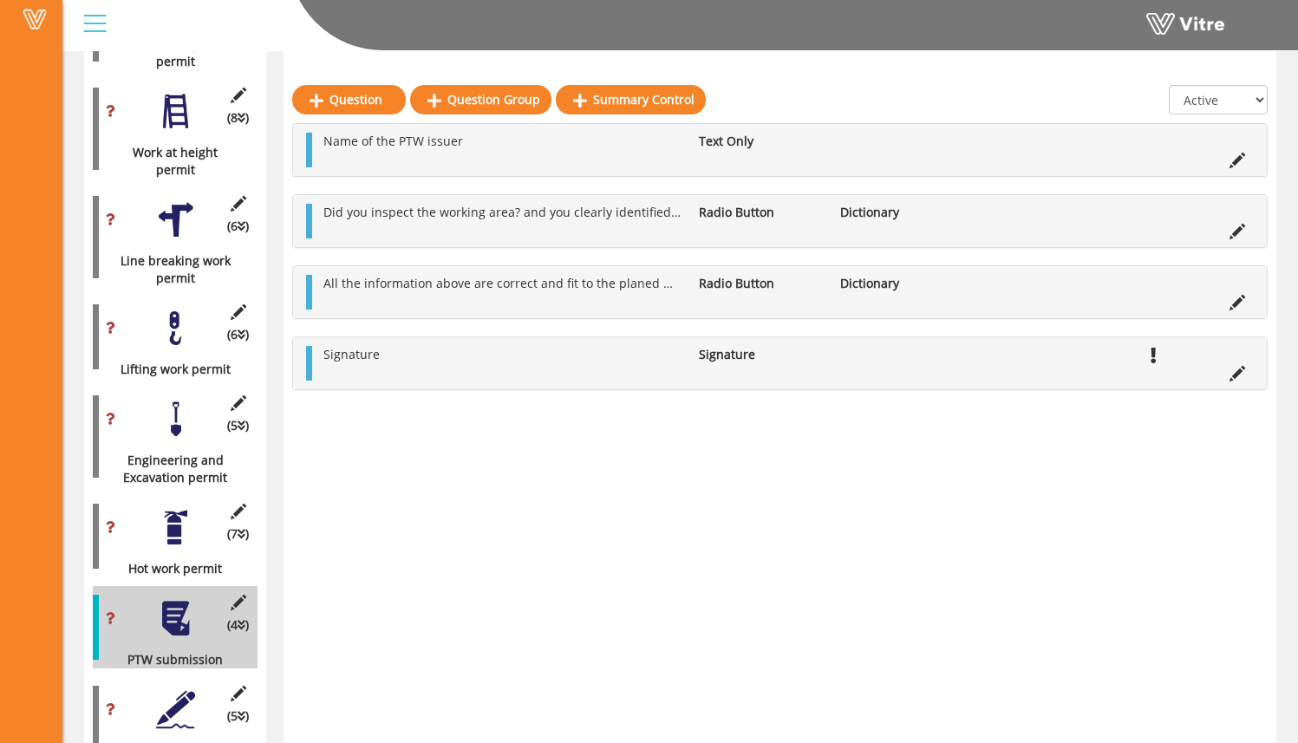
scroll to position [994, 0]
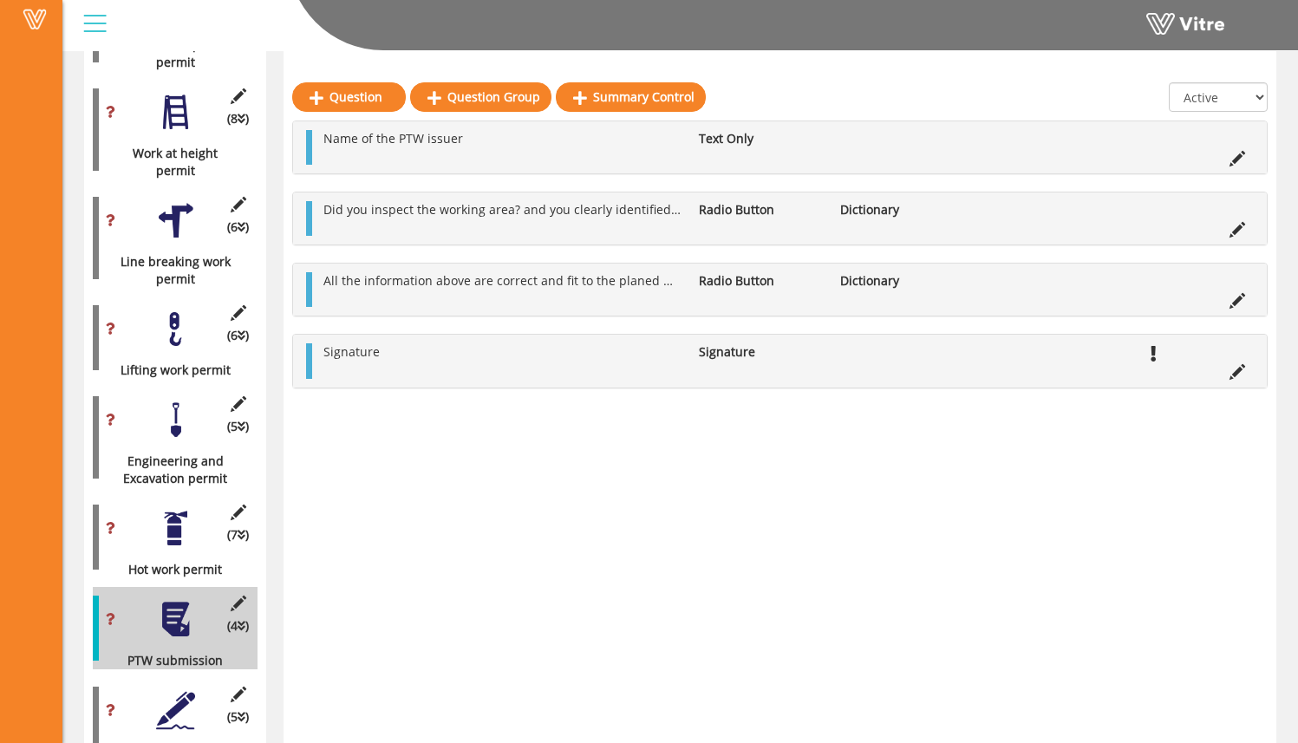
click at [176, 509] on div at bounding box center [175, 528] width 39 height 39
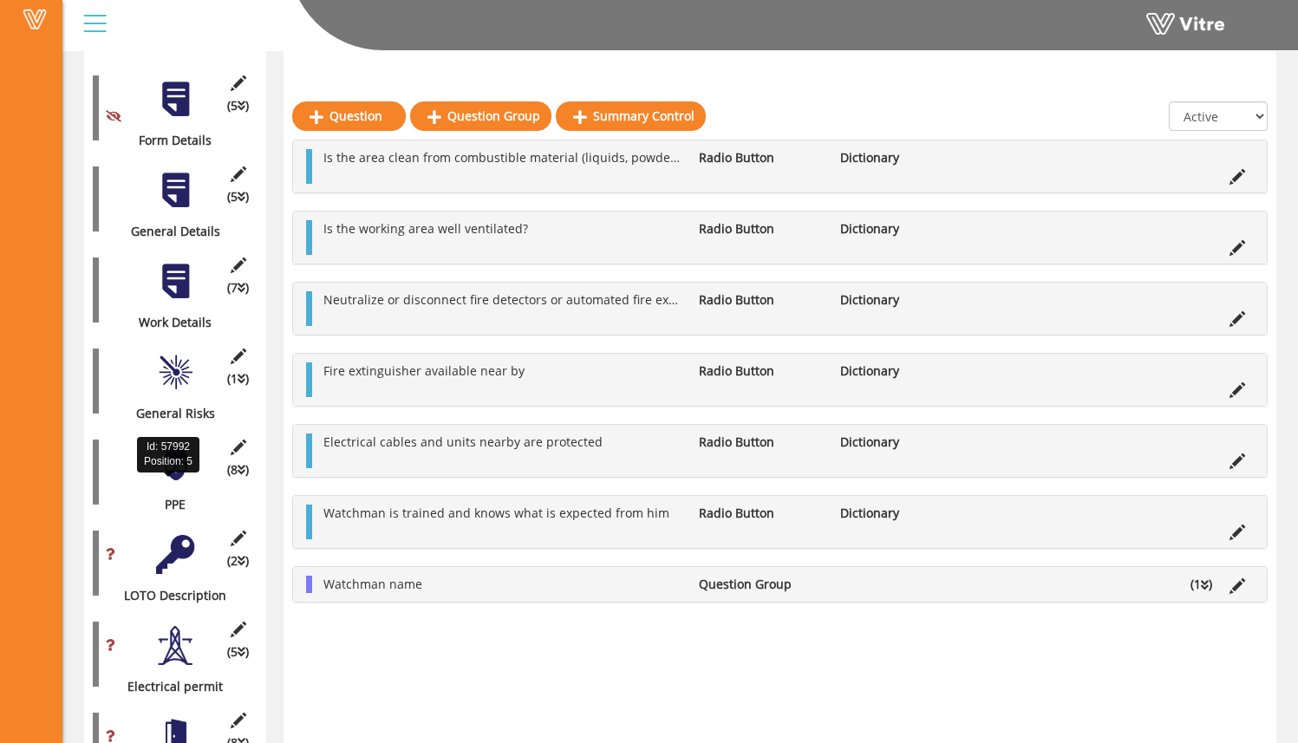
scroll to position [0, 0]
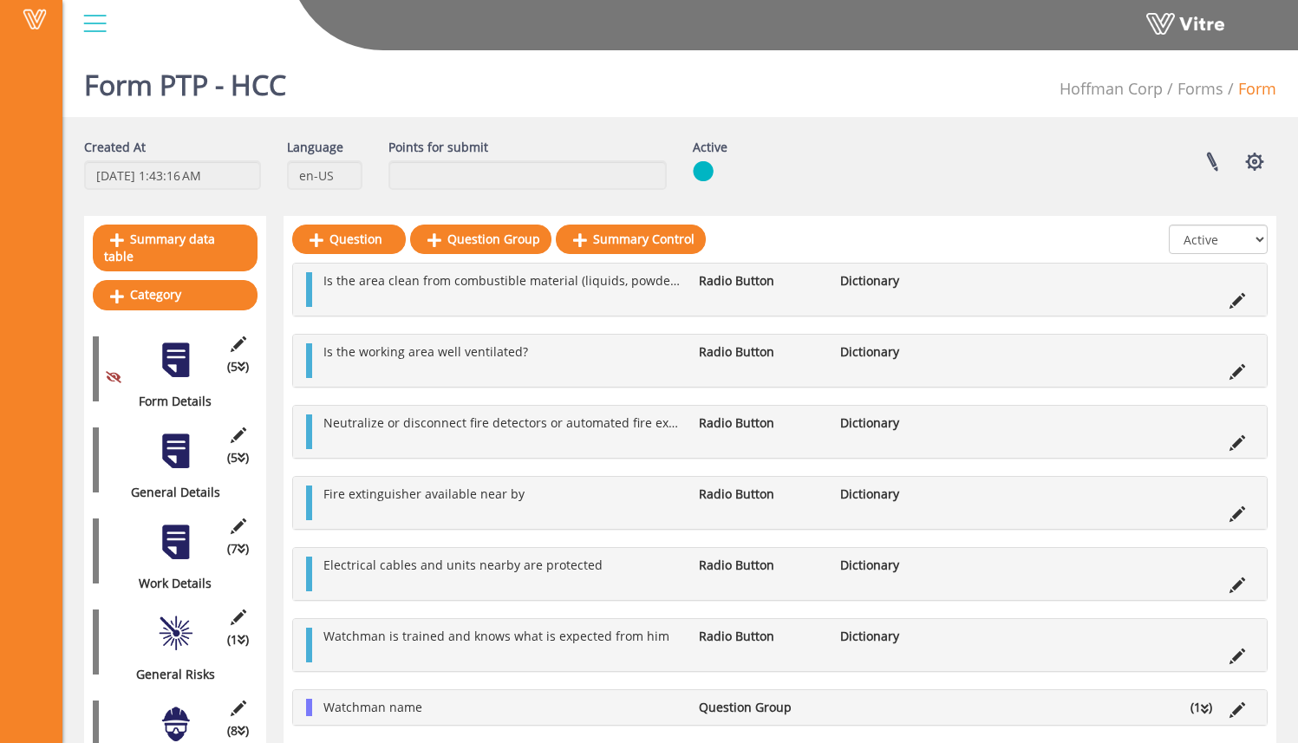
click at [176, 343] on div at bounding box center [175, 360] width 39 height 39
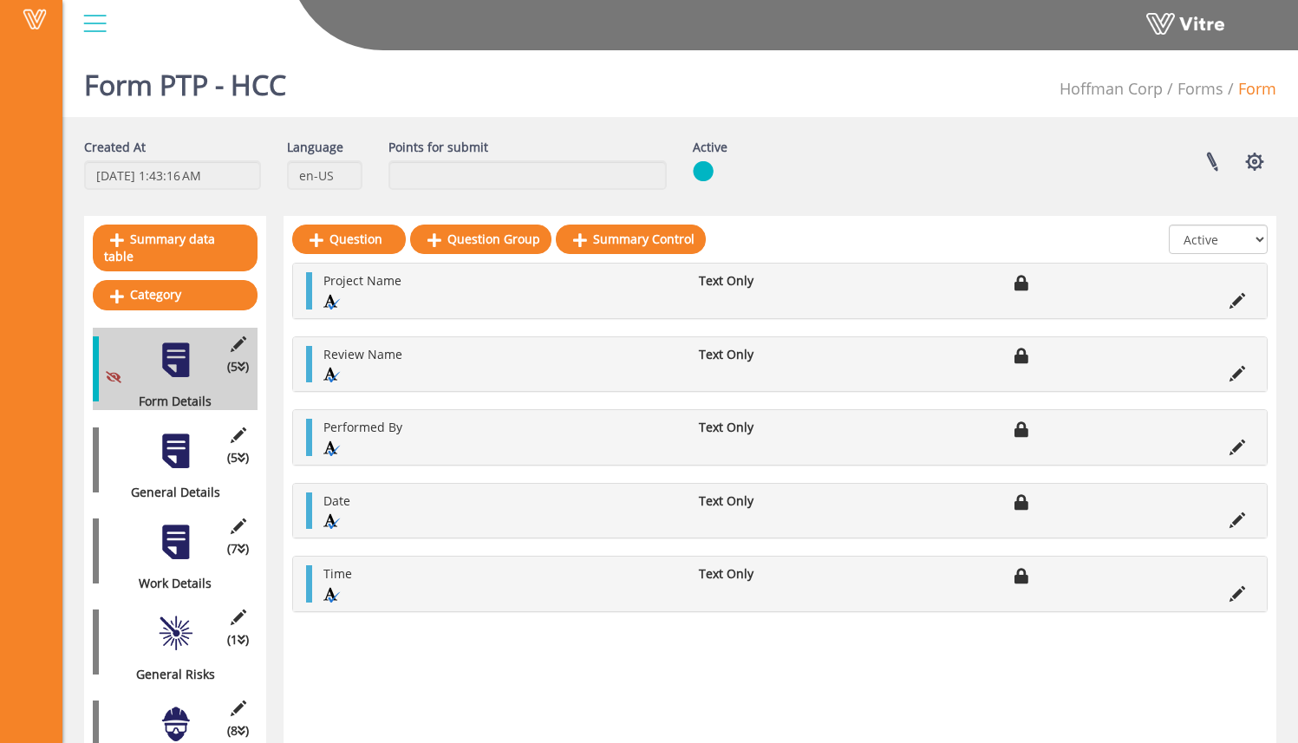
click at [177, 455] on div "(5 ) General Details" at bounding box center [175, 460] width 165 height 82
click at [180, 432] on div at bounding box center [175, 451] width 39 height 39
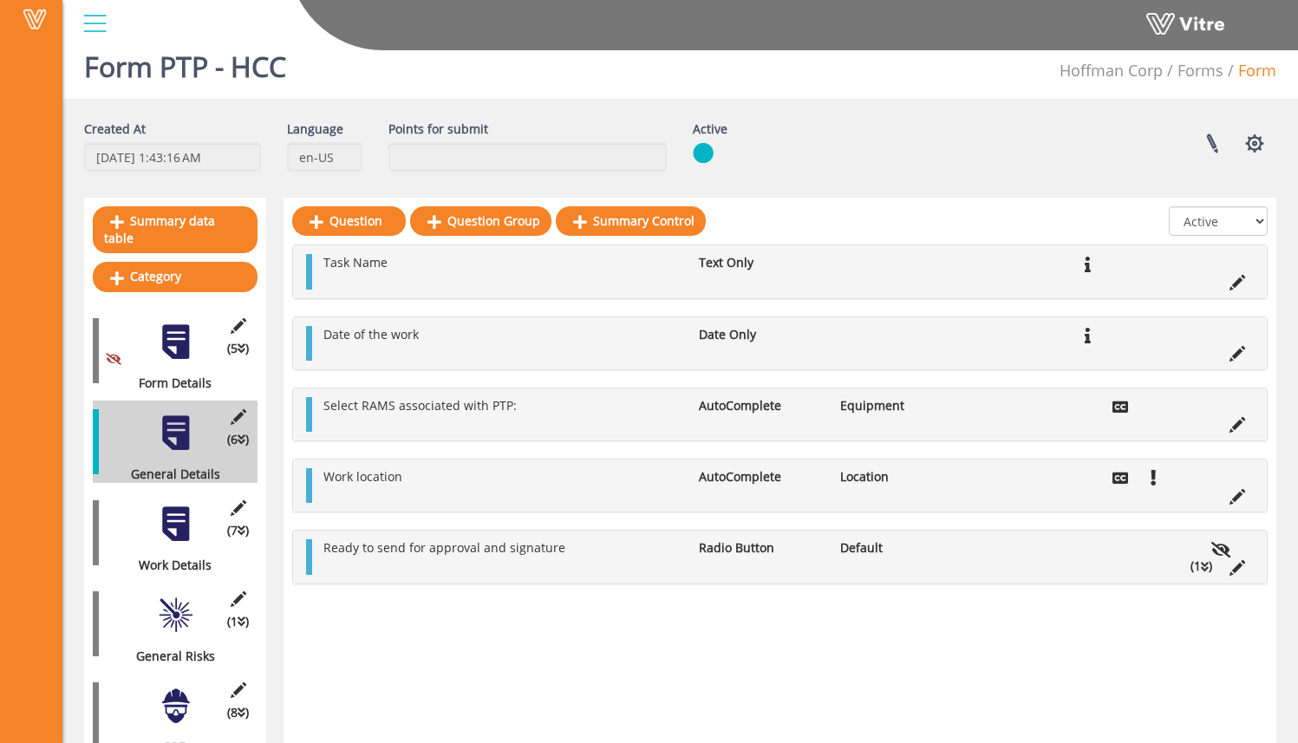
scroll to position [27, 0]
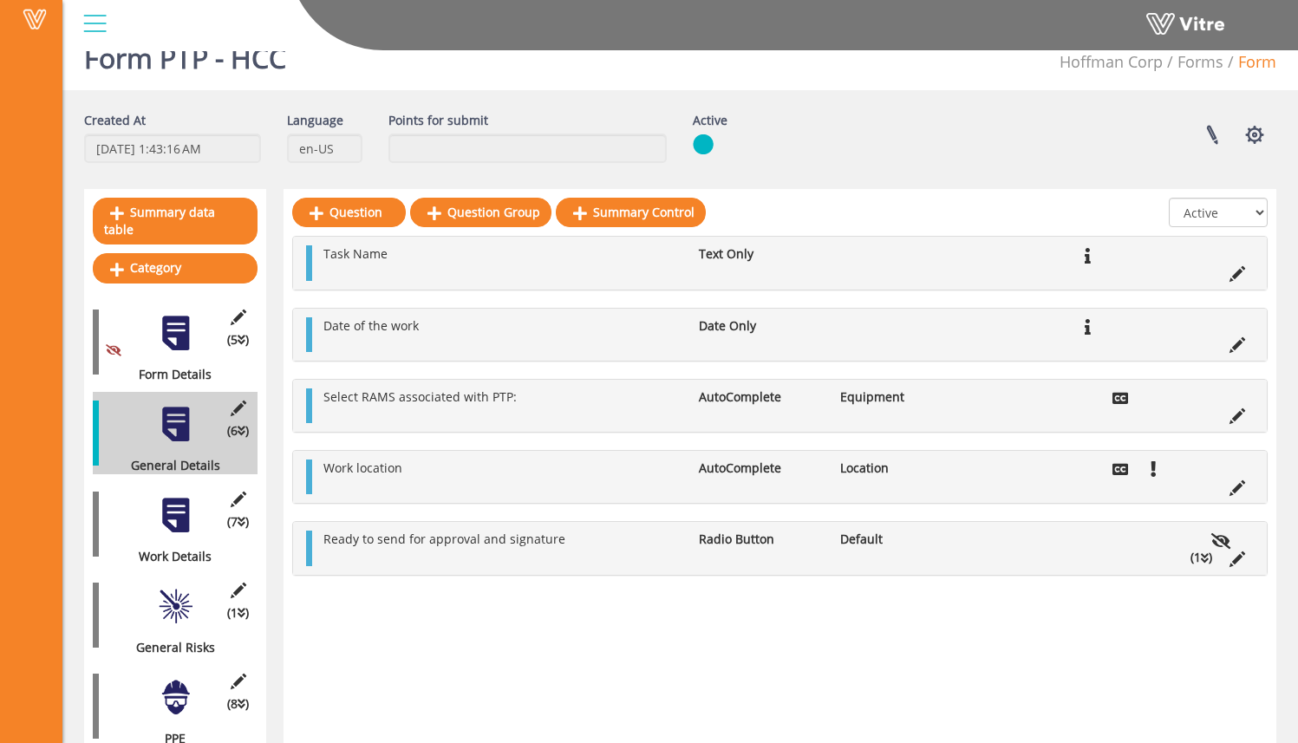
click at [180, 499] on div at bounding box center [175, 515] width 39 height 39
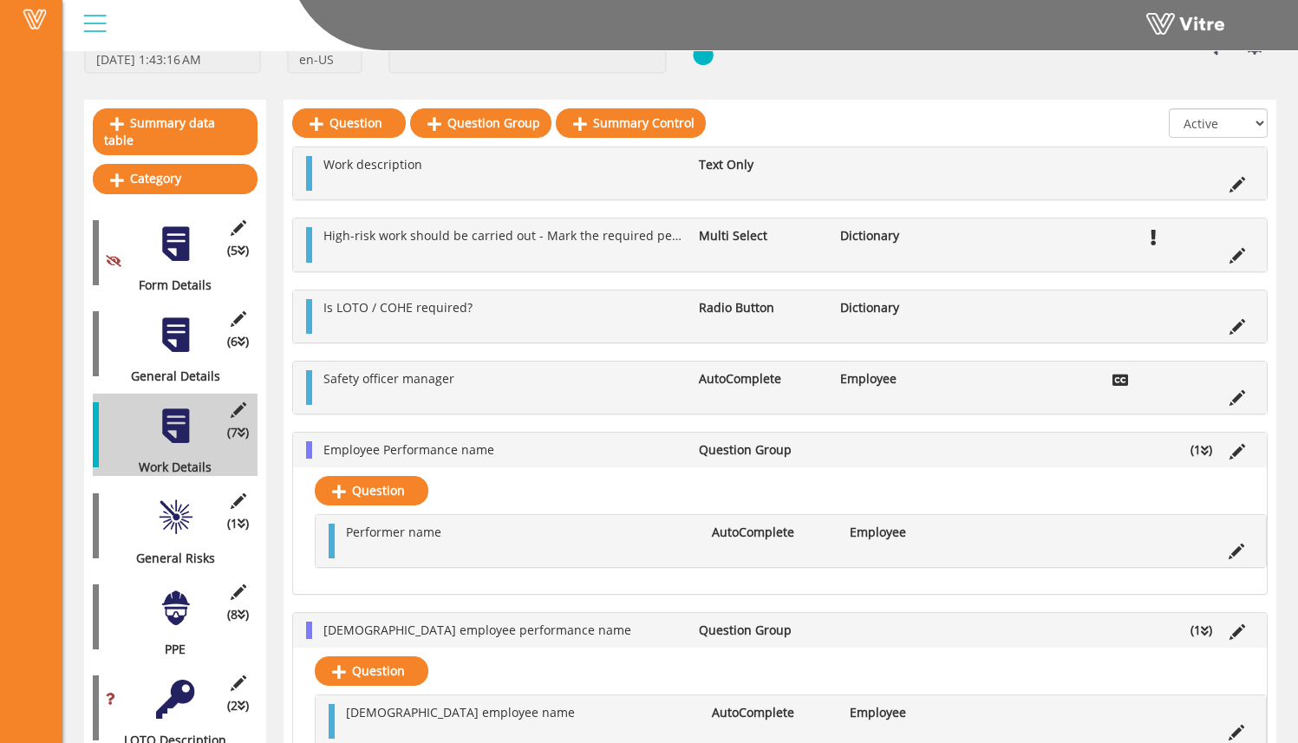
scroll to position [354, 0]
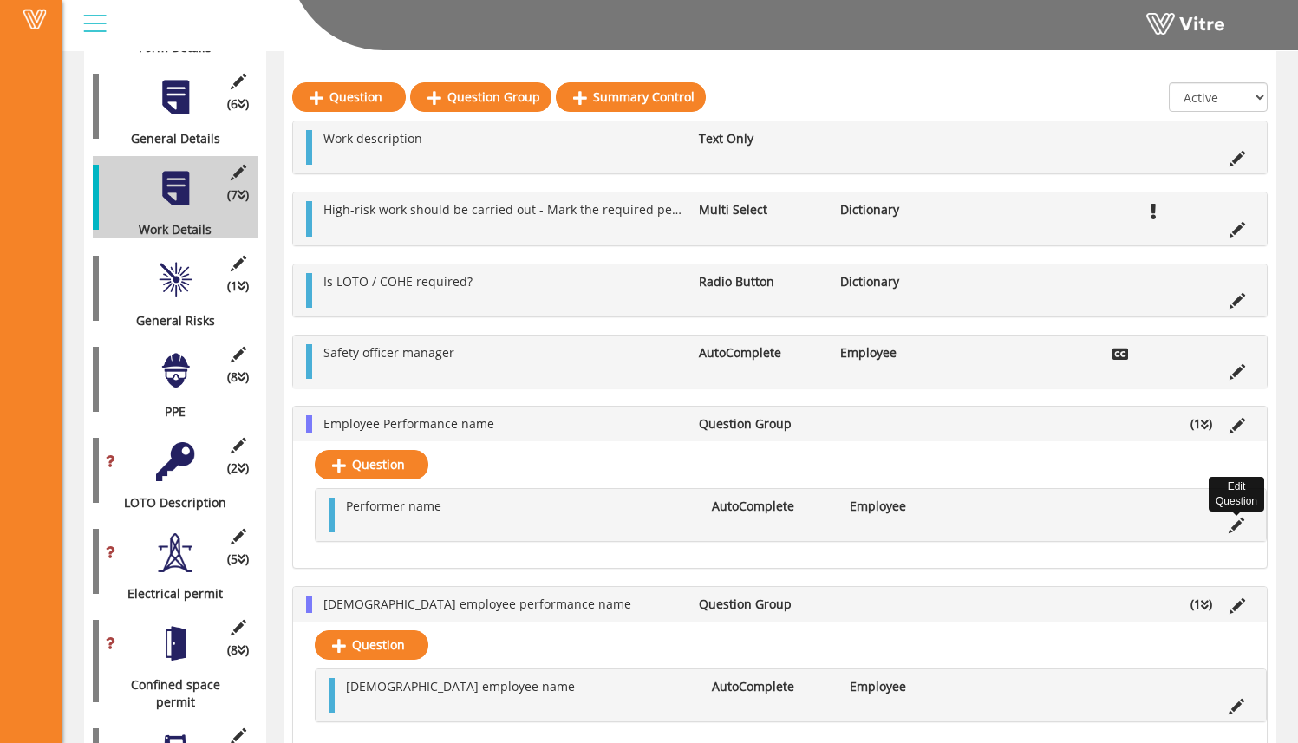
click at [1238, 527] on icon at bounding box center [1237, 526] width 16 height 16
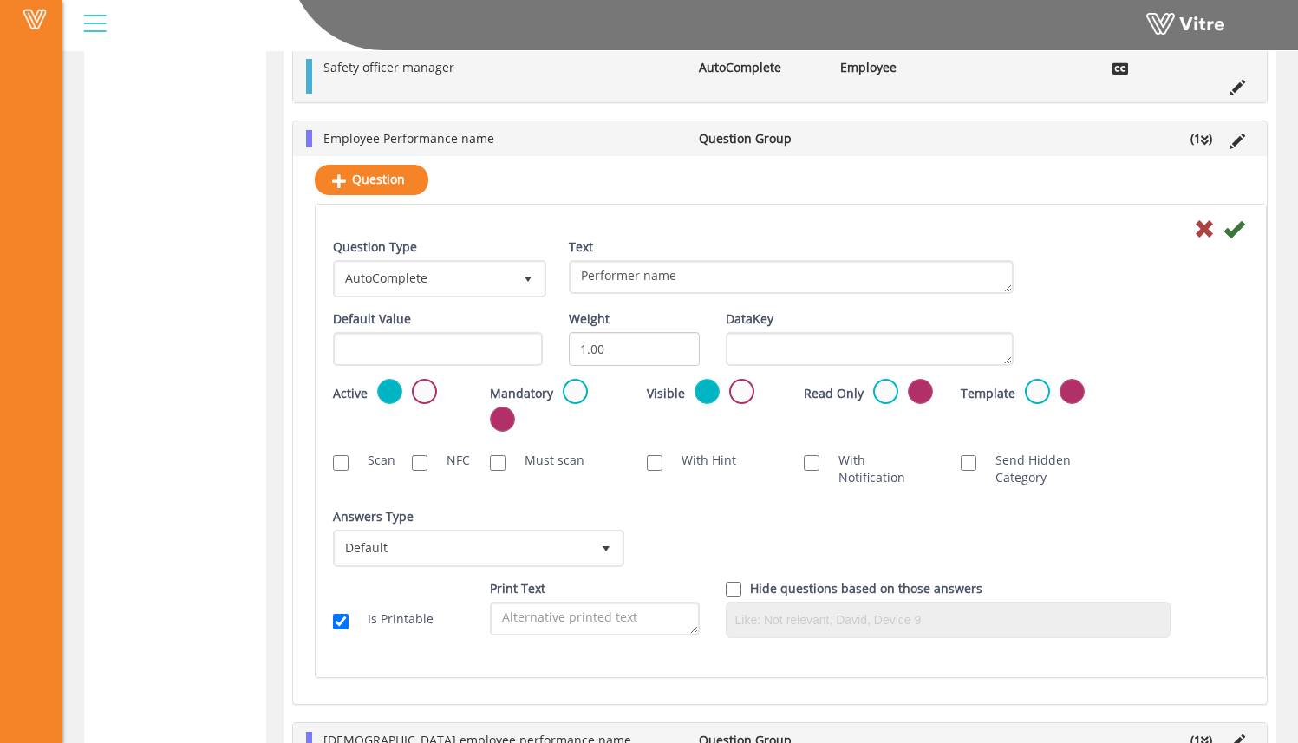
scroll to position [2390, 0]
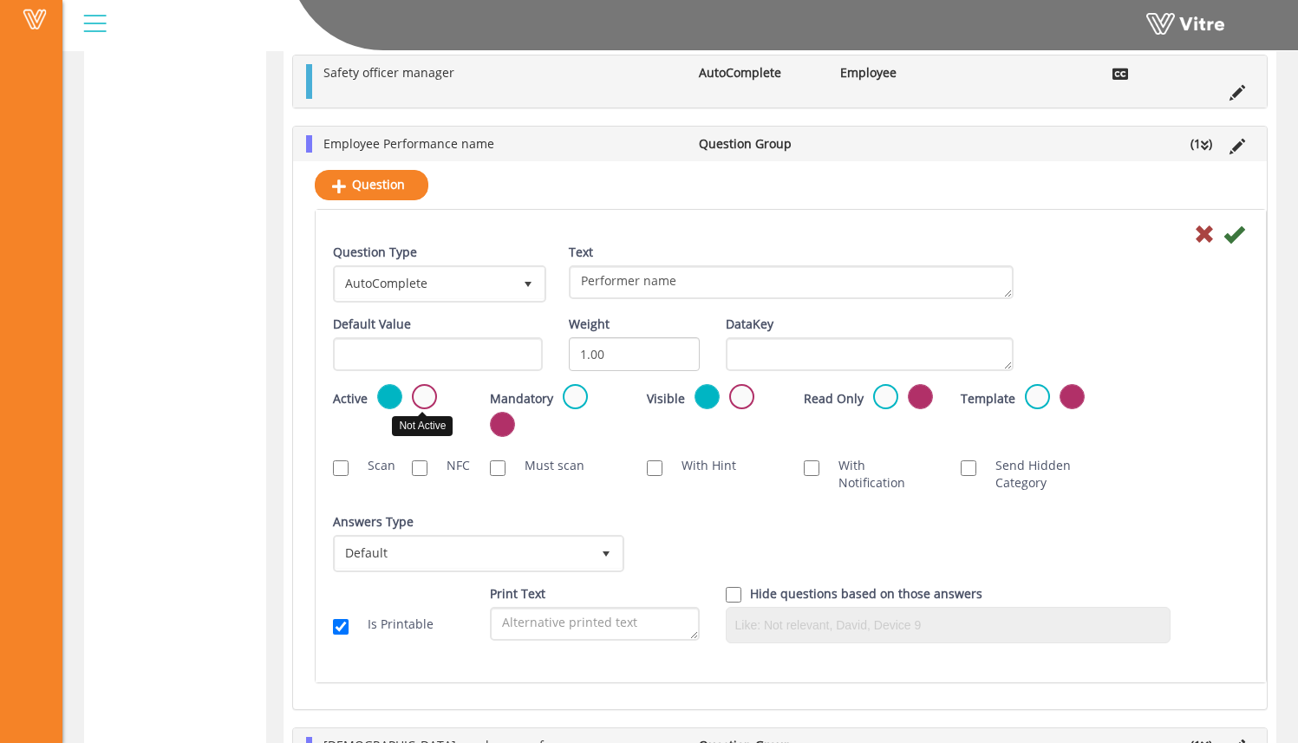
click at [429, 401] on label at bounding box center [424, 396] width 25 height 25
click at [0, 0] on input "radio" at bounding box center [0, 0] width 0 height 0
click at [1240, 232] on icon at bounding box center [1234, 234] width 21 height 21
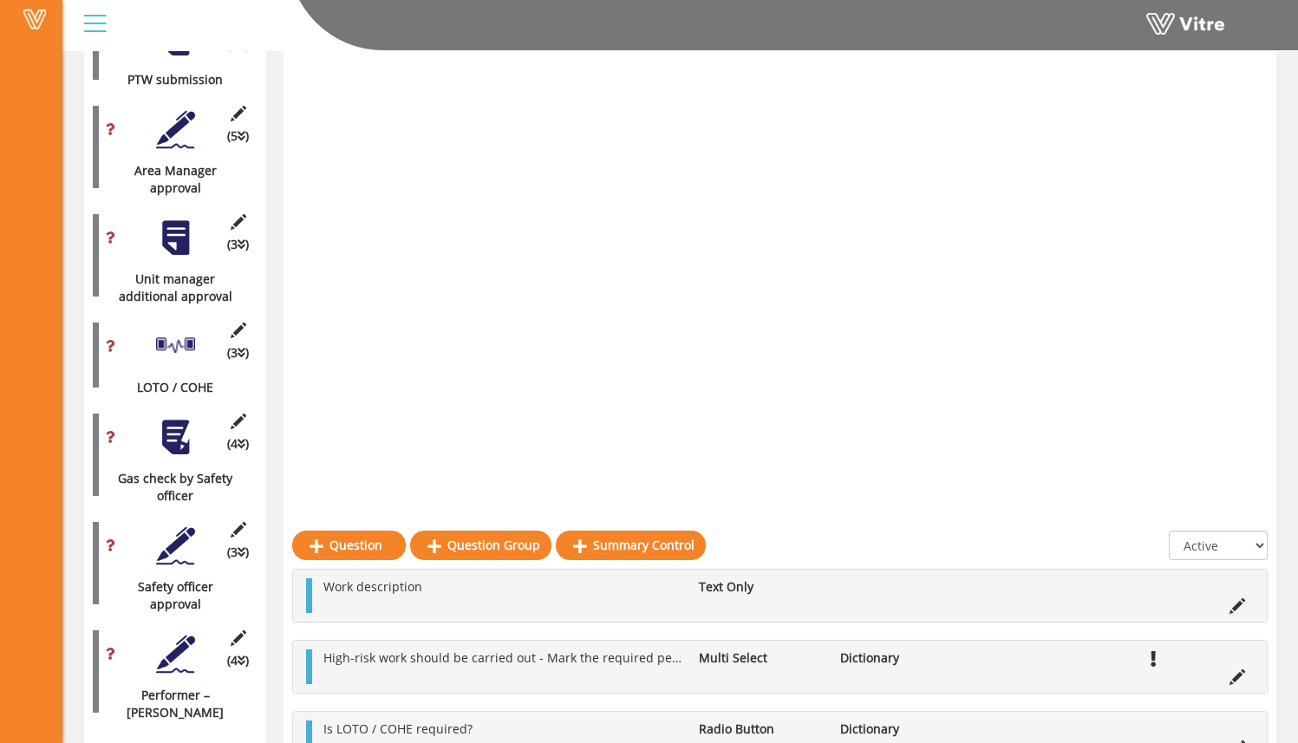
scroll to position [2135, 0]
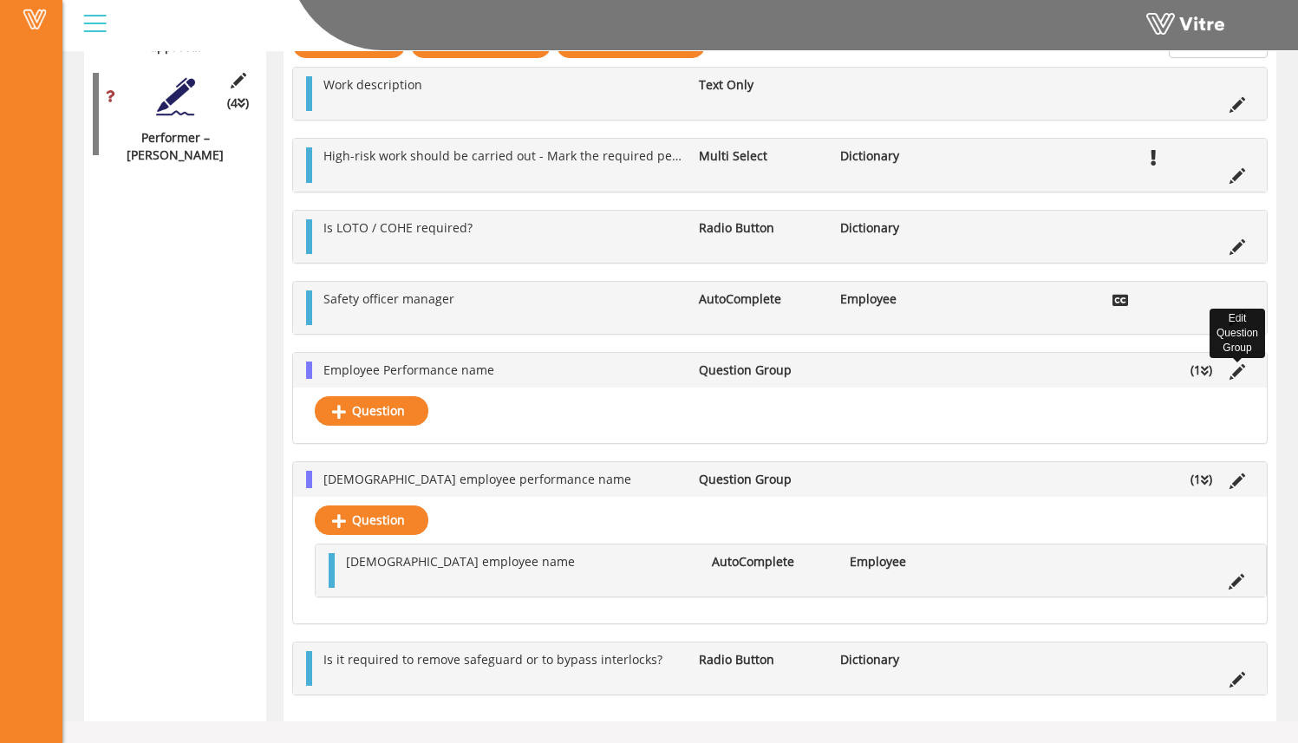
click at [1238, 369] on icon at bounding box center [1238, 372] width 16 height 16
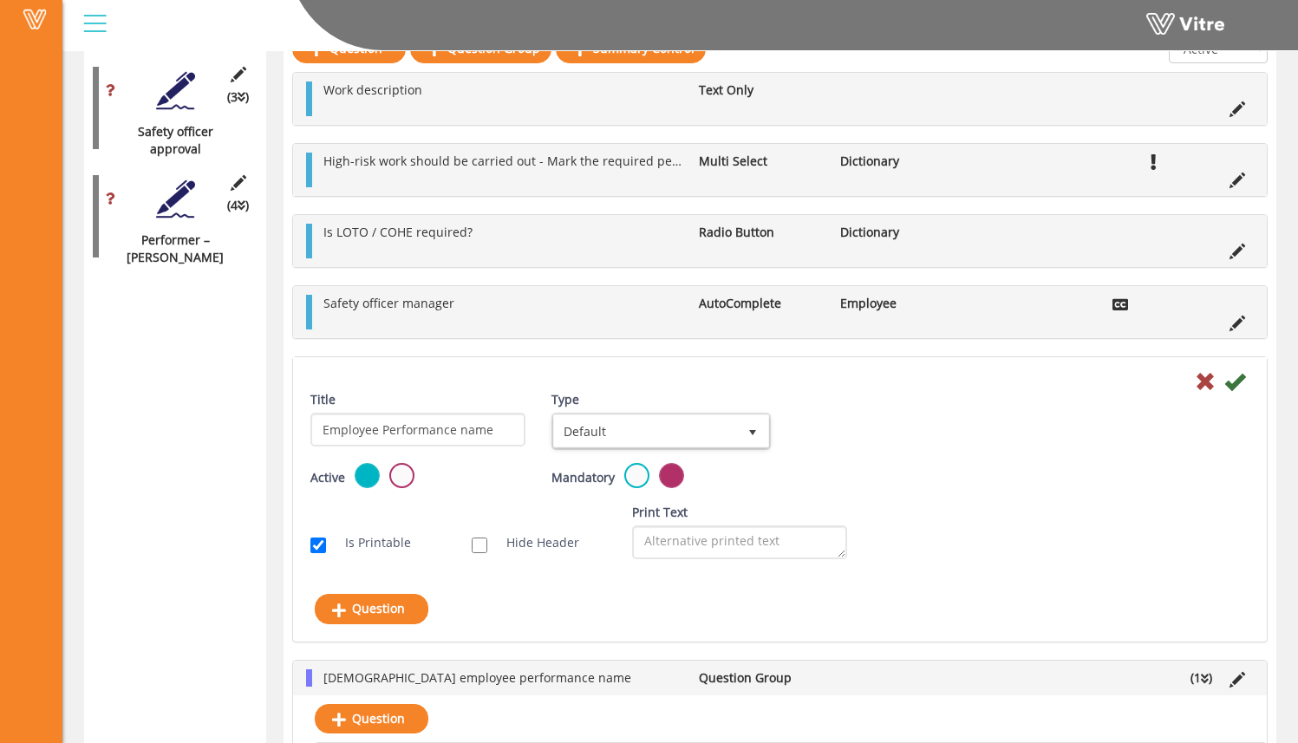
scroll to position [2056, 0]
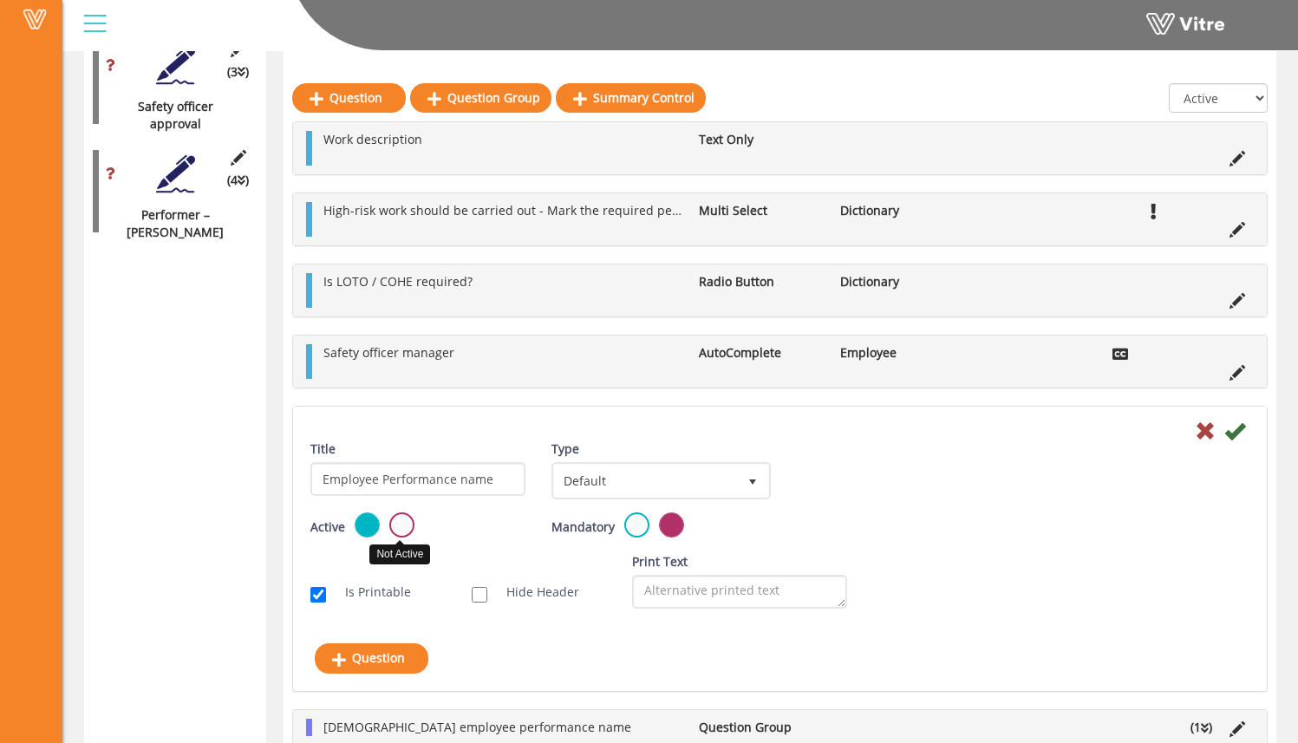
drag, startPoint x: 402, startPoint y: 532, endPoint x: 444, endPoint y: 531, distance: 42.5
click at [402, 532] on label at bounding box center [401, 525] width 25 height 25
click at [0, 0] on input "radio" at bounding box center [0, 0] width 0 height 0
click at [1242, 437] on icon at bounding box center [1235, 431] width 21 height 21
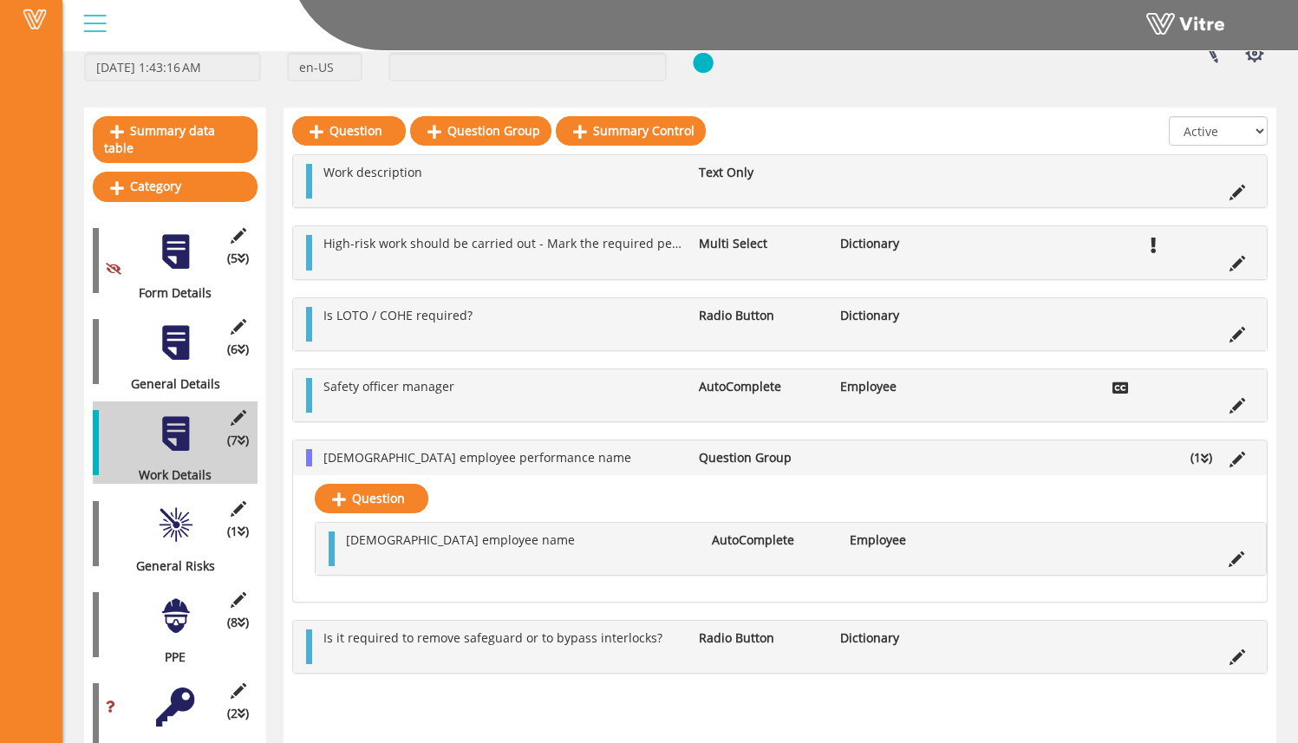
scroll to position [129, 0]
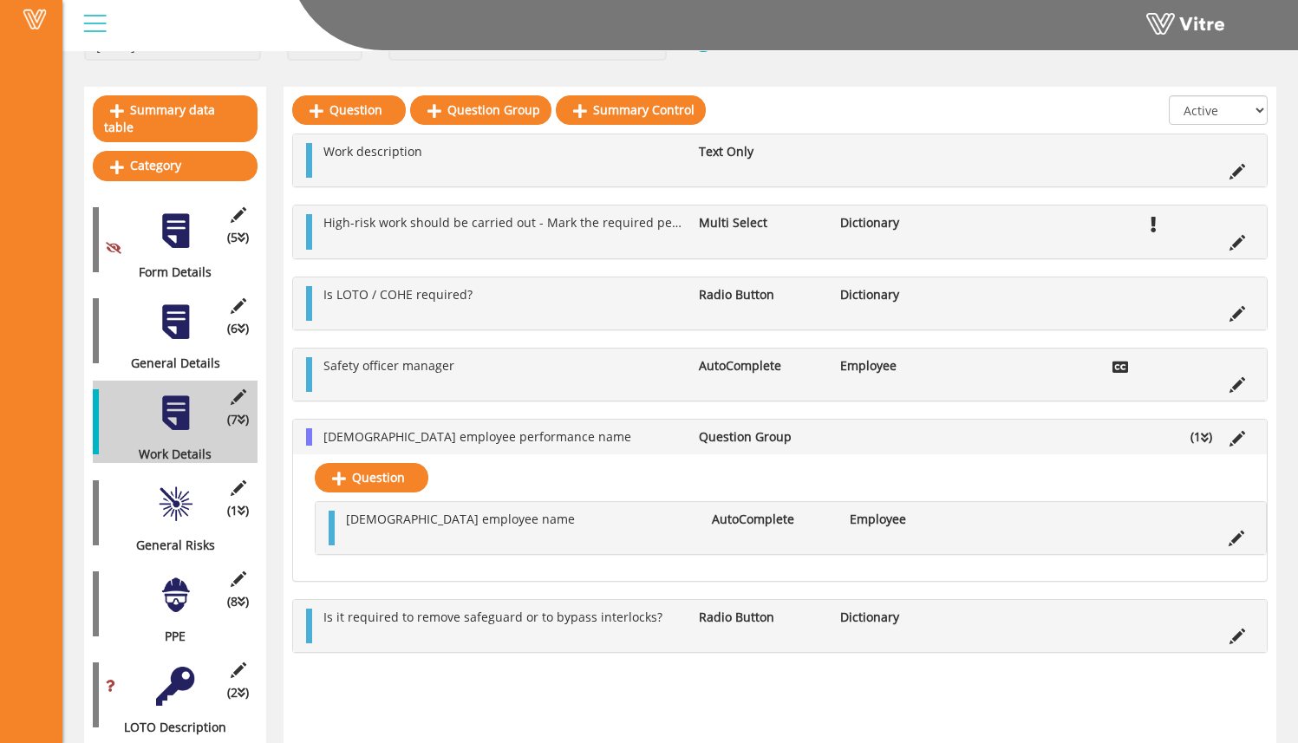
click at [181, 318] on div at bounding box center [175, 322] width 39 height 39
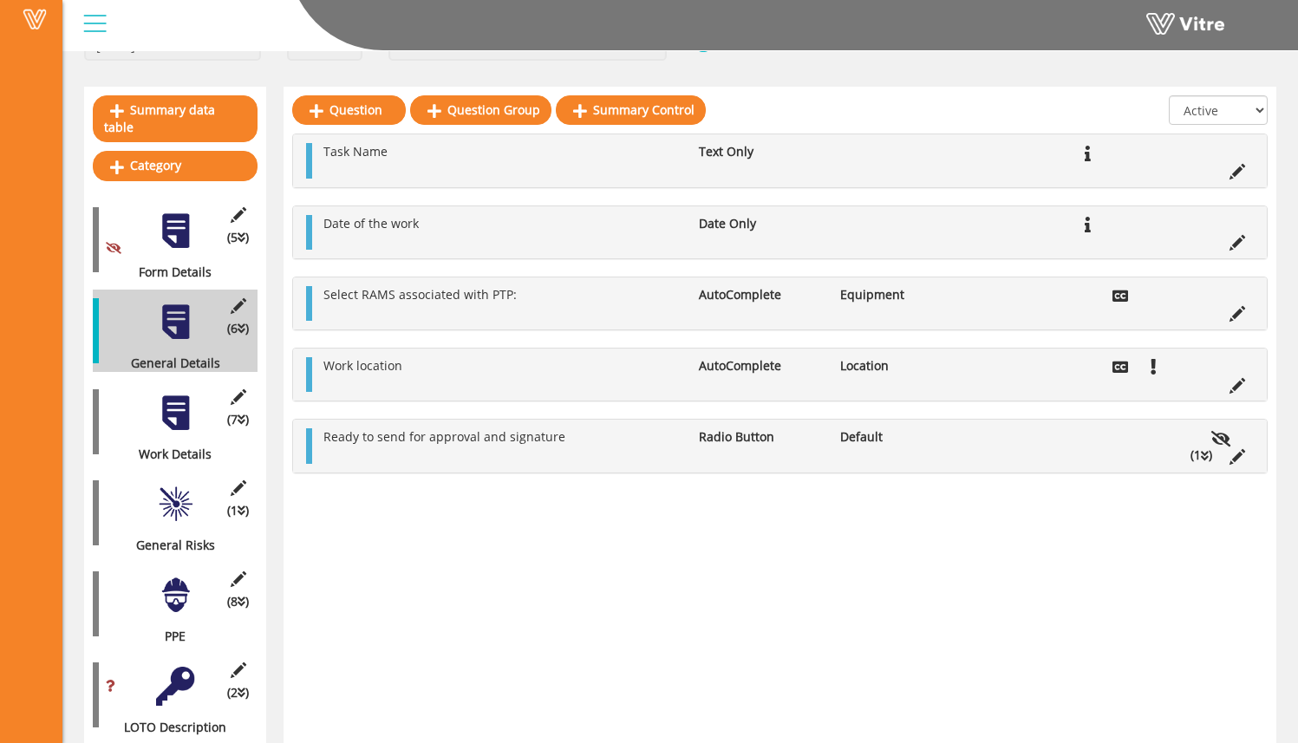
click at [170, 406] on div at bounding box center [175, 413] width 39 height 39
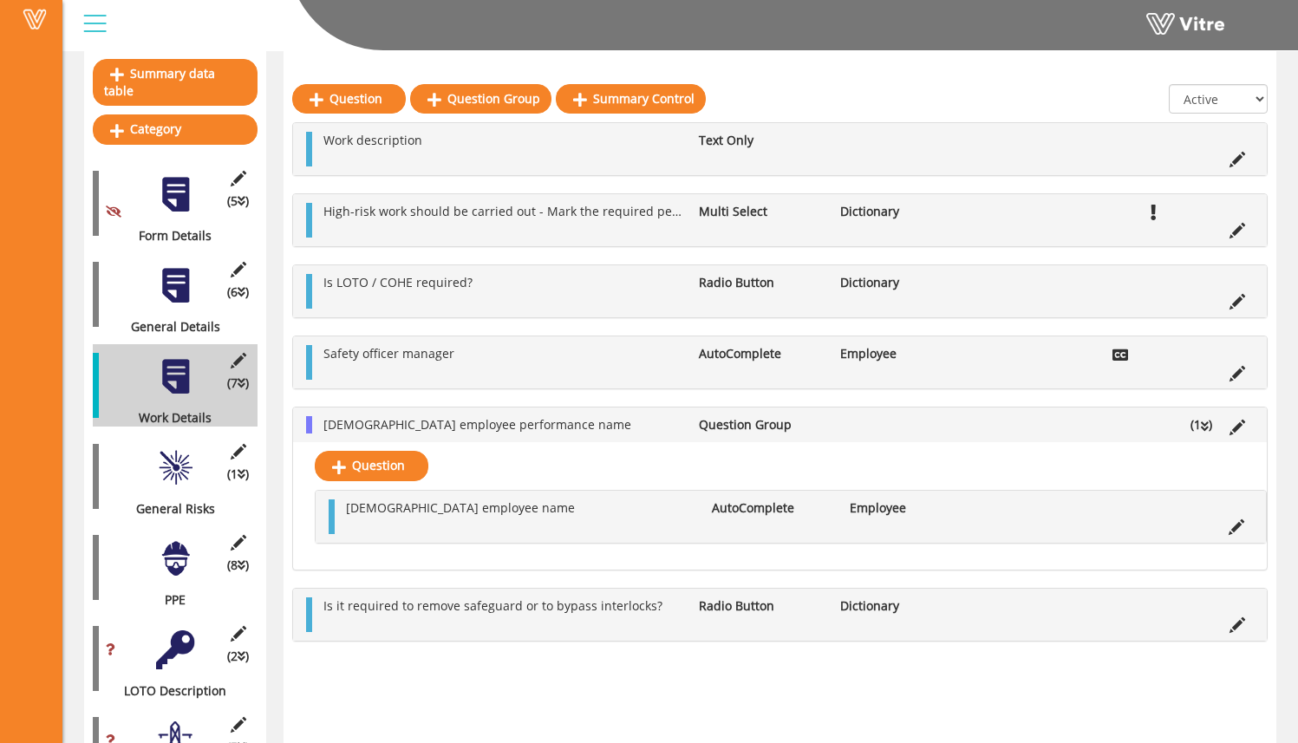
scroll to position [170, 0]
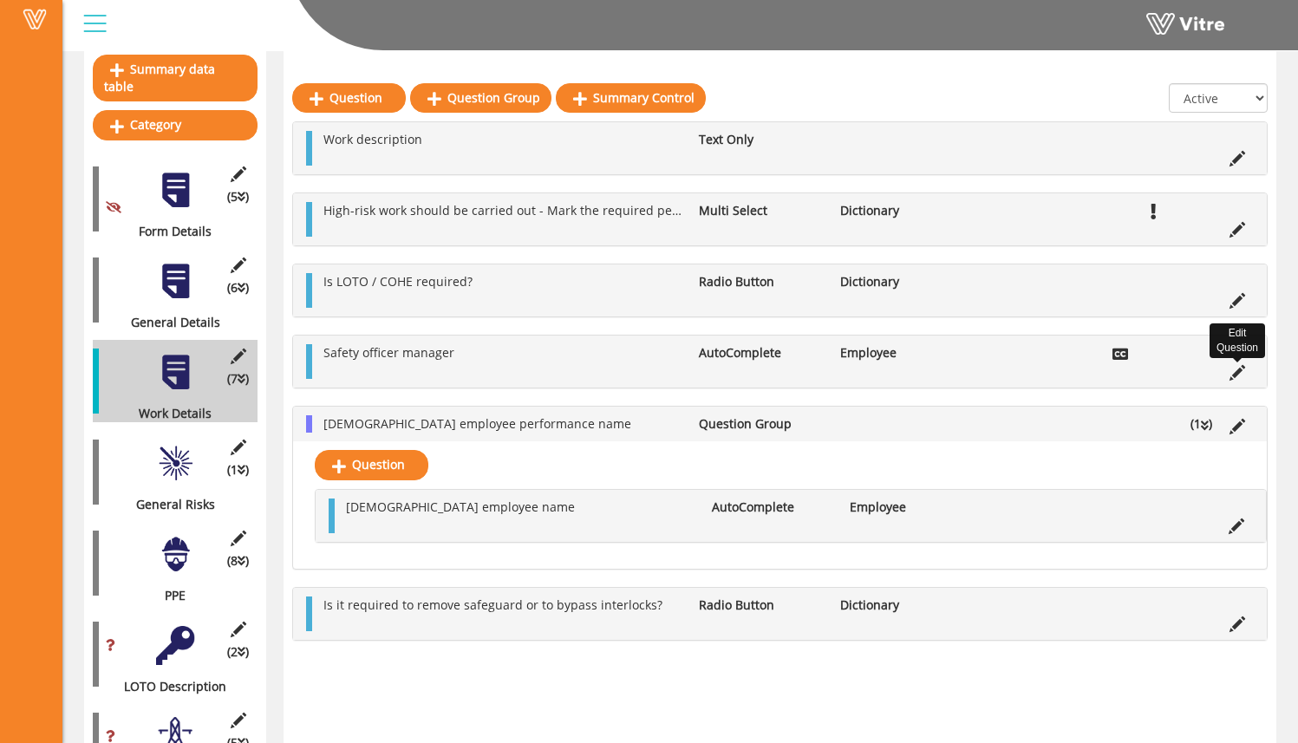
click at [1233, 371] on icon at bounding box center [1238, 373] width 16 height 16
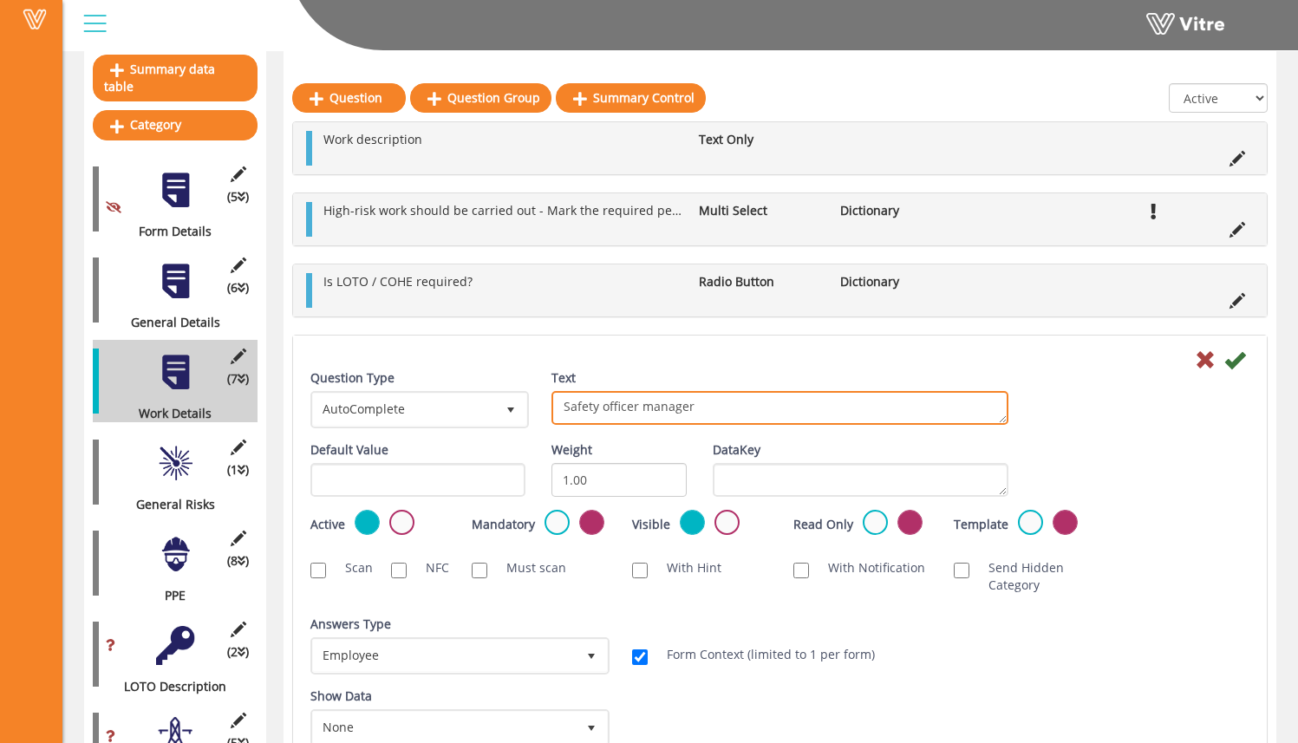
drag, startPoint x: 729, startPoint y: 402, endPoint x: 456, endPoint y: 413, distance: 272.6
click at [457, 415] on div "Question Type AutoComplete 11 Text Safety officer manager" at bounding box center [780, 406] width 965 height 72
type textarea "H"
drag, startPoint x: 682, startPoint y: 409, endPoint x: 514, endPoint y: 413, distance: 167.5
click at [518, 414] on div "Question Type AutoComplete 11 Text Safety officer manager" at bounding box center [780, 406] width 965 height 72
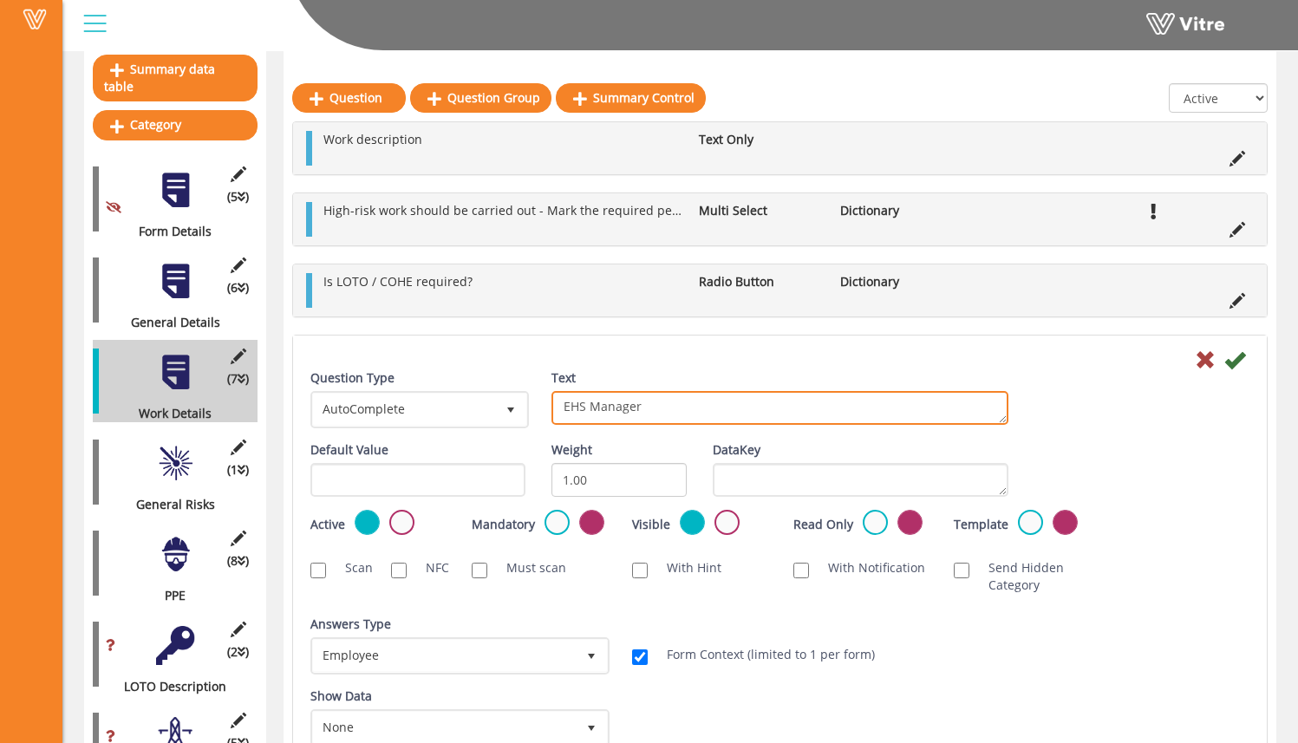
click at [659, 413] on textarea "Safety officer manager" at bounding box center [780, 408] width 457 height 34
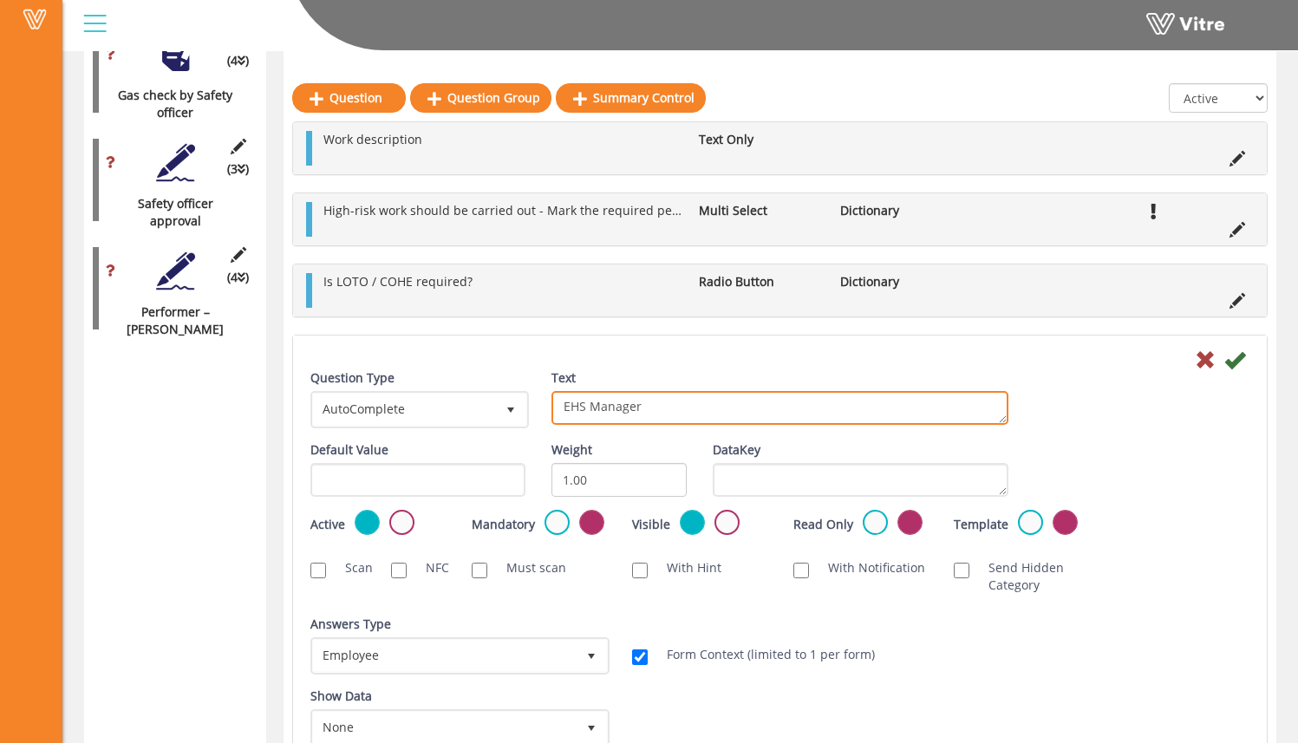
scroll to position [1959, 0]
drag, startPoint x: 657, startPoint y: 402, endPoint x: 605, endPoint y: 407, distance: 51.4
click at [593, 399] on textarea "Safety officer manager" at bounding box center [780, 408] width 457 height 34
type textarea "EHS Lead:"
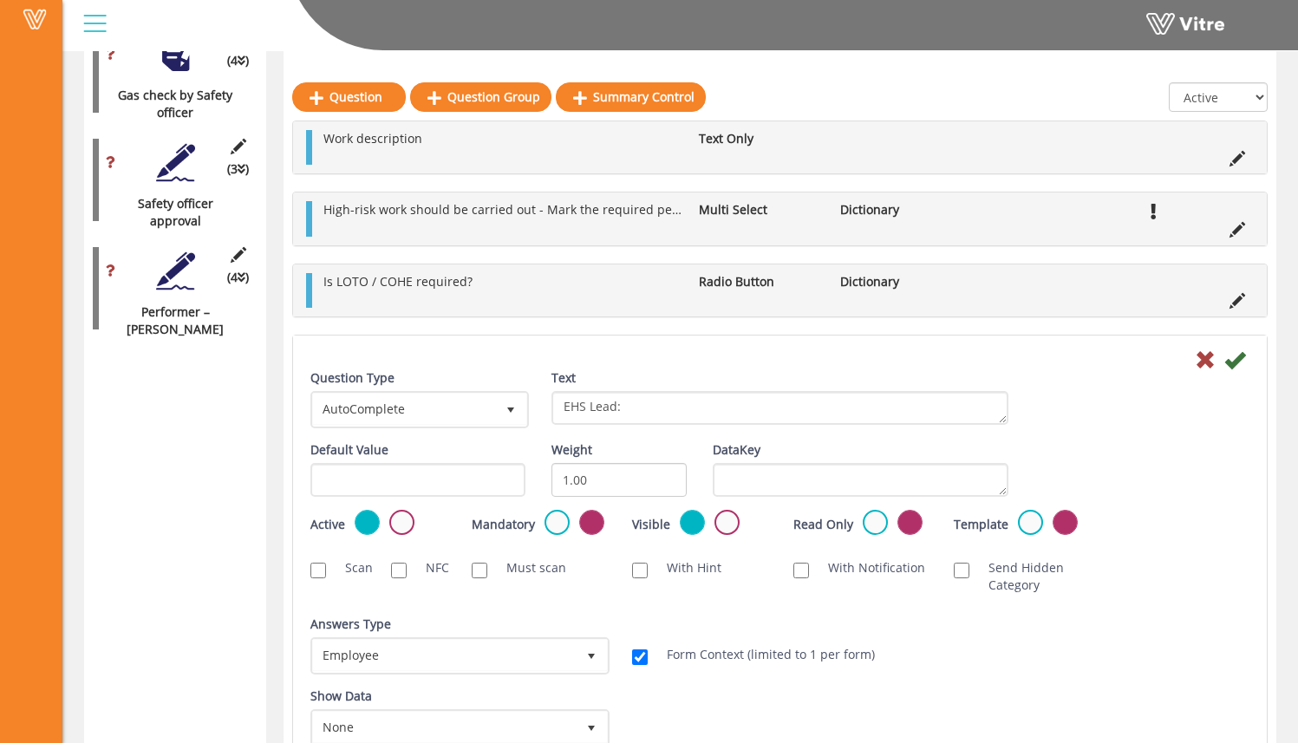
click at [1101, 399] on div "Question Type AutoComplete 11 Text Safety officer manager" at bounding box center [780, 406] width 965 height 72
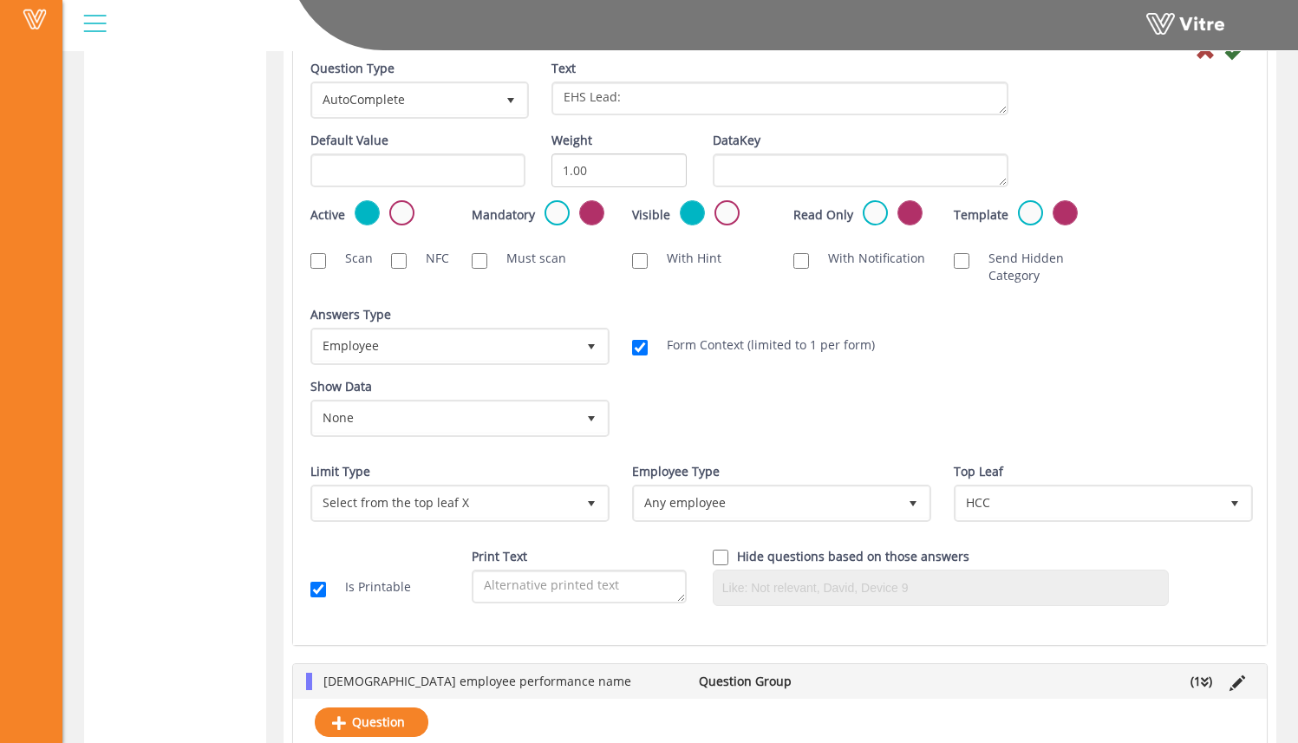
scroll to position [2437, 0]
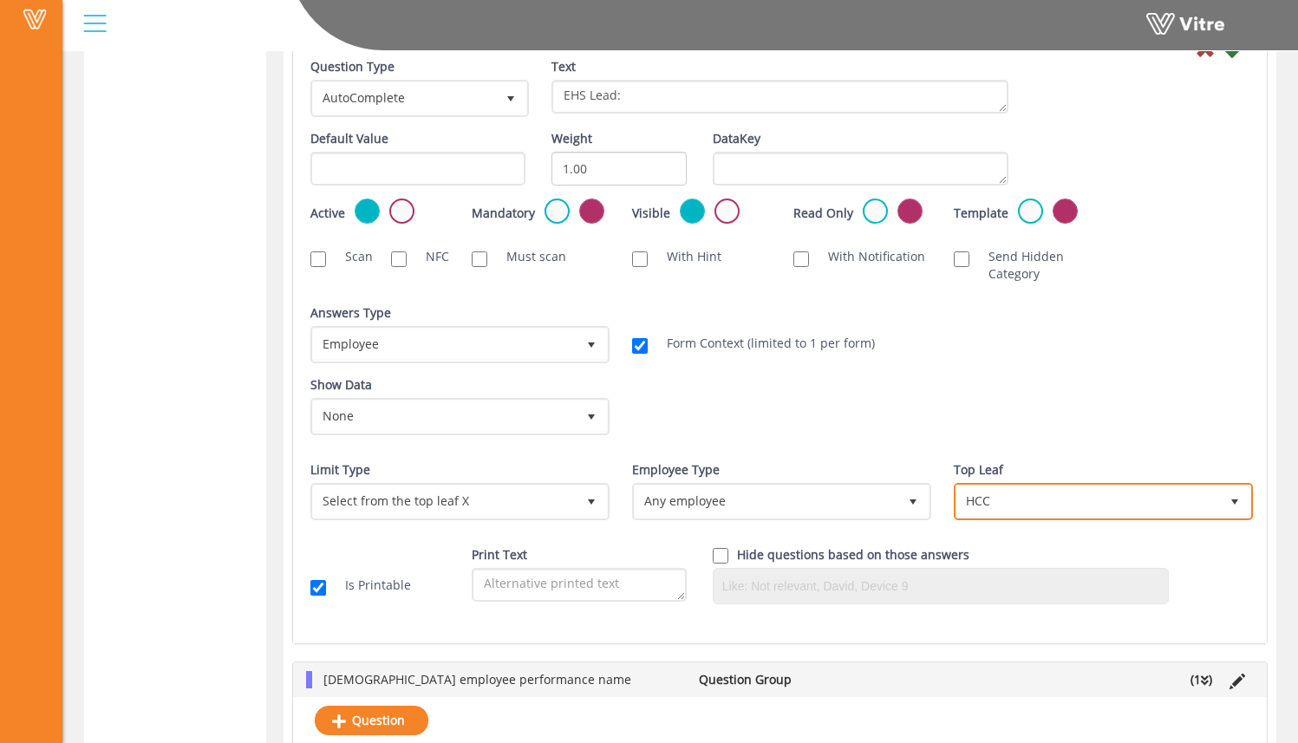
click at [993, 486] on span "HCC" at bounding box center [1088, 501] width 263 height 31
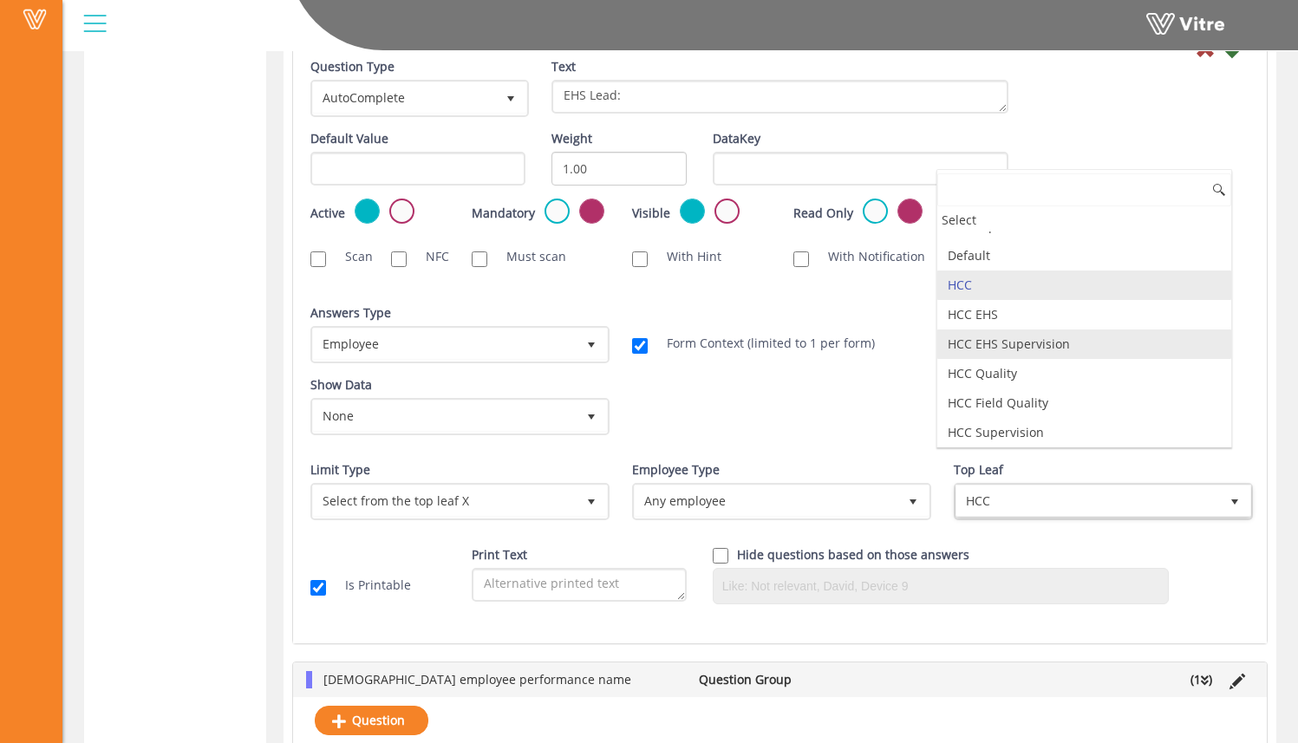
scroll to position [195, 0]
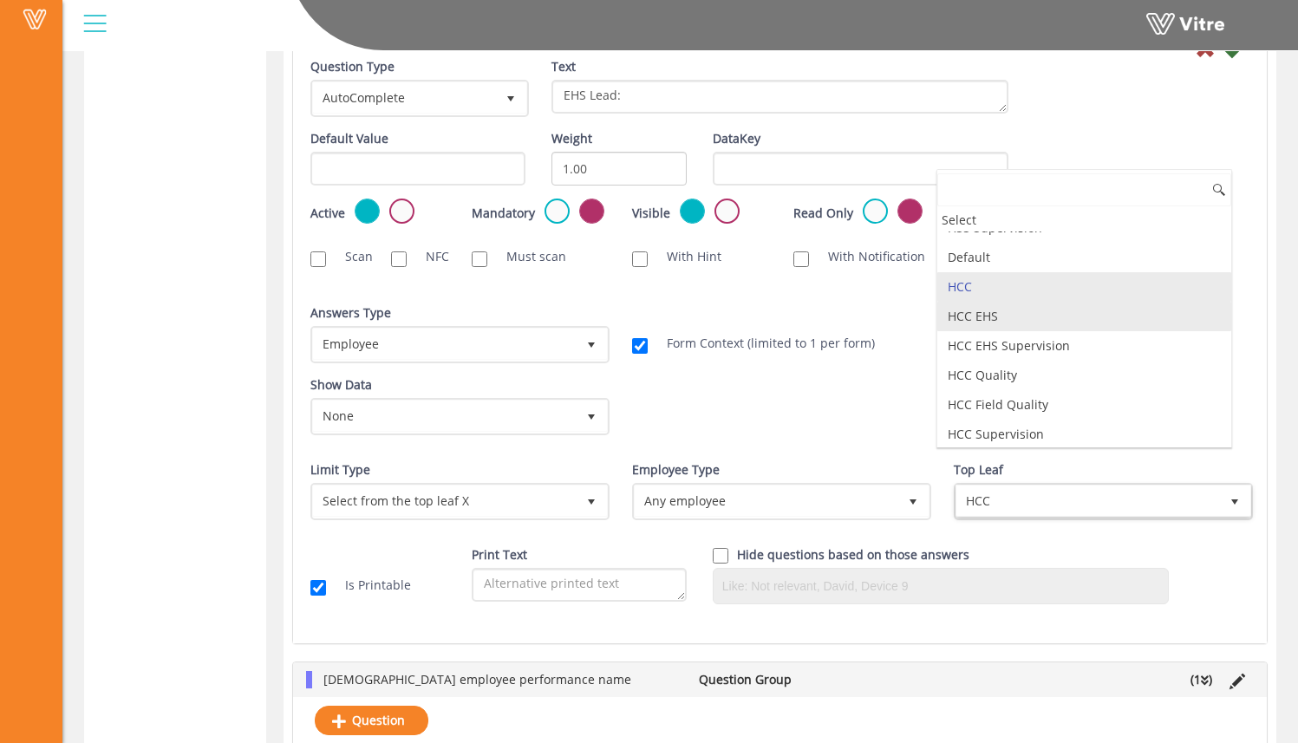
click at [1028, 314] on li "HCC EHS" at bounding box center [1085, 316] width 294 height 29
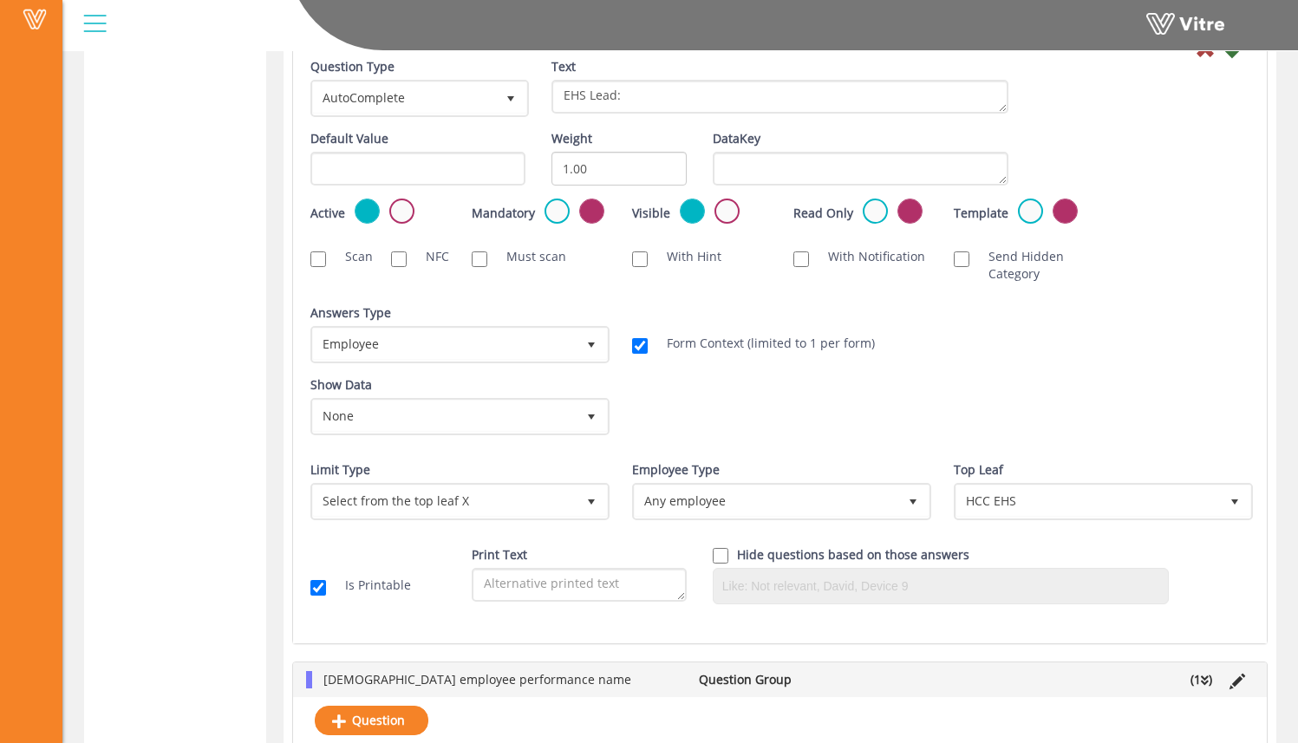
click at [984, 378] on div "Show Data None 0 Certificates Fall Protection Forklift (Warehouse) Forklift (Te…" at bounding box center [780, 412] width 965 height 72
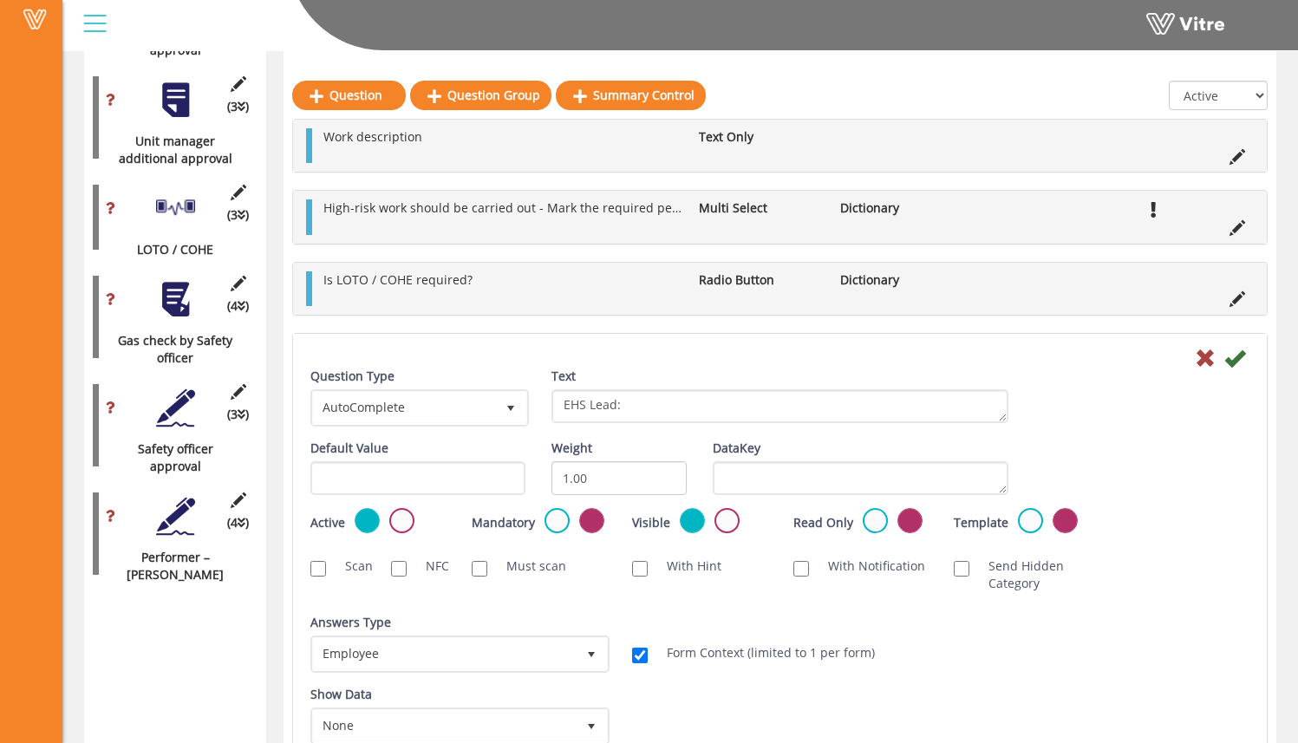
scroll to position [1715, 0]
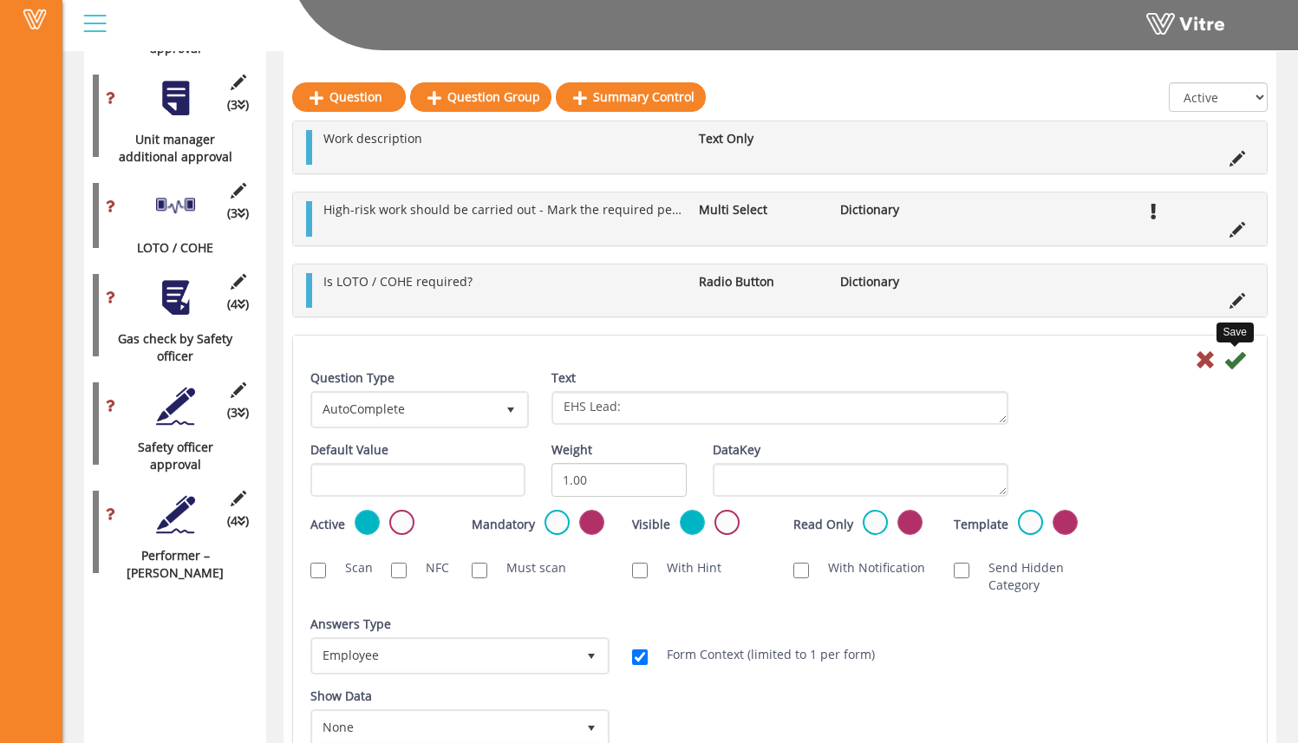
click at [1239, 358] on icon at bounding box center [1235, 360] width 21 height 21
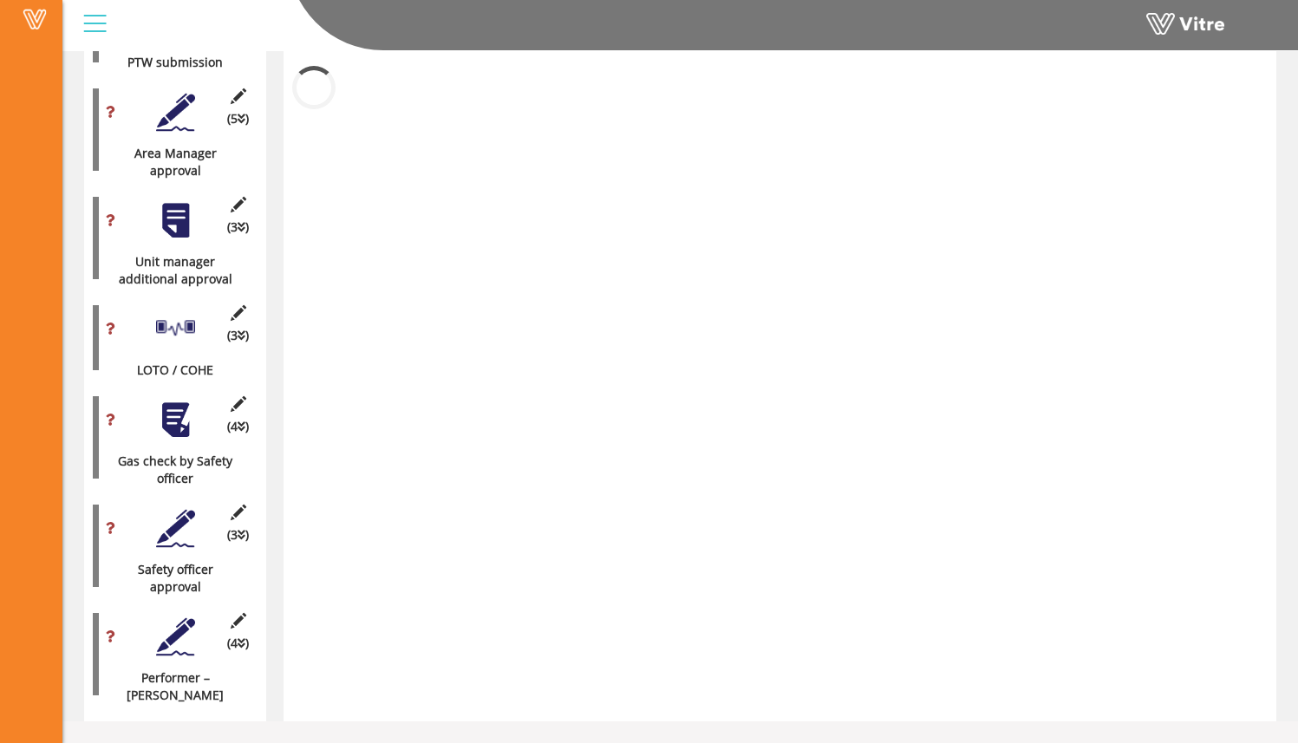
scroll to position [1575, 0]
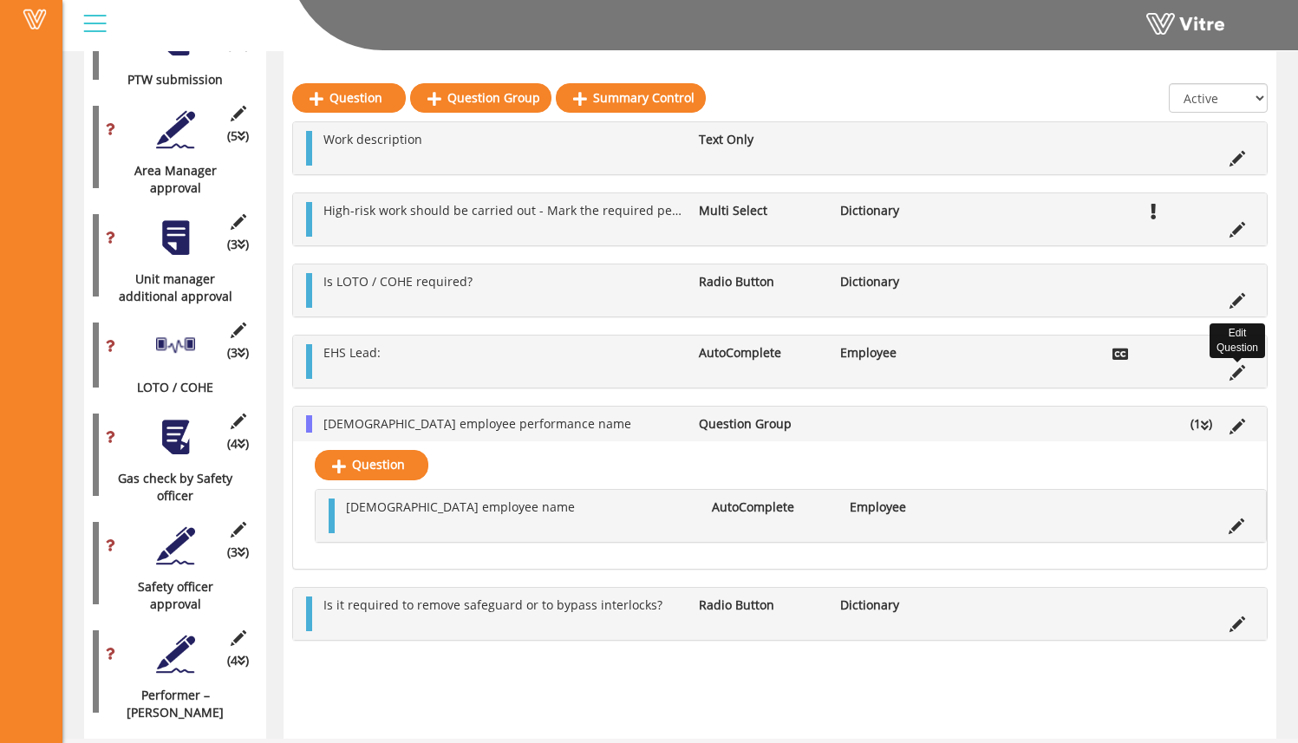
click at [1236, 376] on icon at bounding box center [1238, 373] width 16 height 16
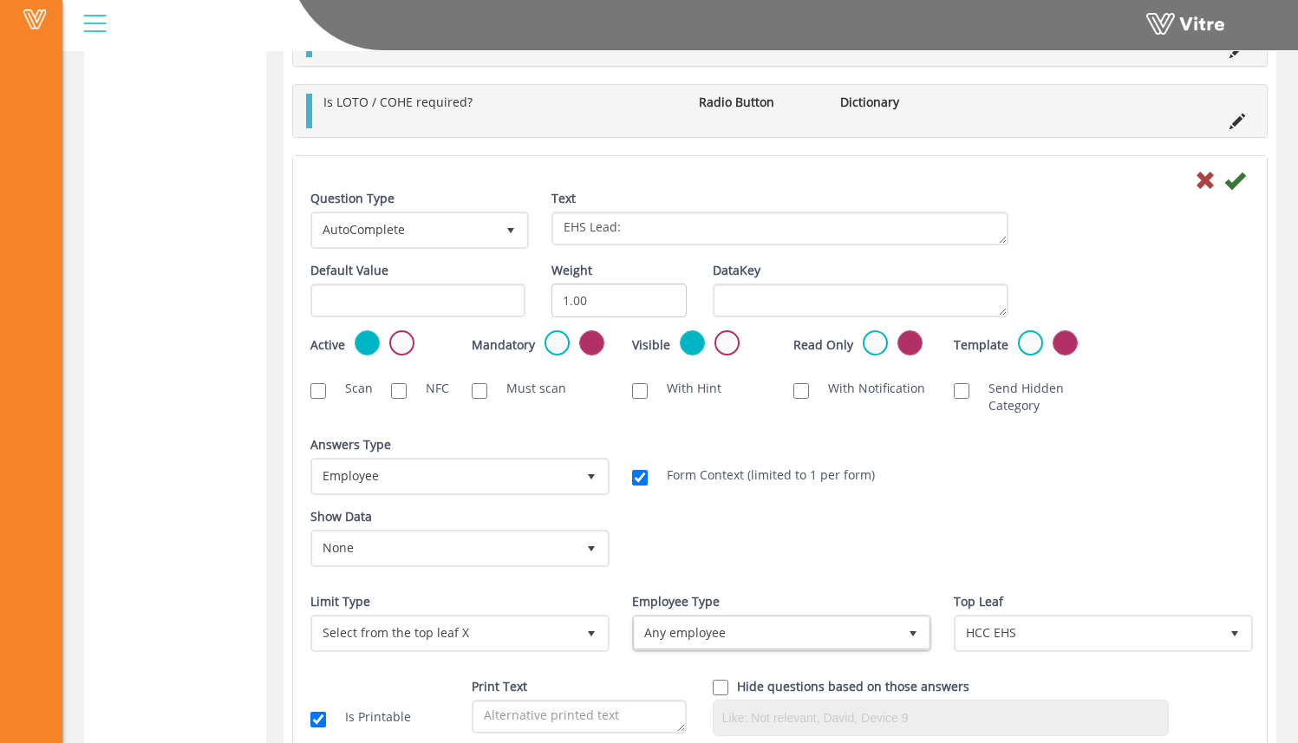
scroll to position [2353, 0]
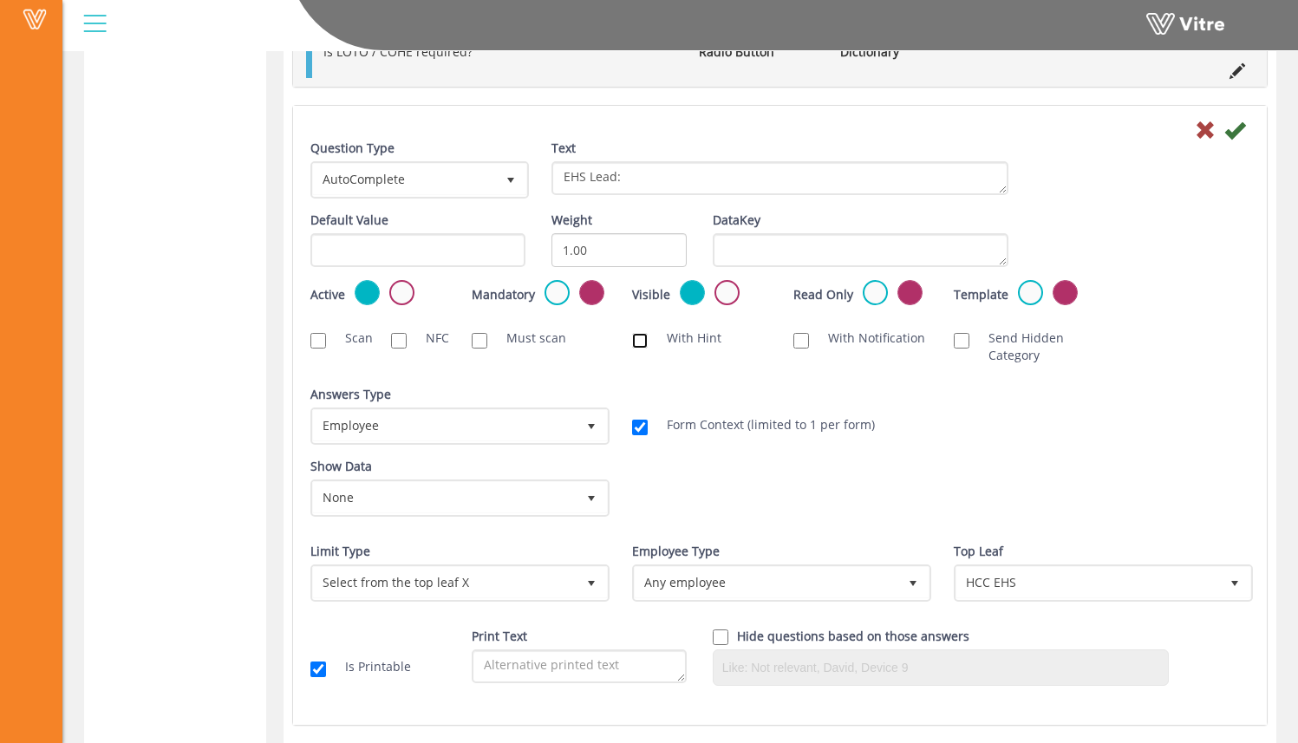
click at [636, 338] on input "With Hint" at bounding box center [640, 341] width 16 height 16
checkbox input "true"
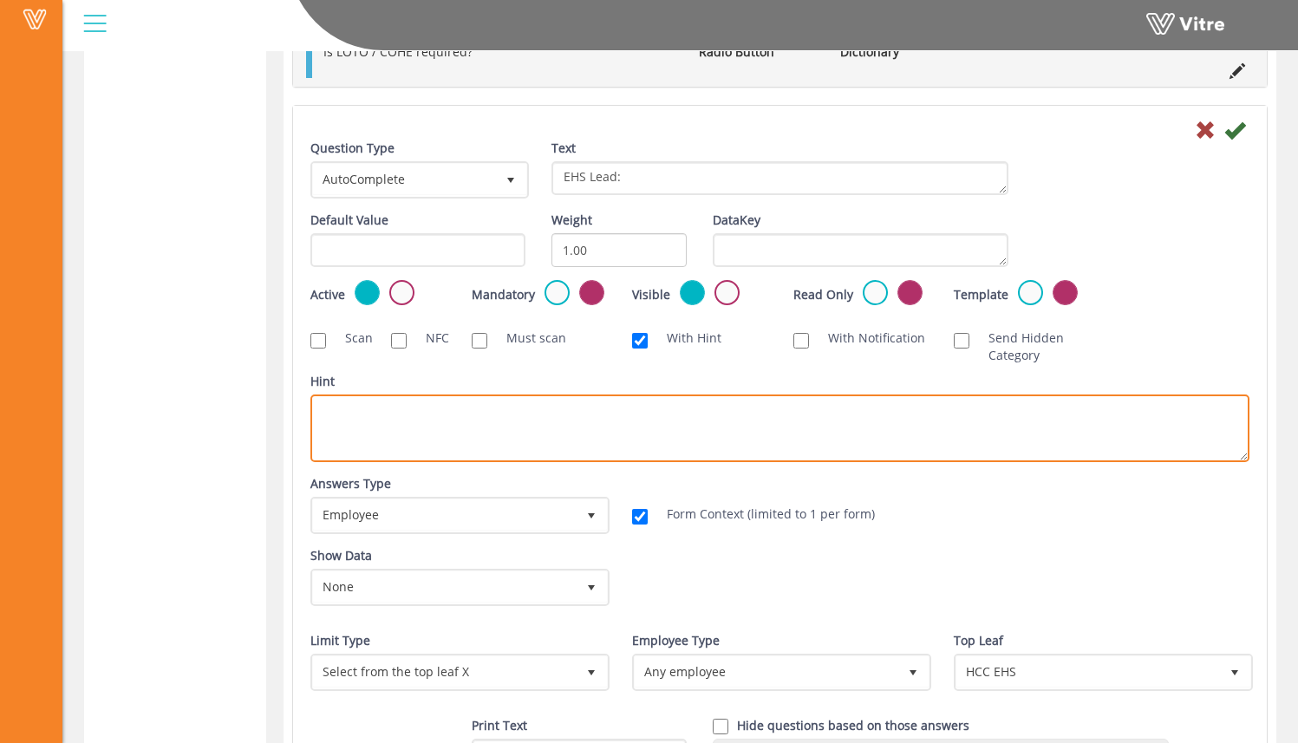
click at [636, 419] on textarea "Hint" at bounding box center [780, 429] width 939 height 68
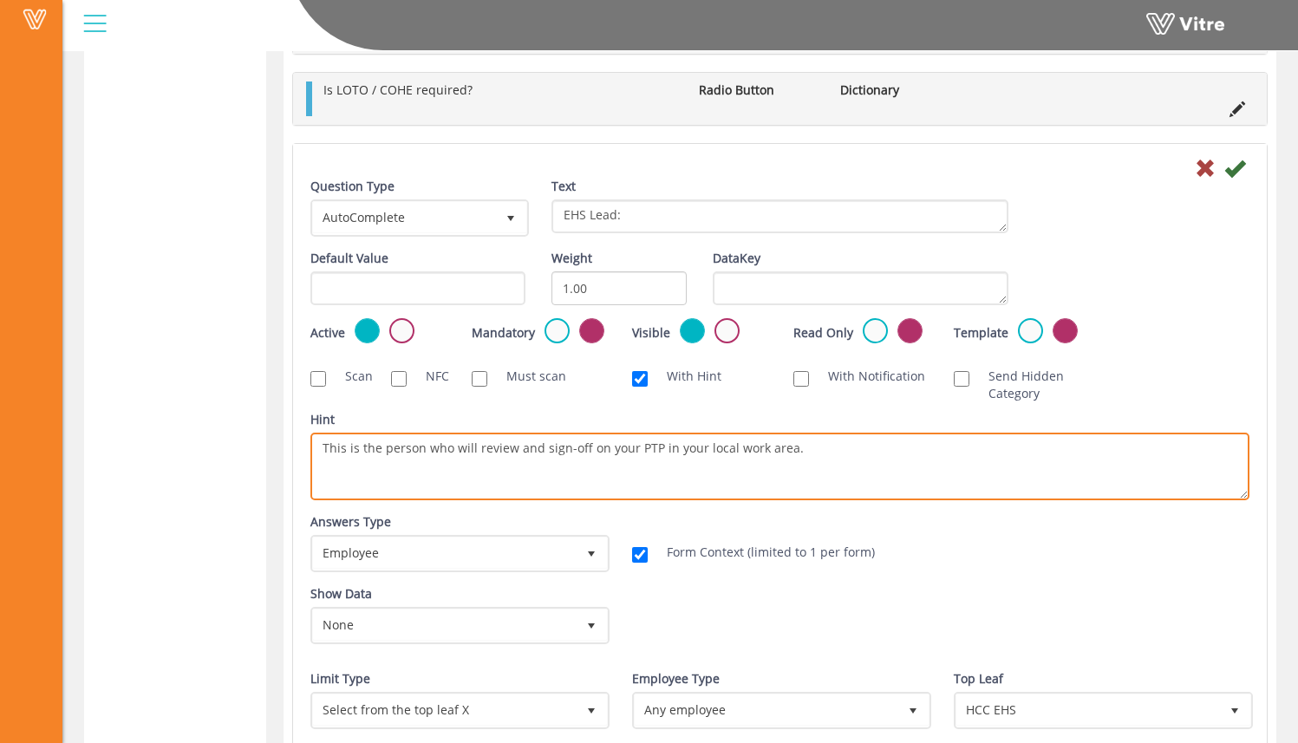
scroll to position [2217, 0]
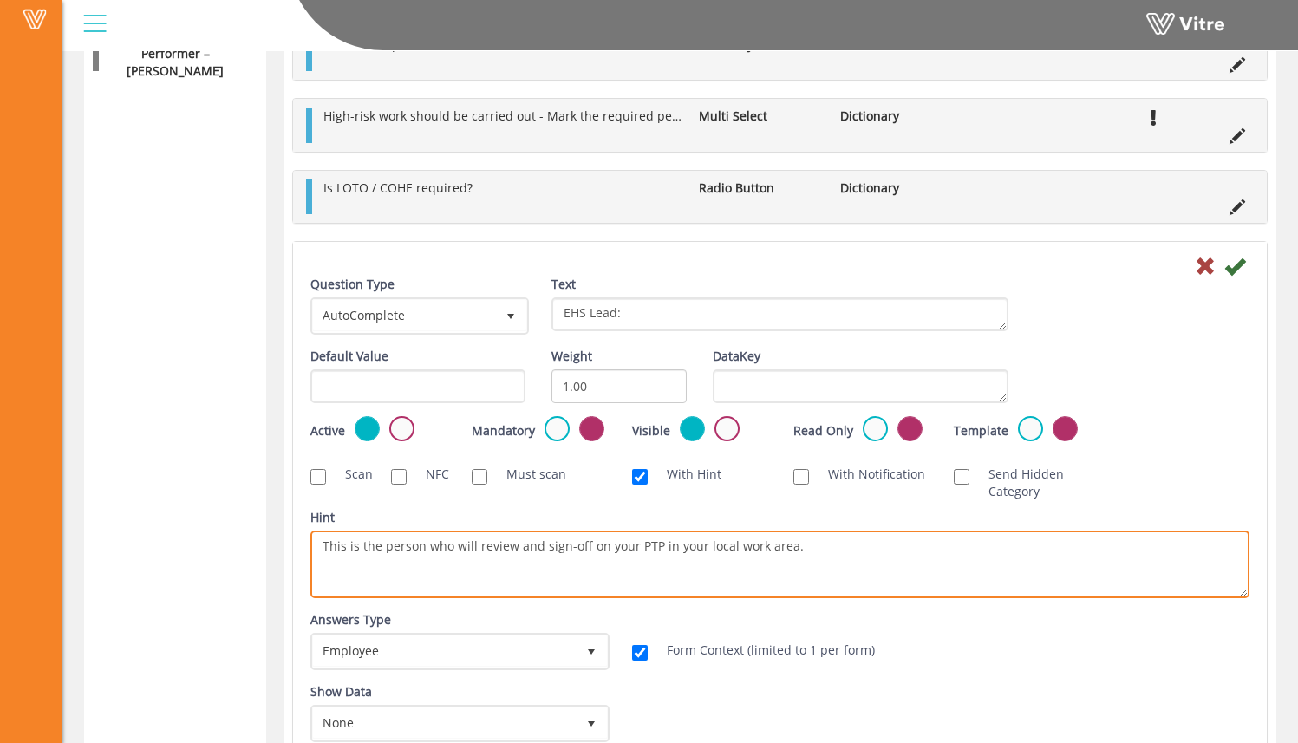
type textarea "This is the person who will review and sign-off on your PTP in your local work …"
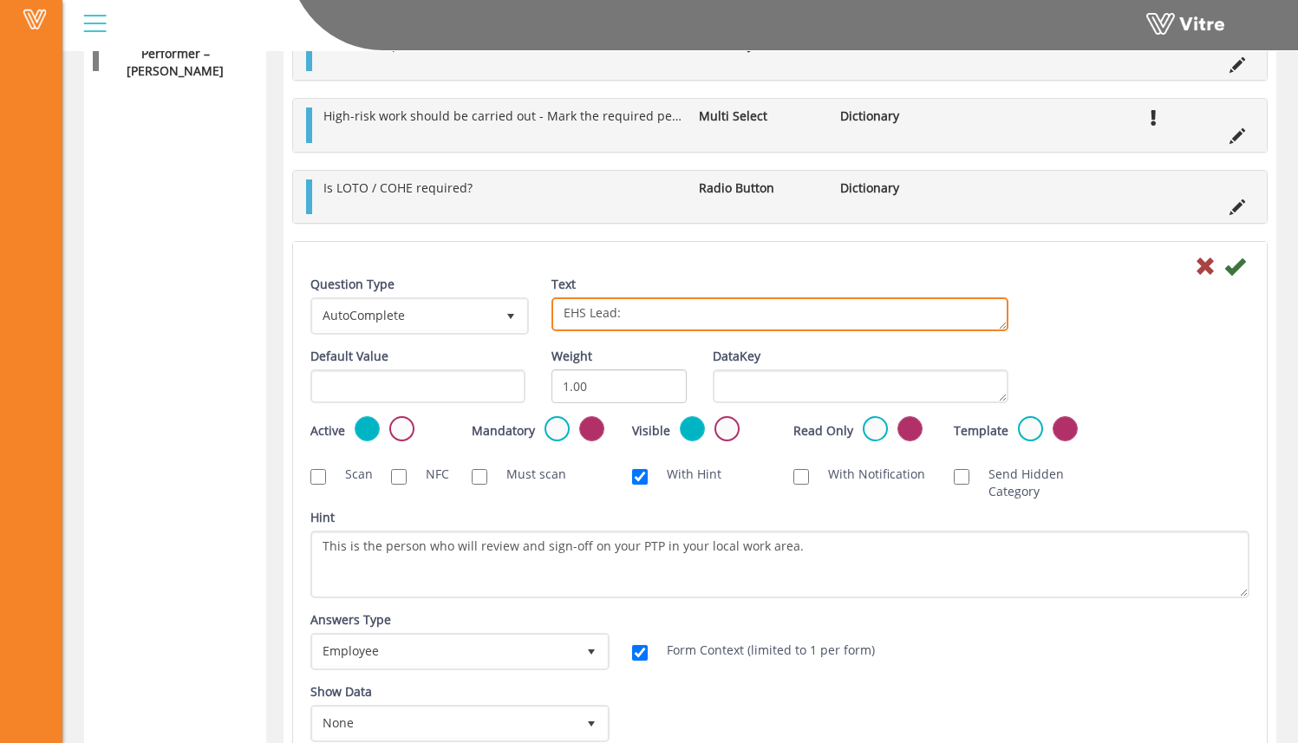
drag, startPoint x: 615, startPoint y: 317, endPoint x: 590, endPoint y: 317, distance: 25.2
click at [590, 317] on textarea "EHS Lead:" at bounding box center [780, 315] width 457 height 34
click at [614, 316] on textarea "EHS Lead:" at bounding box center [780, 315] width 457 height 34
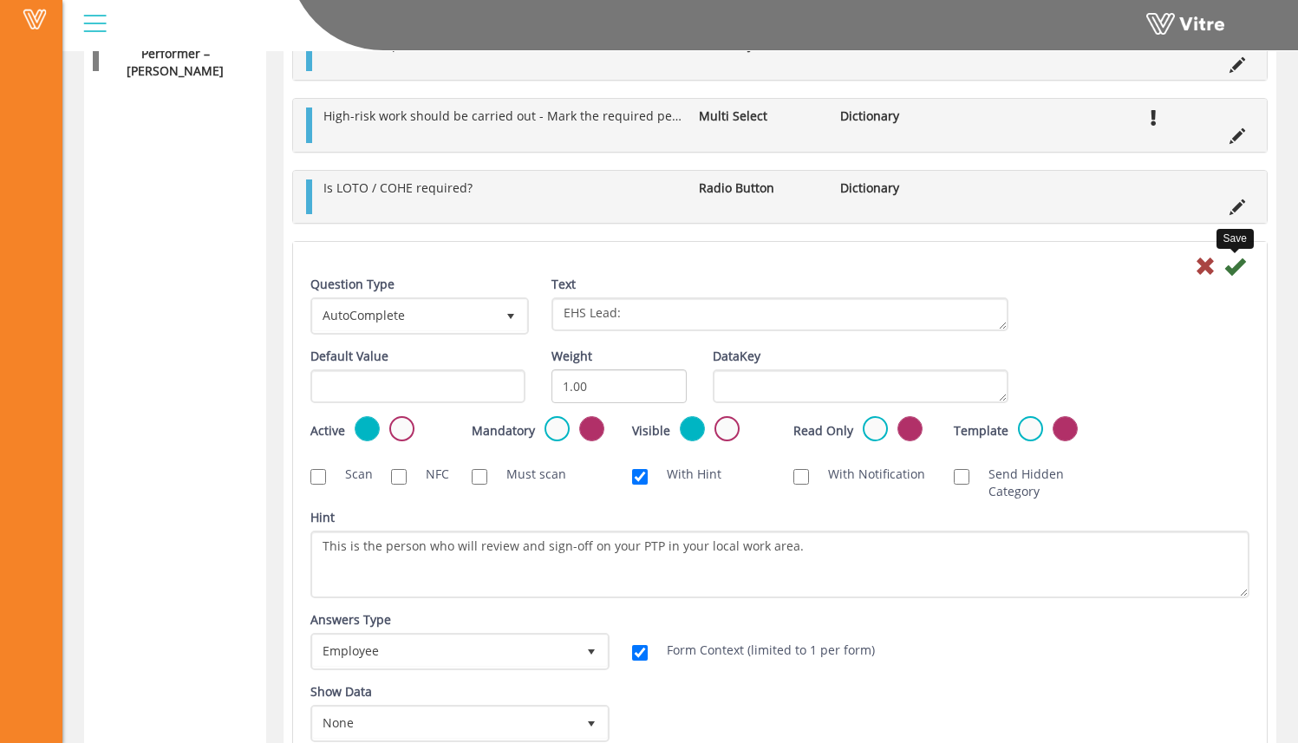
click at [1233, 269] on icon at bounding box center [1235, 266] width 21 height 21
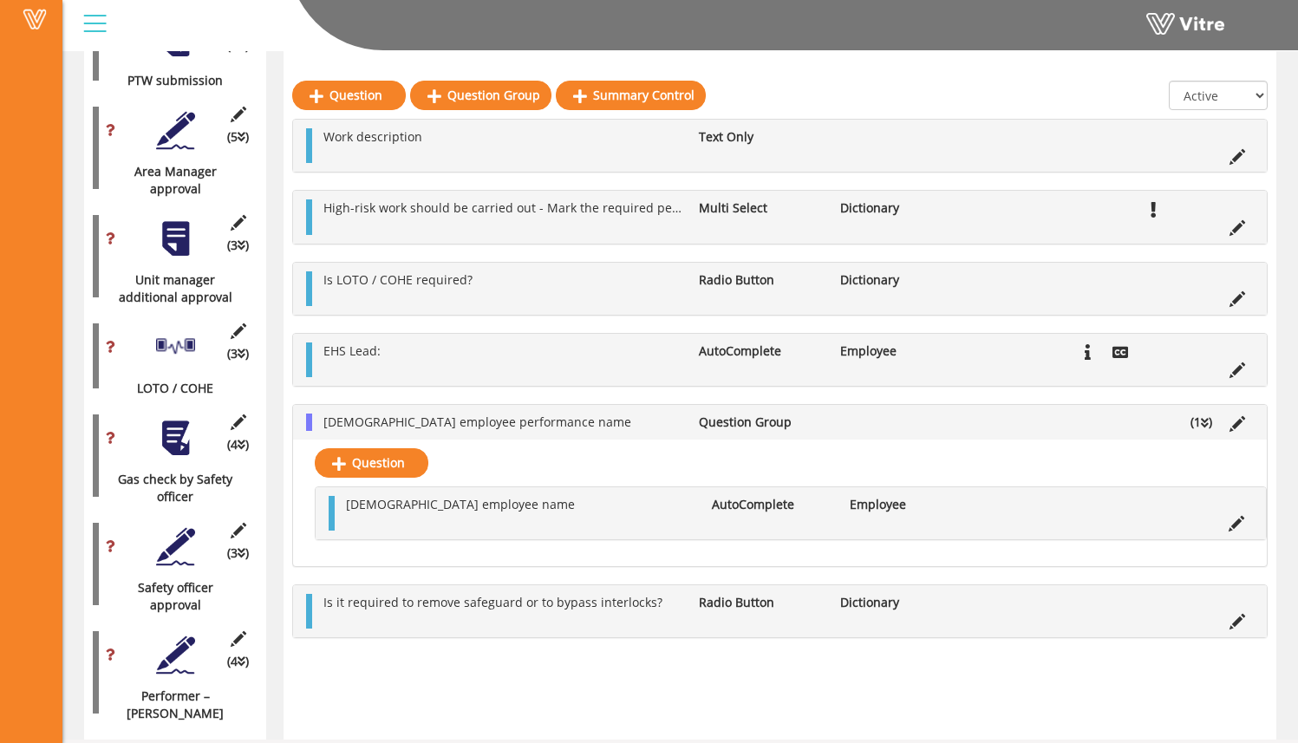
scroll to position [1575, 0]
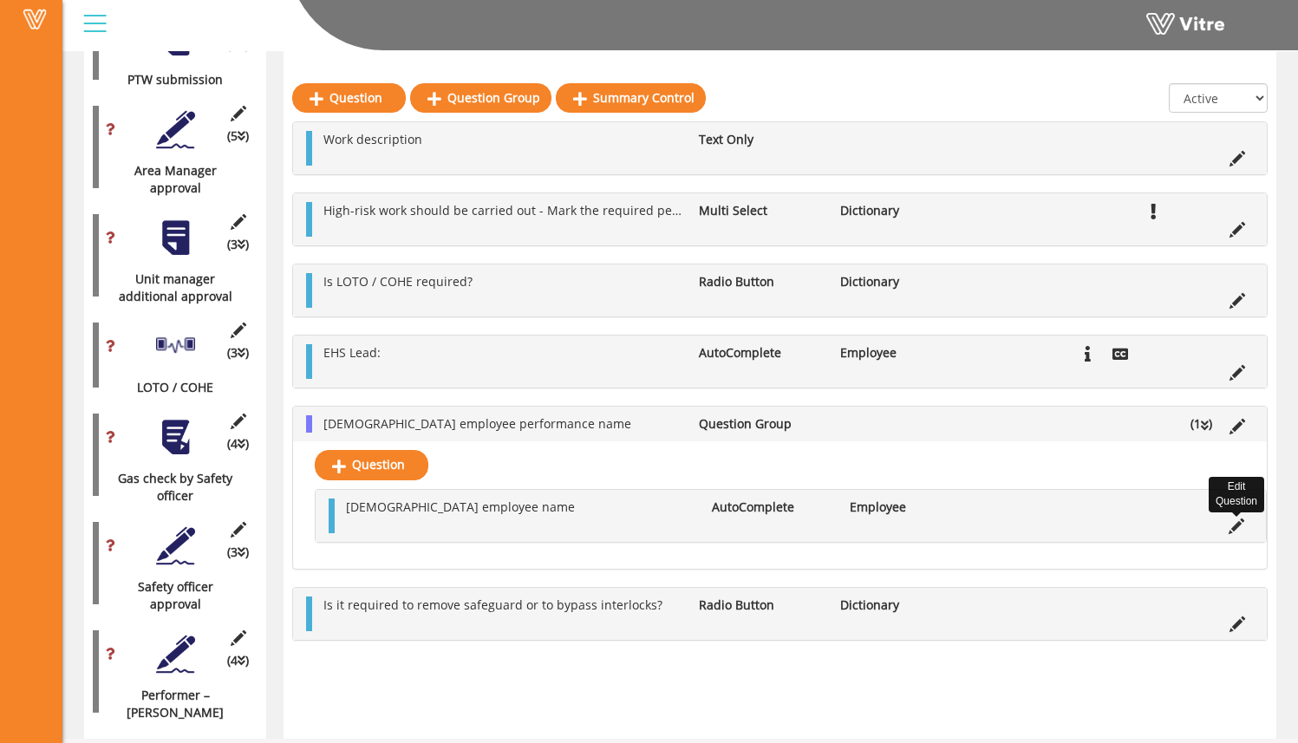
click at [1237, 527] on icon at bounding box center [1237, 527] width 16 height 16
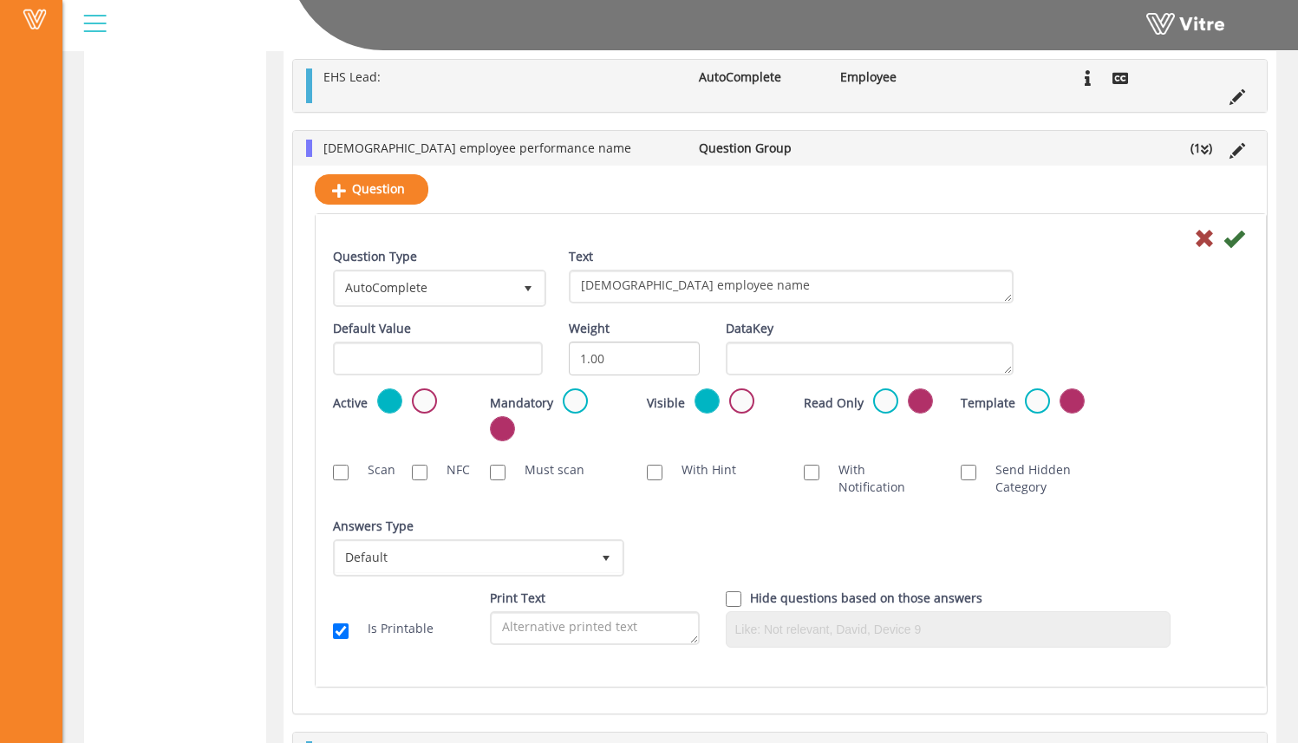
scroll to position [2382, 0]
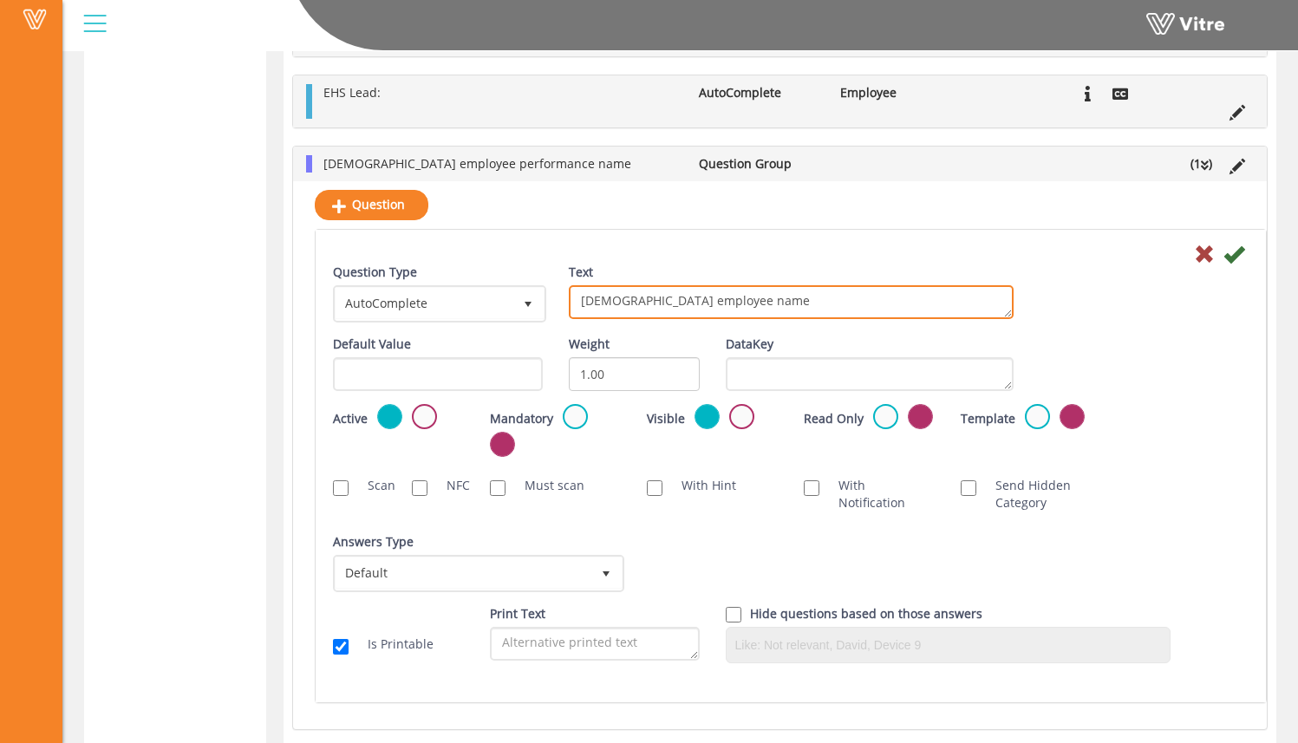
drag, startPoint x: 793, startPoint y: 304, endPoint x: 517, endPoint y: 311, distance: 275.9
click at [518, 312] on div "Question Type AutoComplete 11 Text Contractor employee name" at bounding box center [791, 300] width 942 height 72
click at [854, 304] on textarea "Contractor employee name" at bounding box center [791, 302] width 445 height 34
drag, startPoint x: 775, startPoint y: 298, endPoint x: 546, endPoint y: 292, distance: 228.2
click at [545, 293] on div "Question Type AutoComplete 11 Text Contractor employee name" at bounding box center [791, 300] width 942 height 72
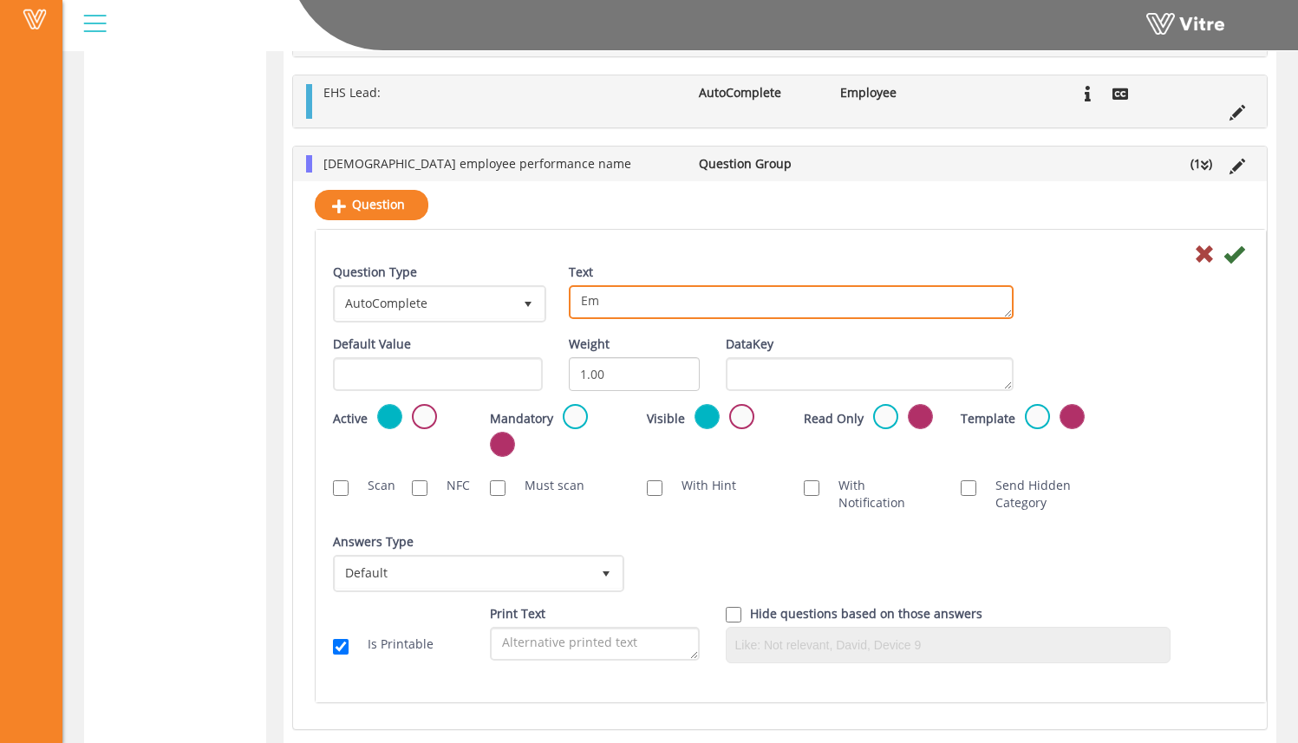
type textarea "E"
type textarea "C"
type textarea "Task Crew-member Name:"
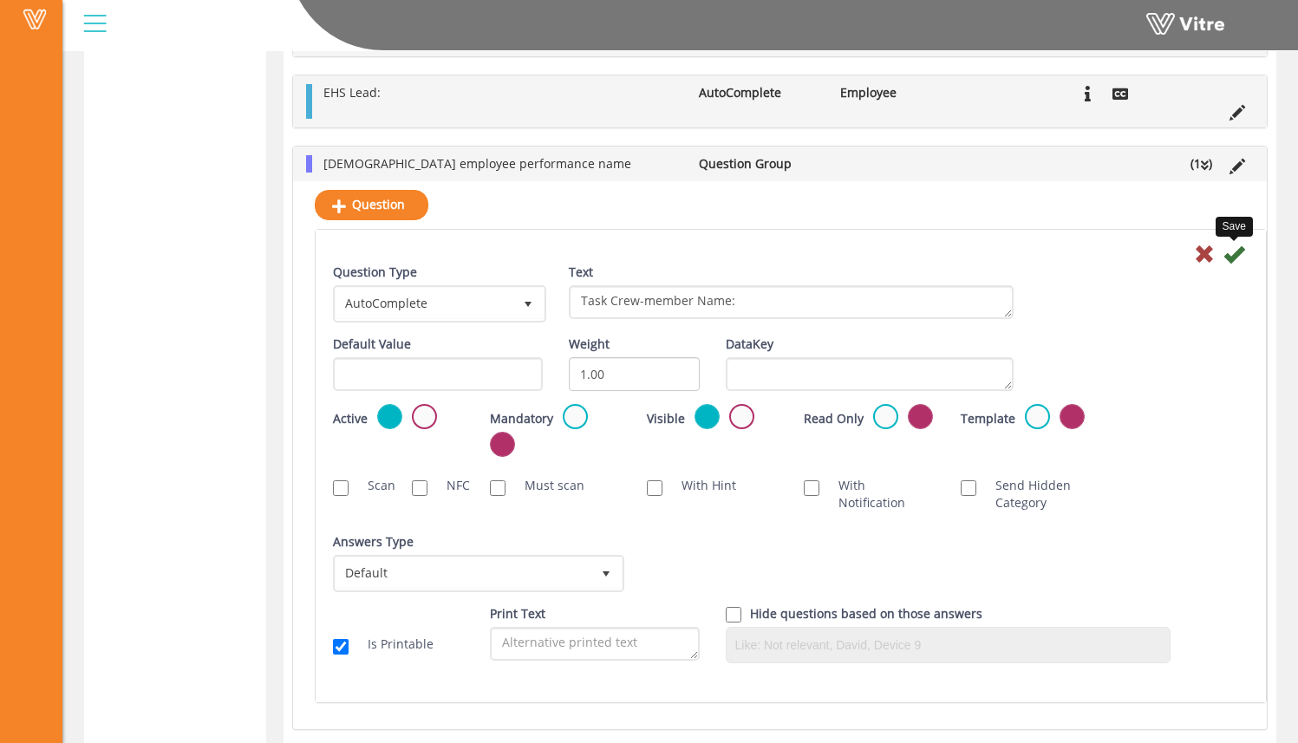
click at [1235, 258] on icon at bounding box center [1234, 254] width 21 height 21
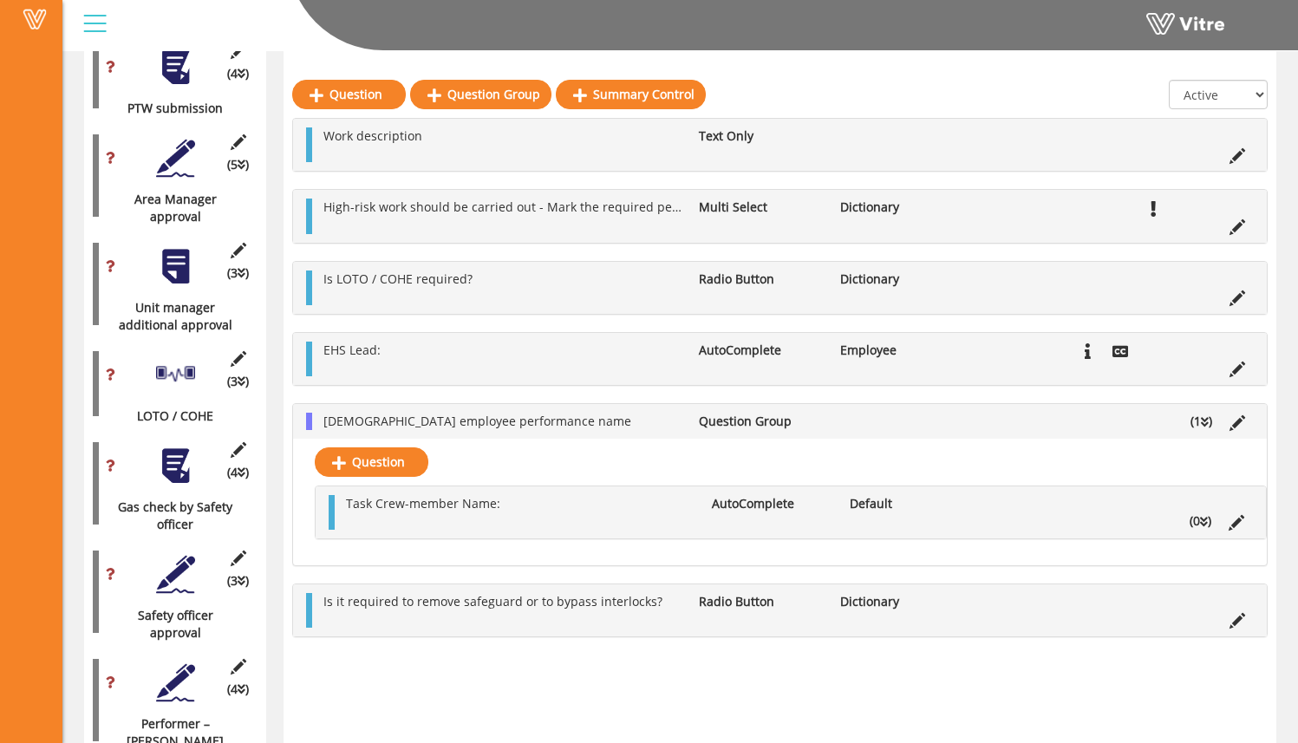
scroll to position [1554, 0]
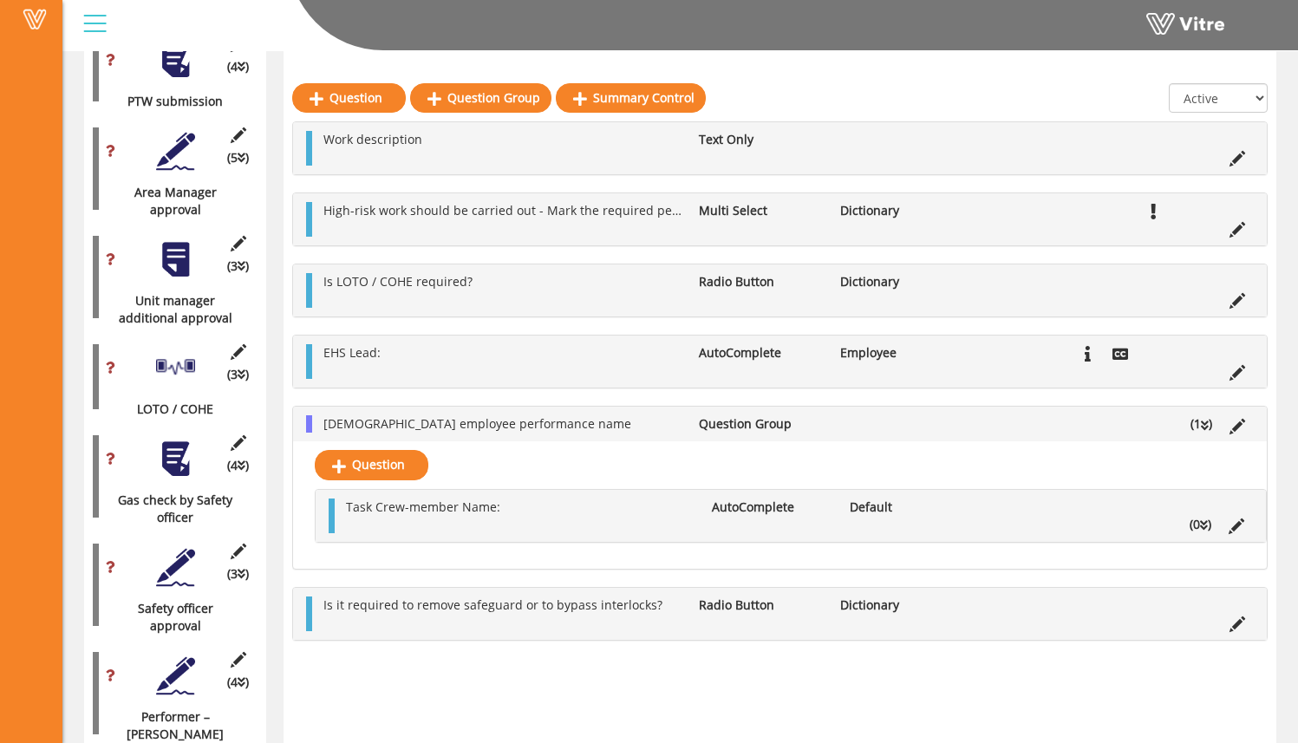
click at [1206, 527] on icon at bounding box center [1204, 526] width 8 height 12
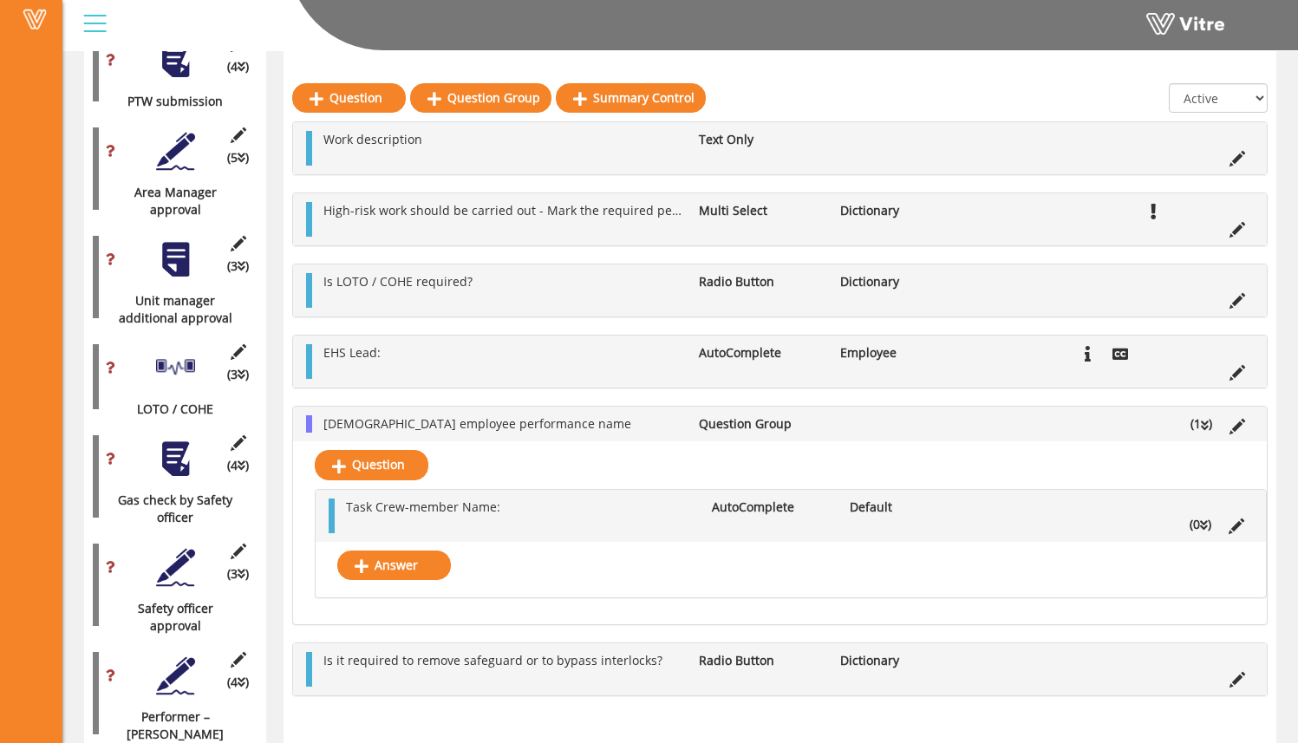
click at [1206, 527] on icon at bounding box center [1204, 526] width 8 height 12
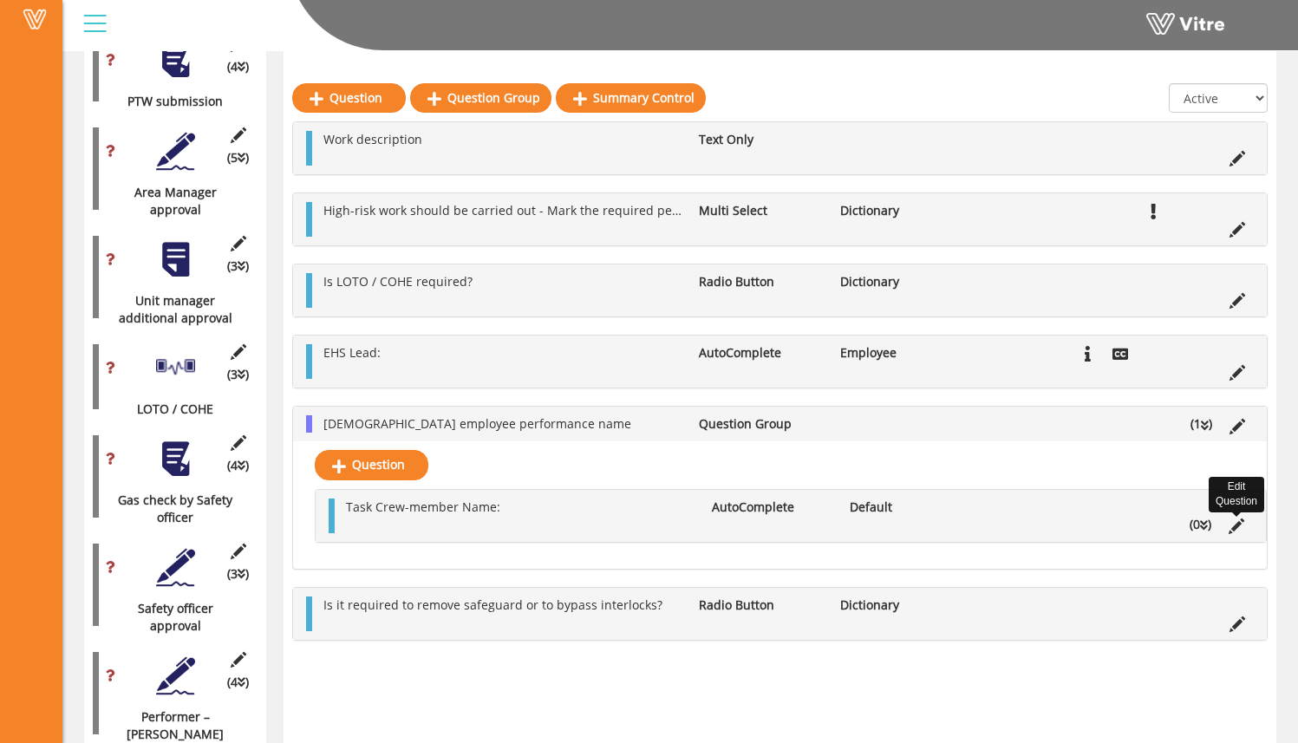
click at [1241, 526] on icon at bounding box center [1237, 527] width 16 height 16
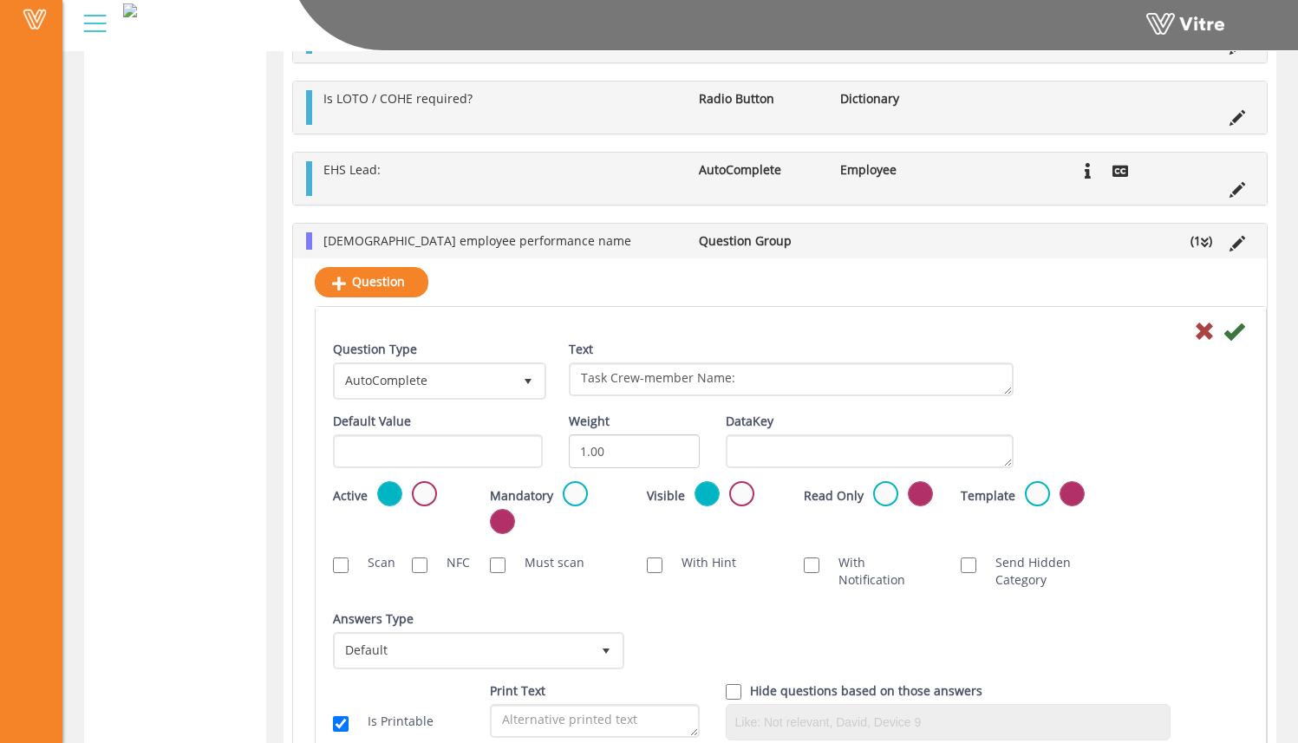
scroll to position [2405, 0]
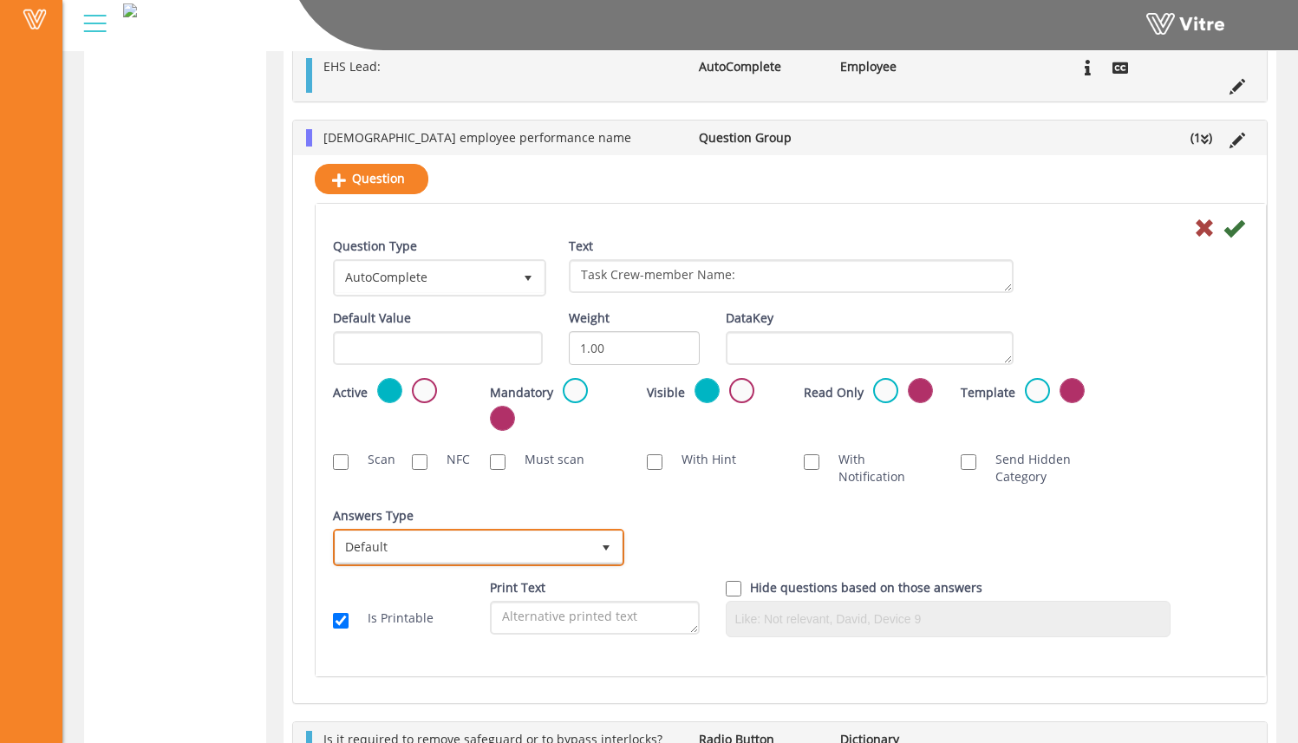
click at [414, 532] on span "Default" at bounding box center [463, 547] width 255 height 31
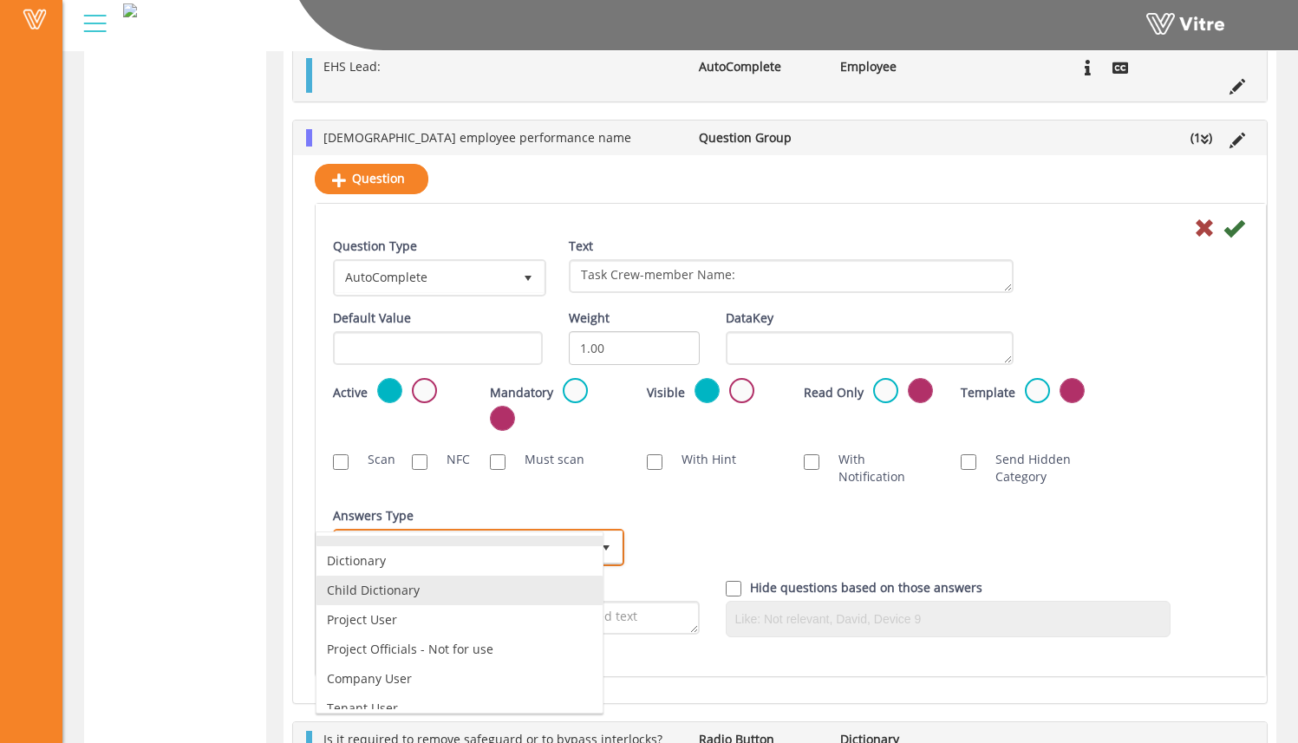
scroll to position [0, 0]
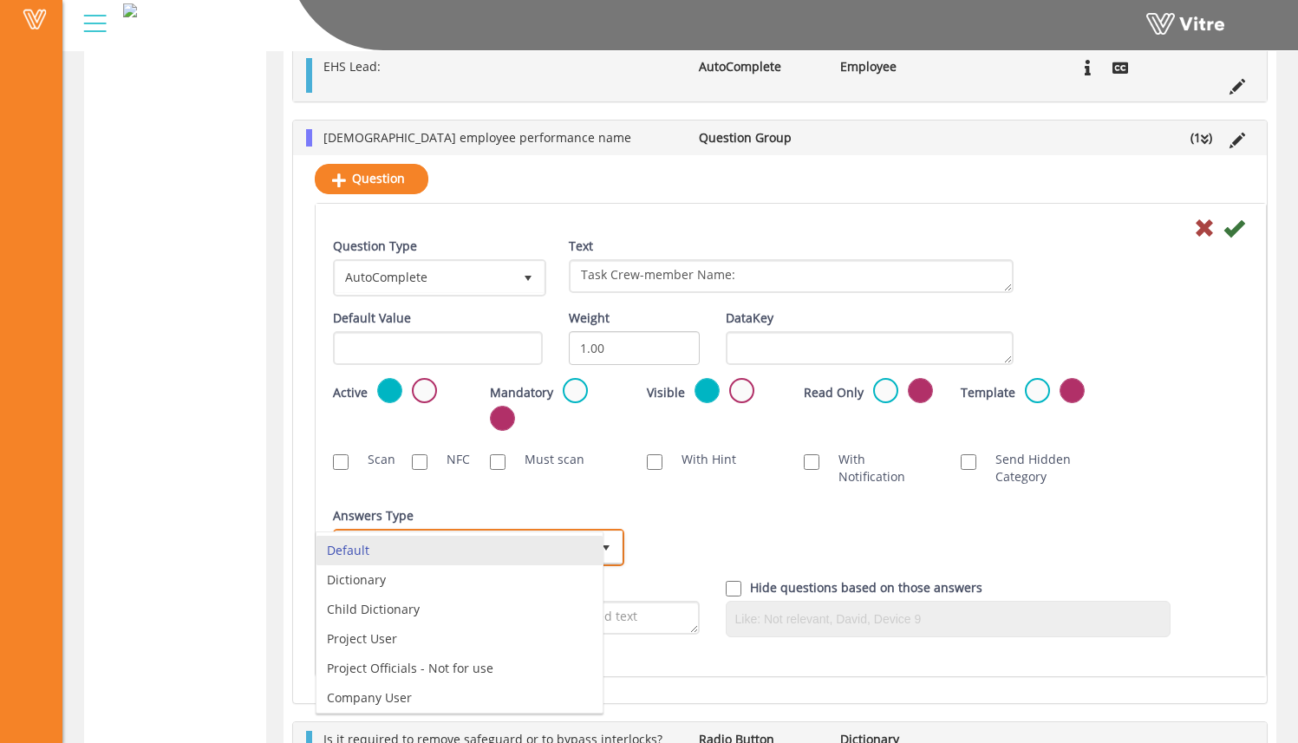
click at [452, 551] on li "Default" at bounding box center [460, 550] width 286 height 29
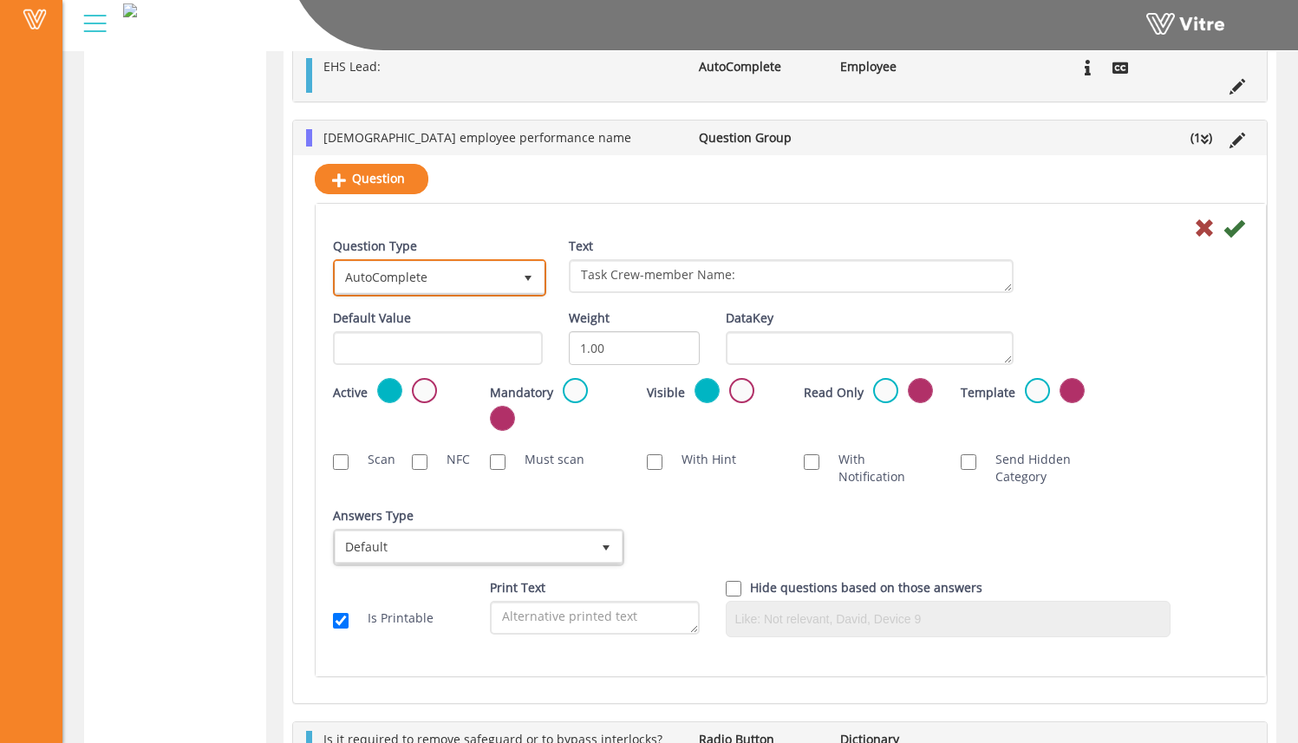
click at [519, 285] on span "select" at bounding box center [528, 277] width 31 height 31
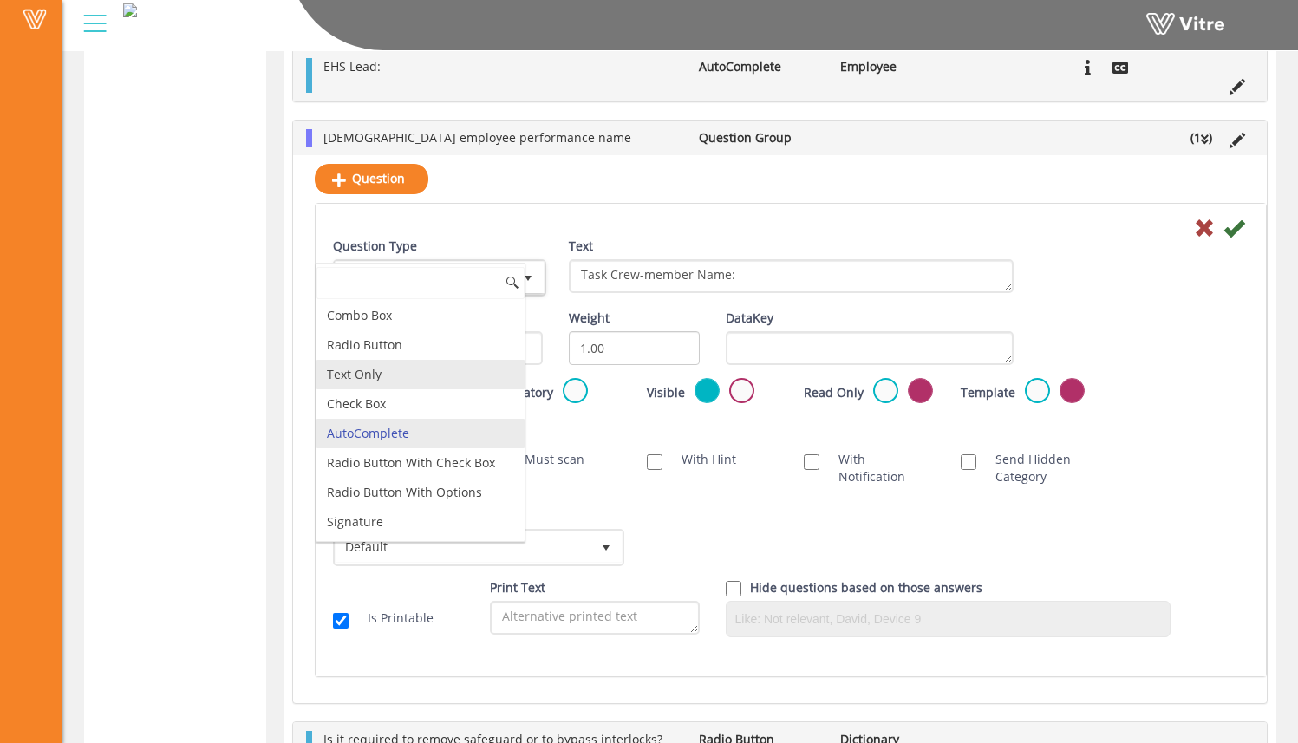
click at [445, 372] on li "Text Only" at bounding box center [421, 374] width 208 height 29
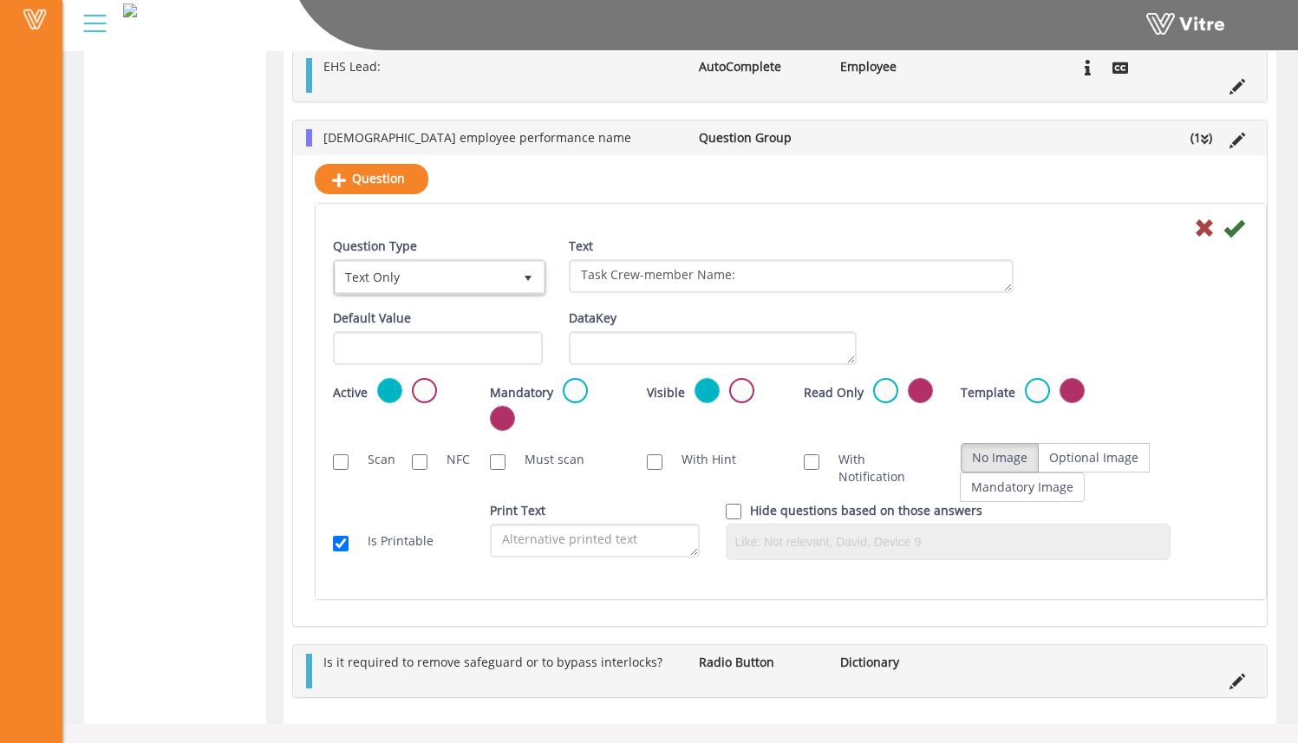
click at [628, 429] on div "Mandatory" at bounding box center [555, 410] width 157 height 64
click at [1237, 231] on icon at bounding box center [1234, 228] width 21 height 21
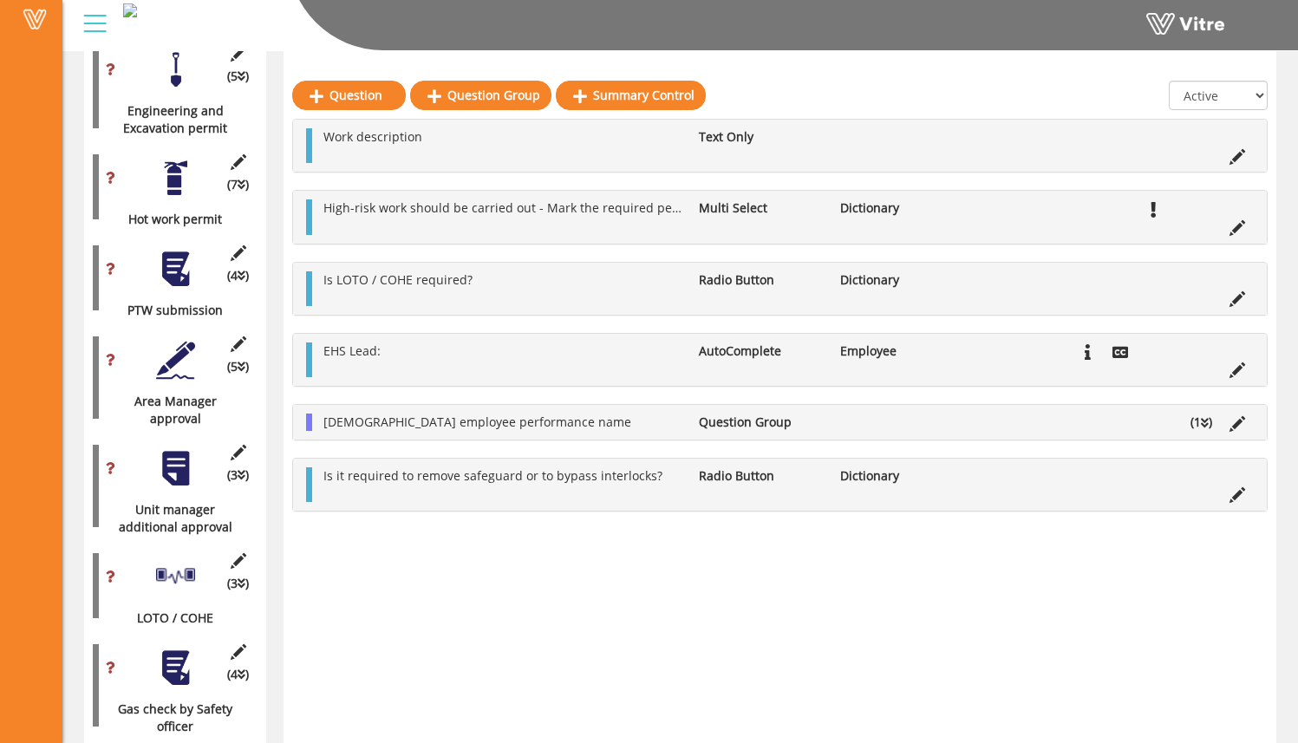
scroll to position [1343, 0]
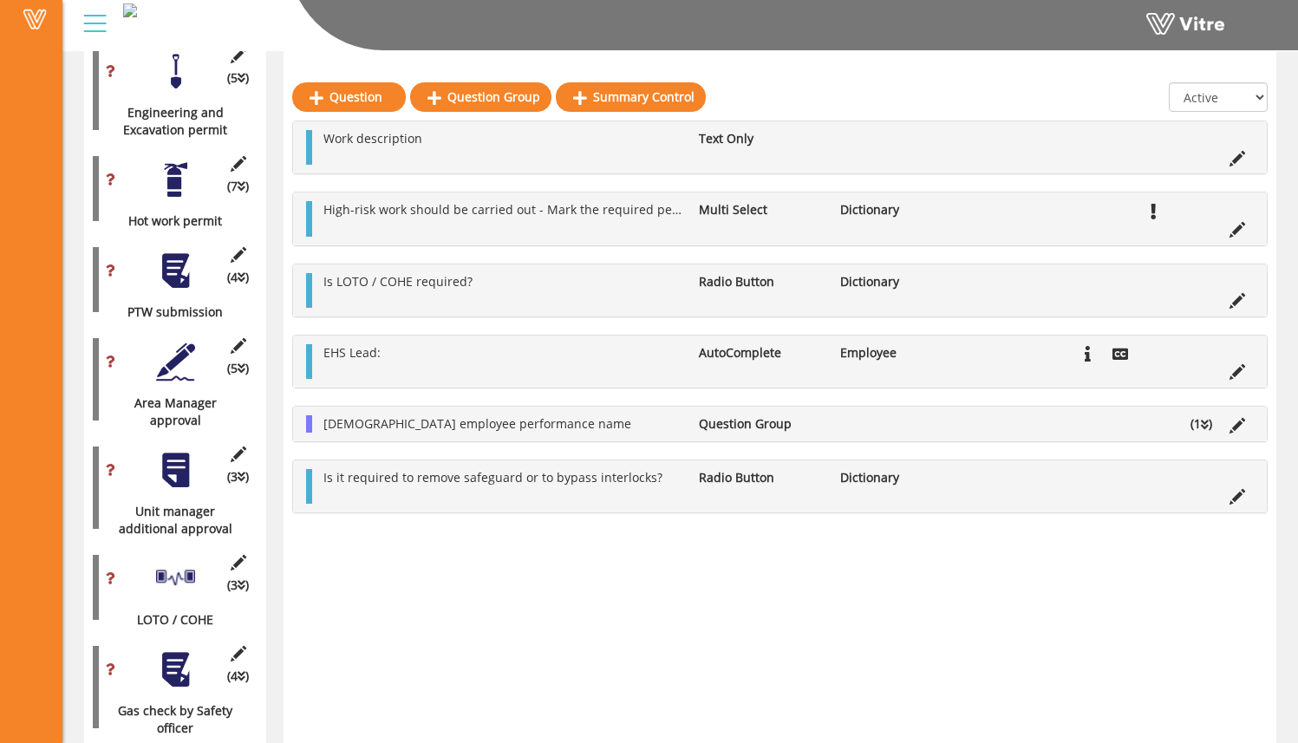
click at [1201, 428] on icon at bounding box center [1205, 425] width 8 height 12
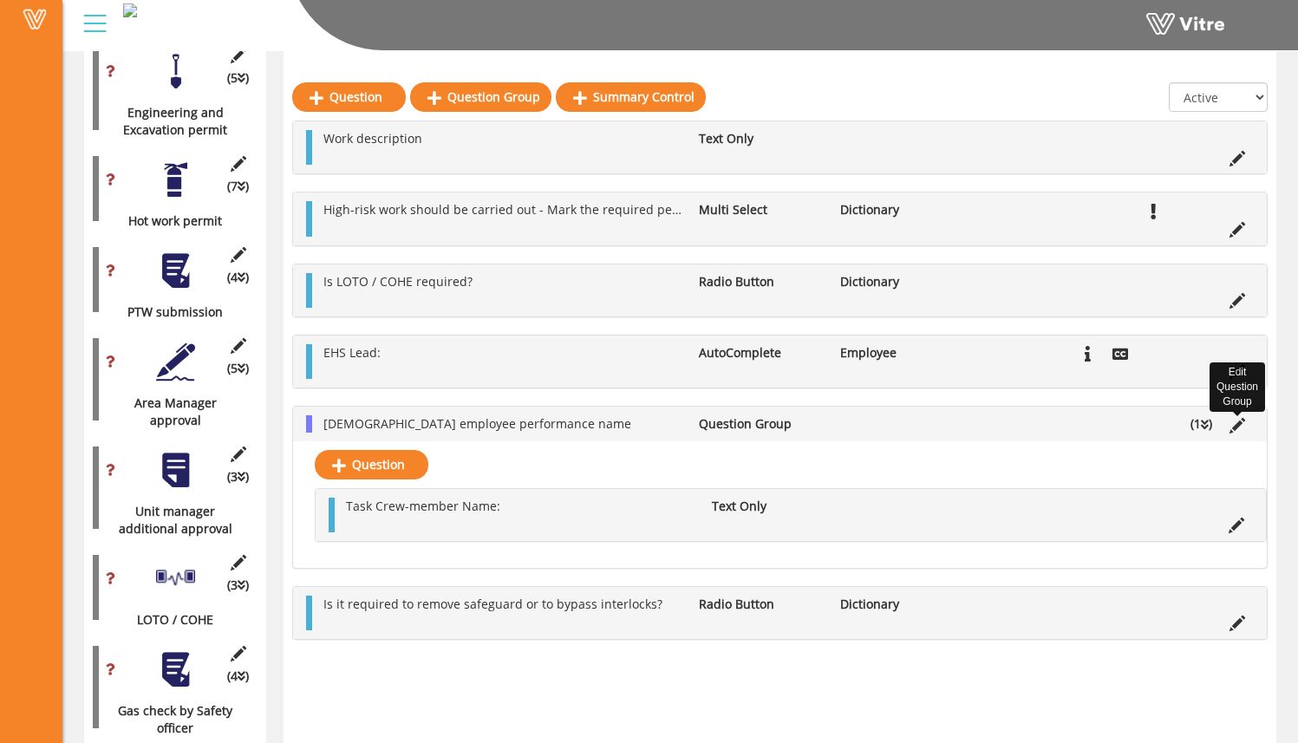
click at [1240, 427] on icon at bounding box center [1238, 426] width 16 height 16
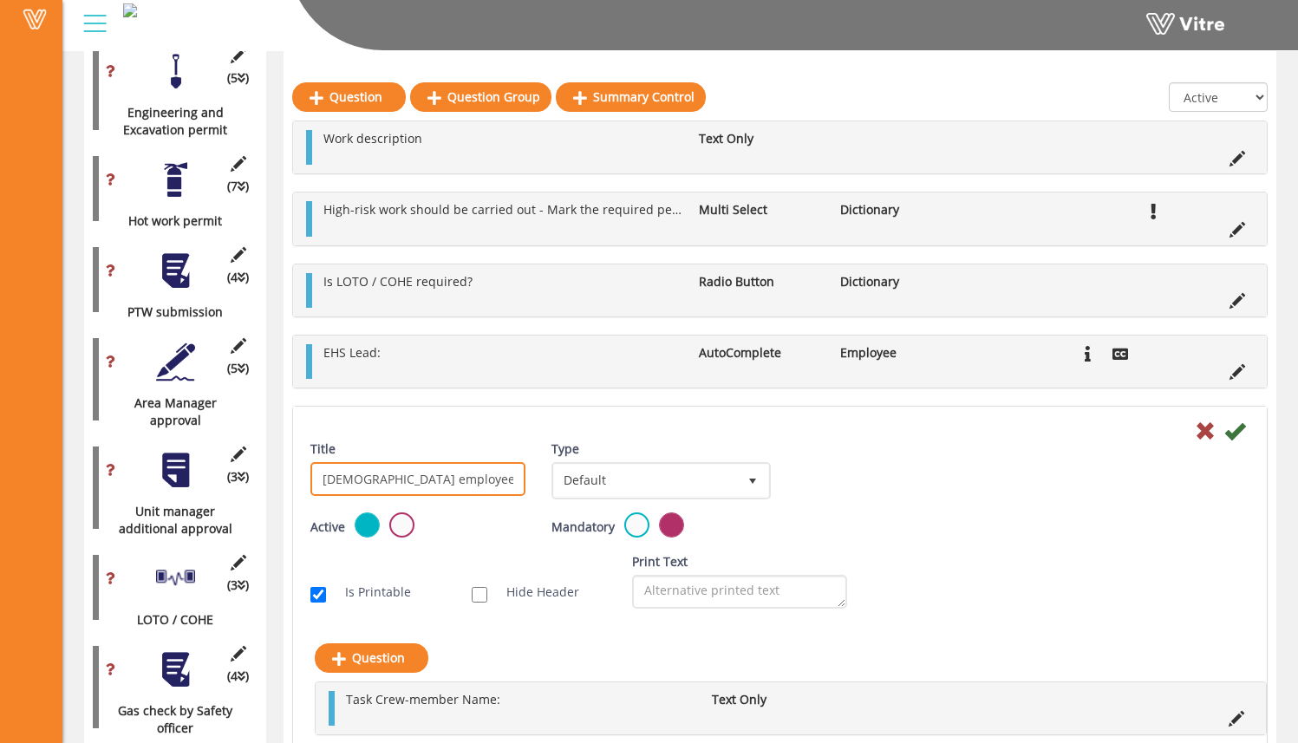
click at [473, 479] on input "Contractor employee performance name" at bounding box center [418, 479] width 215 height 34
drag, startPoint x: 494, startPoint y: 481, endPoint x: 281, endPoint y: 479, distance: 213.4
drag, startPoint x: 375, startPoint y: 487, endPoint x: 265, endPoint y: 480, distance: 110.4
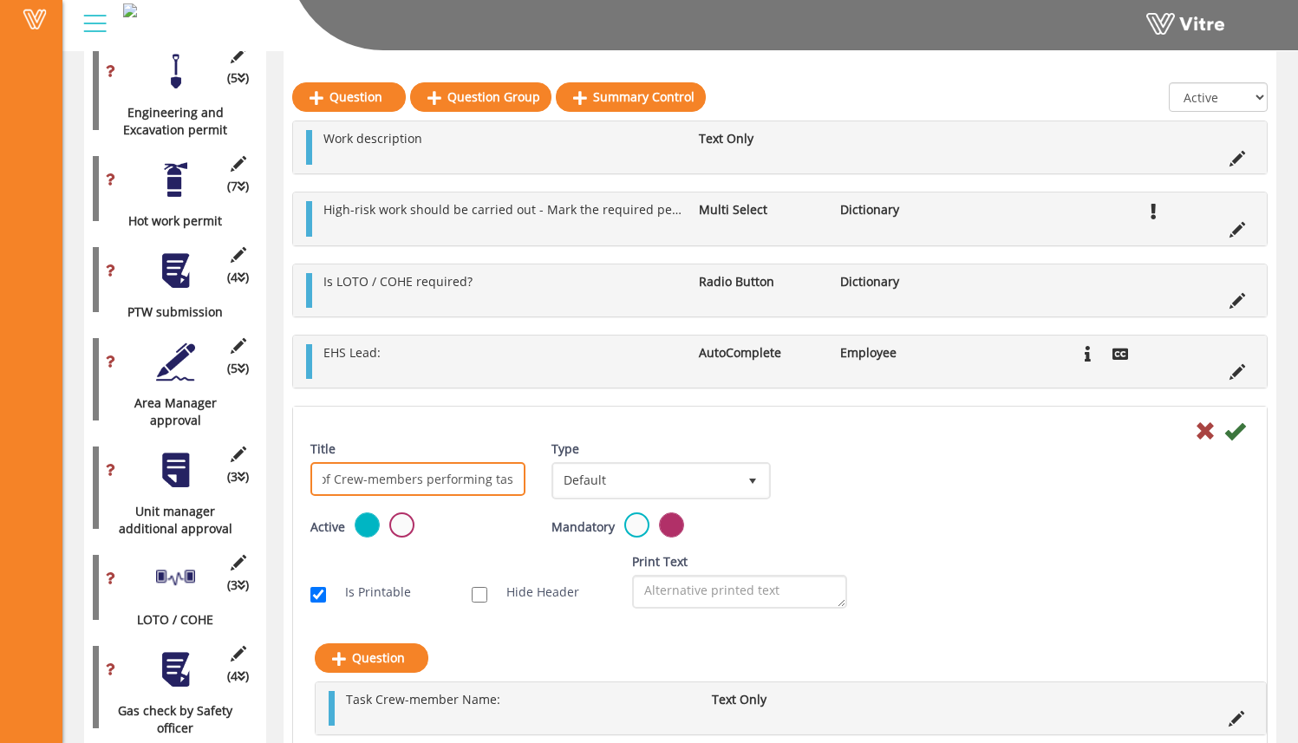
scroll to position [0, 29]
click at [431, 482] on input "List of Crew-members performing task:" at bounding box center [418, 479] width 215 height 34
click at [506, 477] on input "List of Crew-members Performing task:" at bounding box center [418, 479] width 215 height 34
type input "List of Crew-members Performing Task:"
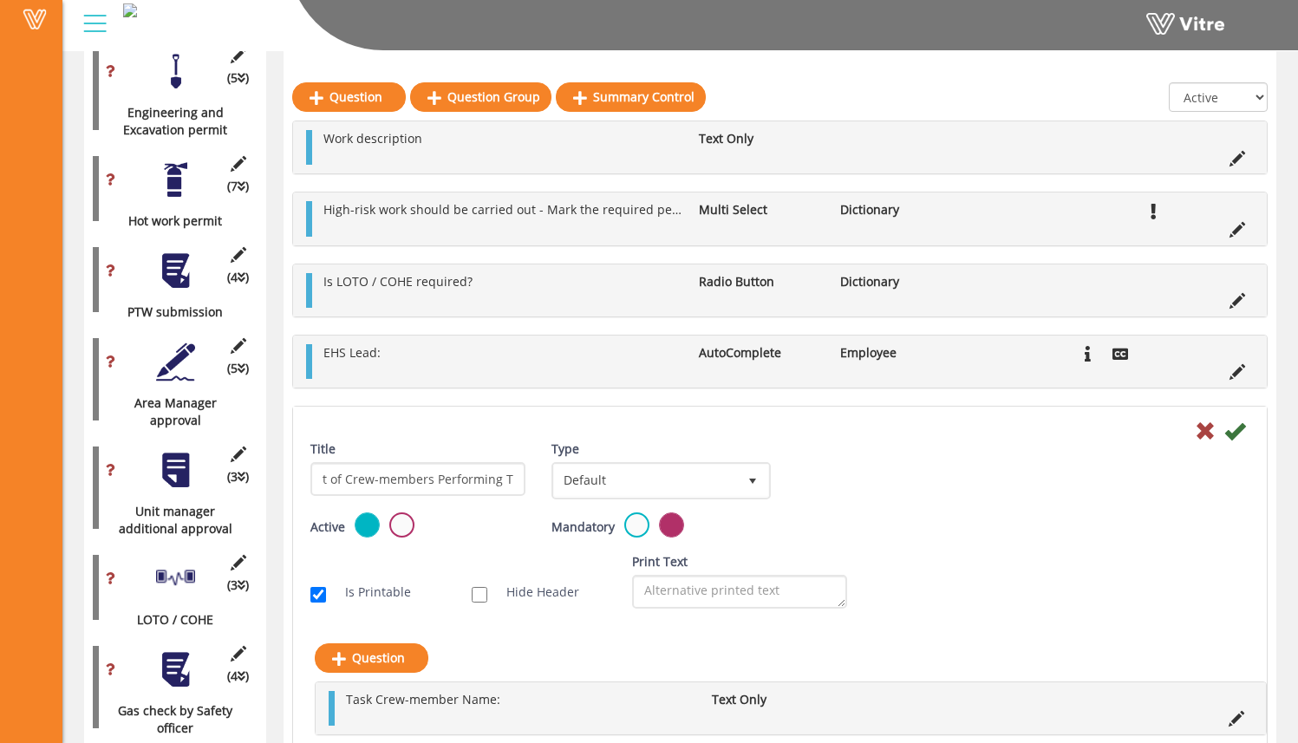
scroll to position [0, 0]
click at [1063, 484] on div "Title List of Crew-members Performing Task: Type Default 0 Scan Codes Select Va…" at bounding box center [780, 477] width 965 height 72
click at [1246, 432] on div at bounding box center [780, 430] width 965 height 21
click at [1237, 433] on icon at bounding box center [1235, 431] width 21 height 21
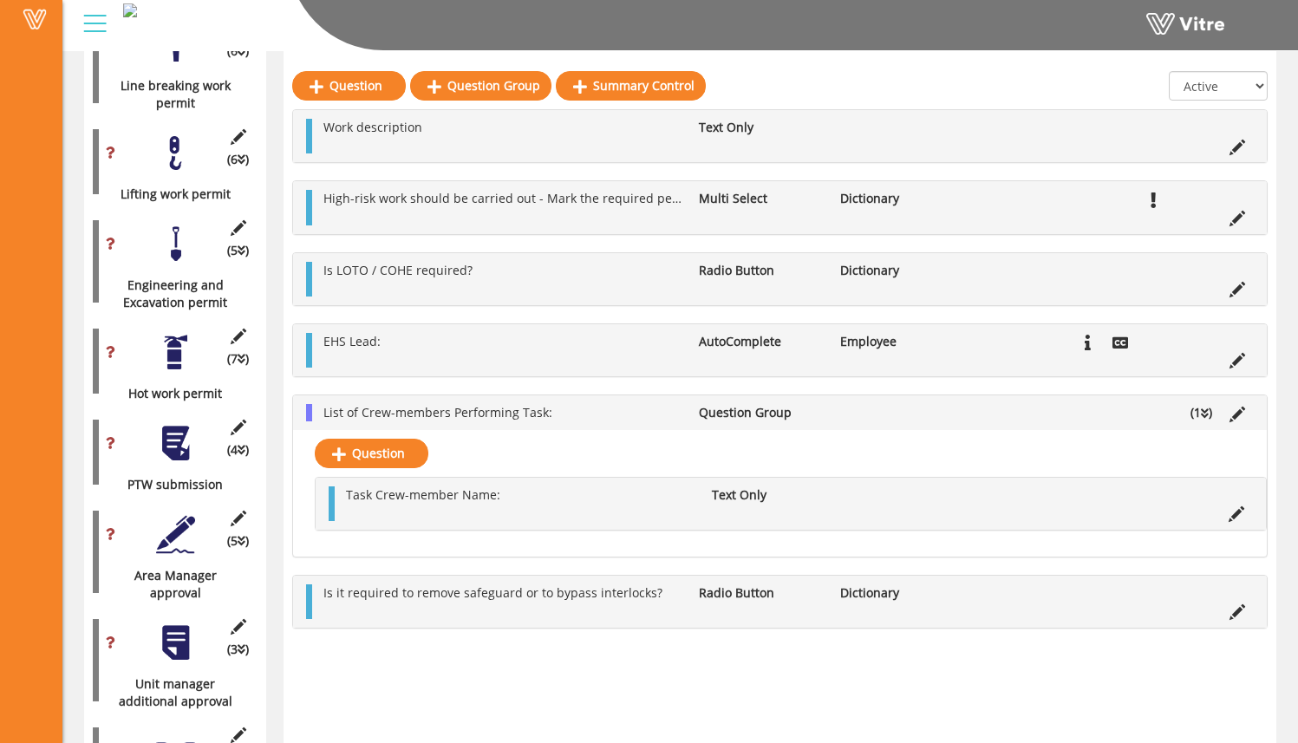
scroll to position [1149, 0]
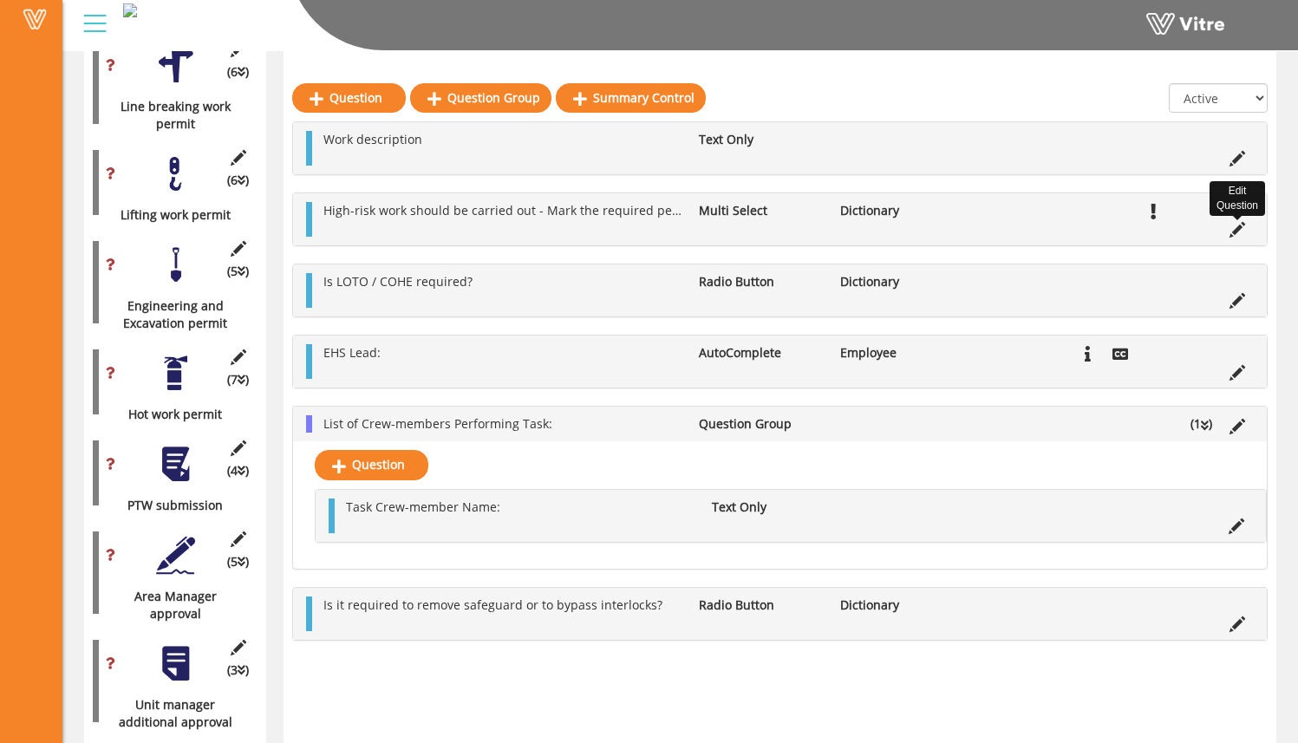
click at [1236, 231] on icon at bounding box center [1238, 230] width 16 height 16
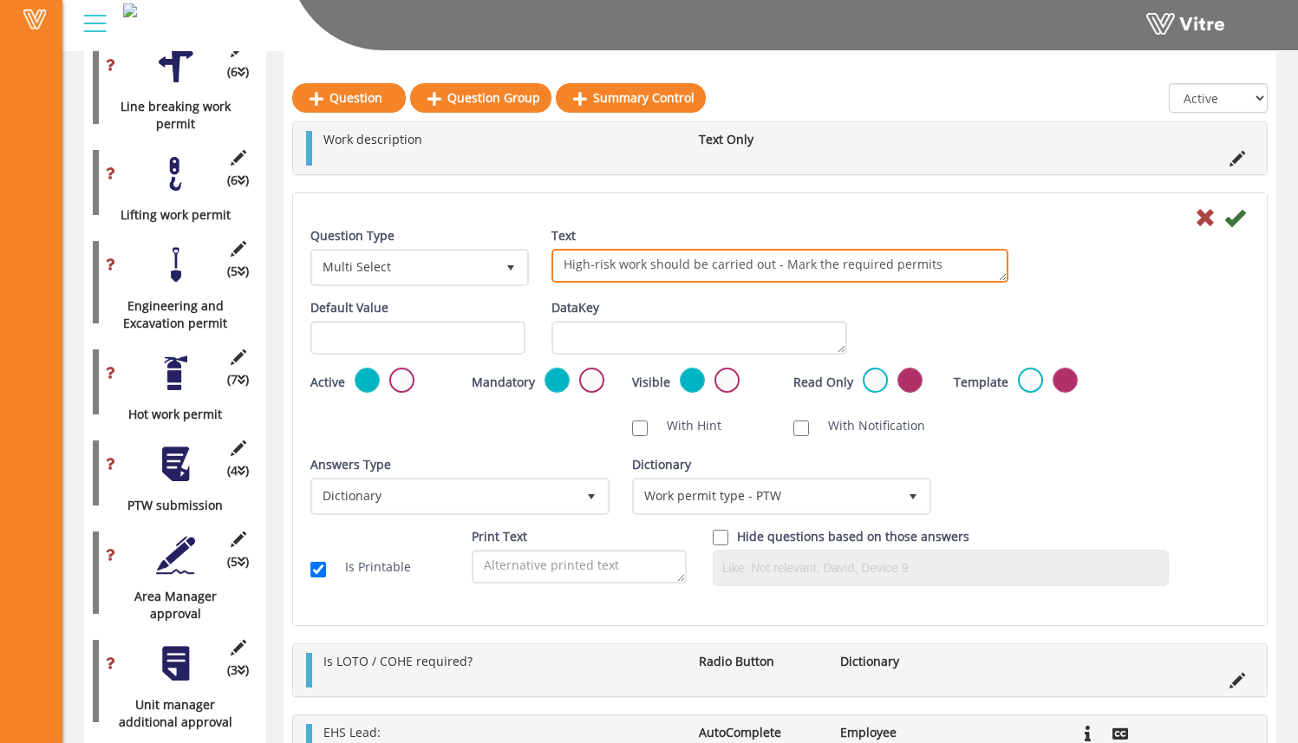
click at [665, 272] on textarea "High-risk work should be carried out - Mark the required permits" at bounding box center [780, 266] width 457 height 34
drag, startPoint x: 939, startPoint y: 265, endPoint x: 554, endPoint y: 264, distance: 385.1
click at [548, 266] on div "Text High-risk work should be carried out - Mark the required permits" at bounding box center [780, 261] width 483 height 69
type textarea "S"
type textarea "Select Required Permits and Associated HRA's:"
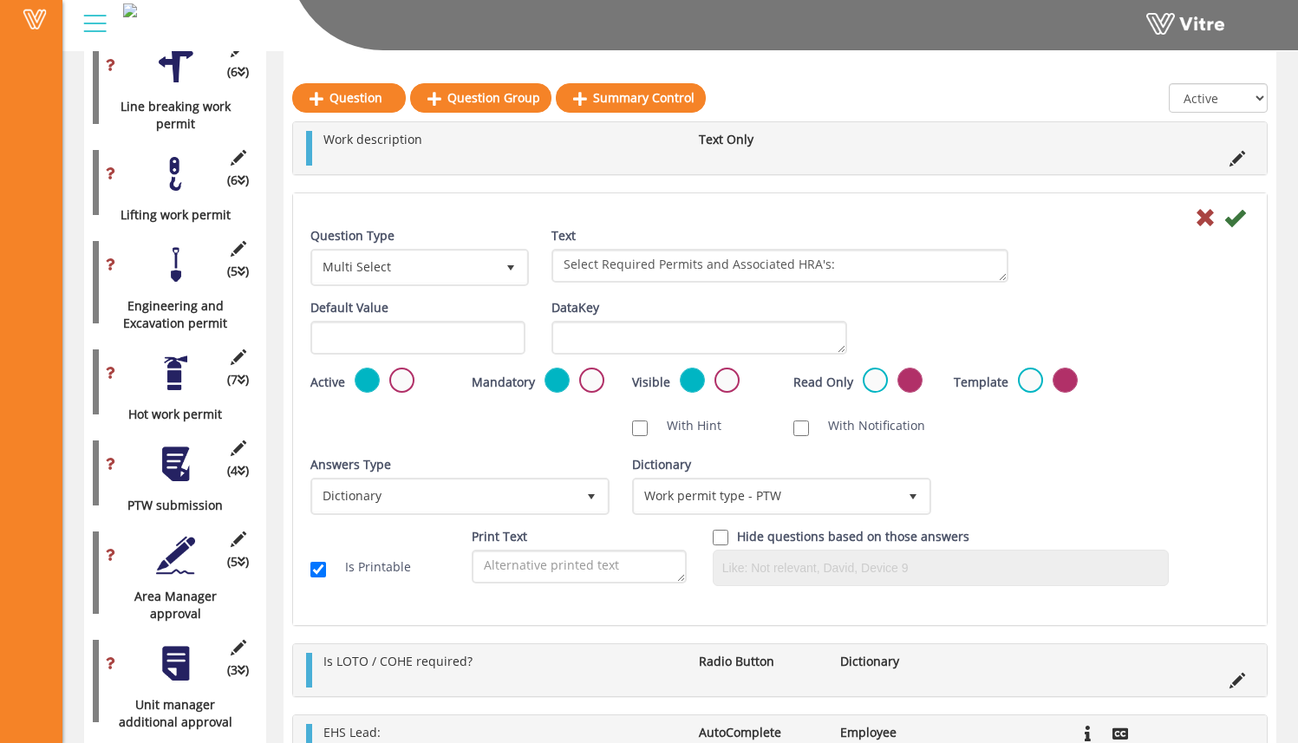
click at [1285, 285] on div "Form PTP - HCC Hoffman Corp Forms Form Created At 9/4/2025 1:43:16 AM Language …" at bounding box center [680, 29] width 1236 height 2271
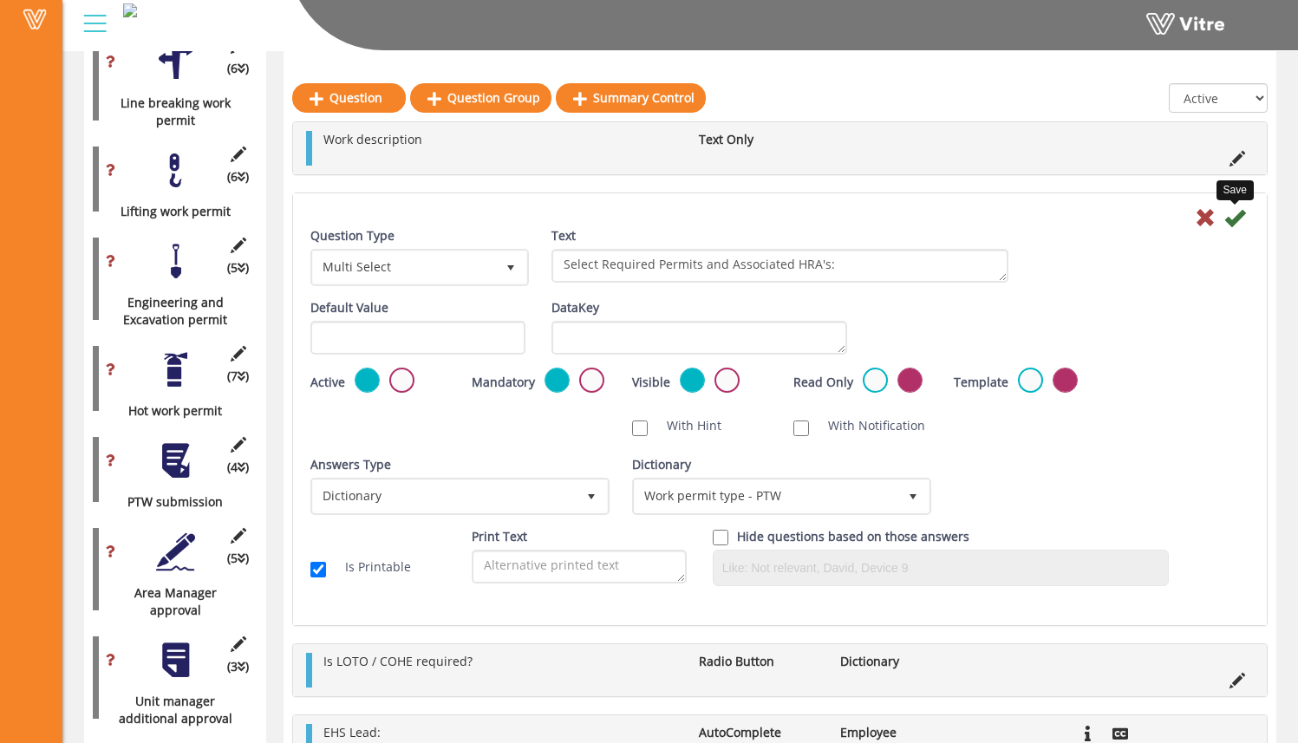
click at [1233, 219] on icon at bounding box center [1235, 217] width 21 height 21
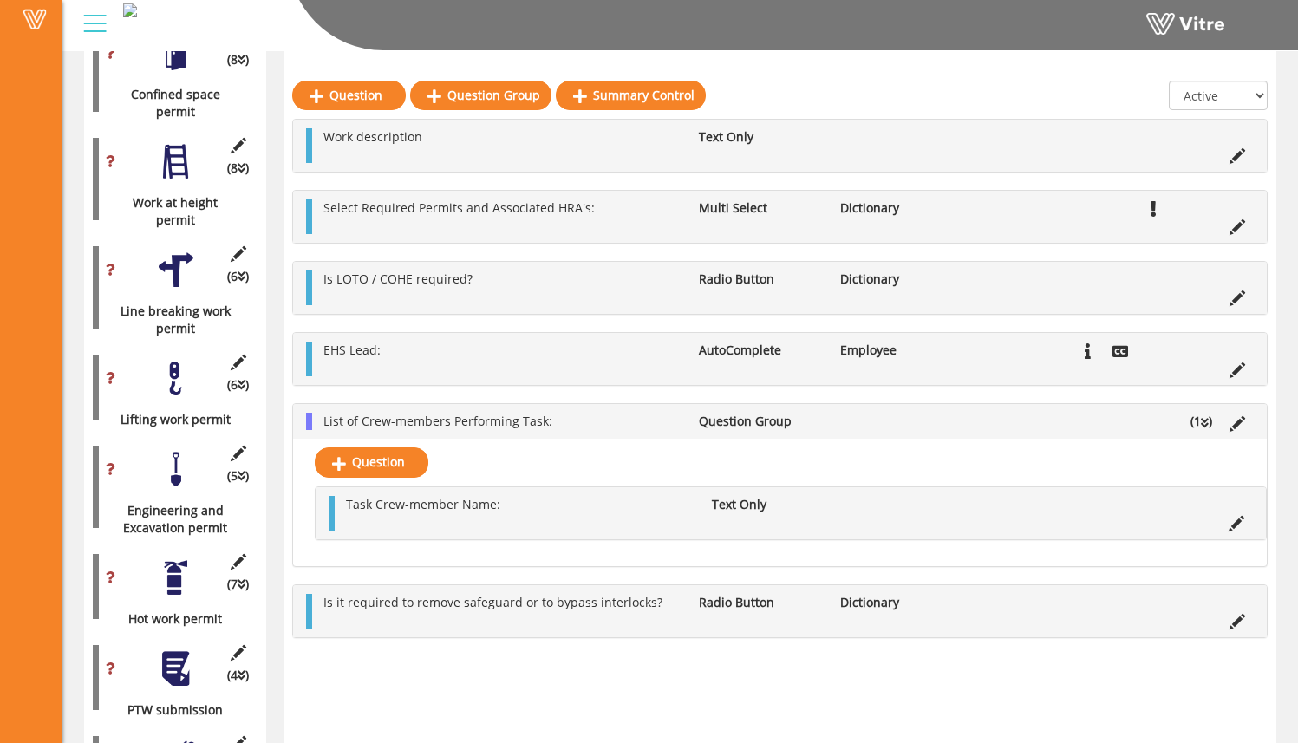
scroll to position [919, 0]
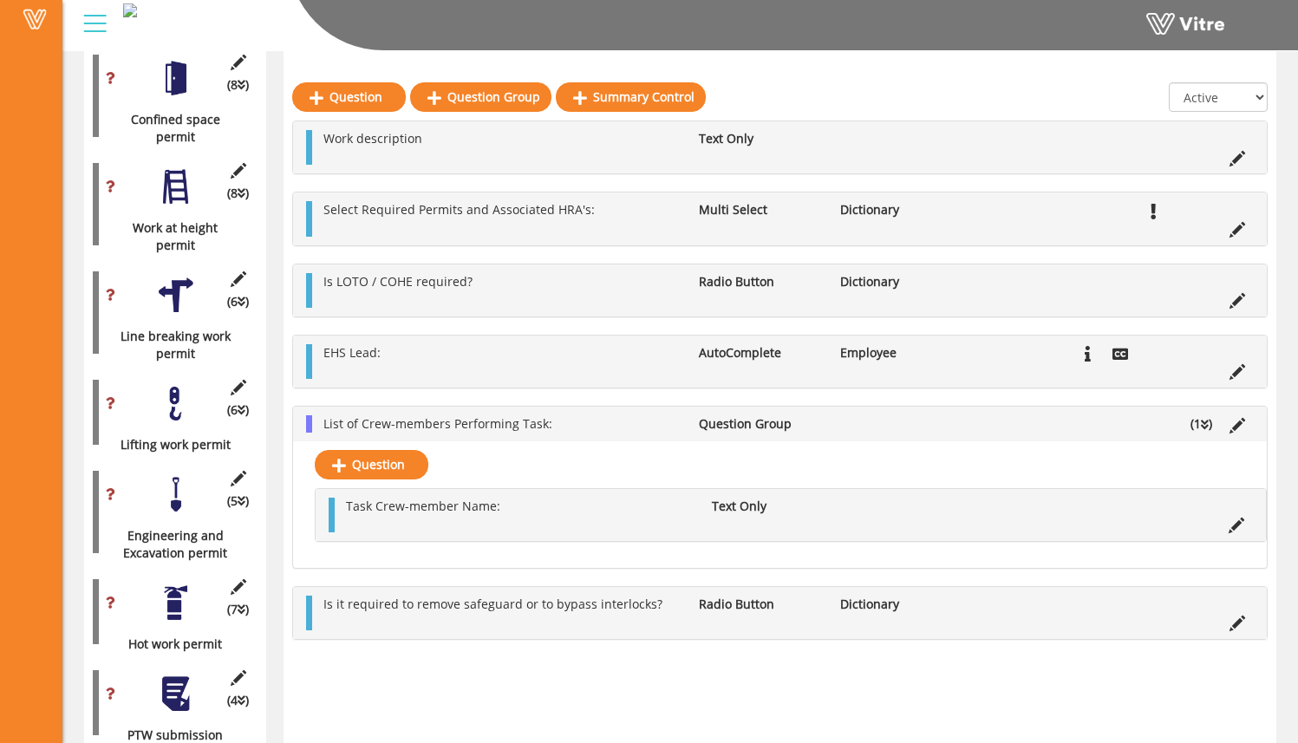
click at [200, 299] on div "(6 ) Line breaking work permit" at bounding box center [175, 313] width 165 height 100
click at [174, 281] on div at bounding box center [175, 295] width 39 height 39
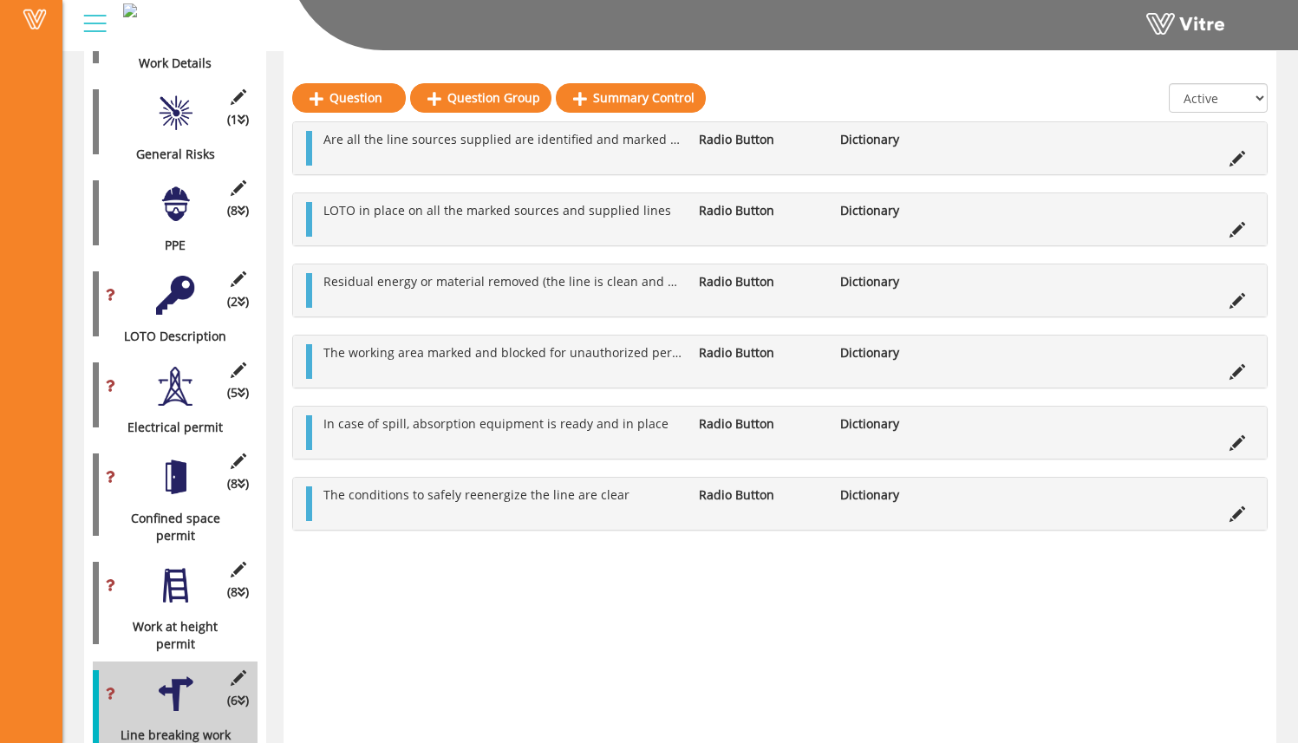
scroll to position [439, 0]
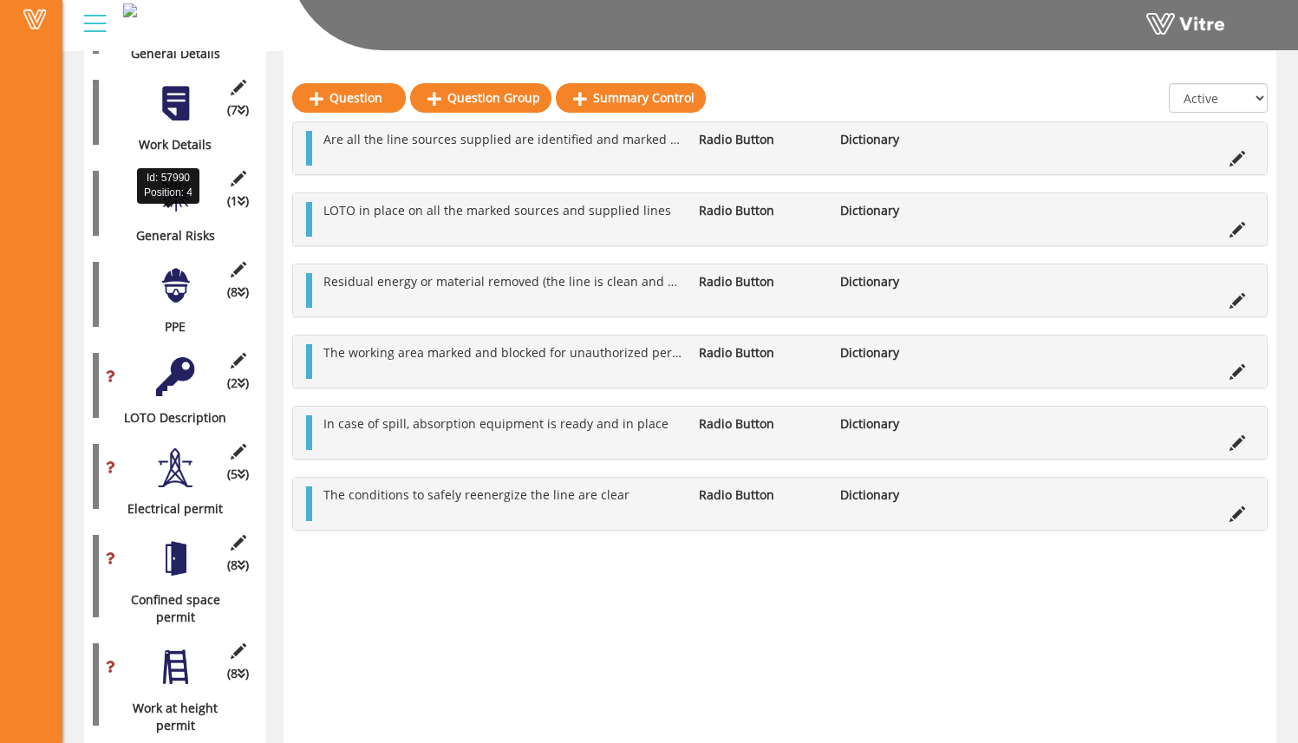
click at [175, 227] on div "General Risks" at bounding box center [169, 235] width 152 height 17
click at [186, 136] on div "Work Details" at bounding box center [169, 144] width 152 height 17
click at [182, 97] on div at bounding box center [175, 103] width 39 height 39
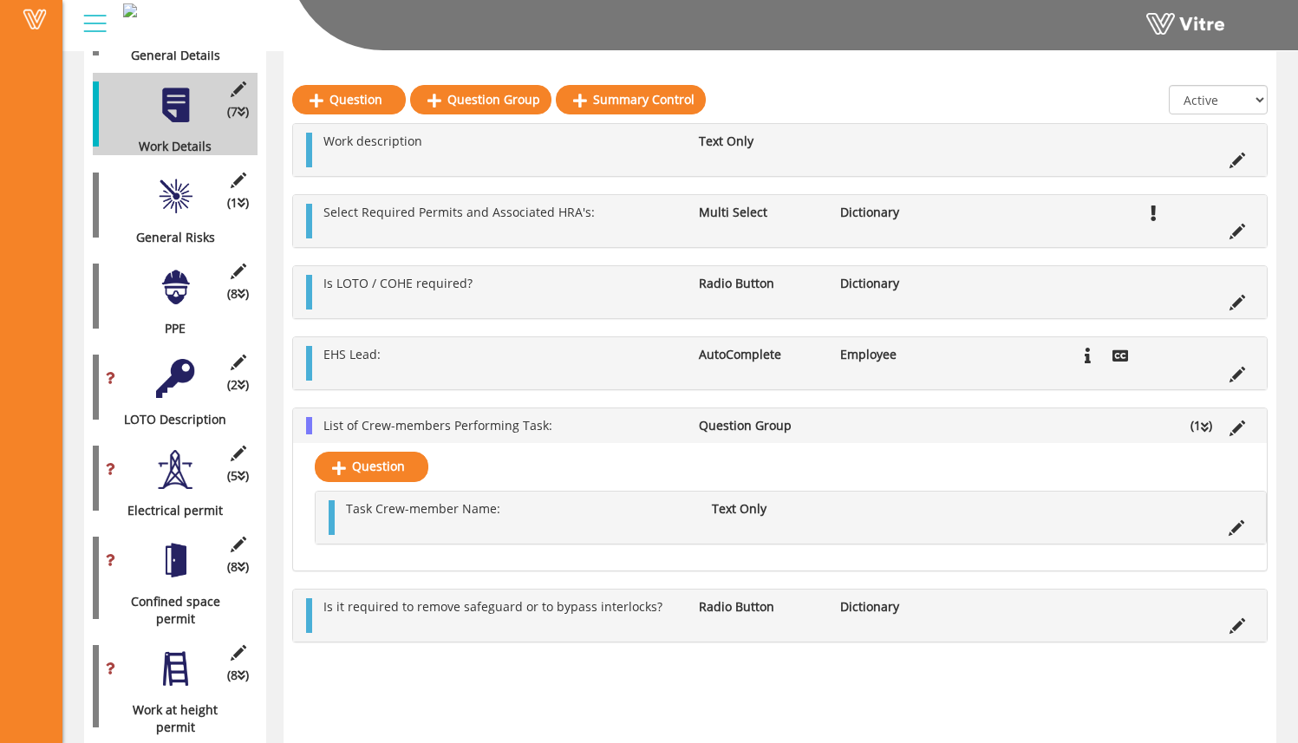
scroll to position [435, 0]
